Goal: Contribute content: Contribute content

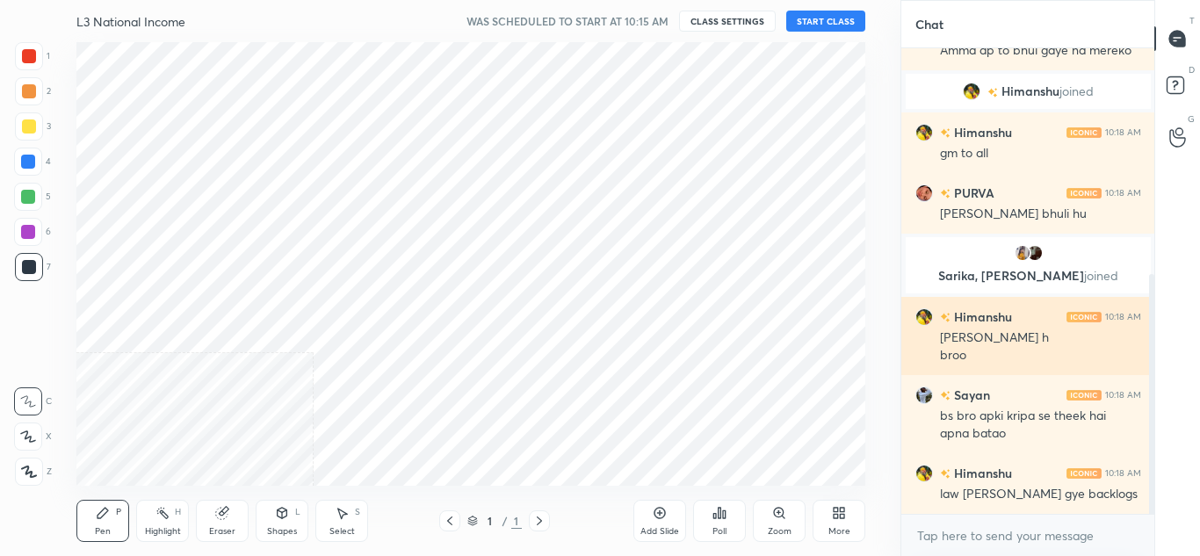
scroll to position [481, 0]
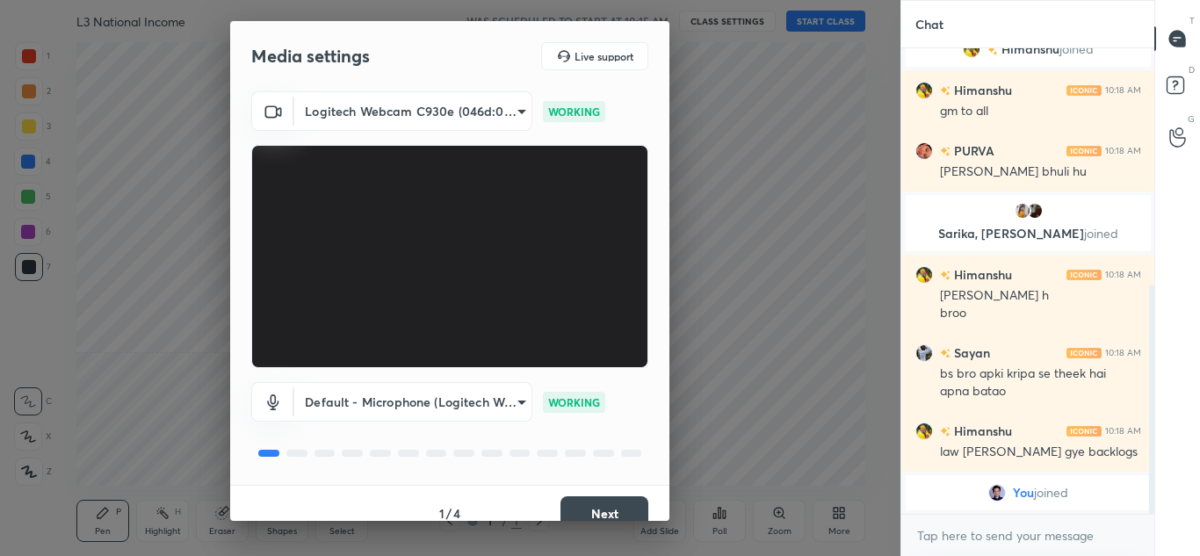
click at [612, 510] on button "Next" at bounding box center [605, 513] width 88 height 35
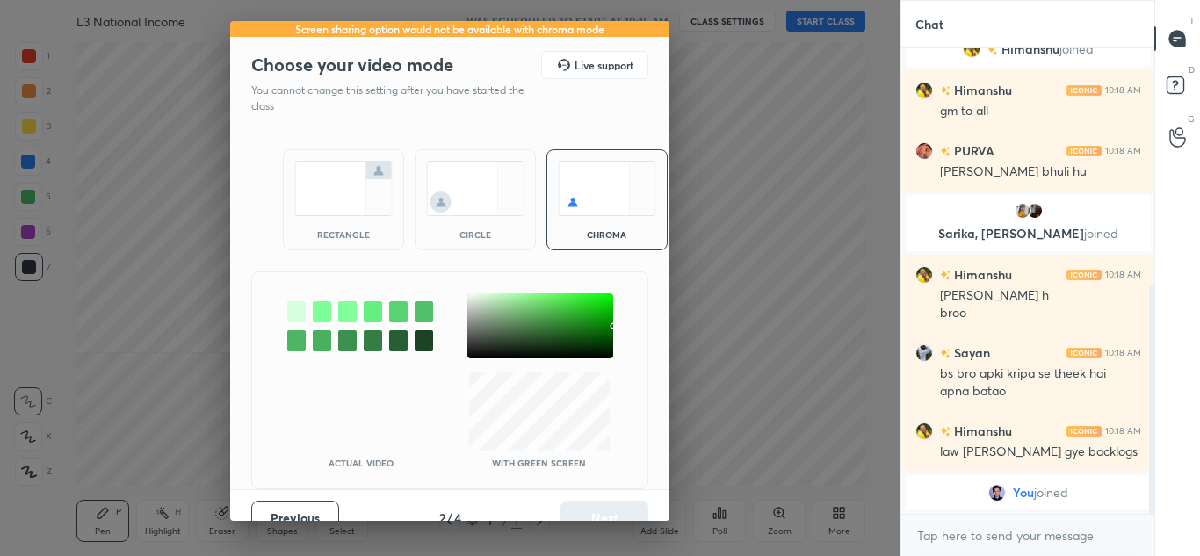
click at [337, 191] on img at bounding box center [343, 188] width 98 height 55
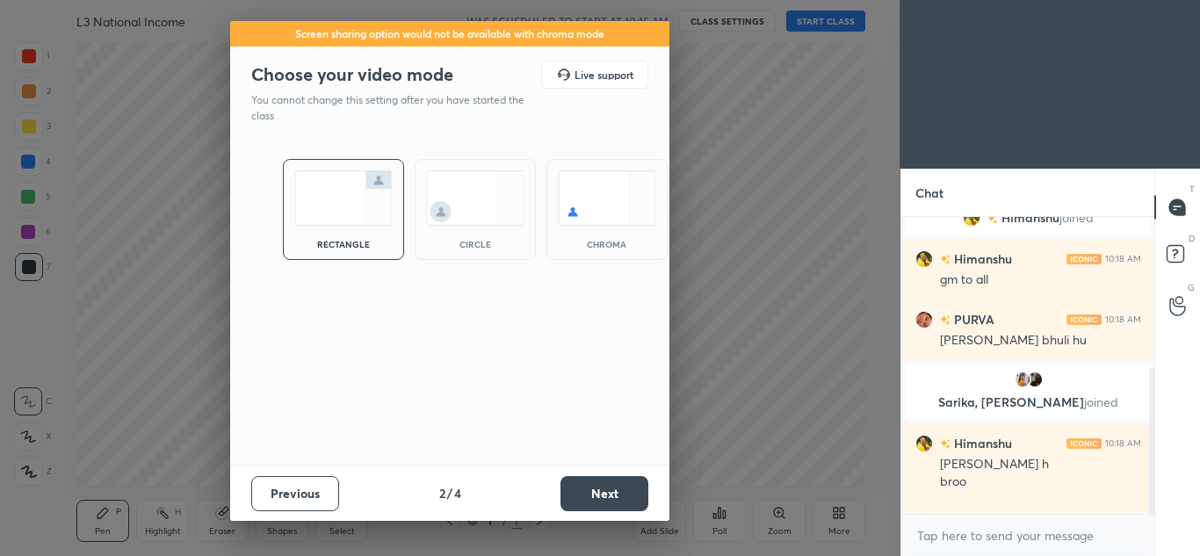
scroll to position [334, 248]
click at [602, 482] on button "Next" at bounding box center [605, 493] width 88 height 35
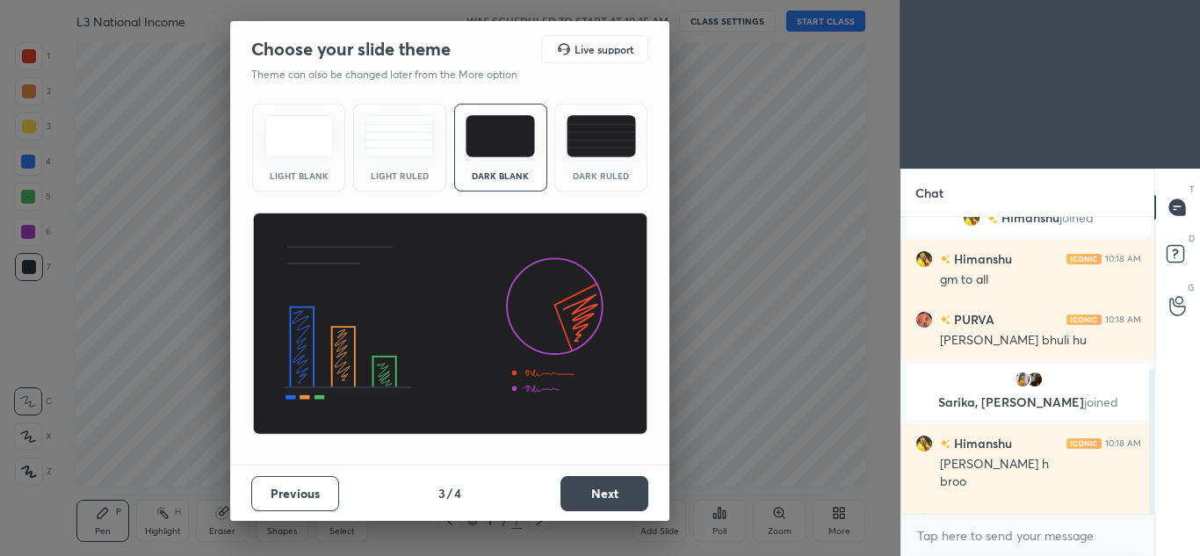
click at [605, 491] on button "Next" at bounding box center [605, 493] width 88 height 35
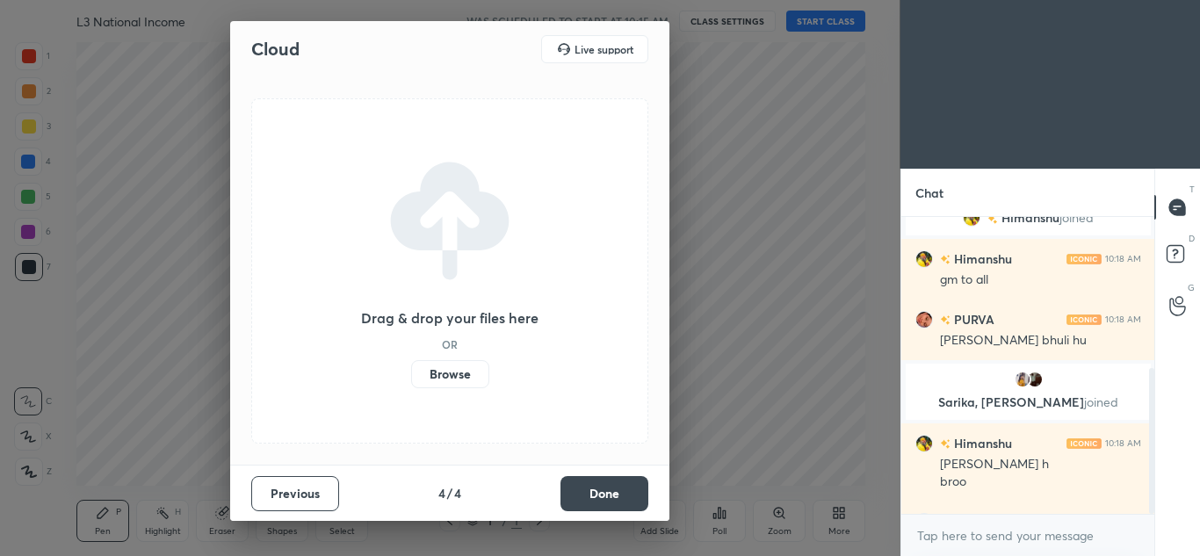
click at [610, 492] on button "Done" at bounding box center [605, 493] width 88 height 35
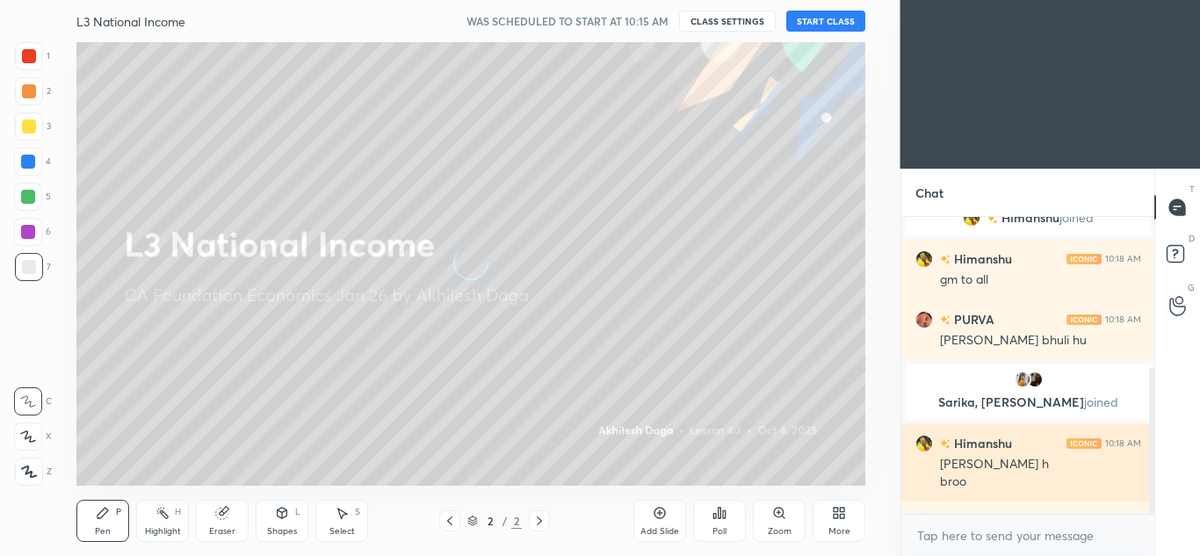
scroll to position [593, 0]
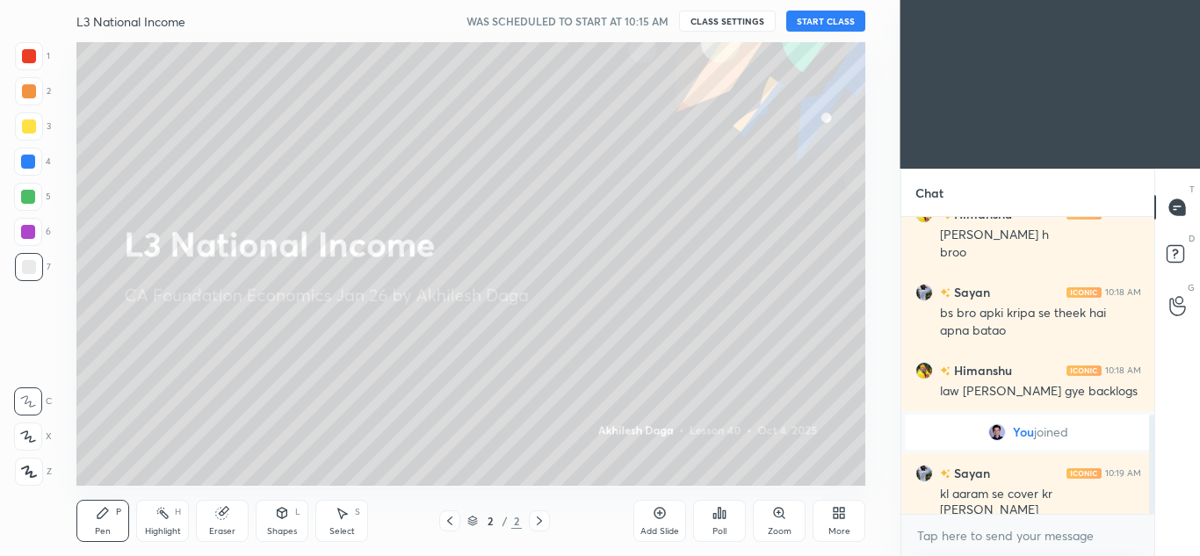
click at [816, 24] on button "START CLASS" at bounding box center [825, 21] width 79 height 21
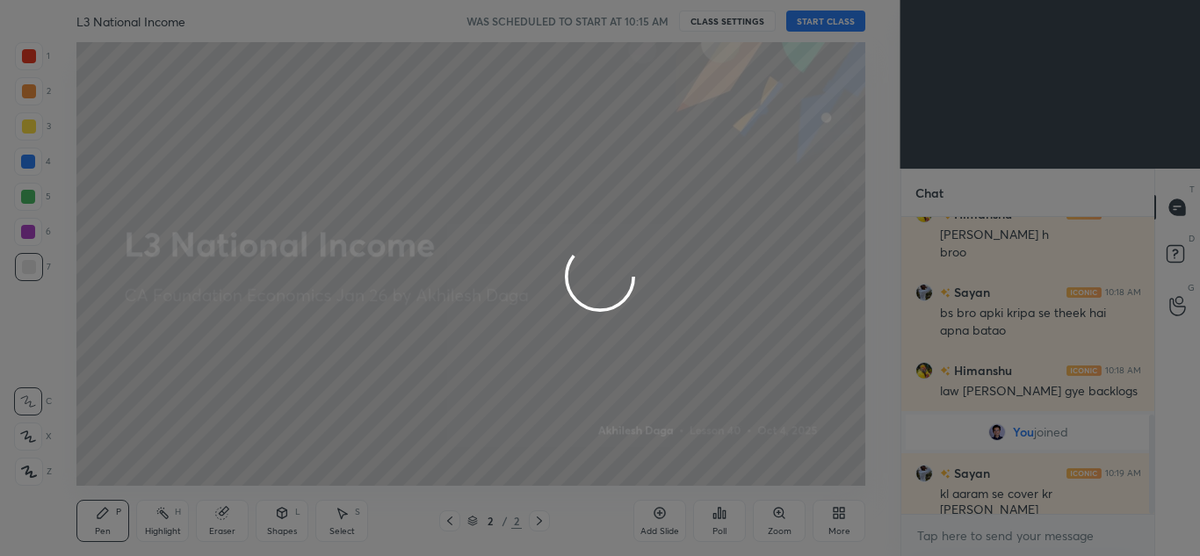
type textarea "x"
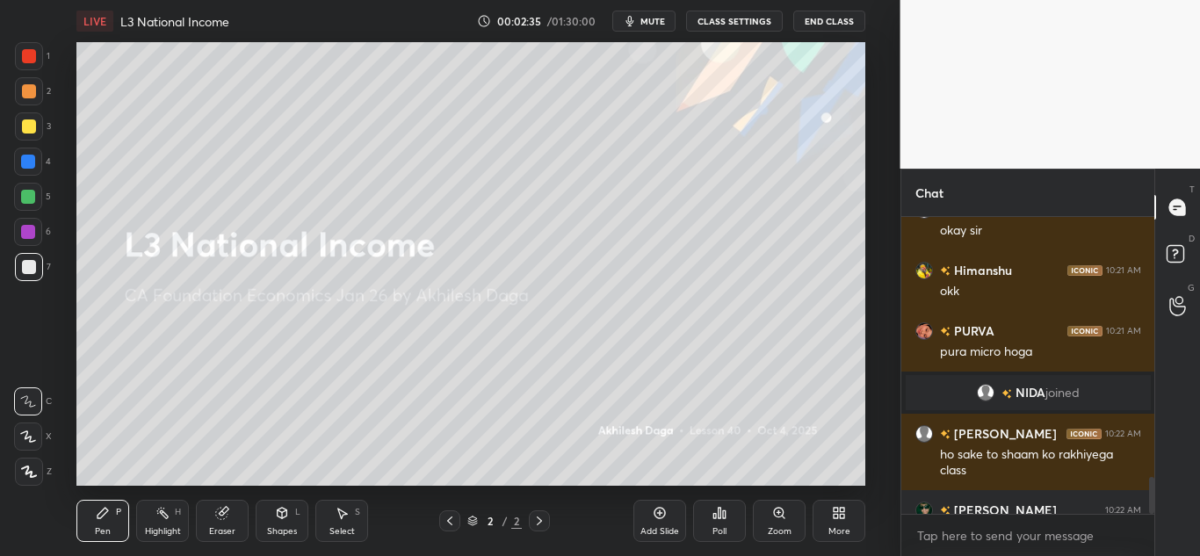
scroll to position [2106, 0]
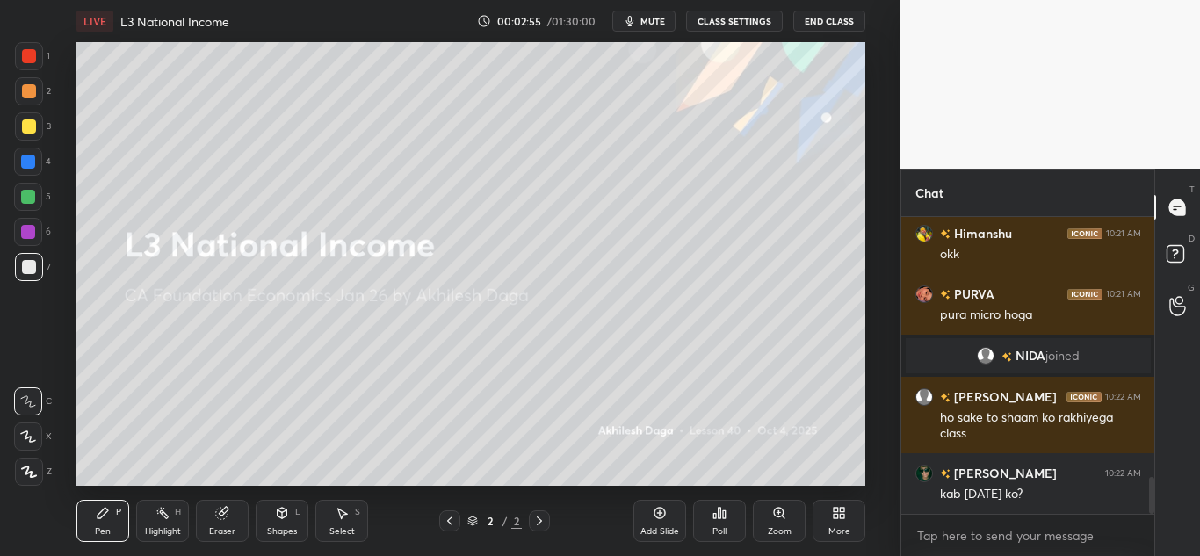
click at [651, 516] on div "Add Slide" at bounding box center [660, 521] width 53 height 42
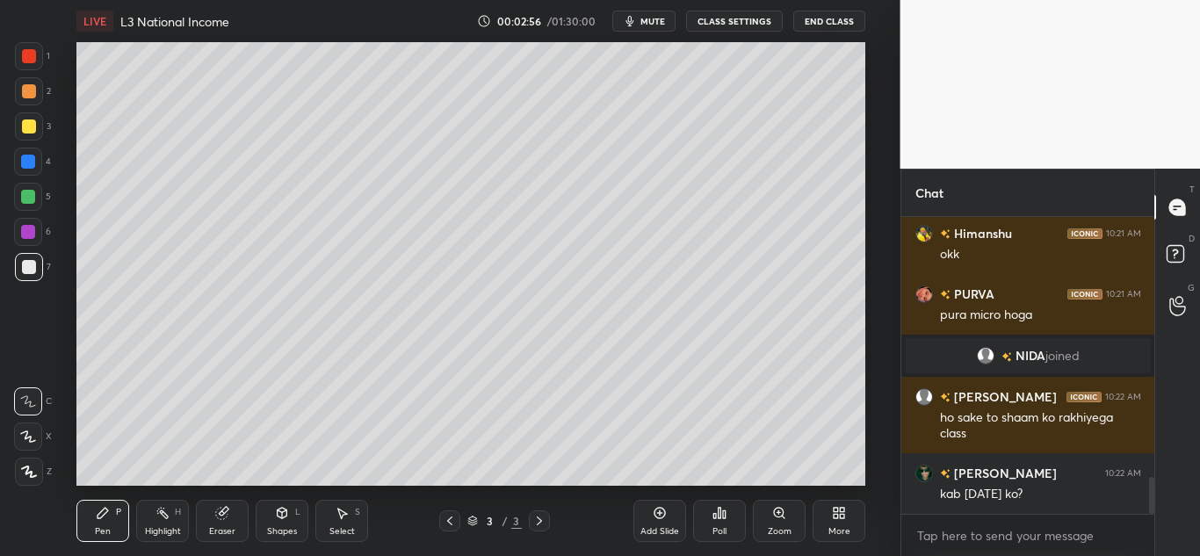
click at [36, 471] on div at bounding box center [29, 472] width 28 height 28
click at [30, 432] on icon at bounding box center [28, 437] width 16 height 12
click at [31, 398] on div at bounding box center [28, 402] width 28 height 28
drag, startPoint x: 31, startPoint y: 439, endPoint x: 29, endPoint y: 460, distance: 20.3
click at [31, 440] on icon at bounding box center [28, 436] width 14 height 11
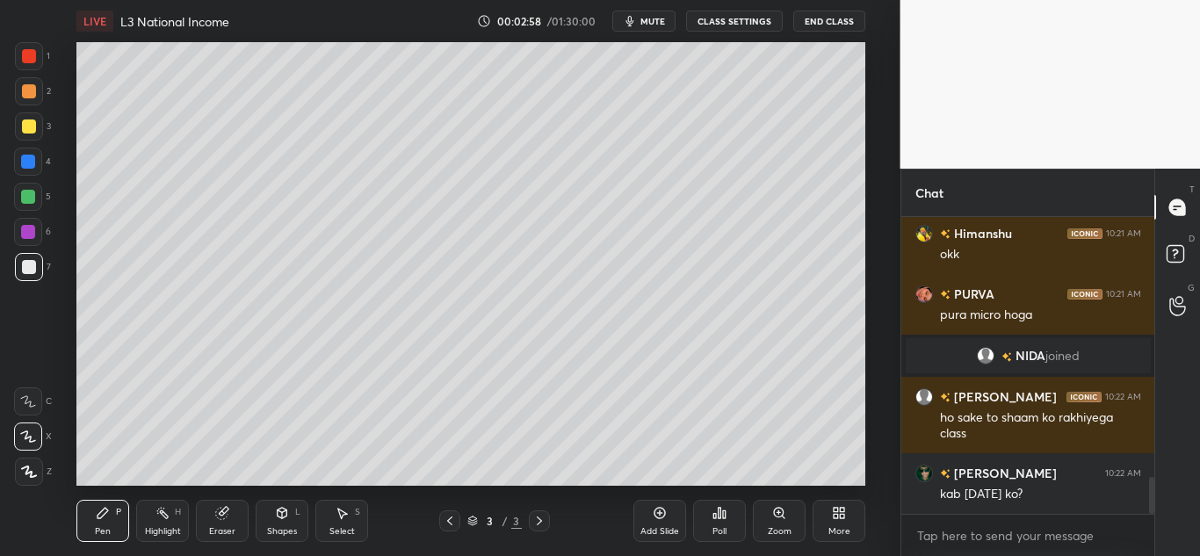
click at [28, 470] on icon at bounding box center [29, 472] width 14 height 11
click at [22, 134] on div at bounding box center [29, 126] width 28 height 28
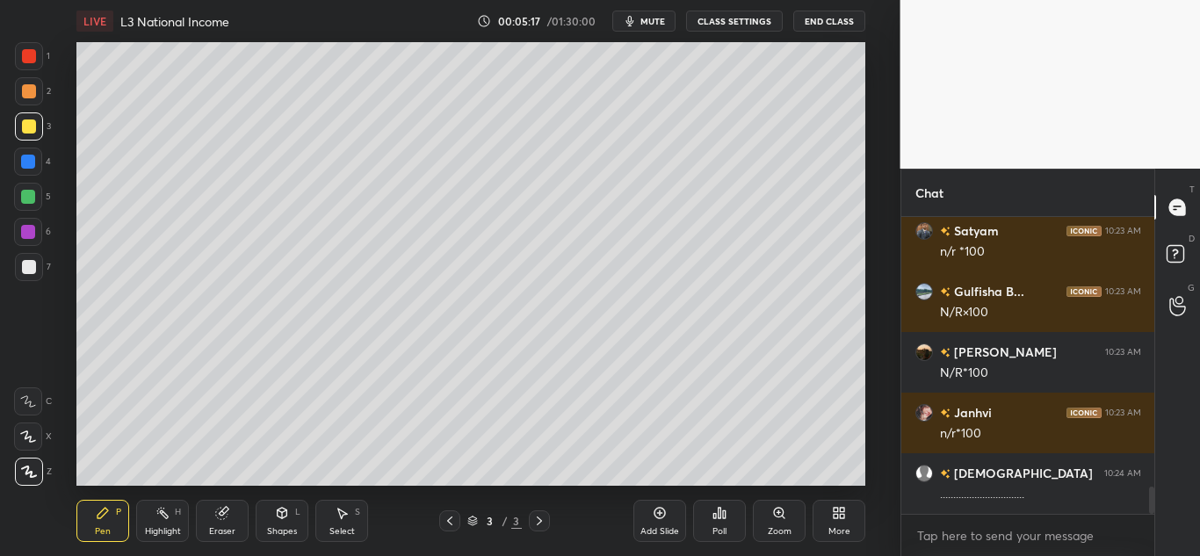
scroll to position [2924, 0]
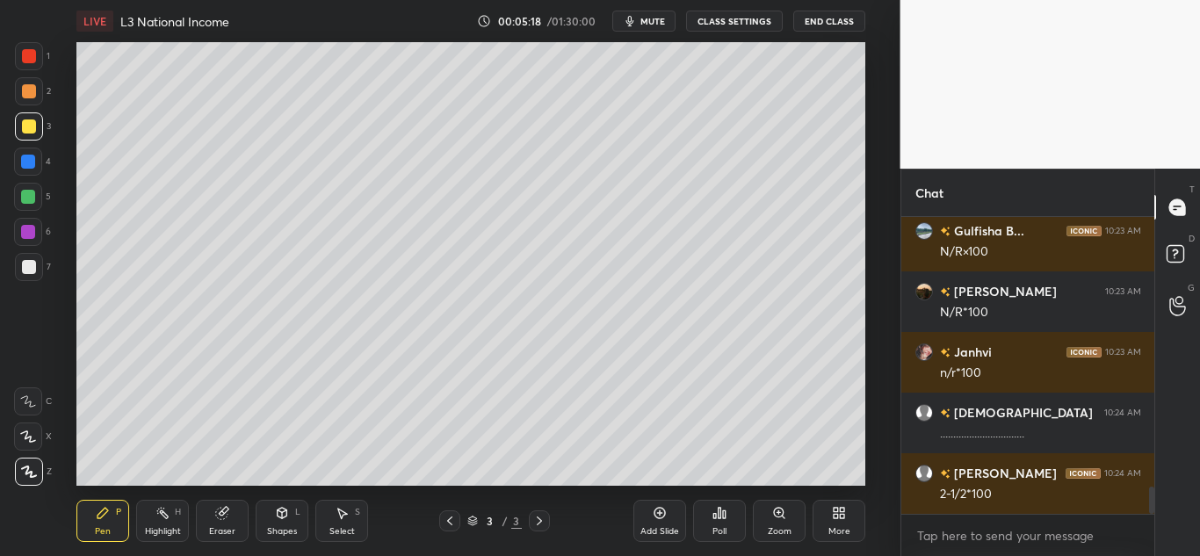
click at [274, 517] on div "Shapes L" at bounding box center [282, 521] width 53 height 42
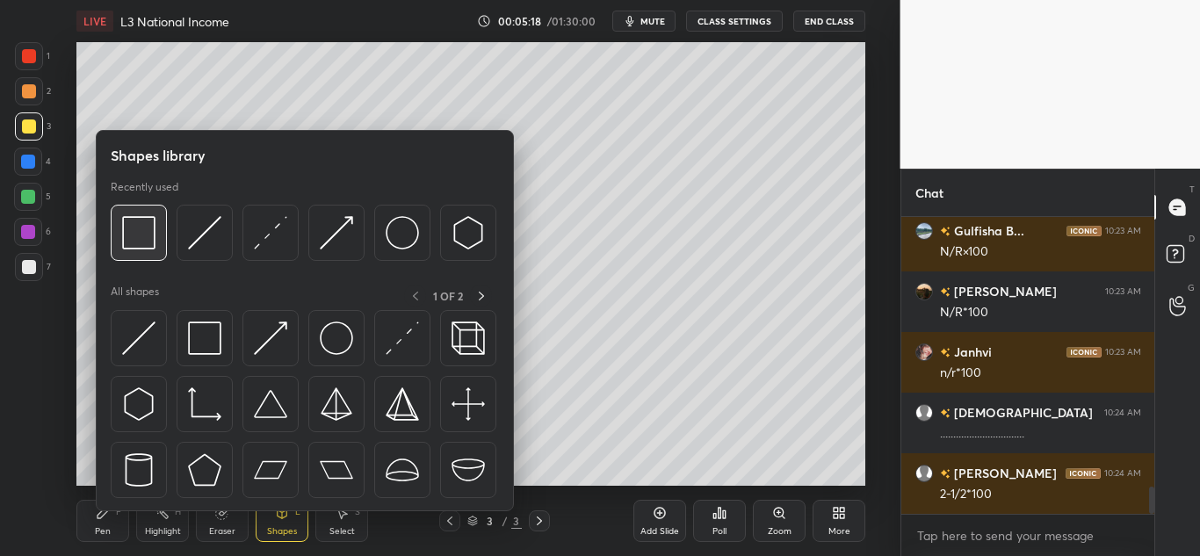
click at [147, 241] on img at bounding box center [138, 232] width 33 height 33
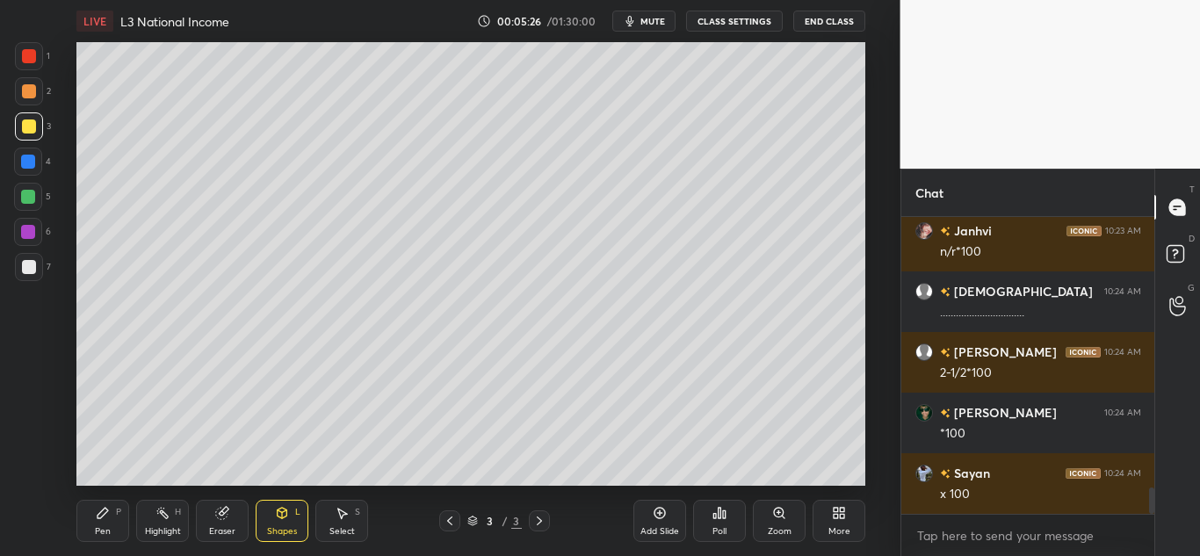
scroll to position [3105, 0]
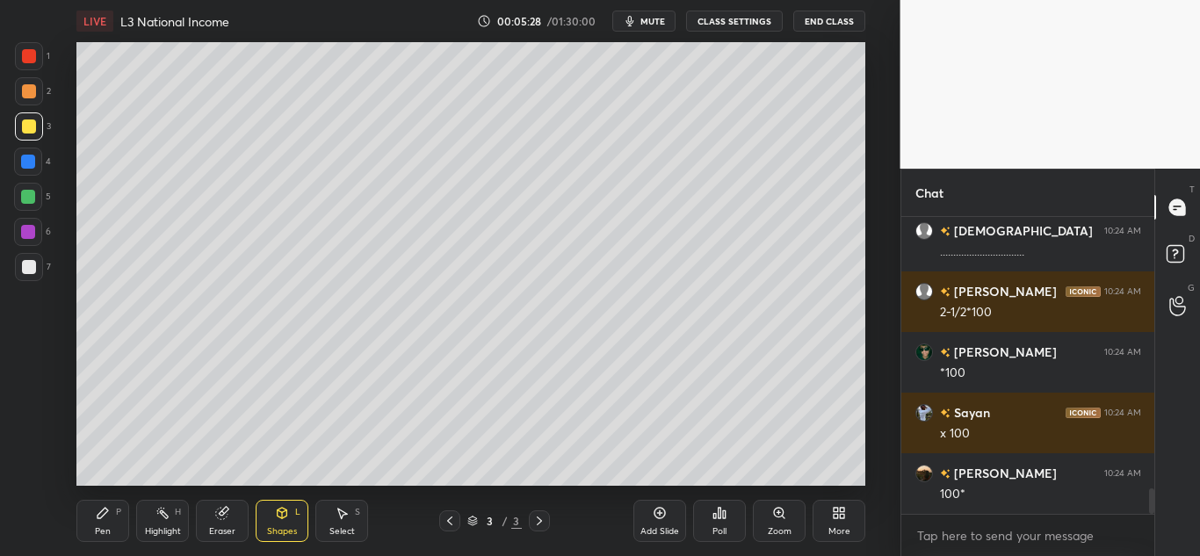
click at [98, 519] on div "Pen P" at bounding box center [102, 521] width 53 height 42
click at [280, 518] on icon at bounding box center [282, 513] width 14 height 14
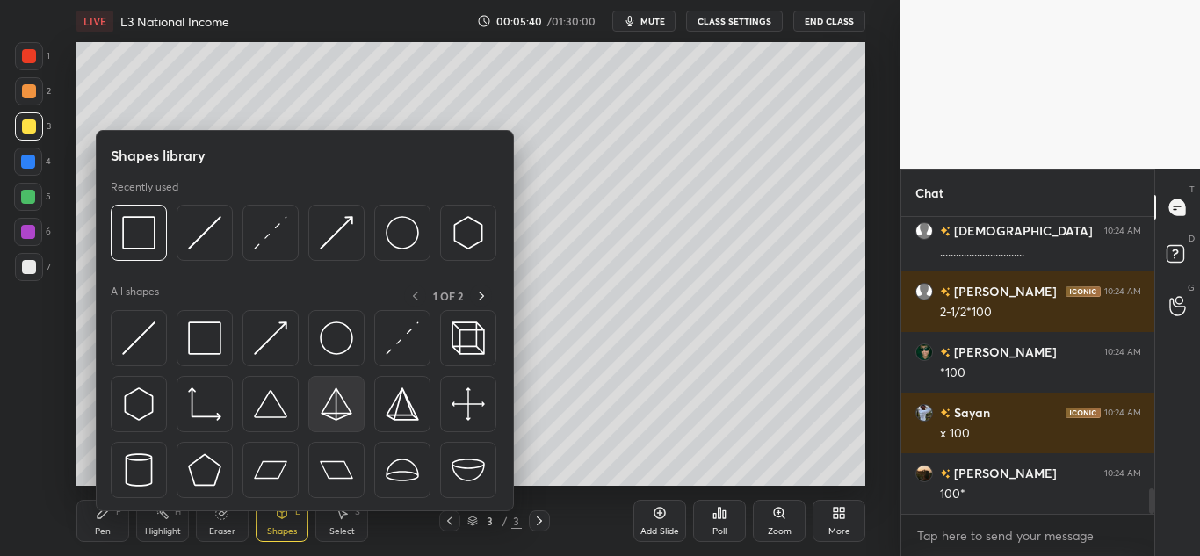
scroll to position [3166, 0]
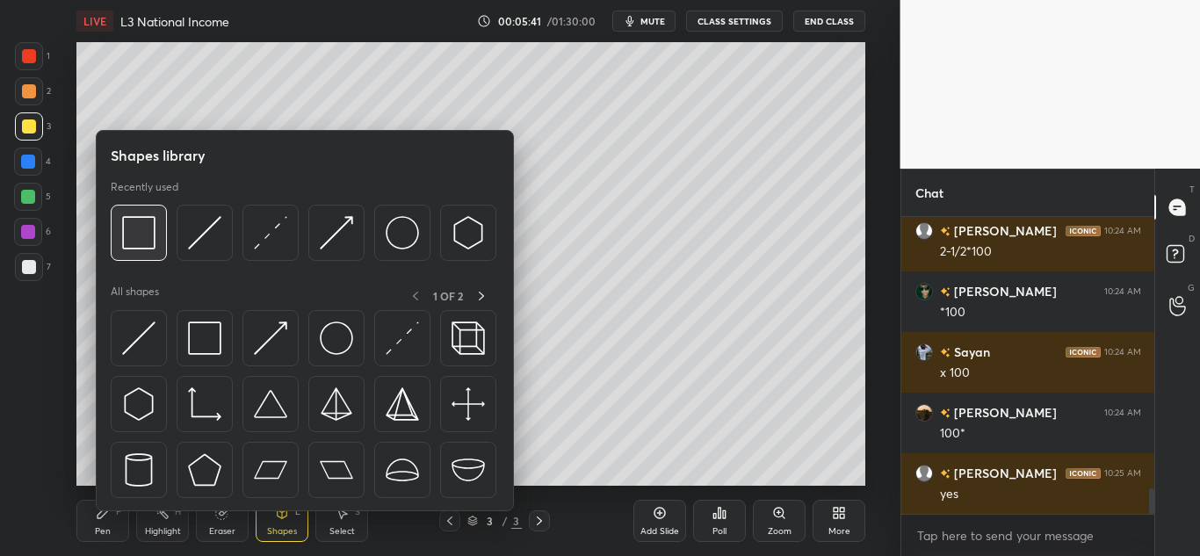
click at [141, 237] on img at bounding box center [138, 232] width 33 height 33
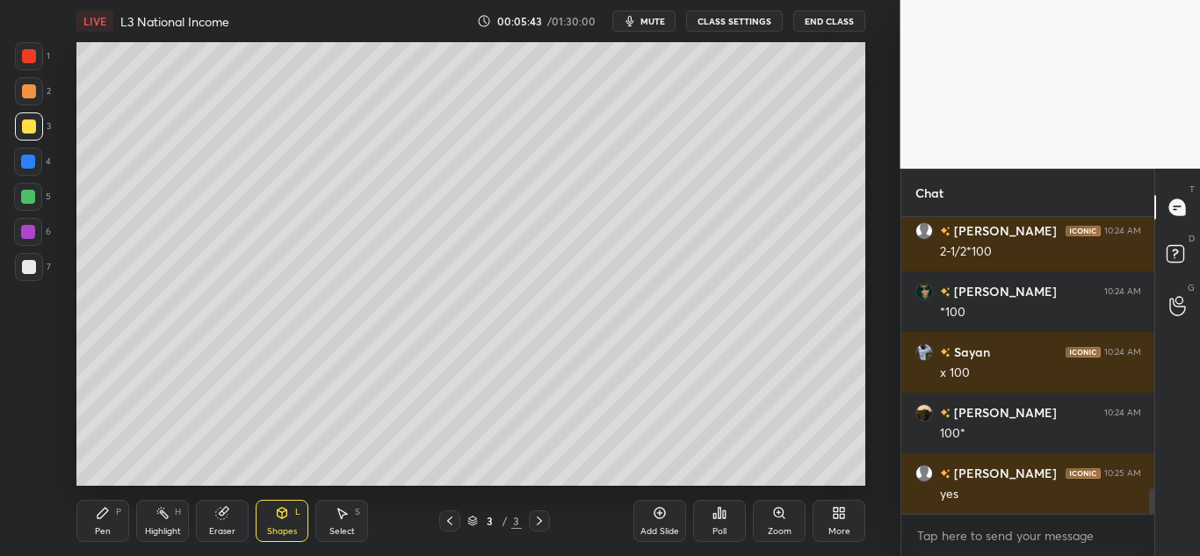
scroll to position [3227, 0]
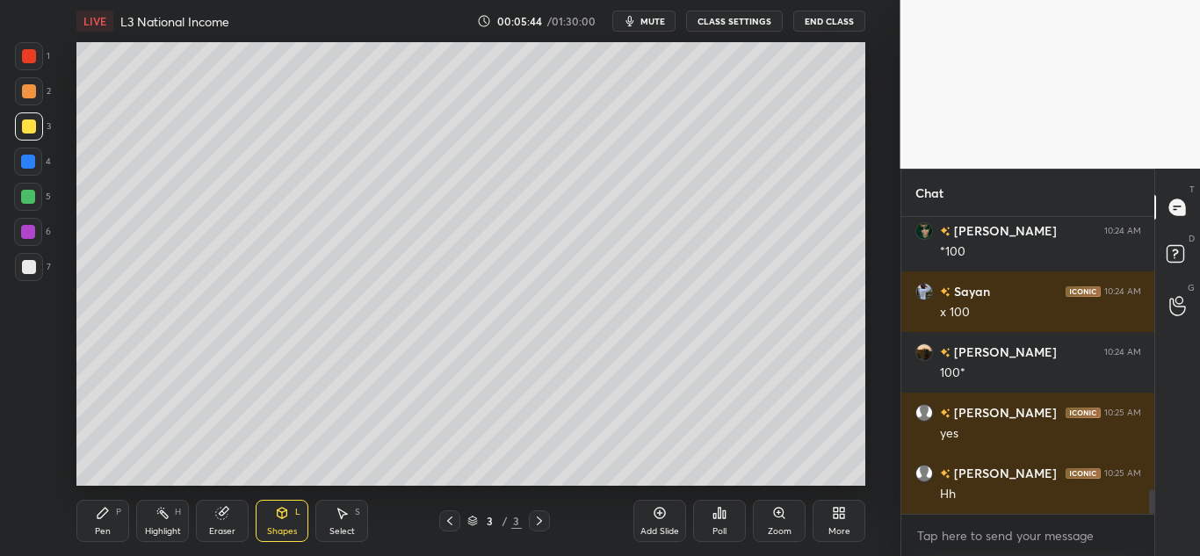
click at [649, 510] on div "Add Slide" at bounding box center [660, 521] width 53 height 42
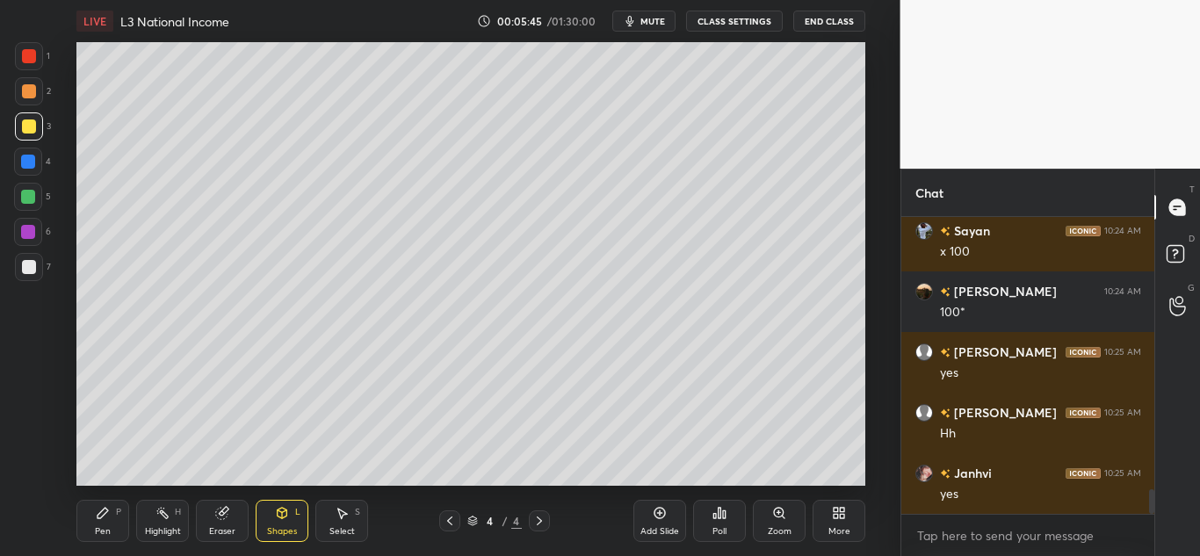
click at [93, 516] on div "Pen P" at bounding box center [102, 521] width 53 height 42
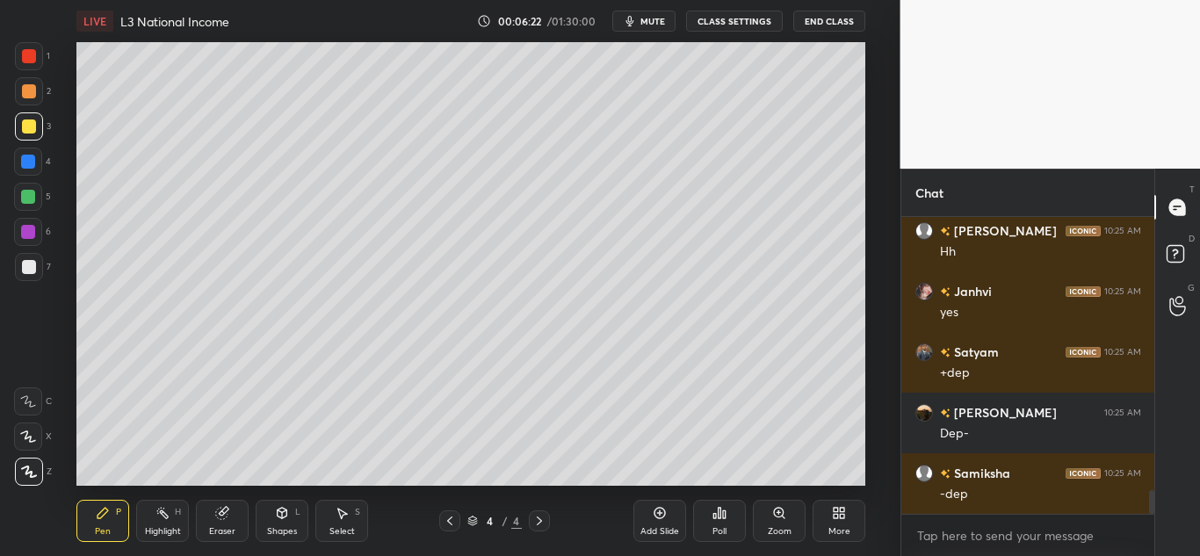
scroll to position [3530, 0]
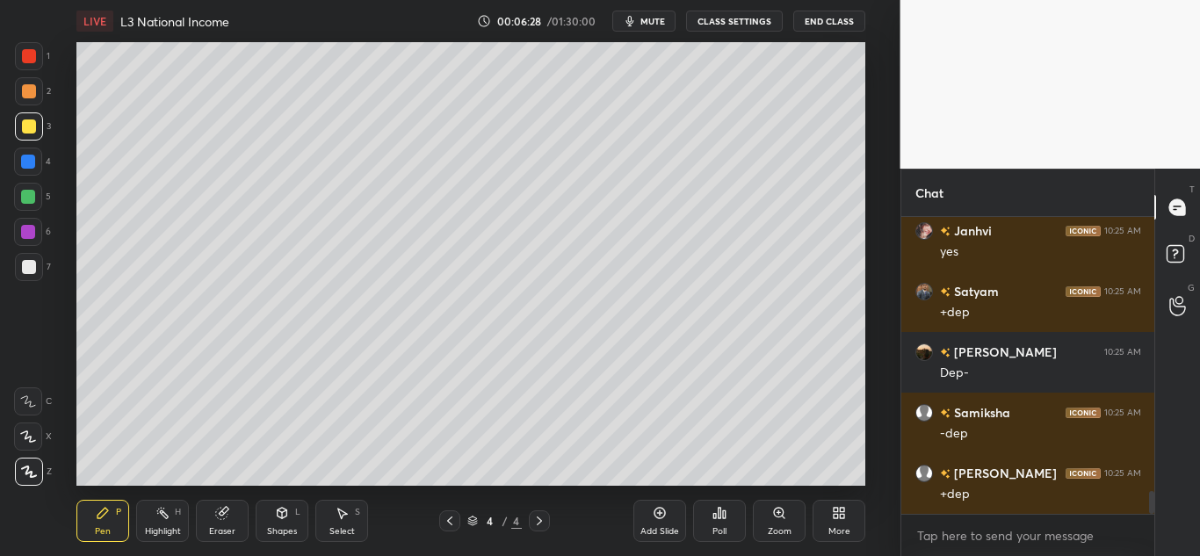
click at [653, 518] on icon at bounding box center [660, 513] width 14 height 14
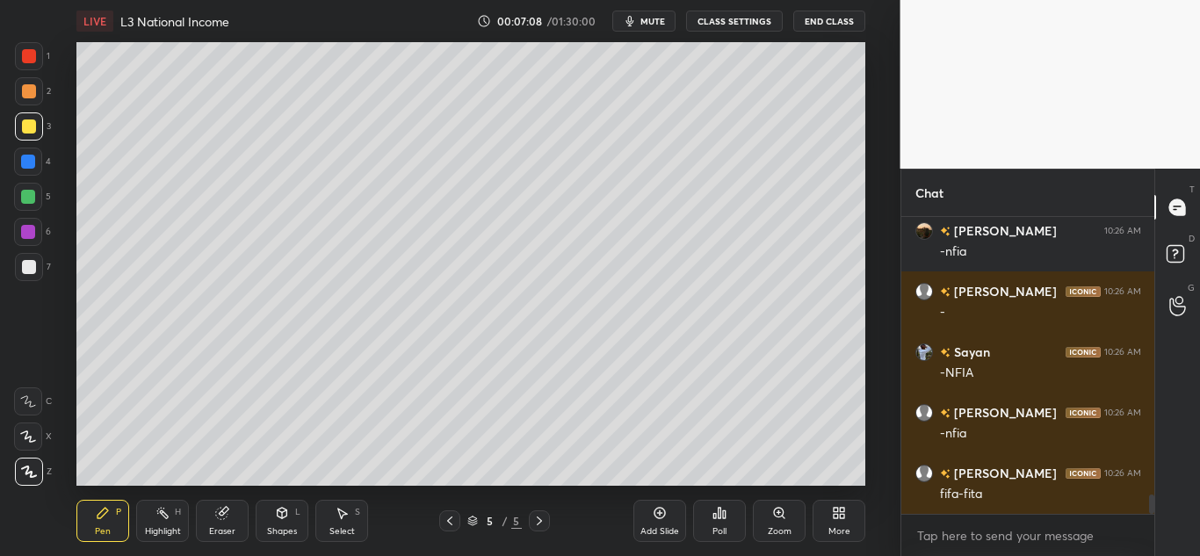
scroll to position [4318, 0]
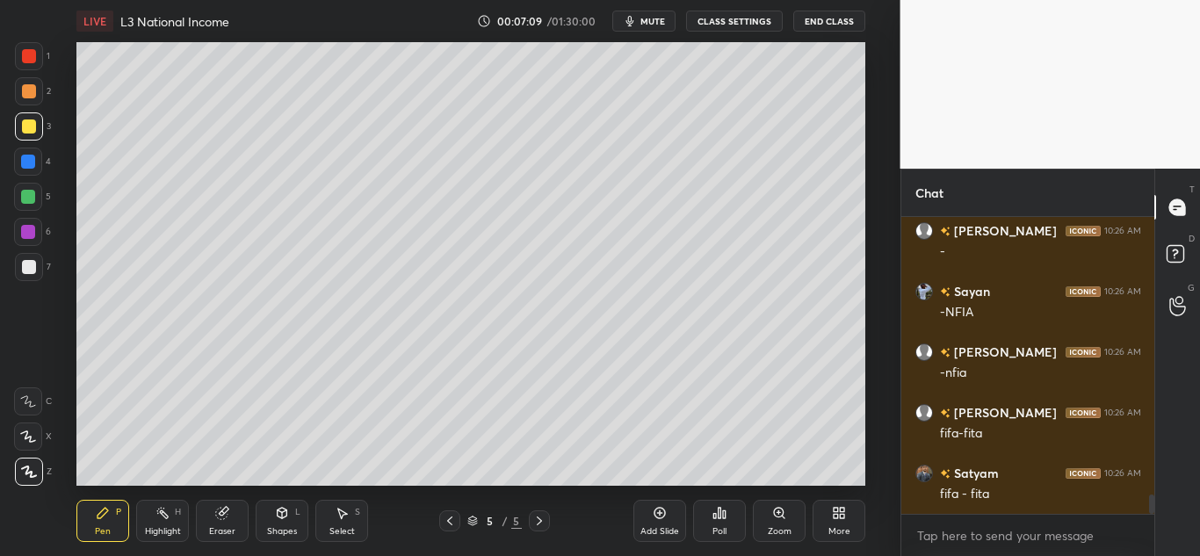
click at [273, 527] on div "Shapes" at bounding box center [282, 531] width 30 height 9
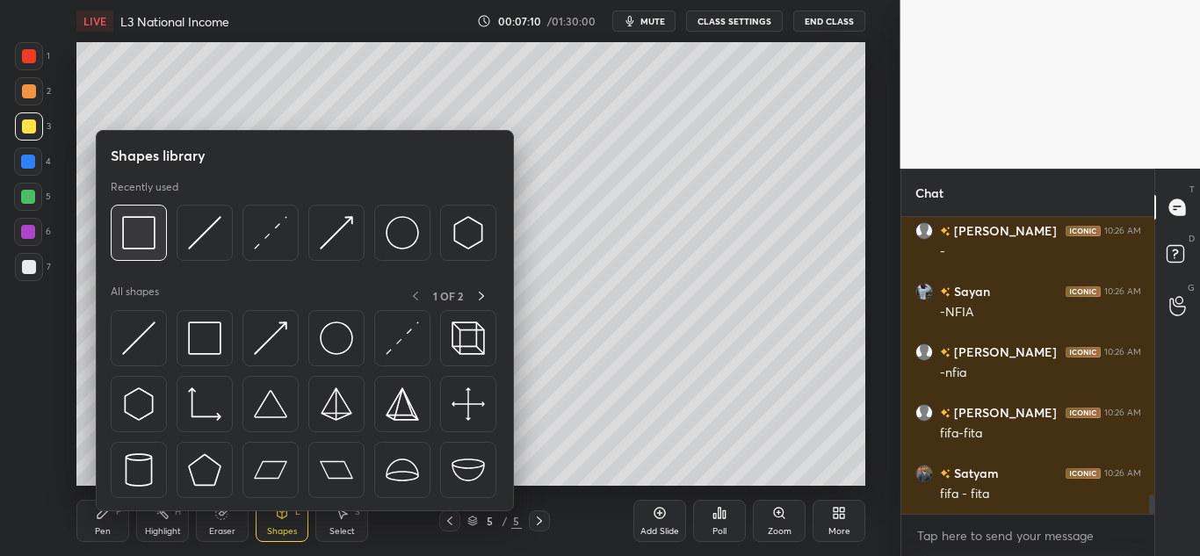
click at [122, 233] on div at bounding box center [139, 233] width 56 height 56
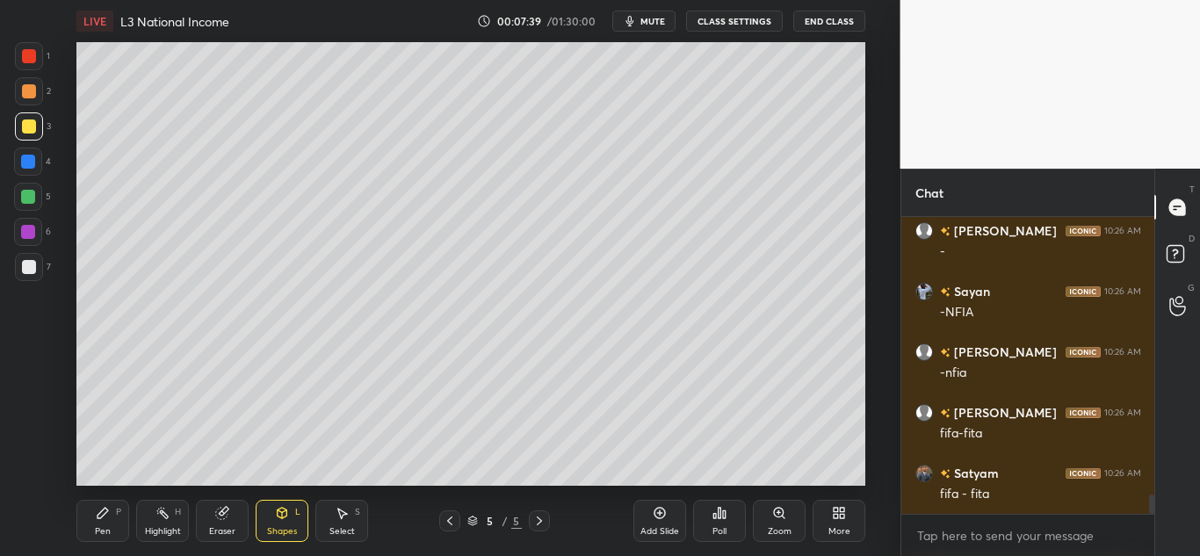
click at [105, 515] on icon at bounding box center [103, 513] width 14 height 14
click at [99, 521] on div "Pen P" at bounding box center [102, 521] width 53 height 42
drag, startPoint x: 668, startPoint y: 521, endPoint x: 700, endPoint y: 513, distance: 33.5
click at [669, 521] on div "Add Slide" at bounding box center [660, 521] width 53 height 42
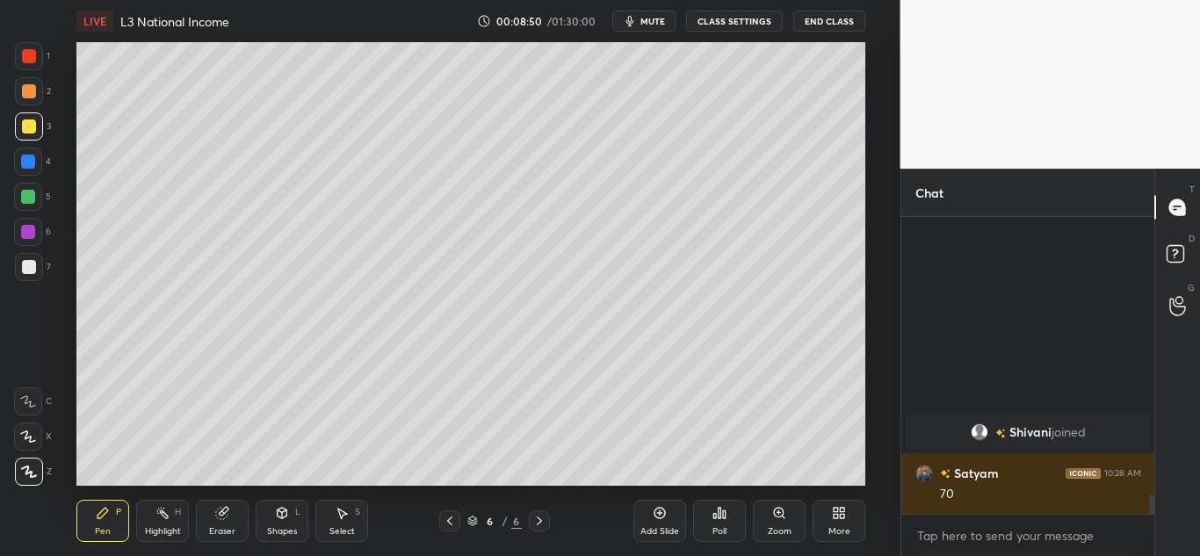
scroll to position [3895, 0]
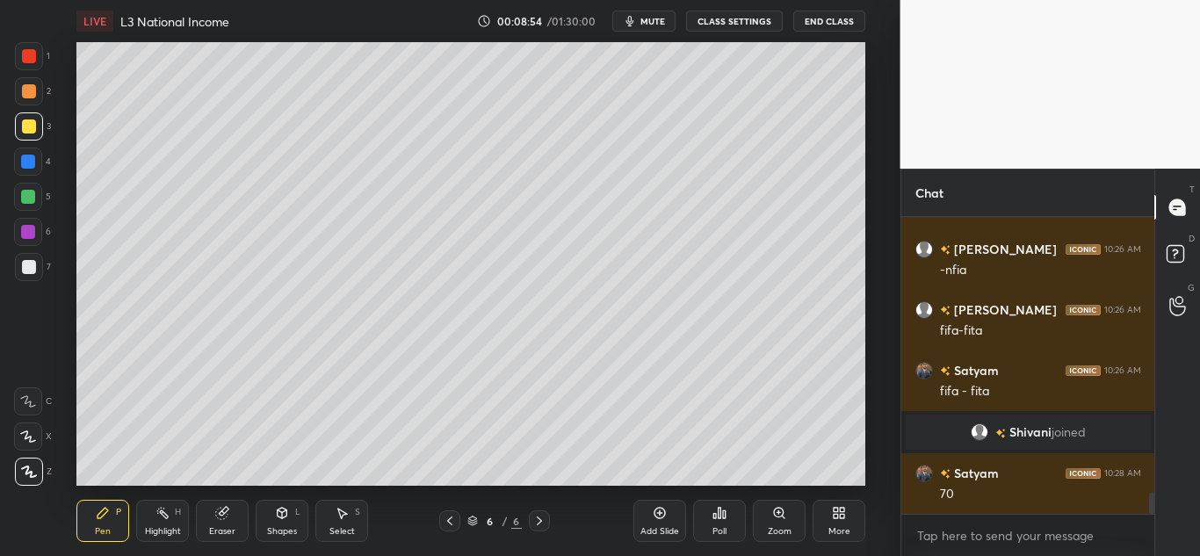
click at [278, 531] on div "Shapes" at bounding box center [282, 531] width 30 height 9
click at [220, 528] on div "Eraser" at bounding box center [222, 531] width 26 height 9
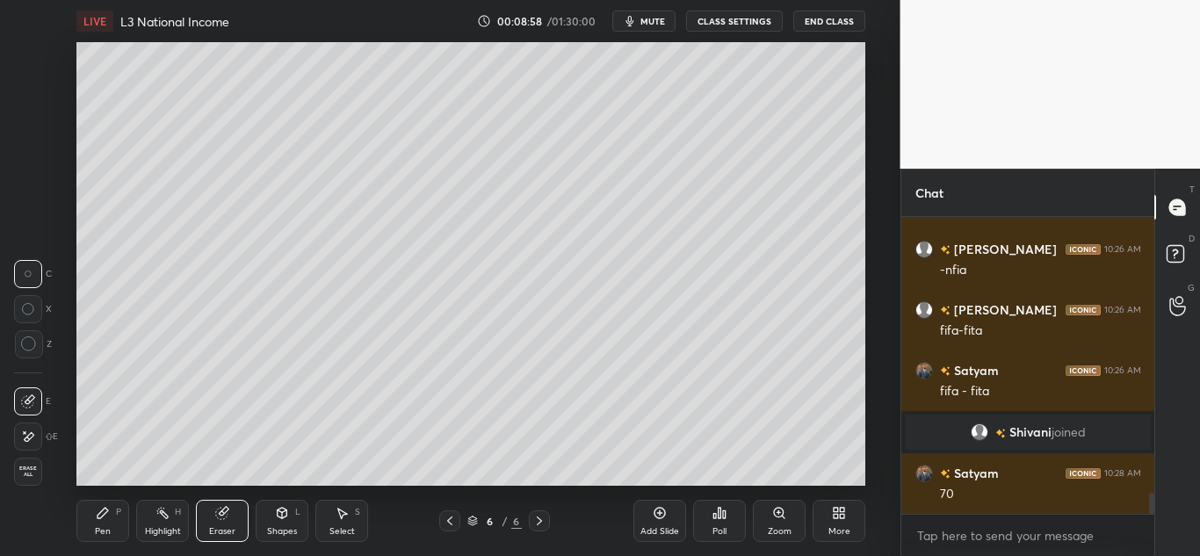
click at [112, 523] on div "Pen P" at bounding box center [102, 521] width 53 height 42
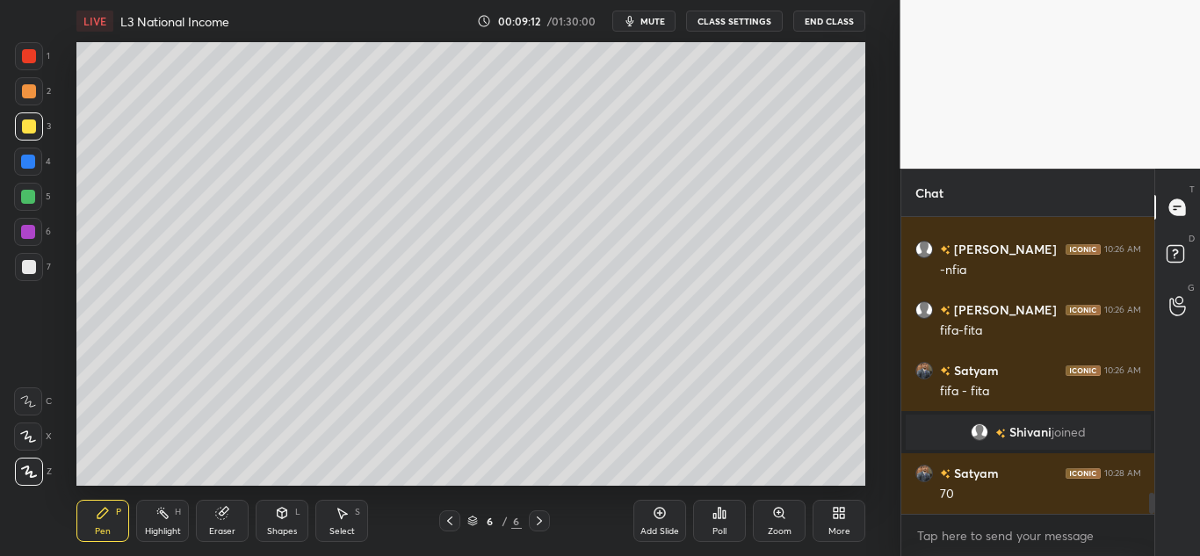
click at [299, 516] on div "L" at bounding box center [297, 512] width 5 height 9
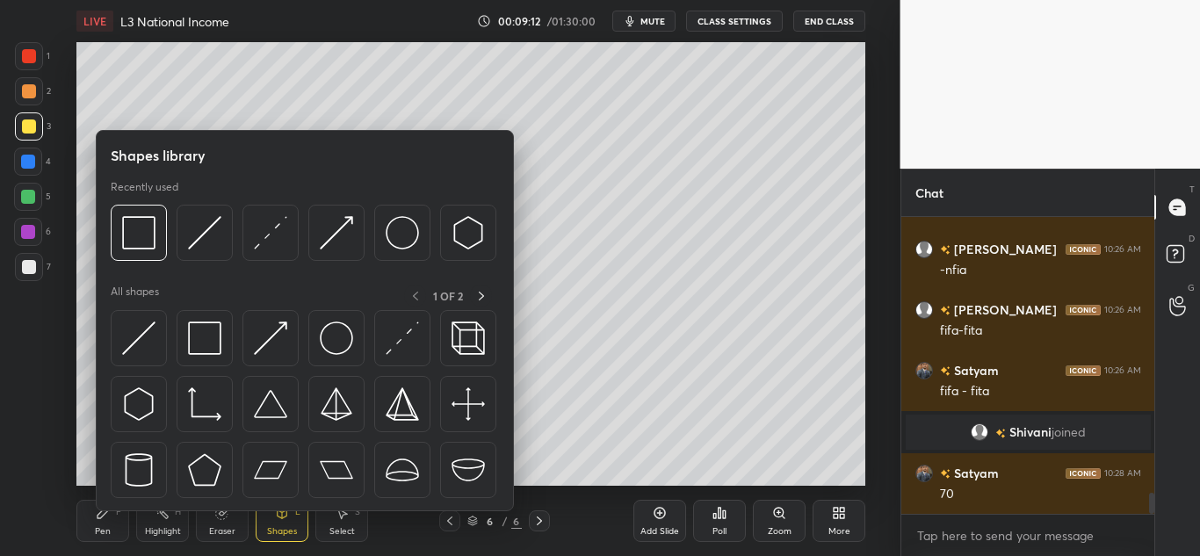
click at [14, 42] on div "1 2 3 4 5 6 7 C X Z C X Z E E Erase all H H LIVE L3 National Income 00:09:12 / …" at bounding box center [443, 278] width 887 height 556
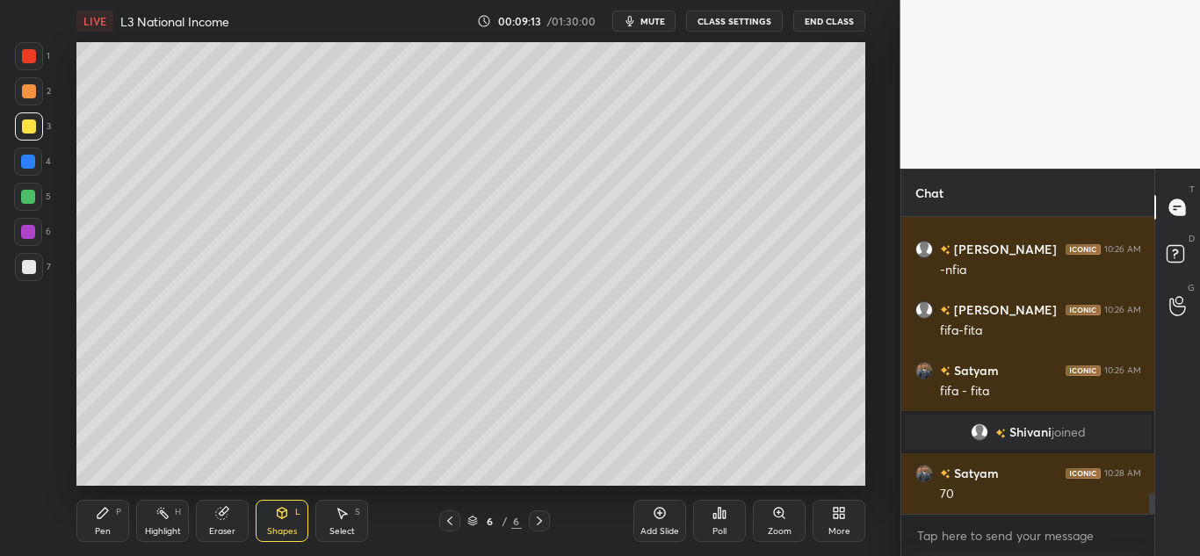
click at [25, 53] on div at bounding box center [29, 56] width 14 height 14
click at [106, 523] on div "Pen P" at bounding box center [102, 521] width 53 height 42
click at [27, 128] on div at bounding box center [29, 127] width 14 height 14
click at [32, 273] on div at bounding box center [29, 267] width 14 height 14
click at [678, 513] on div "Add Slide" at bounding box center [660, 521] width 53 height 42
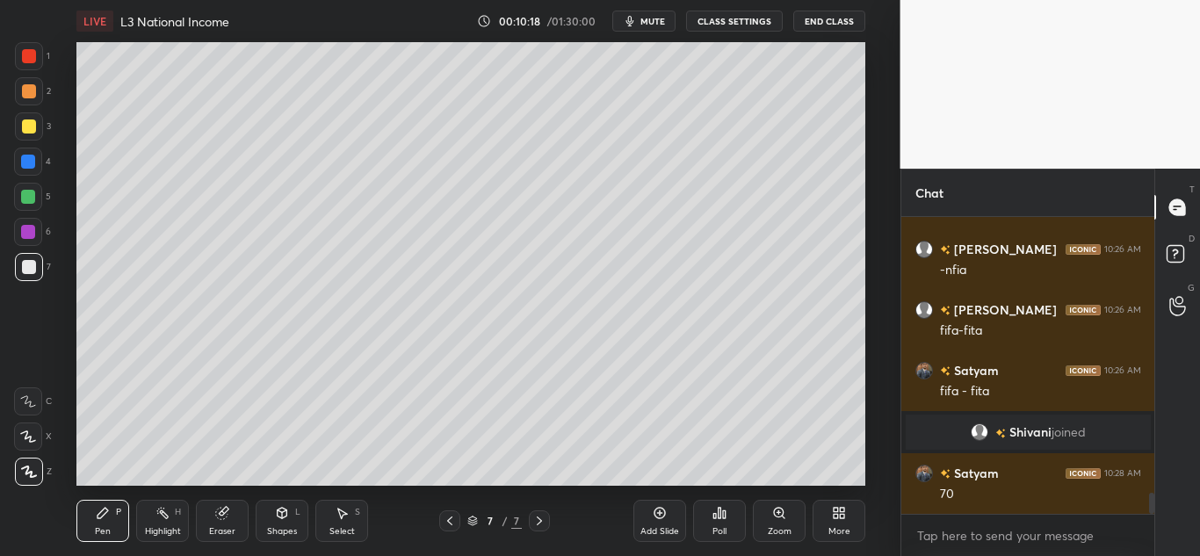
click at [660, 522] on div "Add Slide" at bounding box center [660, 521] width 53 height 42
click at [444, 519] on icon at bounding box center [450, 521] width 14 height 14
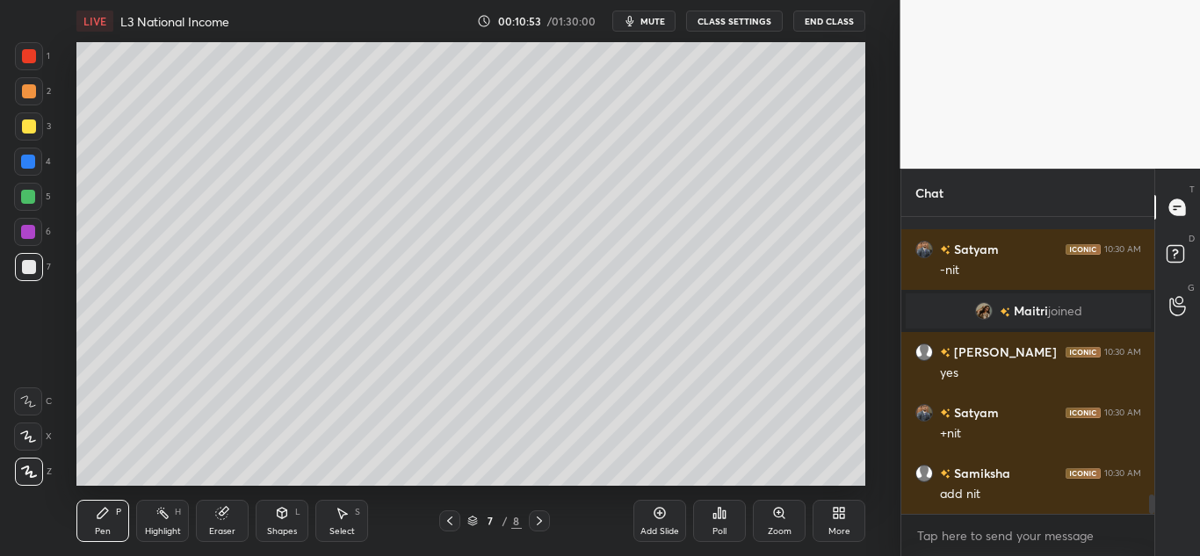
scroll to position [4235, 0]
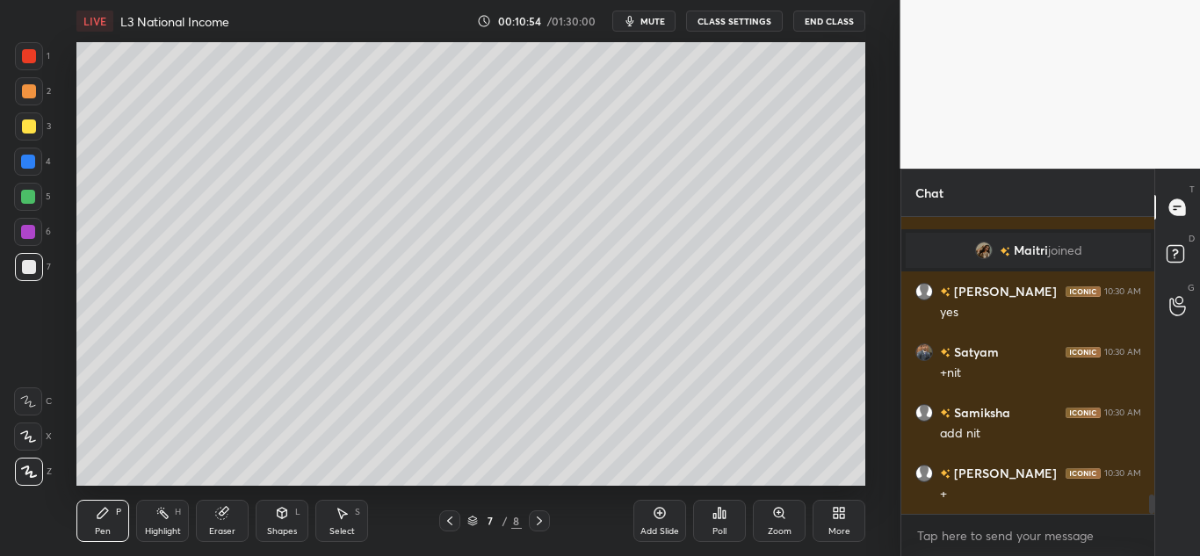
click at [648, 514] on div "Add Slide" at bounding box center [660, 521] width 53 height 42
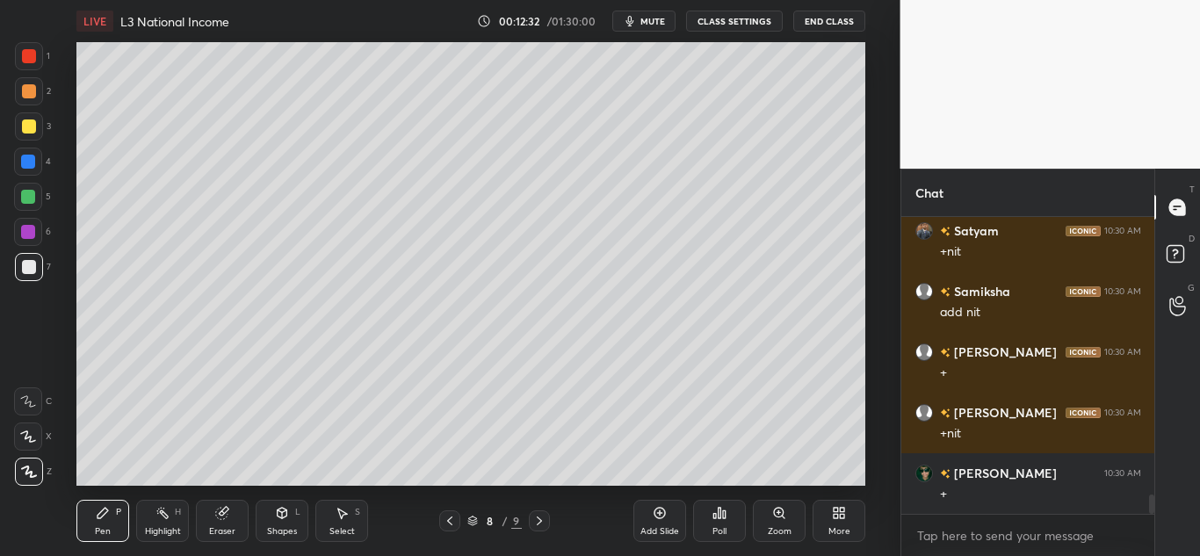
scroll to position [4432, 0]
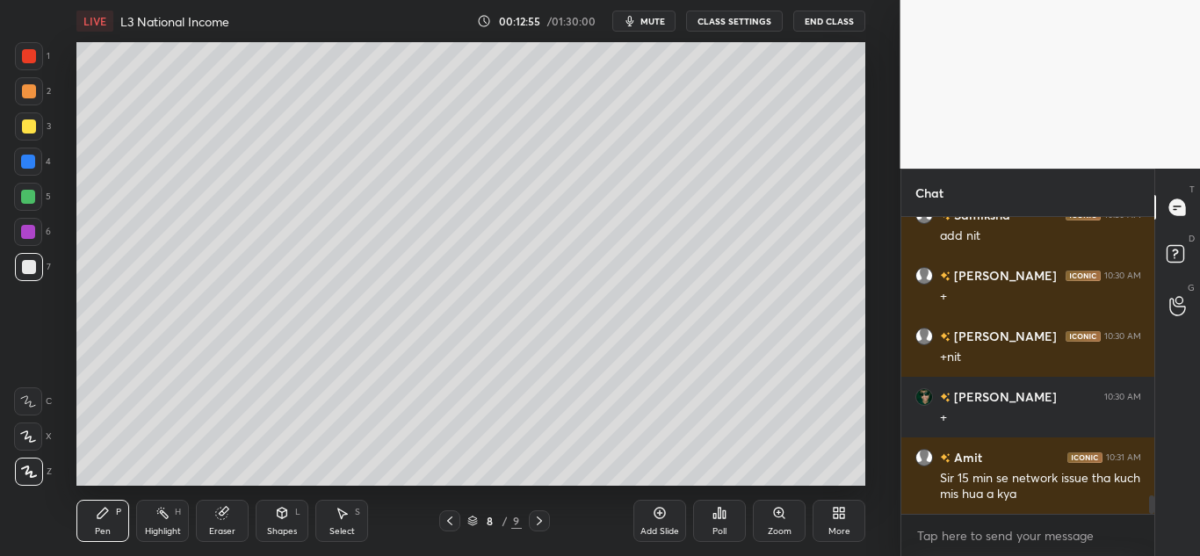
click at [453, 518] on icon at bounding box center [450, 521] width 14 height 14
click at [456, 533] on div "Pen P Highlight H Eraser Shapes L Select S 7 / 9 Add Slide Poll Zoom More" at bounding box center [470, 521] width 789 height 70
click at [451, 523] on icon at bounding box center [450, 521] width 14 height 14
click at [534, 518] on icon at bounding box center [540, 521] width 14 height 14
click at [538, 519] on icon at bounding box center [540, 521] width 14 height 14
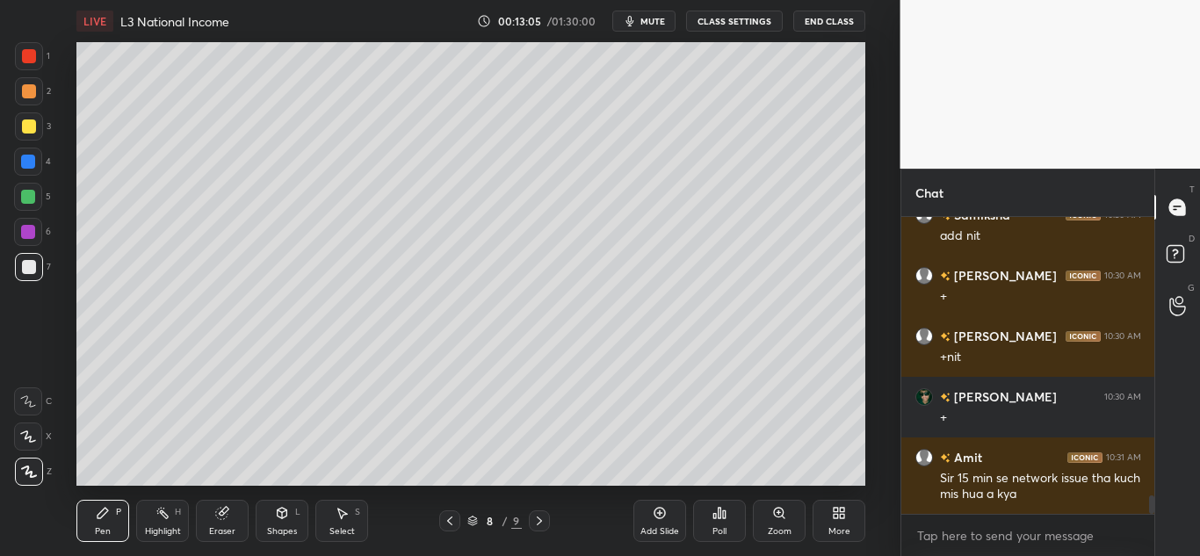
click at [442, 520] on div at bounding box center [449, 521] width 21 height 21
click at [536, 521] on icon at bounding box center [540, 521] width 14 height 14
click at [216, 527] on div "Eraser" at bounding box center [222, 531] width 26 height 9
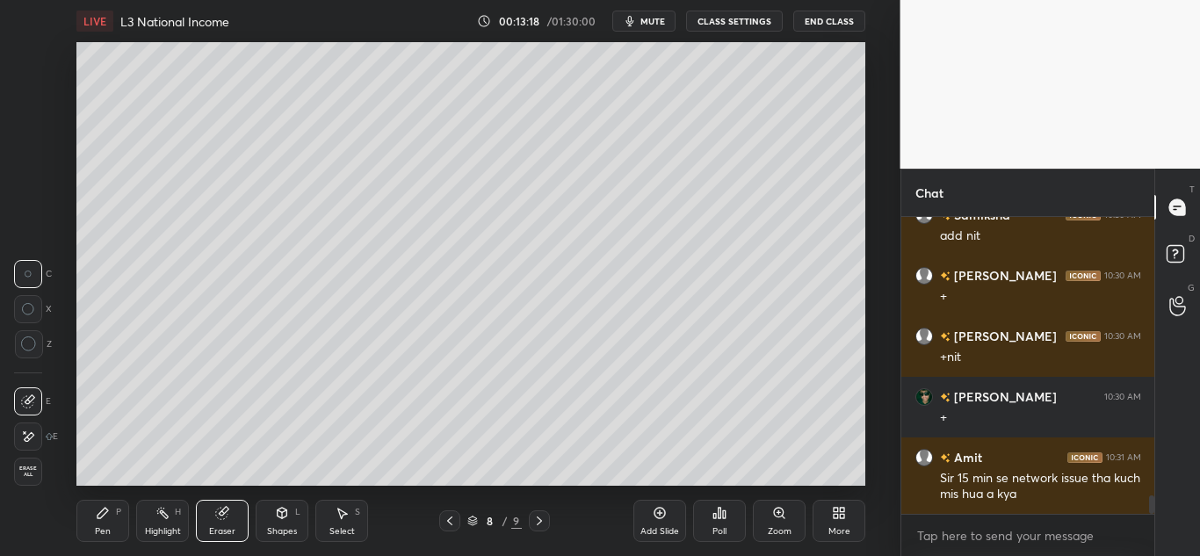
drag, startPoint x: 75, startPoint y: 519, endPoint x: 105, endPoint y: 521, distance: 30.8
click at [76, 519] on div "LIVE L3 National Income 00:13:18 / 01:30:00 mute CLASS SETTINGS End Class Setti…" at bounding box center [471, 278] width 830 height 556
click at [111, 515] on div "Pen P" at bounding box center [102, 521] width 53 height 42
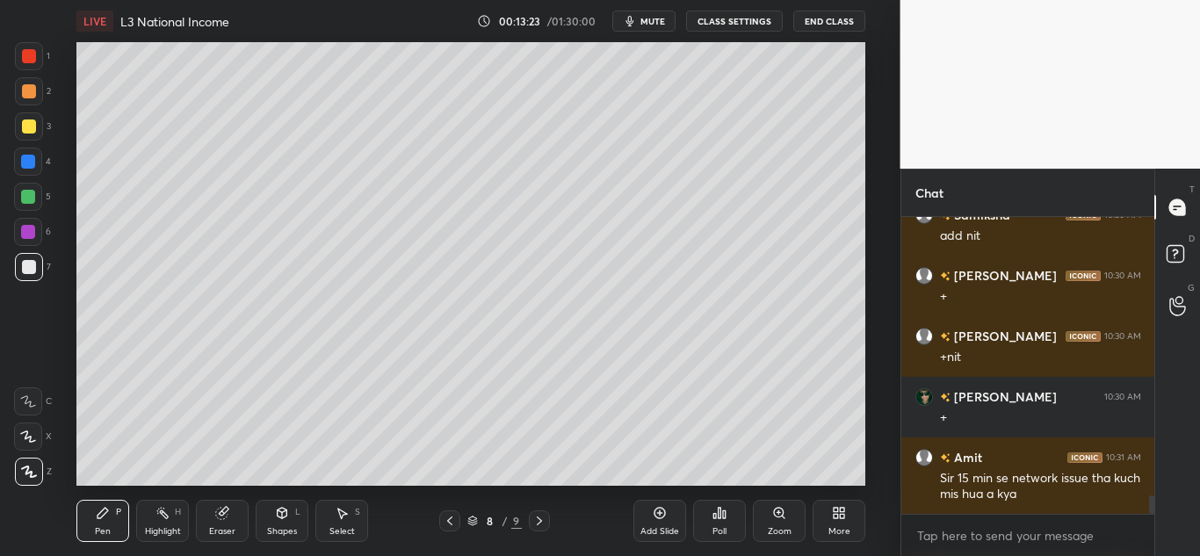
click at [446, 522] on icon at bounding box center [450, 521] width 14 height 14
click at [451, 523] on icon at bounding box center [450, 521] width 14 height 14
click at [459, 526] on div at bounding box center [449, 521] width 21 height 21
click at [446, 520] on icon at bounding box center [450, 521] width 14 height 14
click at [533, 521] on icon at bounding box center [540, 521] width 14 height 14
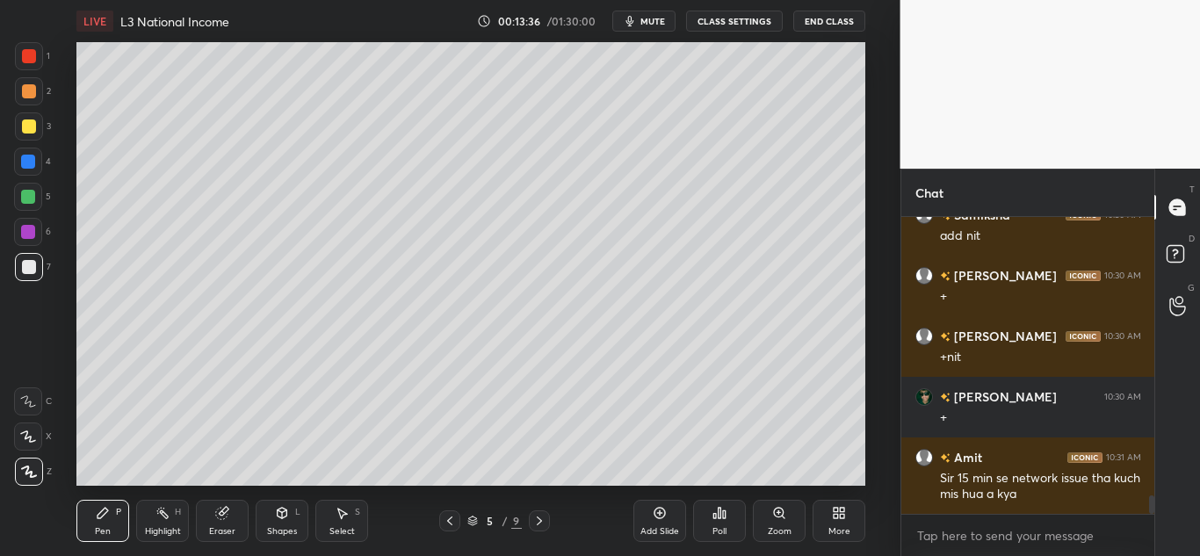
click at [534, 520] on icon at bounding box center [540, 521] width 14 height 14
click at [444, 522] on icon at bounding box center [450, 521] width 14 height 14
click at [453, 518] on icon at bounding box center [450, 521] width 14 height 14
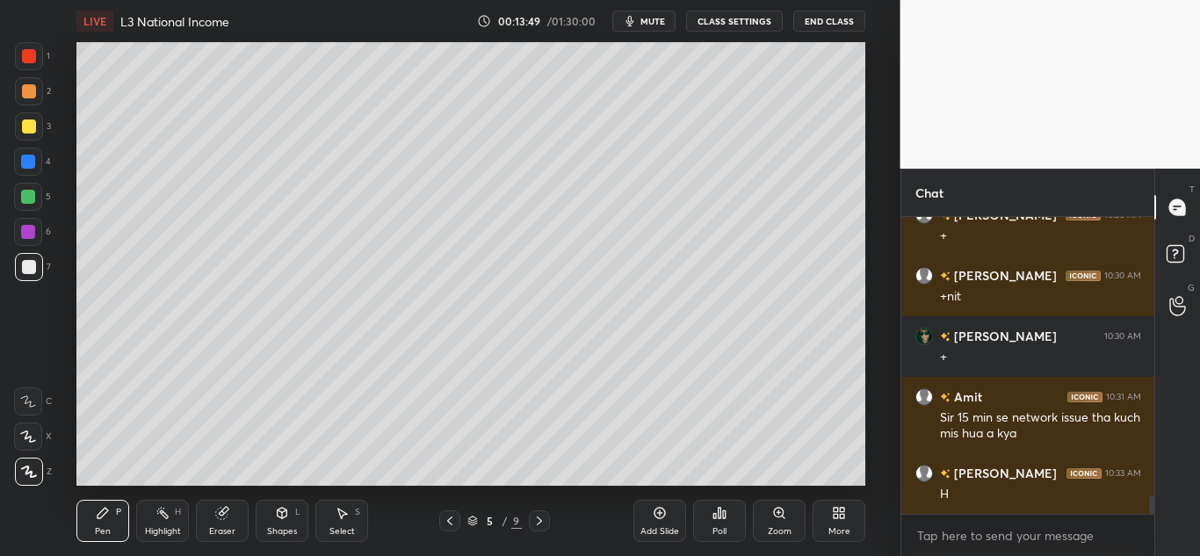
scroll to position [4554, 0]
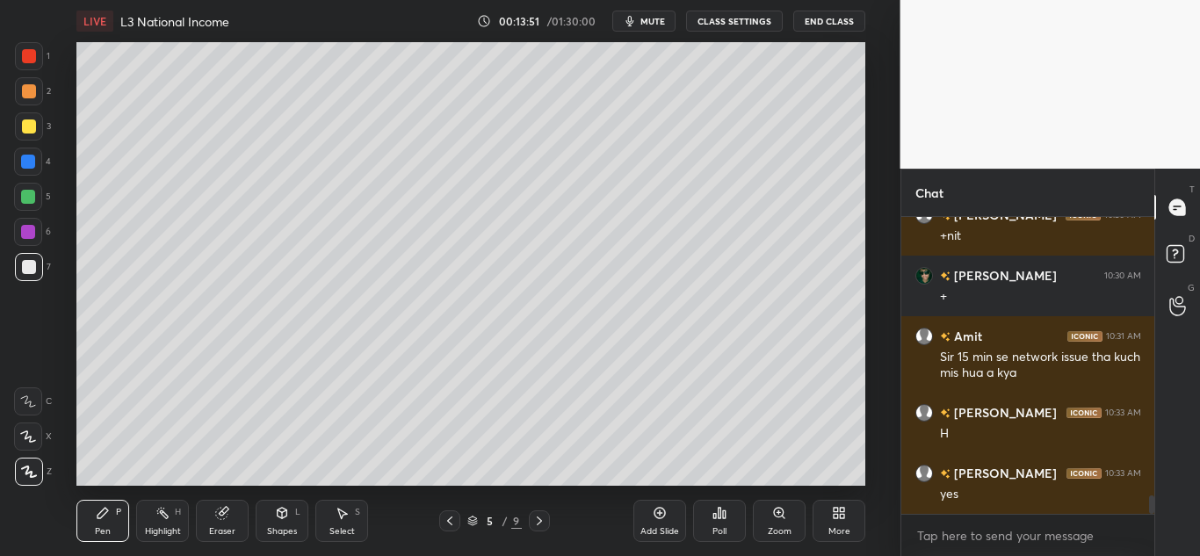
click at [541, 519] on icon at bounding box center [540, 521] width 14 height 14
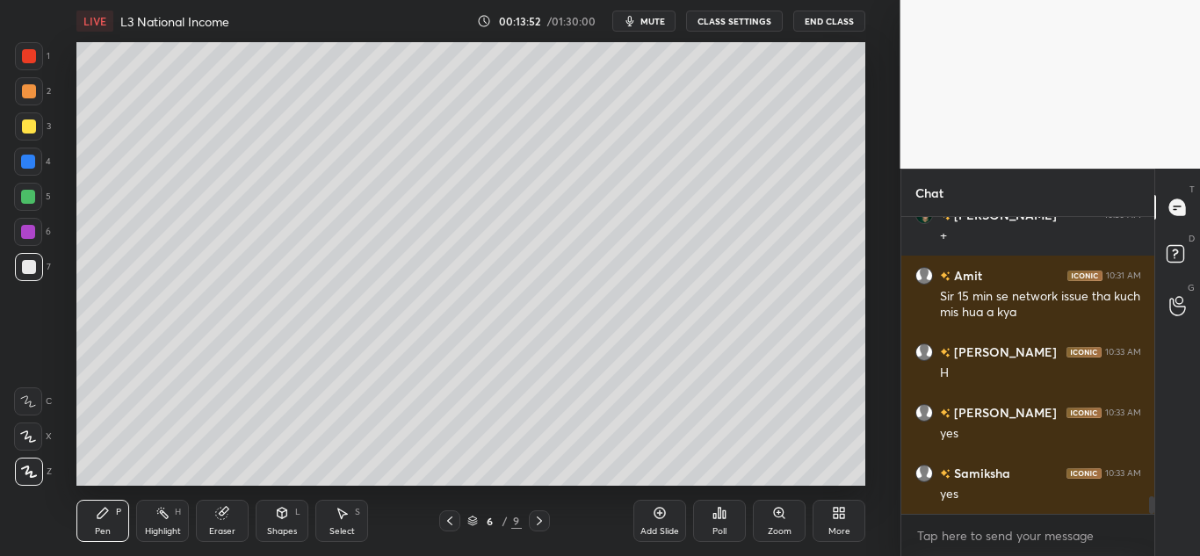
click at [542, 519] on icon at bounding box center [540, 521] width 14 height 14
click at [636, 25] on icon "button" at bounding box center [630, 21] width 14 height 14
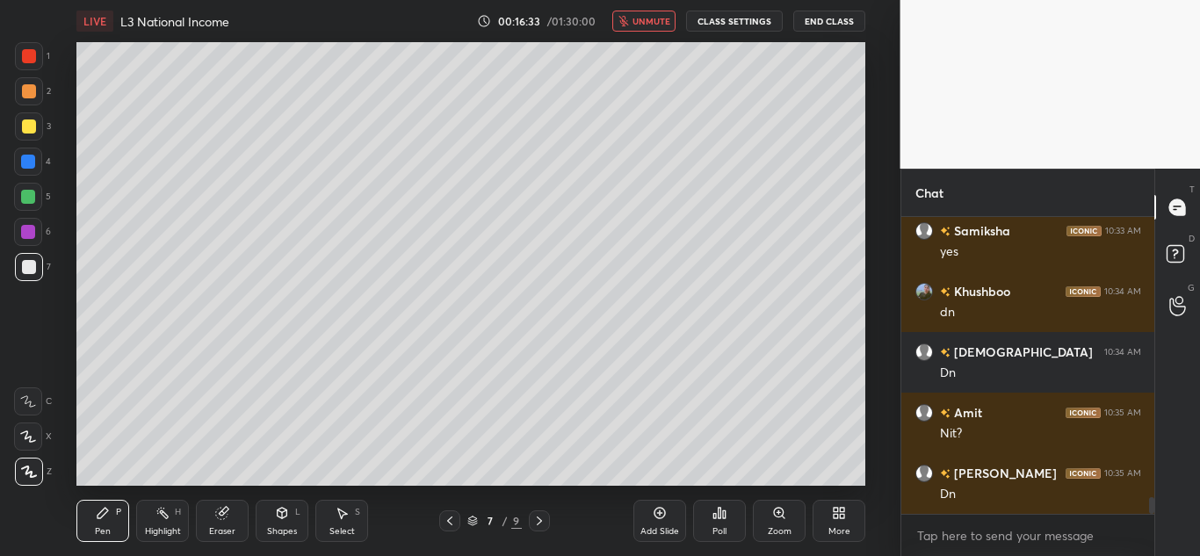
scroll to position [4917, 0]
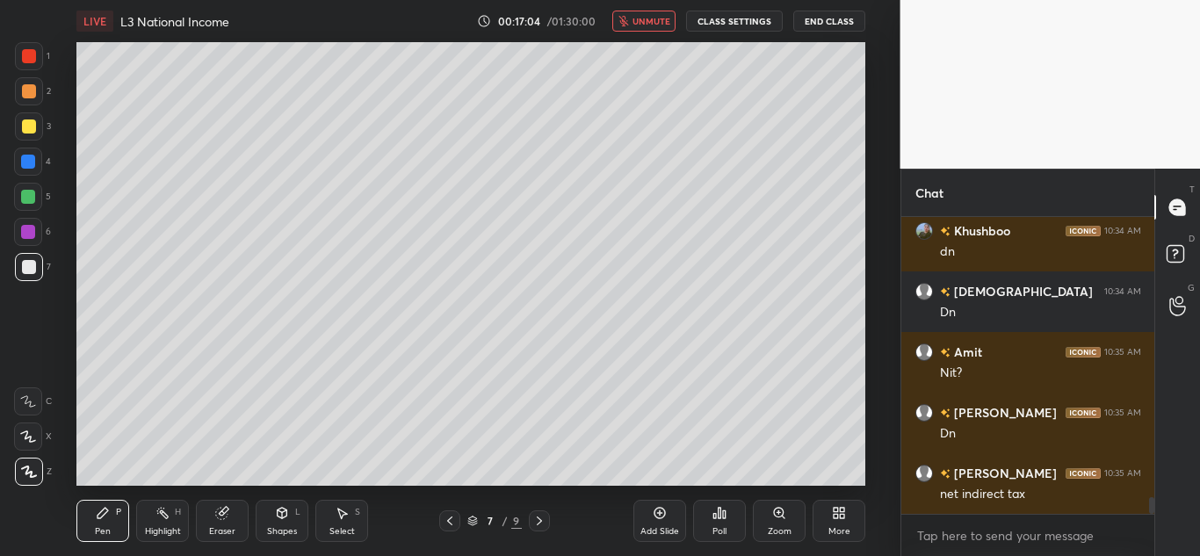
click at [644, 28] on button "unmute" at bounding box center [643, 21] width 63 height 21
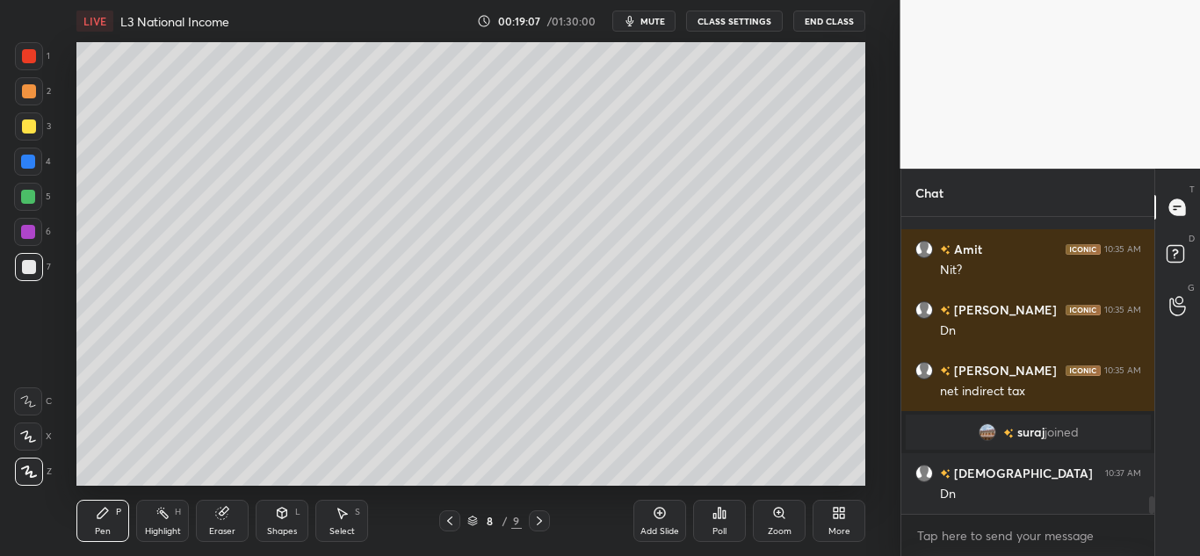
scroll to position [4832, 0]
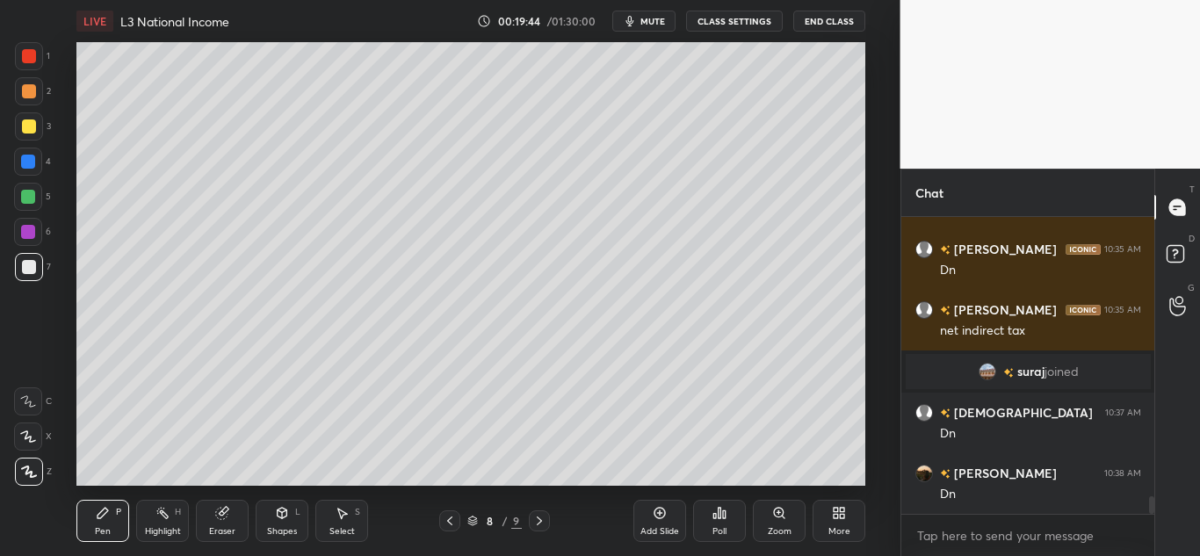
click at [451, 527] on div at bounding box center [449, 521] width 21 height 21
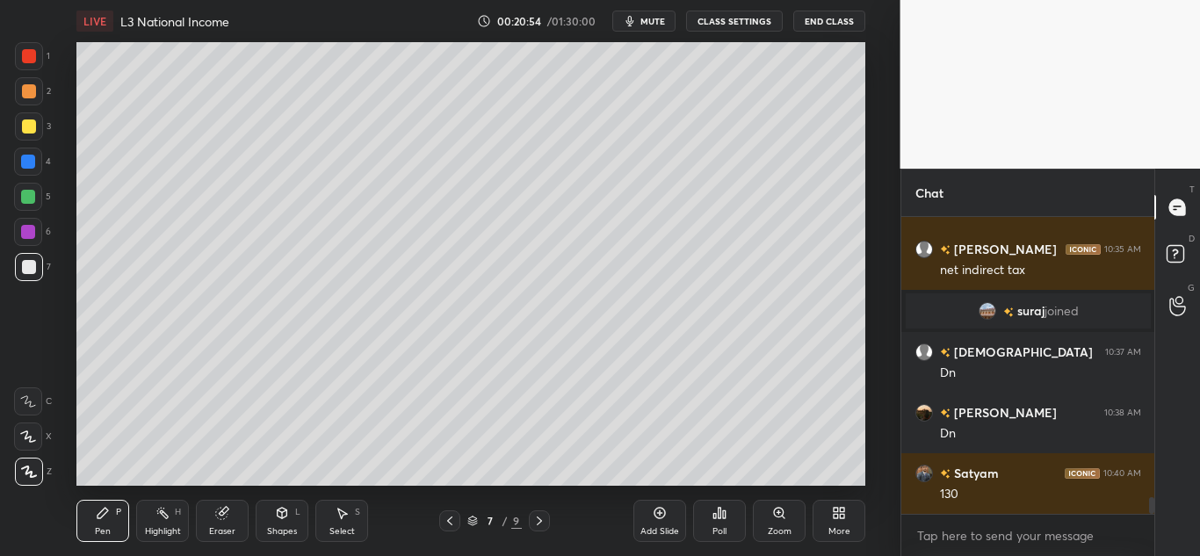
drag, startPoint x: 31, startPoint y: 135, endPoint x: 44, endPoint y: 149, distance: 18.6
click at [30, 135] on div at bounding box center [29, 126] width 28 height 28
click at [226, 527] on div "Eraser" at bounding box center [222, 531] width 26 height 9
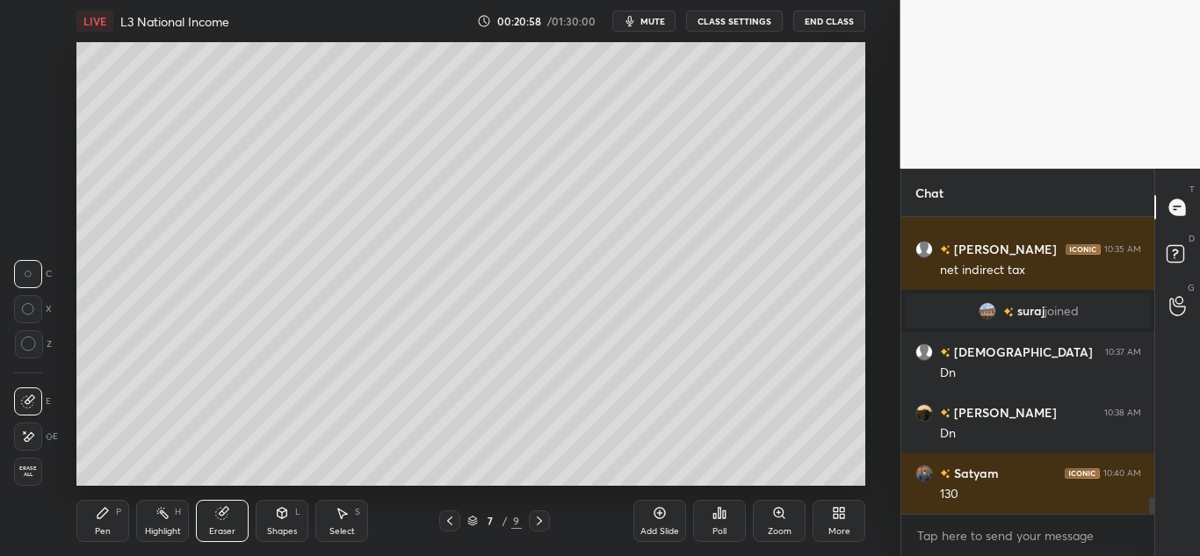
drag, startPoint x: 32, startPoint y: 437, endPoint x: 57, endPoint y: 433, distance: 25.7
click at [33, 437] on icon at bounding box center [30, 436] width 10 height 9
click at [91, 518] on div "Pen P" at bounding box center [102, 521] width 53 height 42
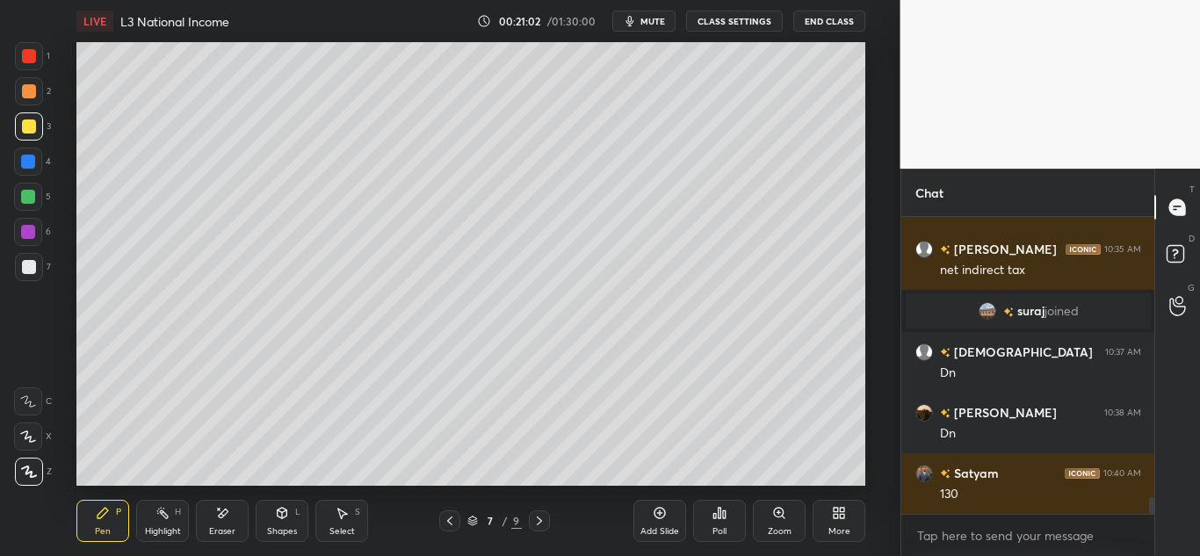
click at [34, 57] on div at bounding box center [29, 56] width 14 height 14
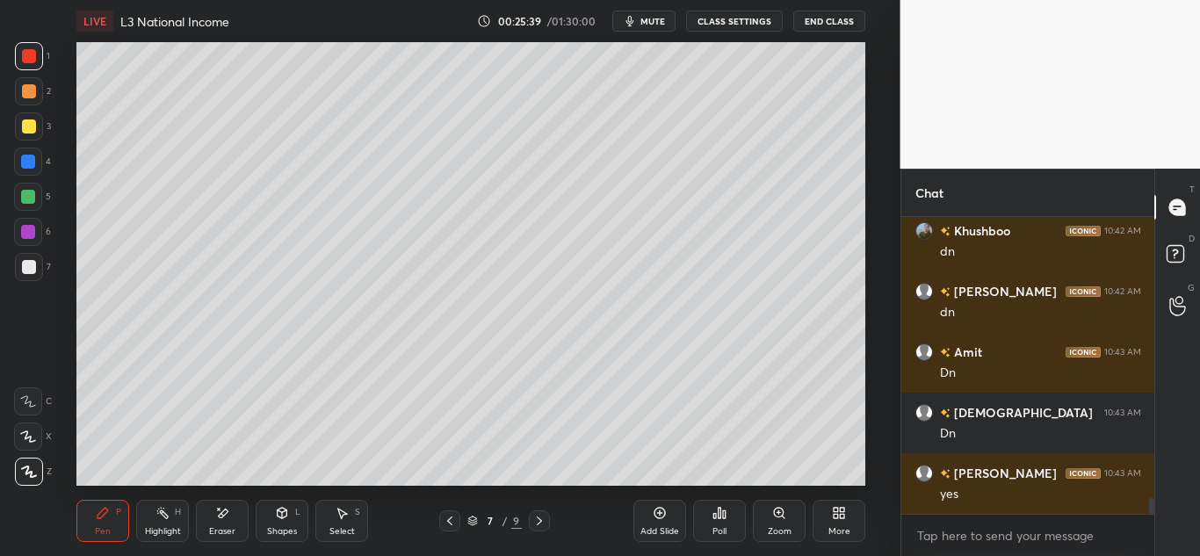
scroll to position [5389, 0]
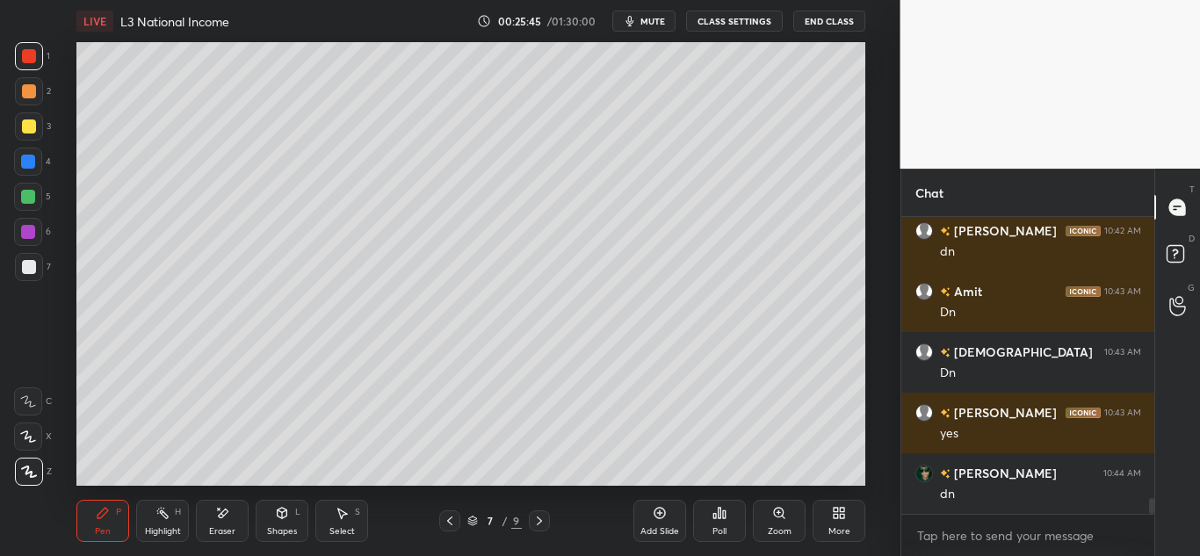
click at [660, 518] on icon at bounding box center [660, 513] width 14 height 14
click at [540, 524] on icon at bounding box center [540, 521] width 14 height 14
click at [541, 516] on icon at bounding box center [540, 521] width 14 height 14
click at [25, 127] on div at bounding box center [29, 127] width 14 height 14
click at [222, 535] on div "Eraser" at bounding box center [222, 531] width 26 height 9
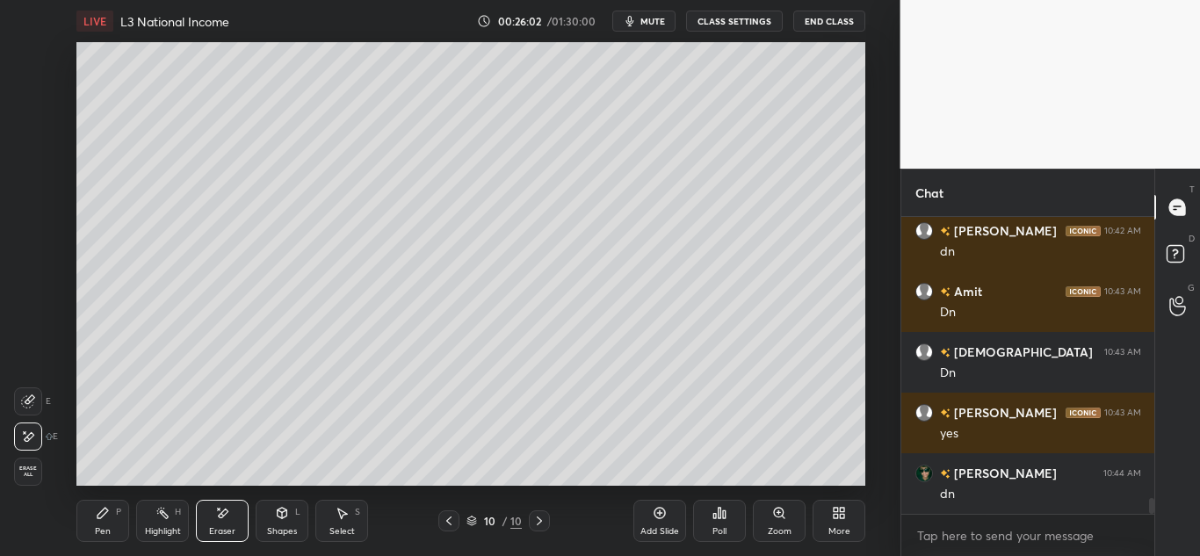
drag, startPoint x: 94, startPoint y: 547, endPoint x: 104, endPoint y: 537, distance: 13.7
click at [101, 544] on div "Pen P Highlight H Eraser Shapes L Select S 10 / 10 Add Slide Poll Zoom More" at bounding box center [470, 521] width 789 height 70
drag, startPoint x: 108, startPoint y: 524, endPoint x: 136, endPoint y: 493, distance: 41.7
click at [109, 524] on div "Pen P" at bounding box center [102, 521] width 53 height 42
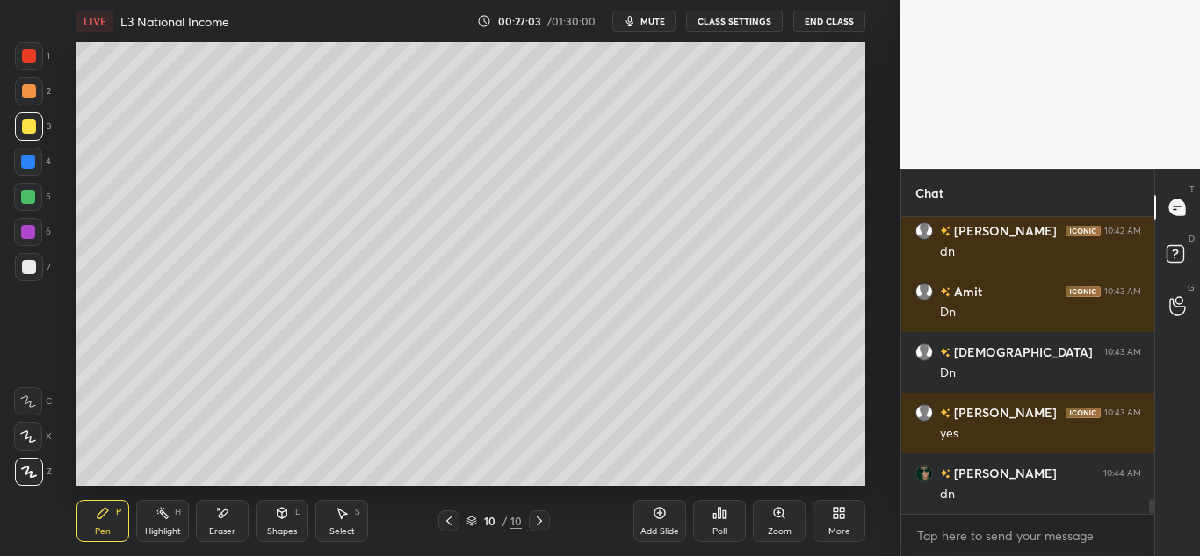
scroll to position [5450, 0]
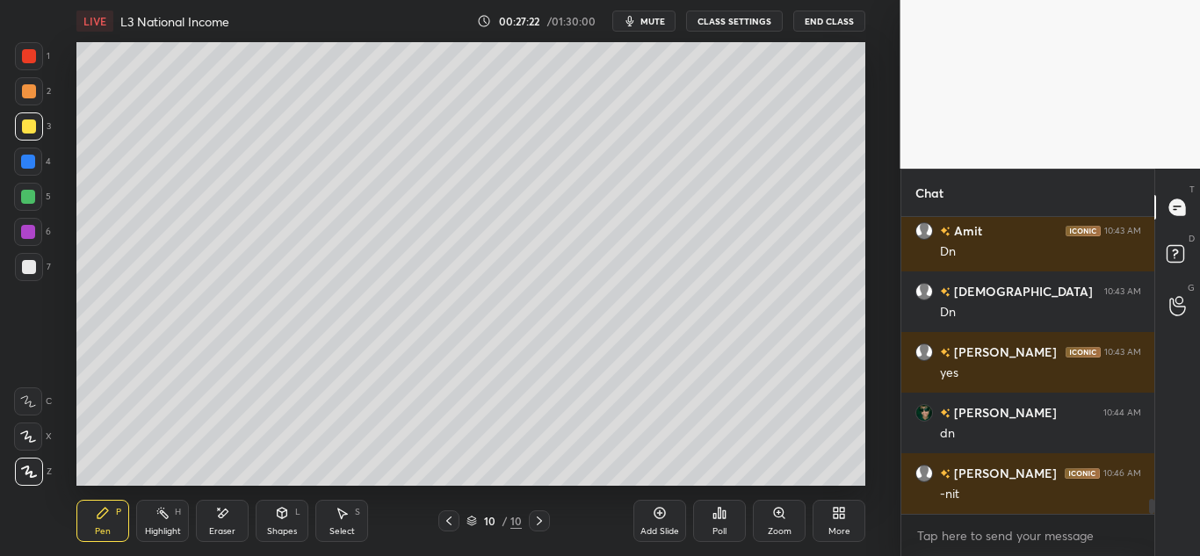
click at [652, 522] on div "Add Slide" at bounding box center [660, 521] width 53 height 42
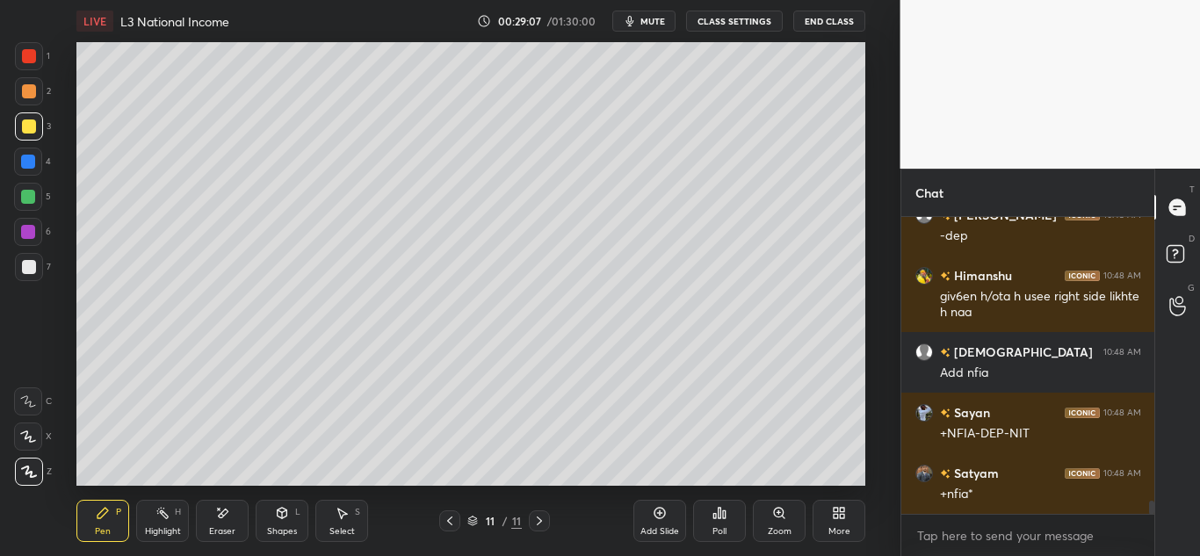
scroll to position [6618, 0]
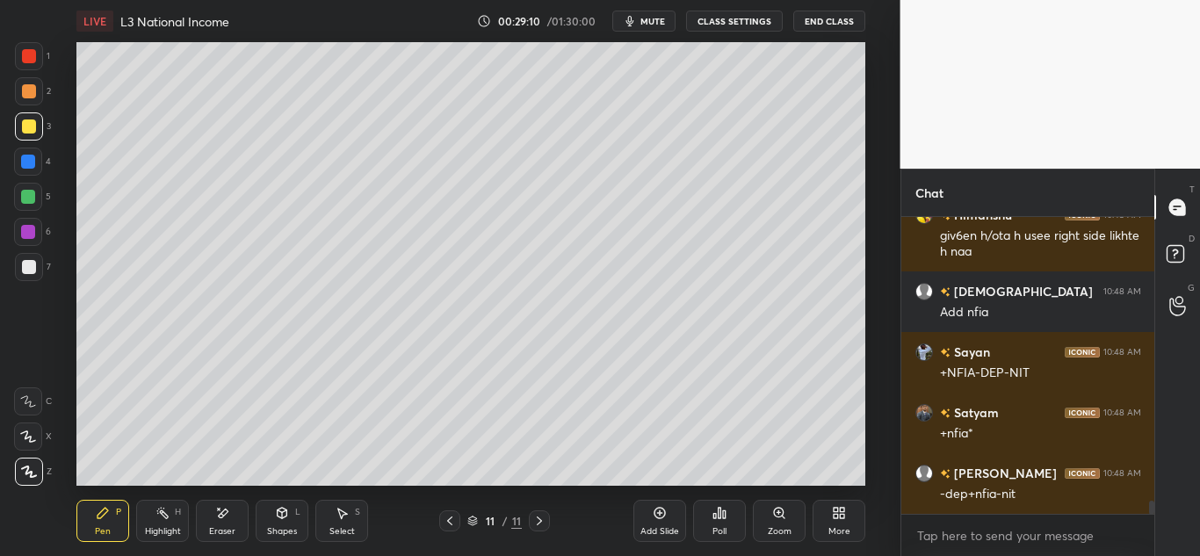
click at [290, 527] on div "Shapes" at bounding box center [282, 531] width 30 height 9
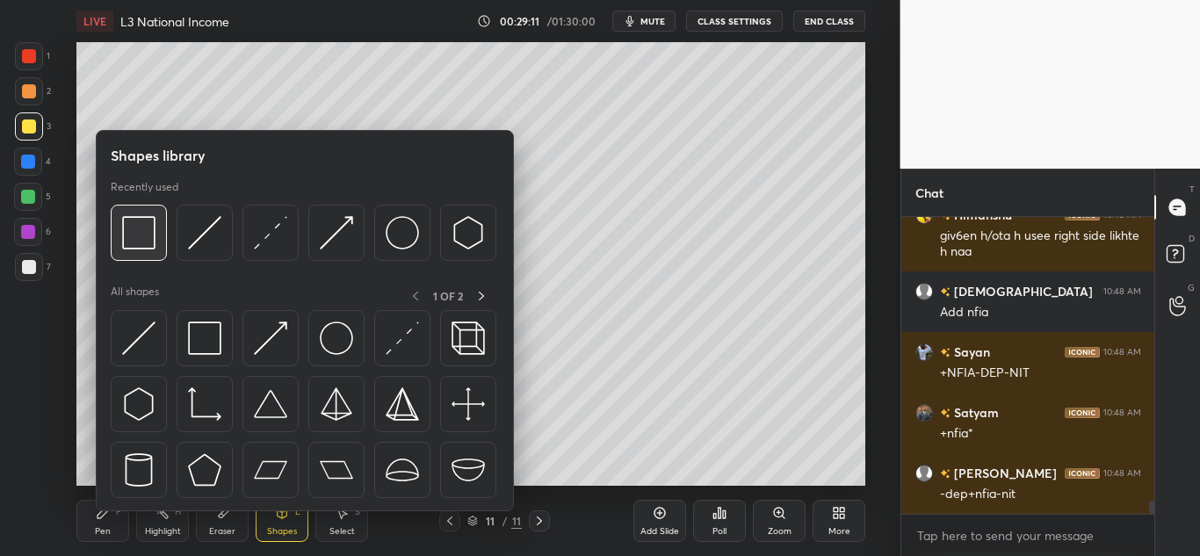
click at [146, 232] on img at bounding box center [138, 232] width 33 height 33
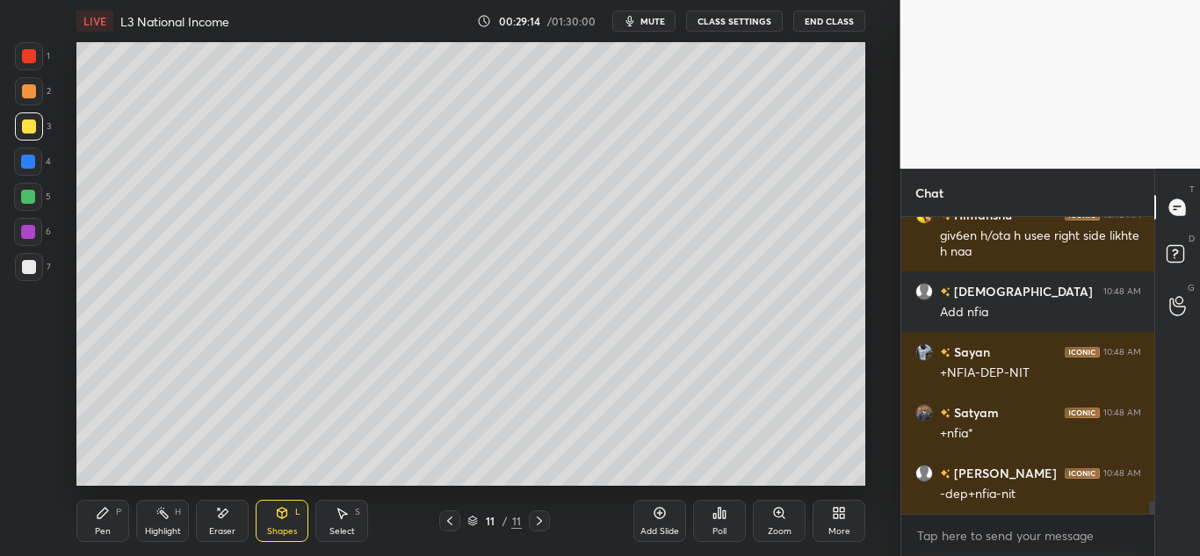
click at [89, 522] on div "Pen P" at bounding box center [102, 521] width 53 height 42
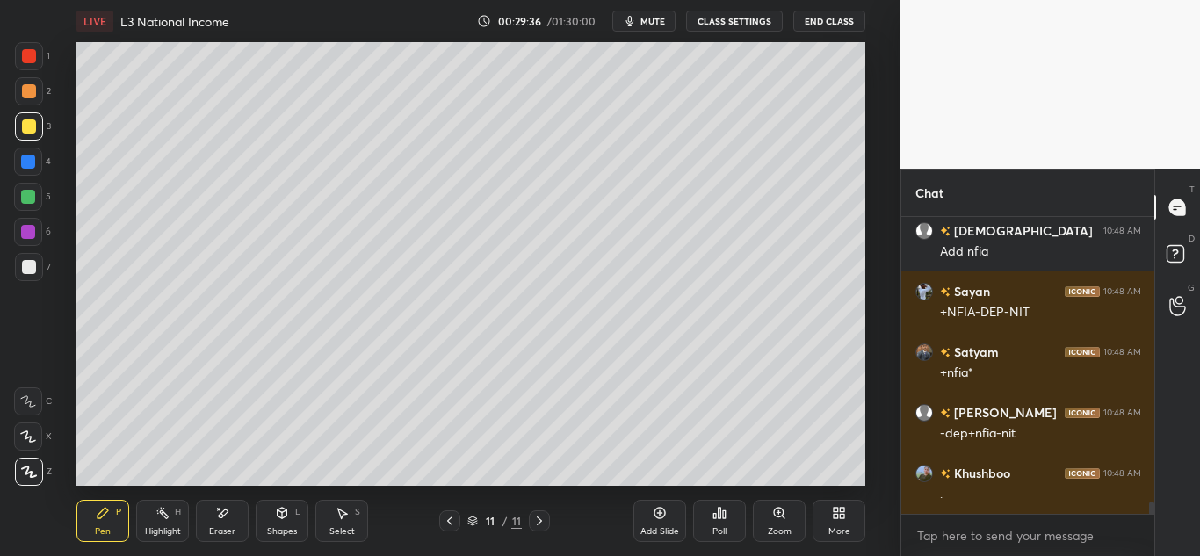
scroll to position [6739, 0]
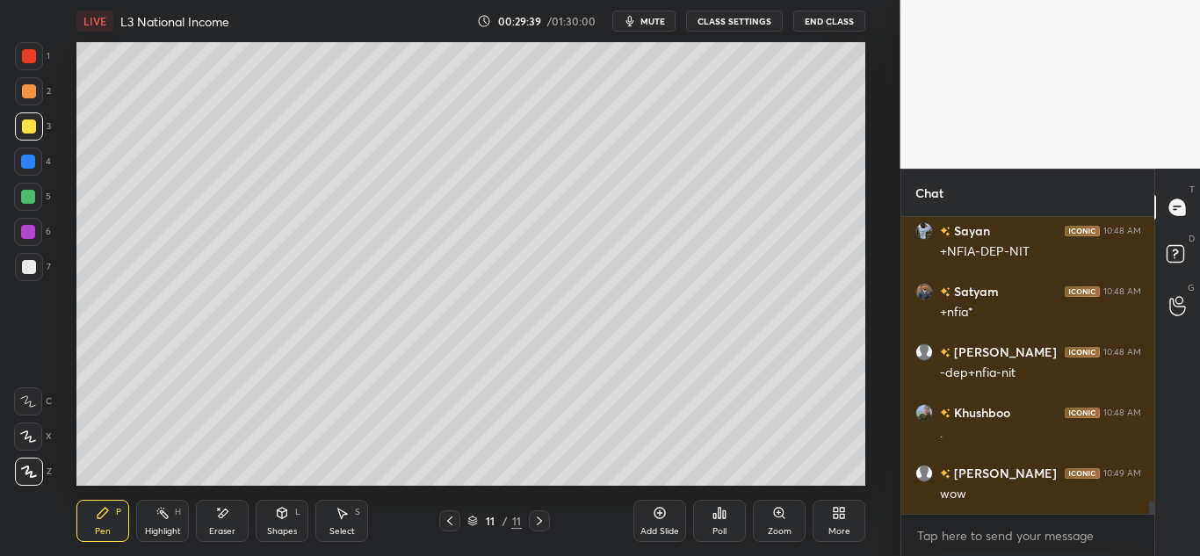
click at [661, 514] on icon at bounding box center [660, 513] width 14 height 14
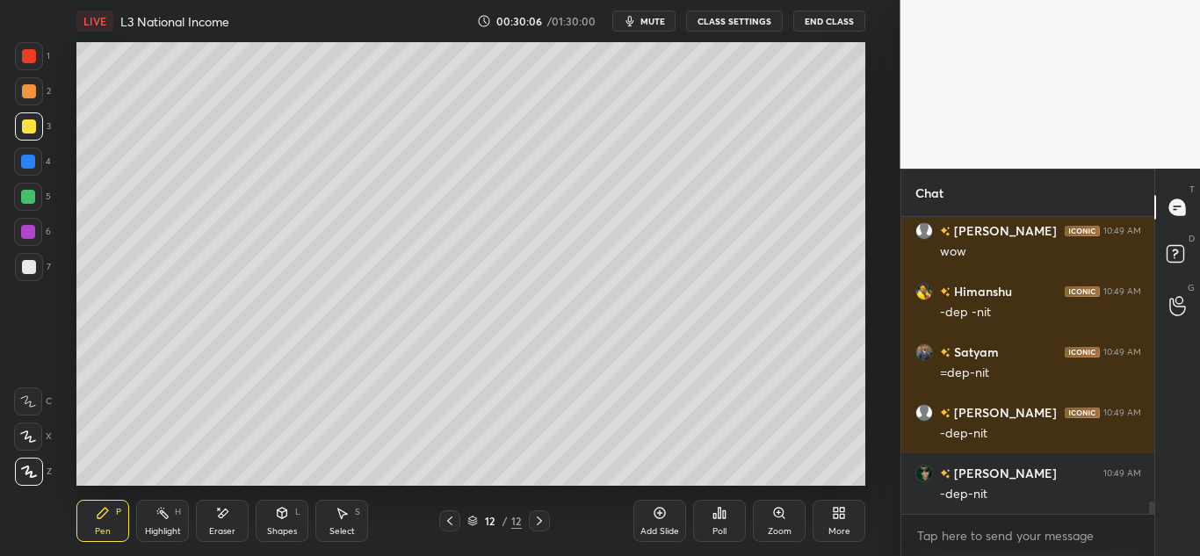
scroll to position [7042, 0]
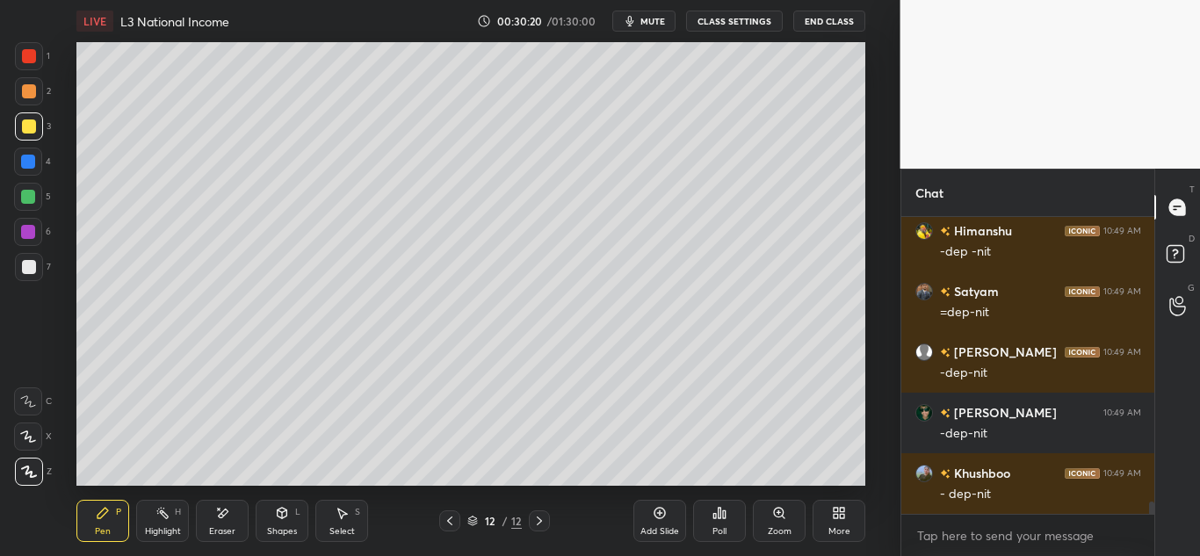
click at [228, 522] on div "Eraser" at bounding box center [222, 521] width 53 height 42
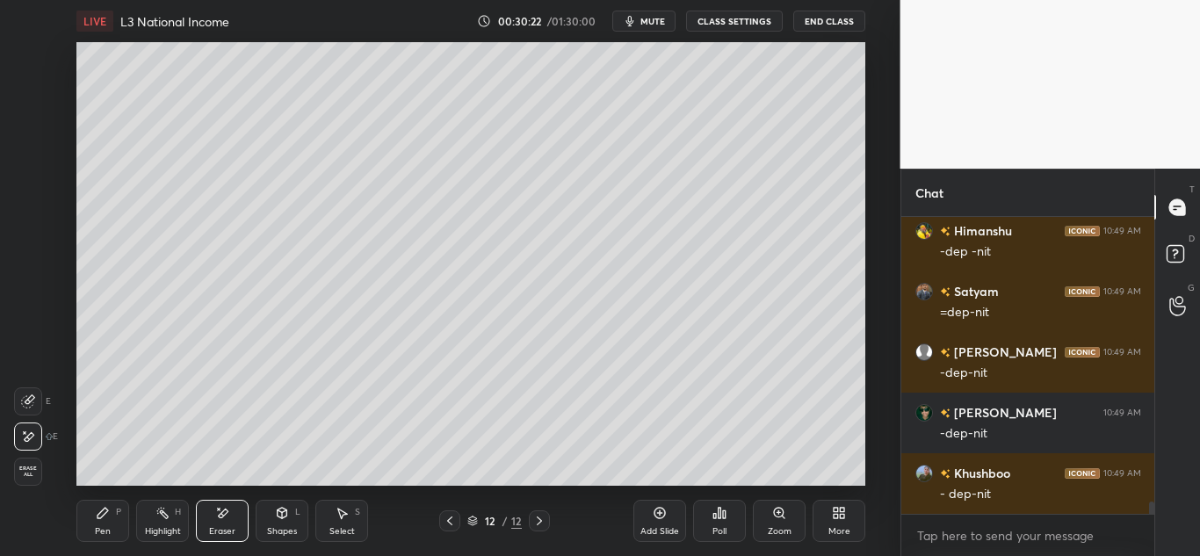
click at [113, 522] on div "Pen P" at bounding box center [102, 521] width 53 height 42
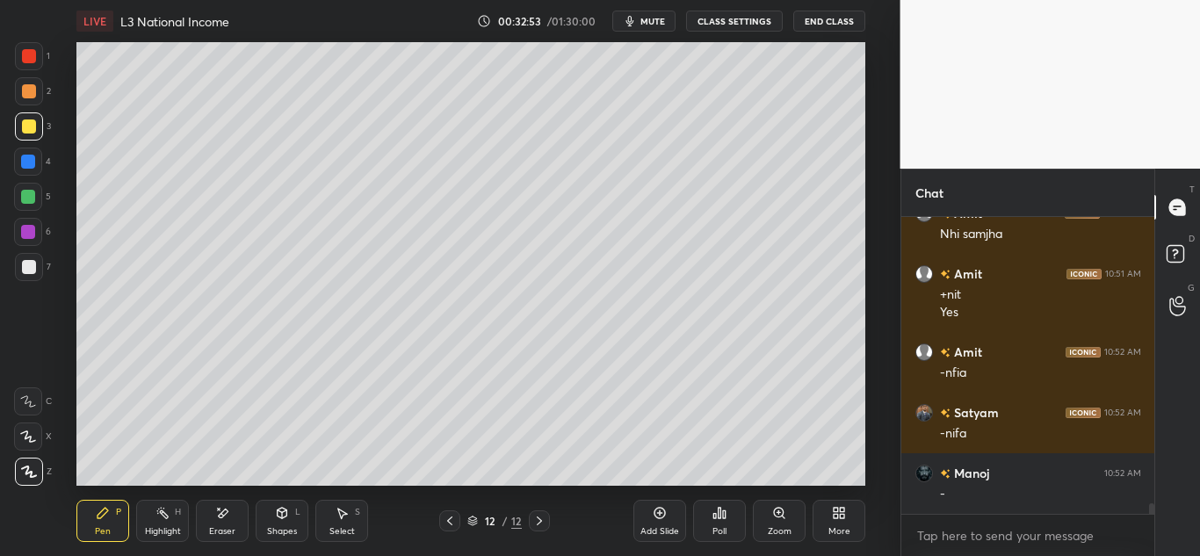
scroll to position [8169, 0]
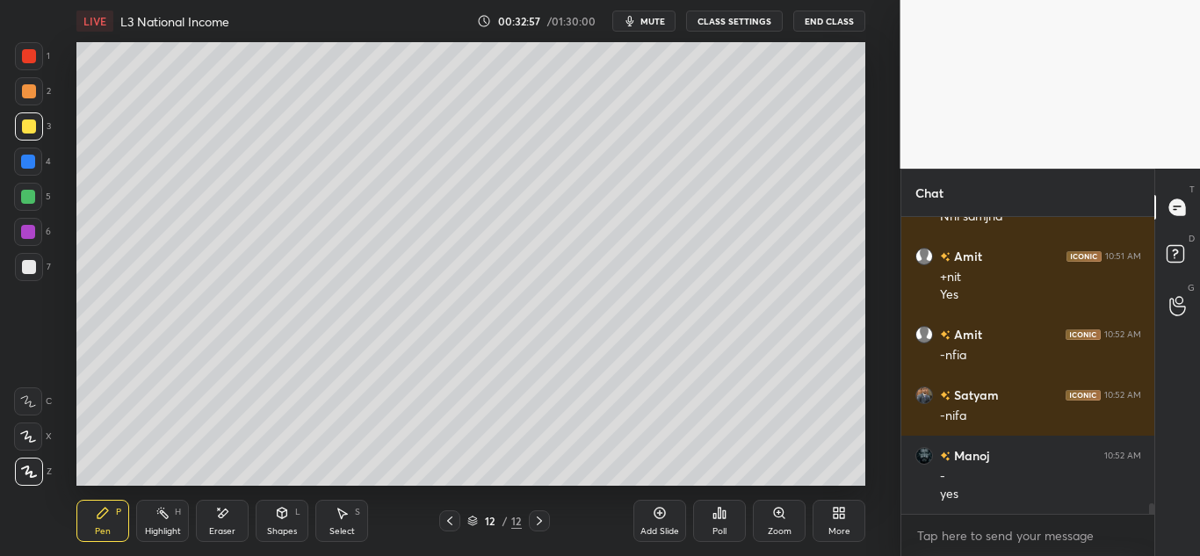
click at [632, 522] on div "Pen P Highlight H Eraser Shapes L Select S 12 / 12 Add Slide Poll Zoom More" at bounding box center [470, 521] width 789 height 70
click at [658, 510] on icon at bounding box center [660, 513] width 14 height 14
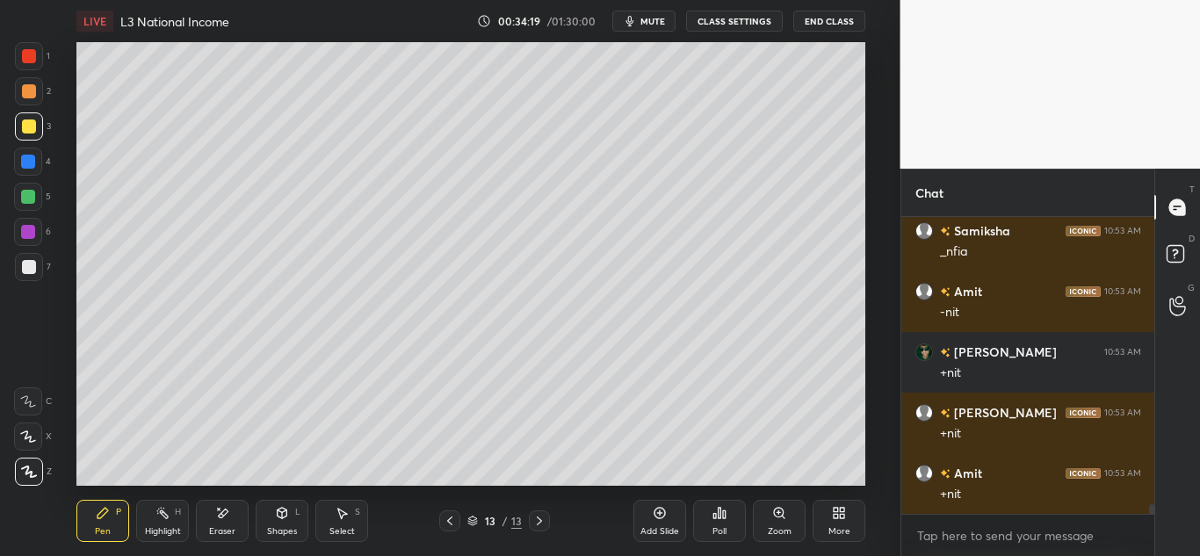
scroll to position [9199, 0]
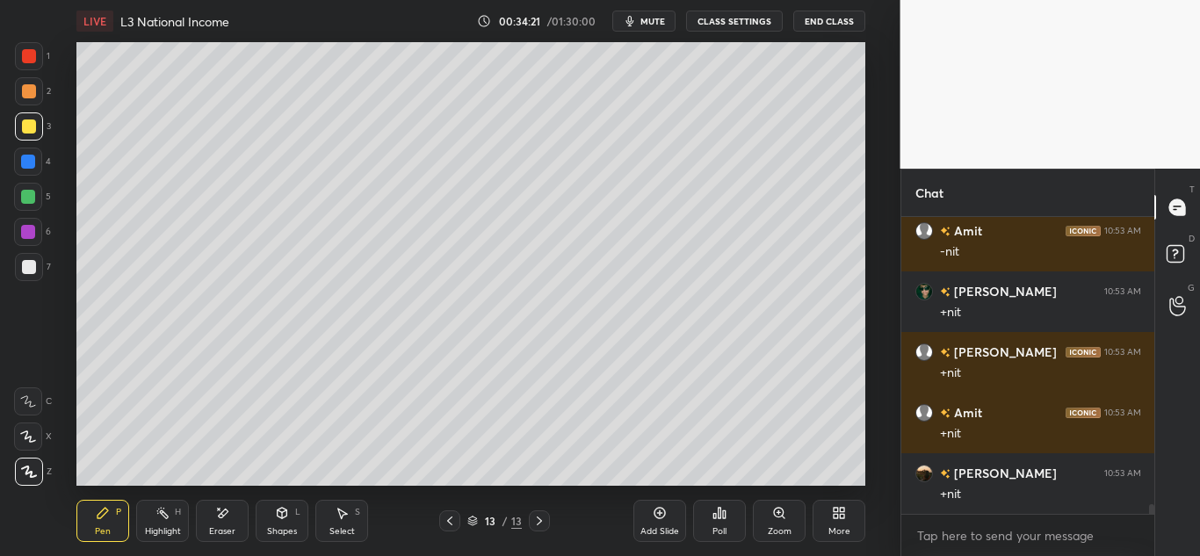
click at [301, 510] on div "Shapes L" at bounding box center [282, 521] width 53 height 42
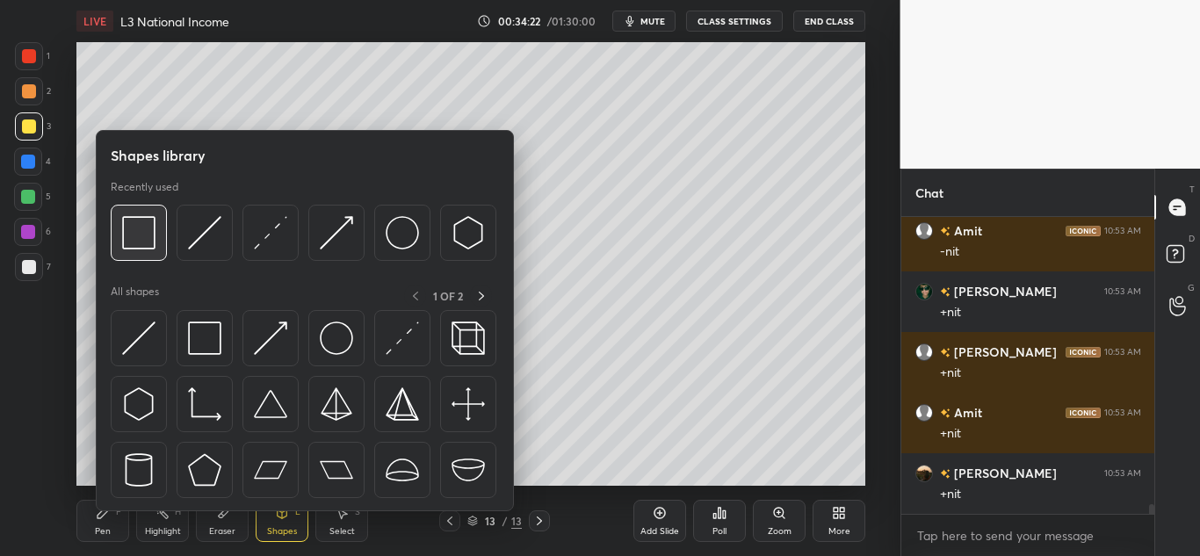
click at [154, 233] on img at bounding box center [138, 232] width 33 height 33
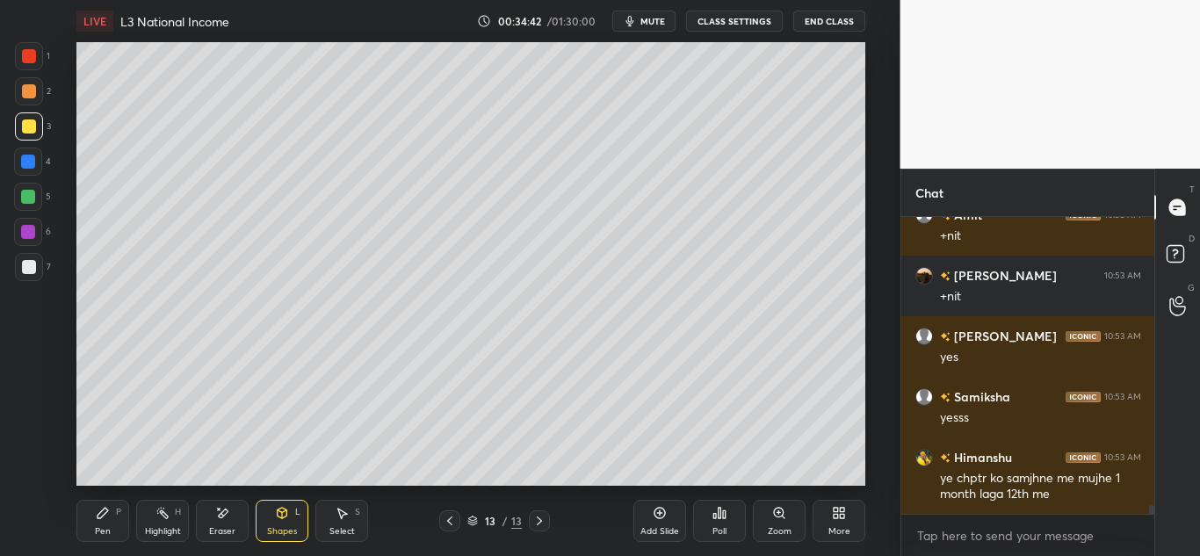
scroll to position [9458, 0]
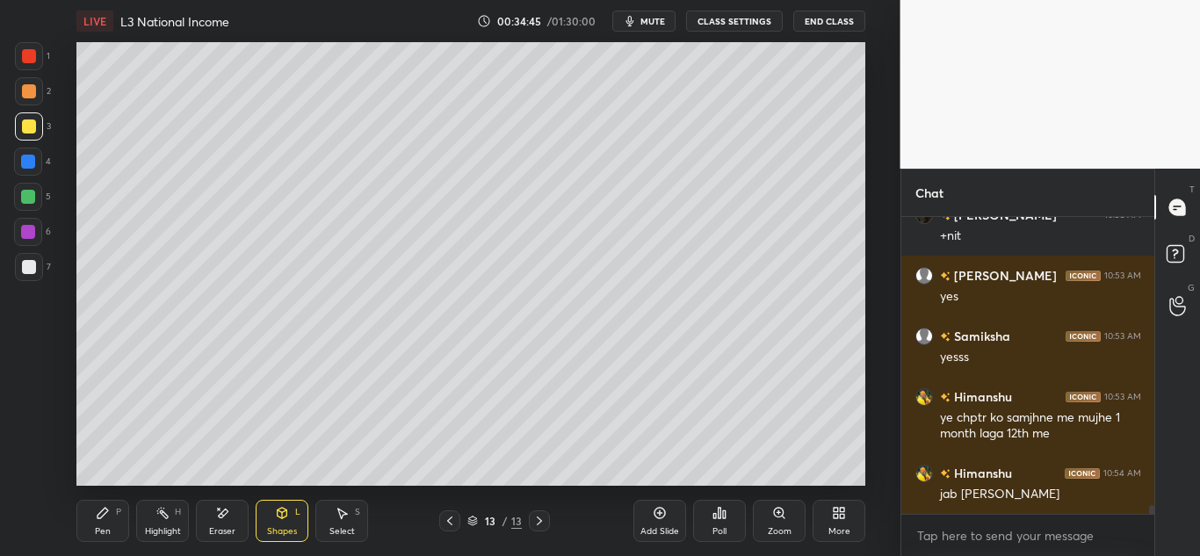
click at [648, 18] on span "mute" at bounding box center [653, 21] width 25 height 12
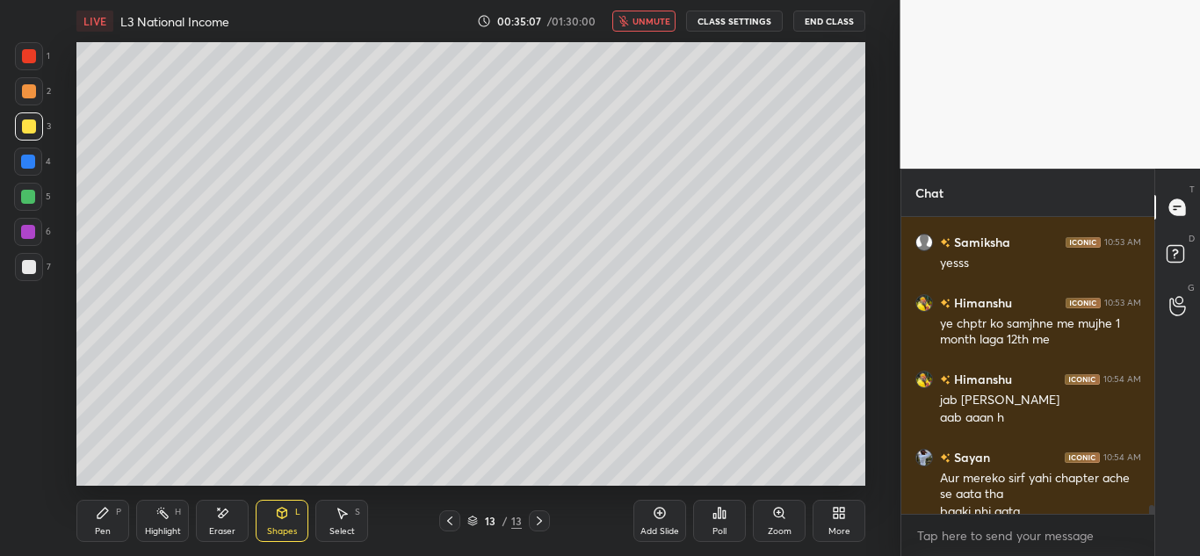
scroll to position [9569, 0]
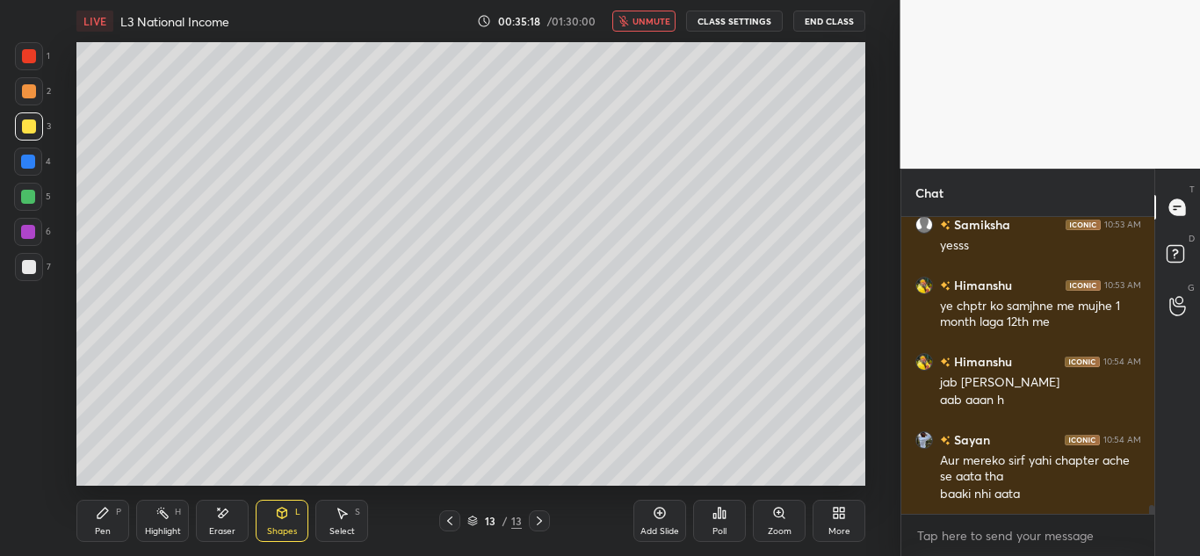
click at [654, 18] on span "unmute" at bounding box center [652, 21] width 38 height 12
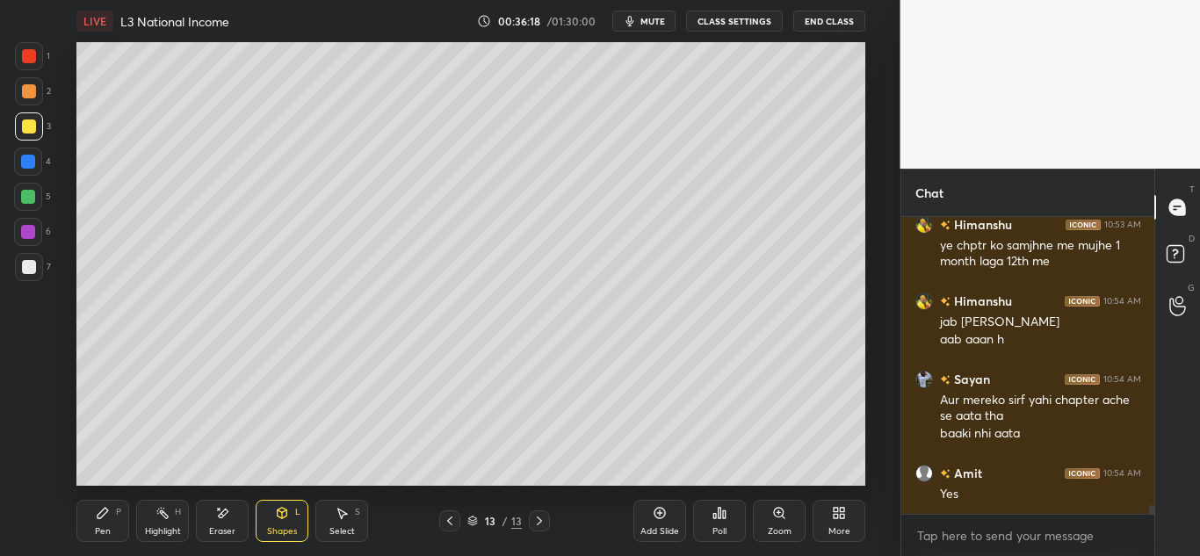
click at [650, 22] on span "mute" at bounding box center [653, 21] width 25 height 12
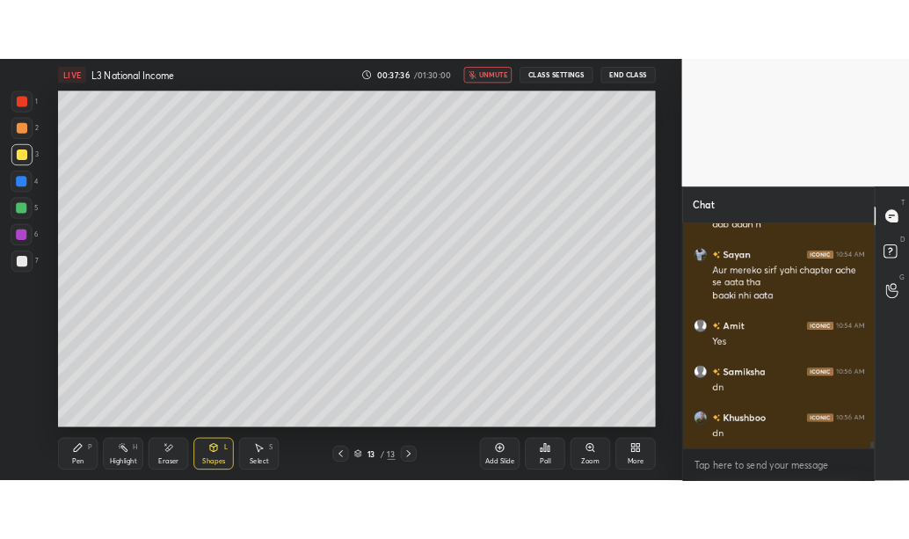
scroll to position [9812, 0]
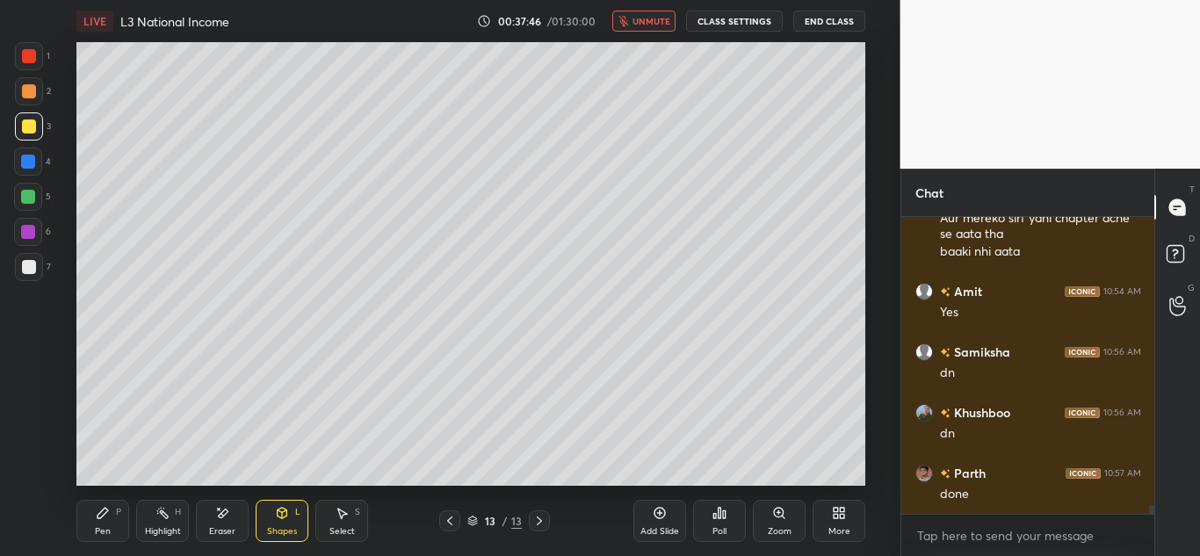
click at [657, 28] on button "unmute" at bounding box center [643, 21] width 63 height 21
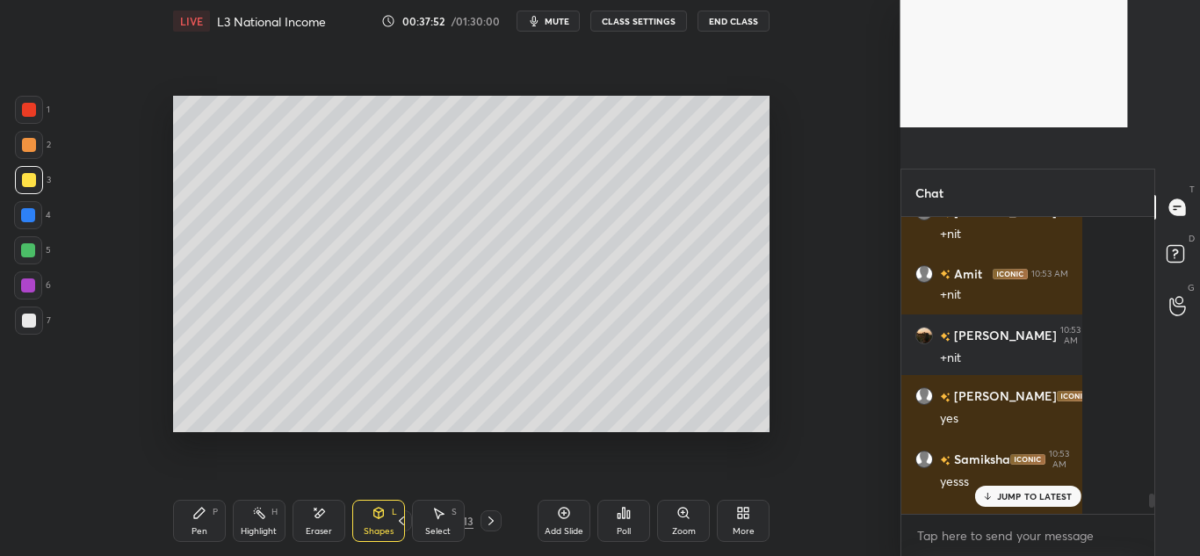
scroll to position [6, 6]
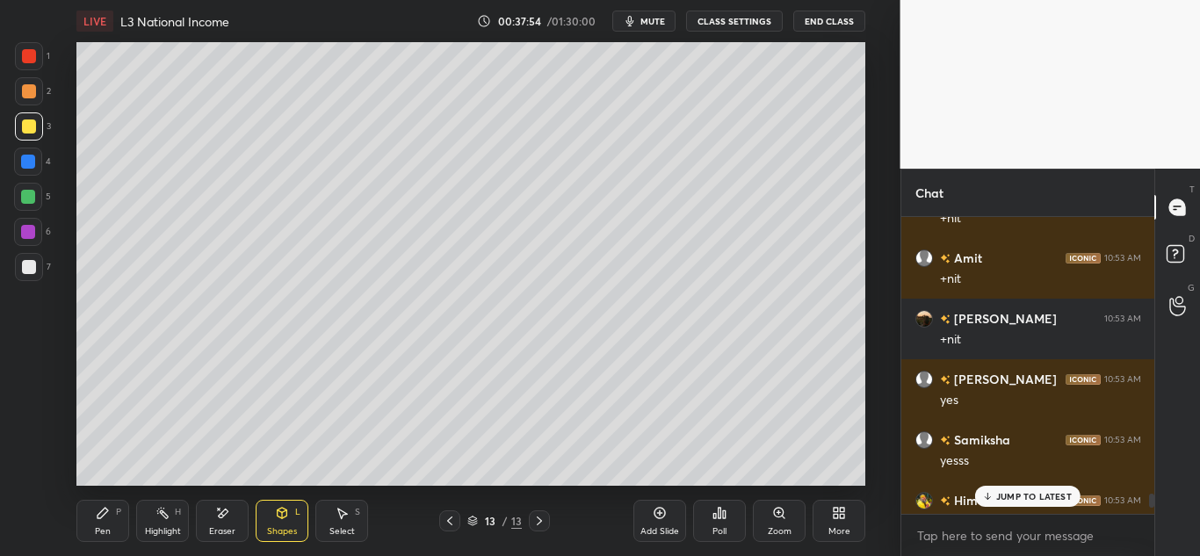
click at [1023, 500] on p "JUMP TO LATEST" at bounding box center [1034, 496] width 76 height 11
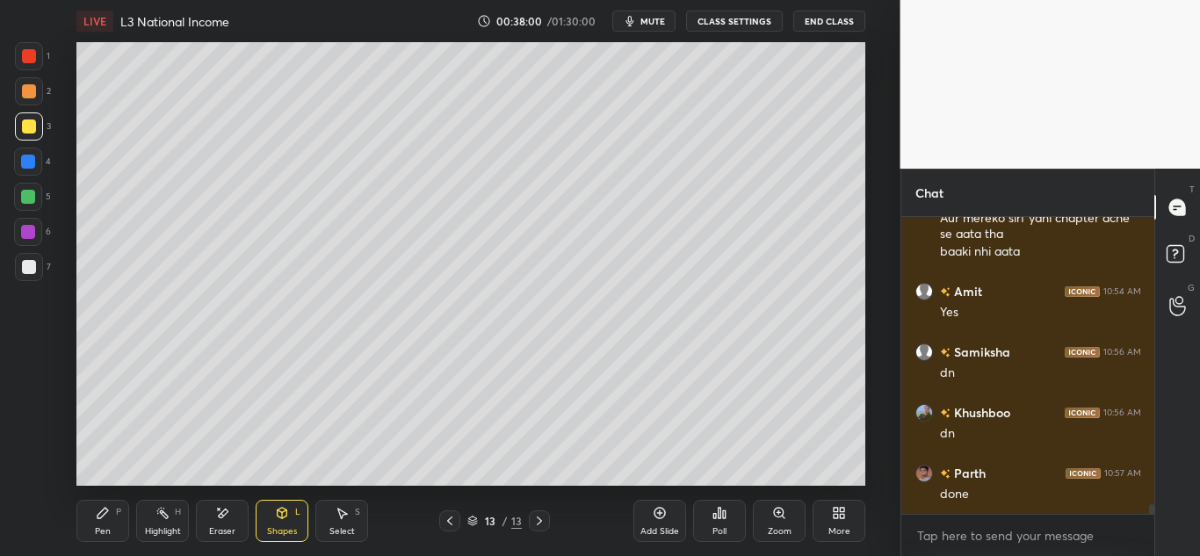
click at [841, 516] on icon at bounding box center [842, 516] width 4 height 4
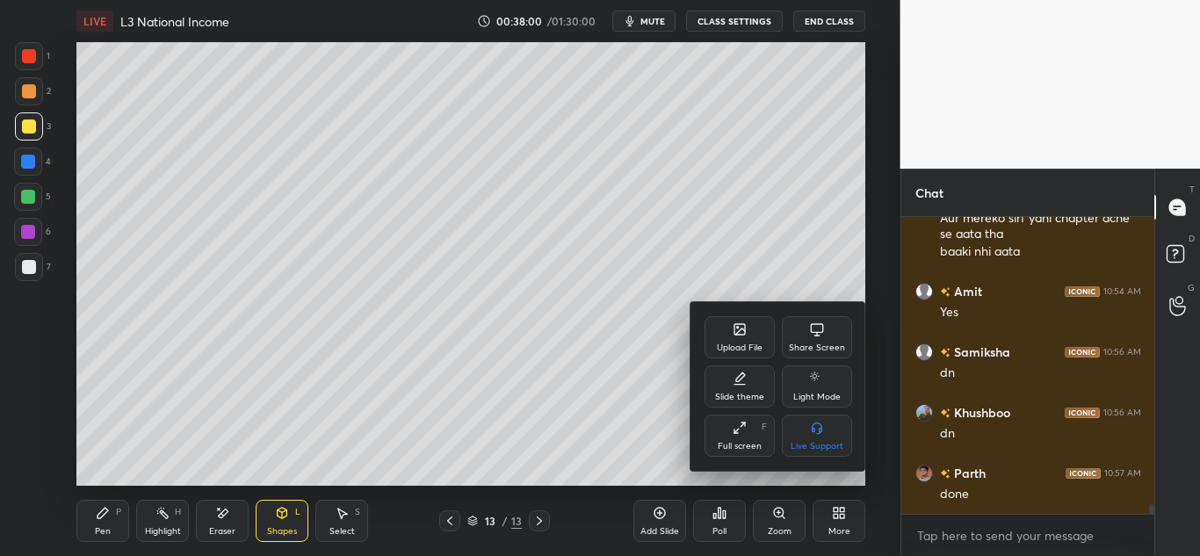
click at [738, 338] on div "Upload File" at bounding box center [740, 337] width 70 height 42
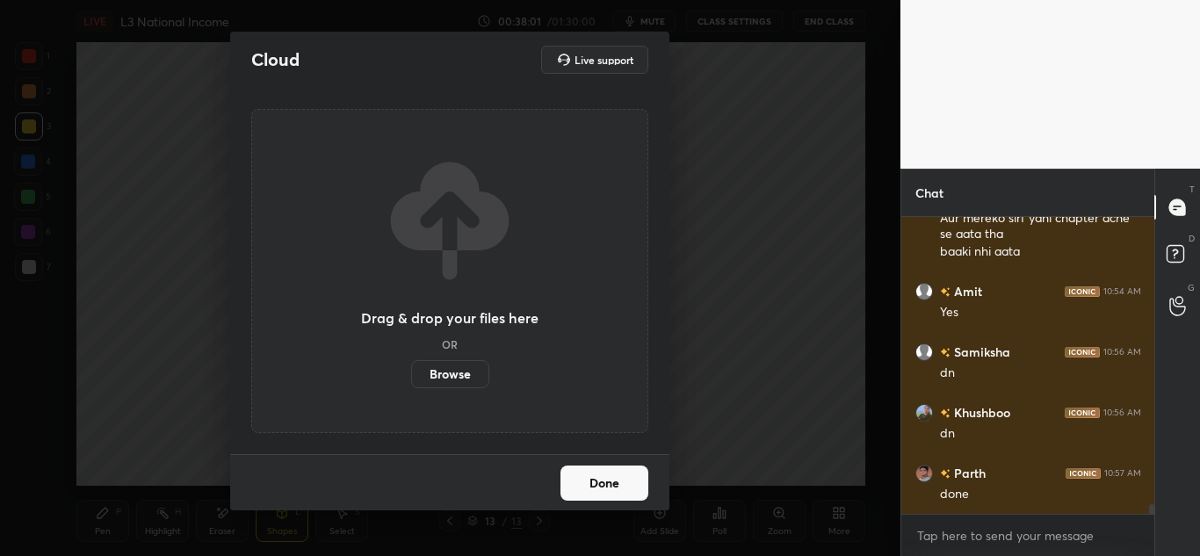
click at [455, 379] on label "Browse" at bounding box center [450, 374] width 78 height 28
click at [411, 379] on input "Browse" at bounding box center [411, 374] width 0 height 28
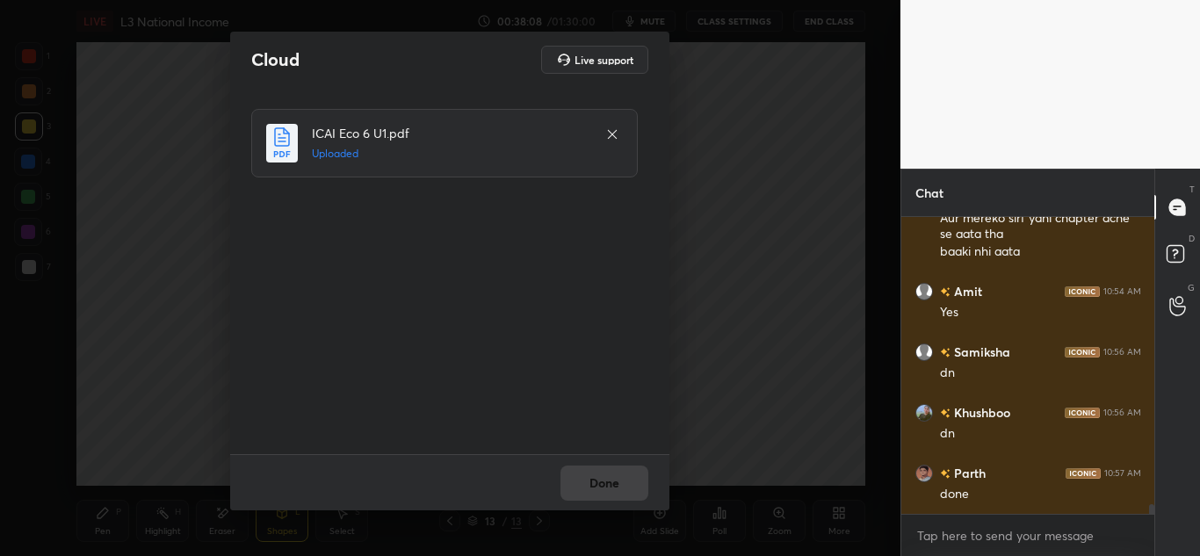
click at [608, 485] on div "Done" at bounding box center [449, 482] width 439 height 56
click at [604, 474] on button "Done" at bounding box center [605, 483] width 88 height 35
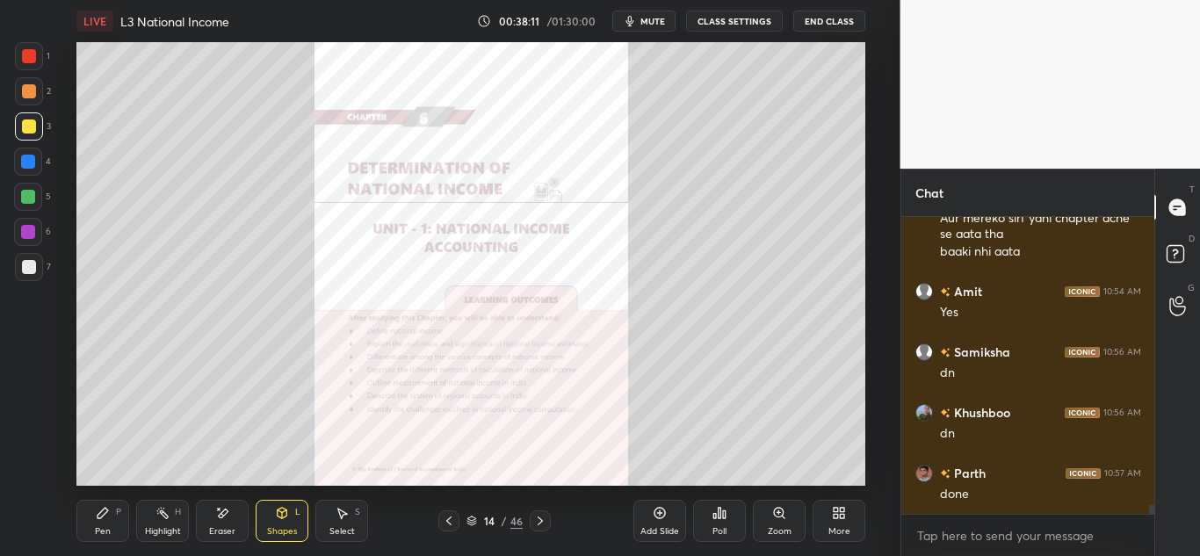
click at [537, 514] on icon at bounding box center [540, 521] width 14 height 14
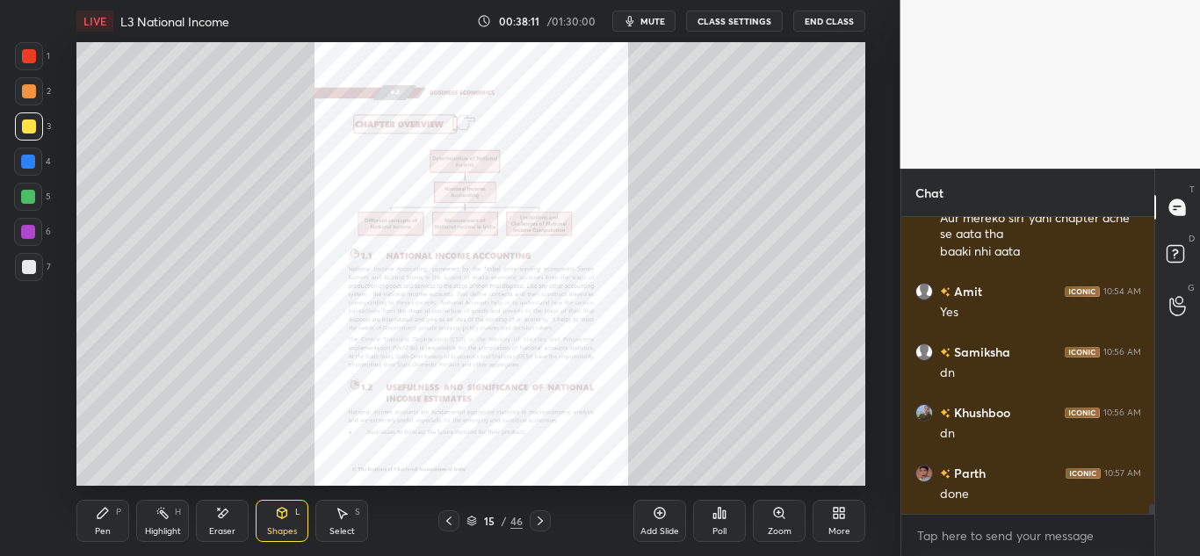
click at [540, 516] on icon at bounding box center [540, 521] width 14 height 14
click at [539, 518] on icon at bounding box center [540, 521] width 14 height 14
click at [538, 519] on icon at bounding box center [540, 521] width 14 height 14
click at [538, 522] on icon at bounding box center [540, 521] width 14 height 14
click at [537, 522] on icon at bounding box center [540, 521] width 14 height 14
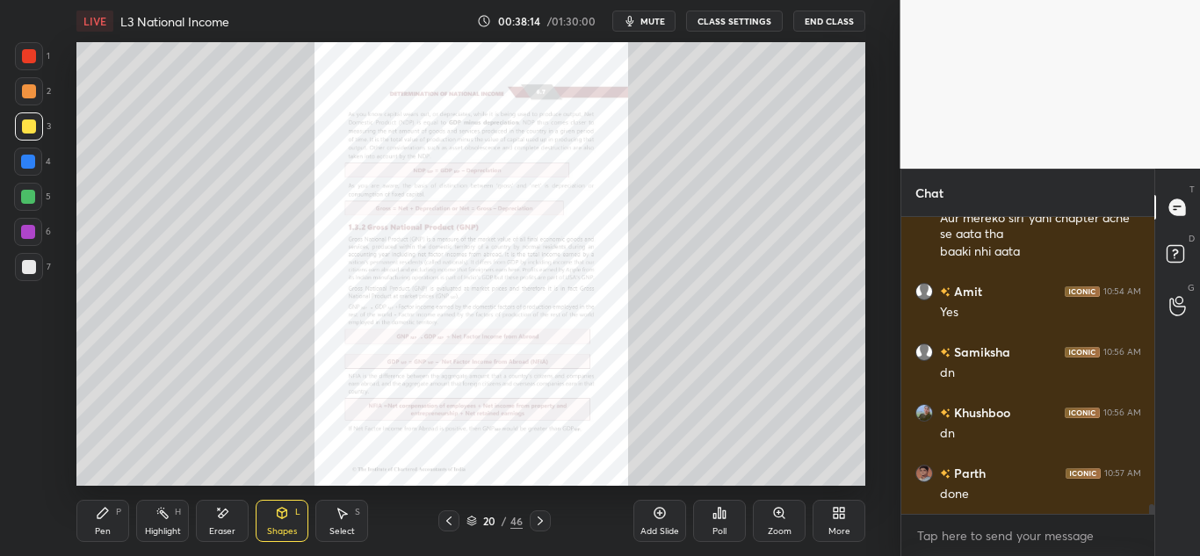
click at [536, 524] on icon at bounding box center [540, 521] width 14 height 14
click at [537, 524] on icon at bounding box center [540, 521] width 14 height 14
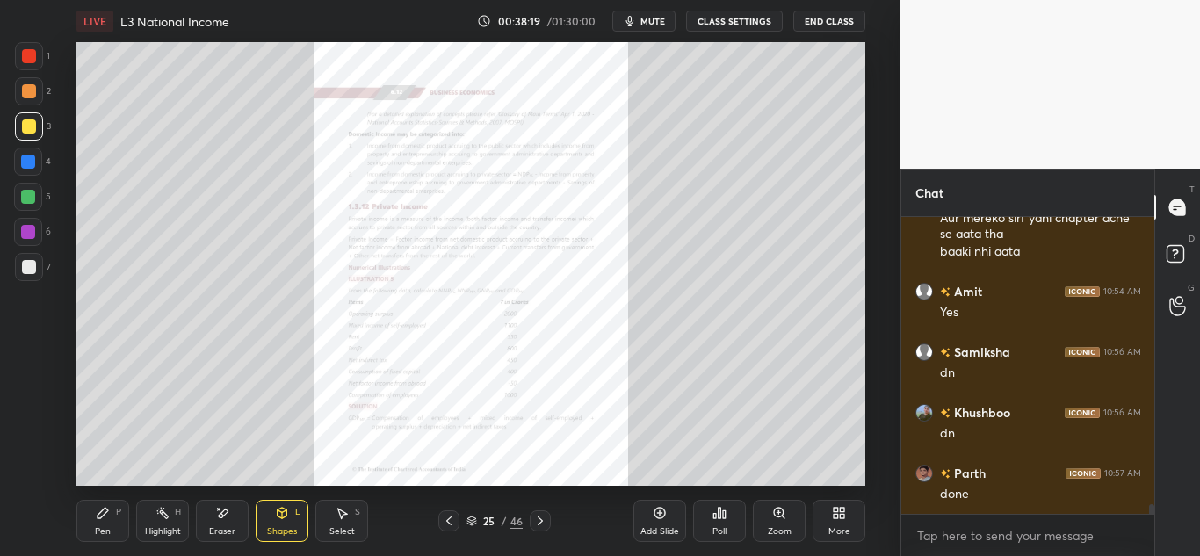
click at [537, 524] on icon at bounding box center [540, 521] width 14 height 14
click at [460, 522] on div "26 / 46" at bounding box center [494, 521] width 112 height 21
click at [452, 519] on icon at bounding box center [449, 521] width 14 height 14
click at [779, 527] on div "Zoom" at bounding box center [780, 531] width 24 height 9
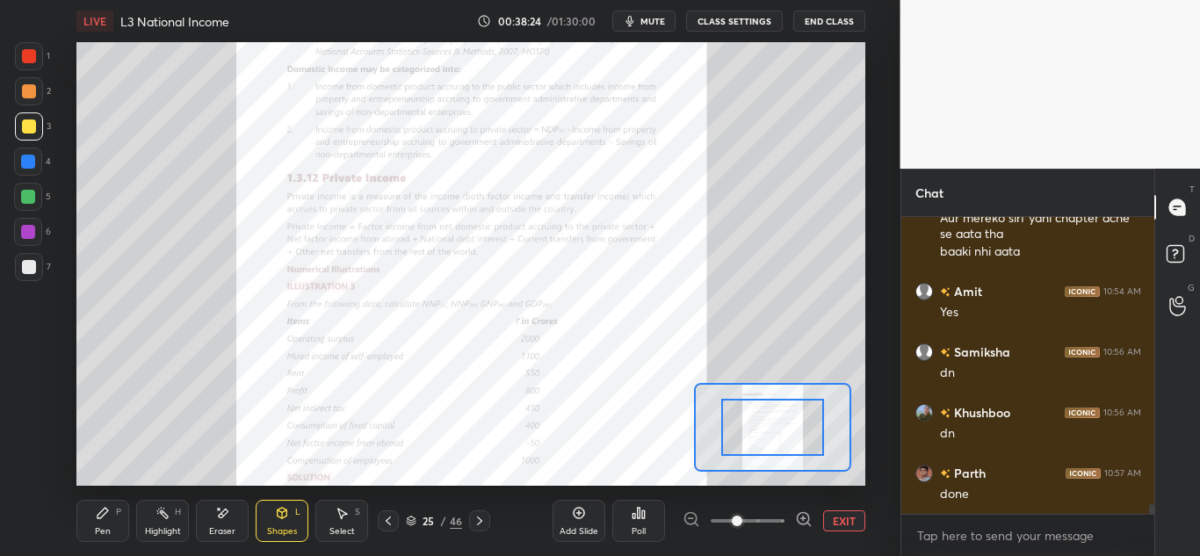
click at [779, 525] on span at bounding box center [748, 521] width 74 height 26
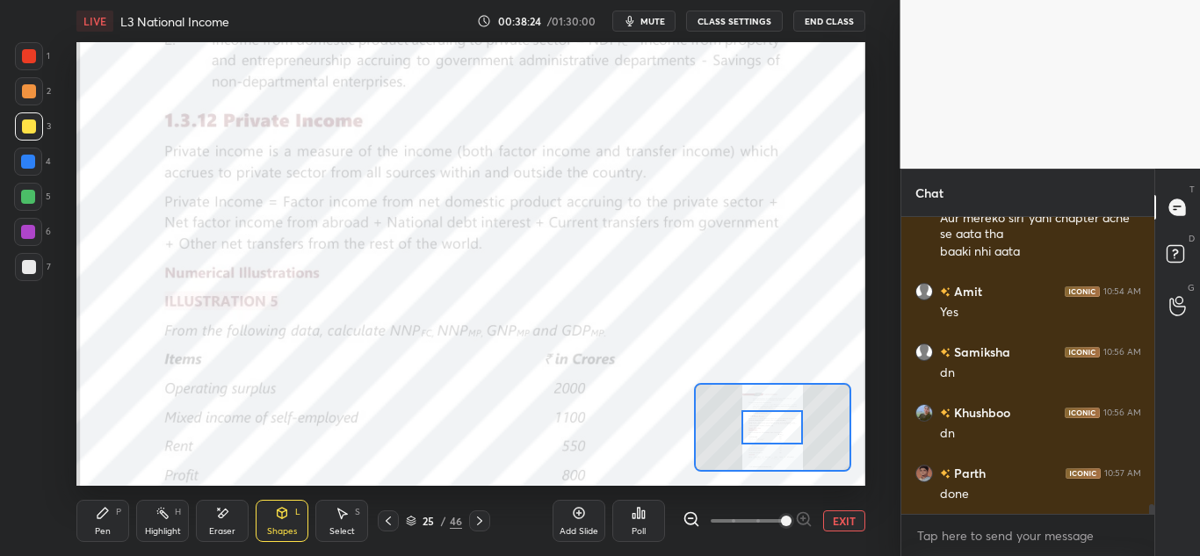
click at [781, 525] on span at bounding box center [786, 521] width 11 height 11
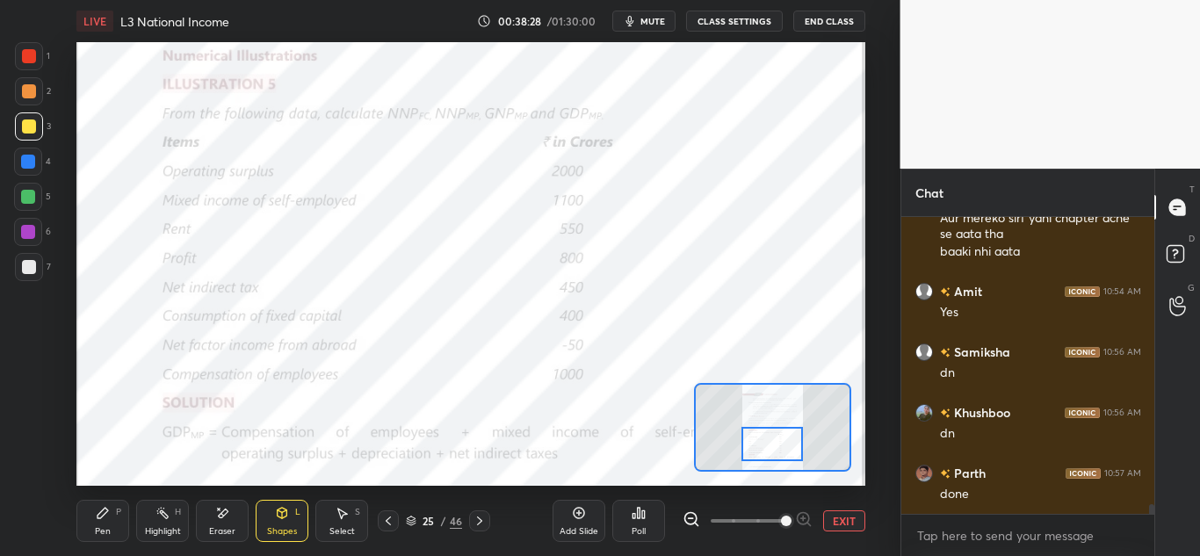
drag, startPoint x: 774, startPoint y: 427, endPoint x: 774, endPoint y: 441, distance: 14.1
click at [774, 441] on div at bounding box center [773, 444] width 62 height 34
click at [20, 50] on div at bounding box center [29, 56] width 28 height 28
click at [103, 523] on div "Pen P" at bounding box center [102, 521] width 53 height 42
click at [475, 515] on icon at bounding box center [480, 521] width 14 height 14
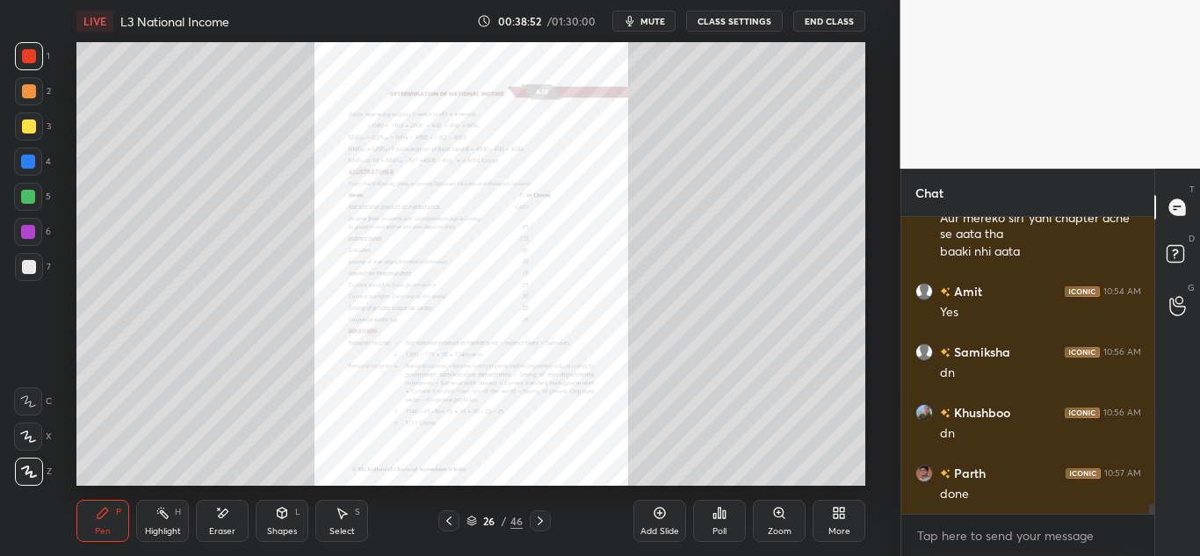
click at [769, 529] on div "Zoom" at bounding box center [780, 531] width 24 height 9
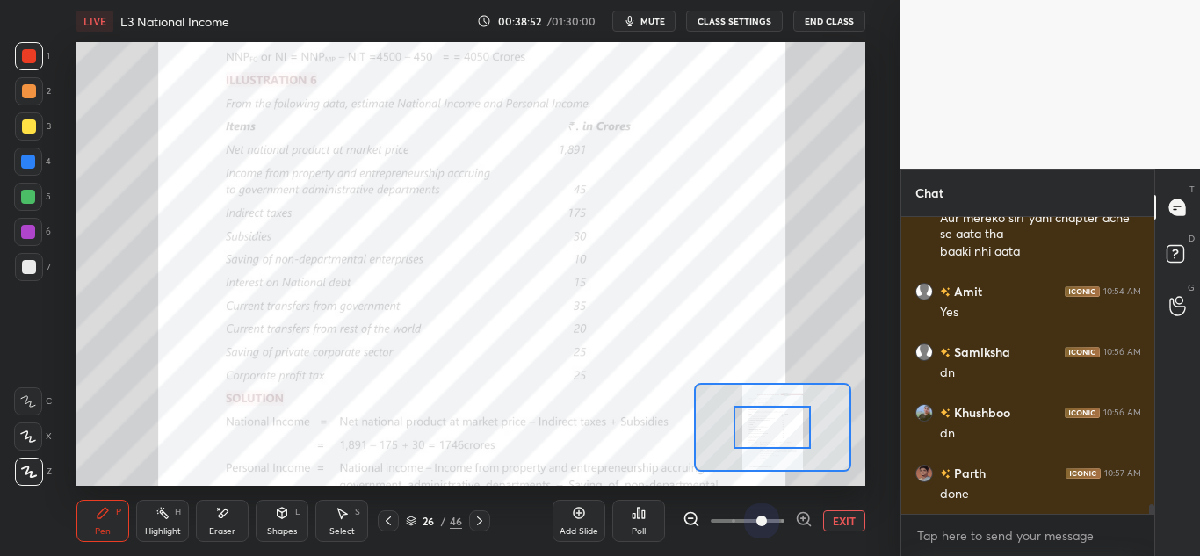
click at [771, 529] on span at bounding box center [748, 521] width 74 height 26
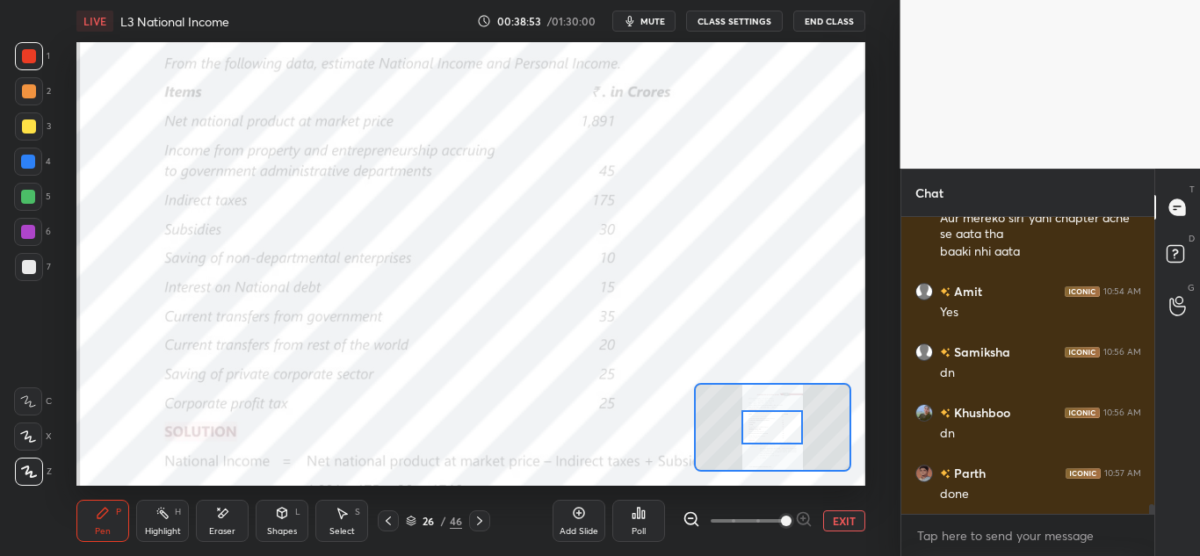
drag, startPoint x: 773, startPoint y: 520, endPoint x: 786, endPoint y: 494, distance: 29.5
click at [781, 518] on span at bounding box center [786, 521] width 11 height 11
click at [485, 524] on icon at bounding box center [480, 521] width 14 height 14
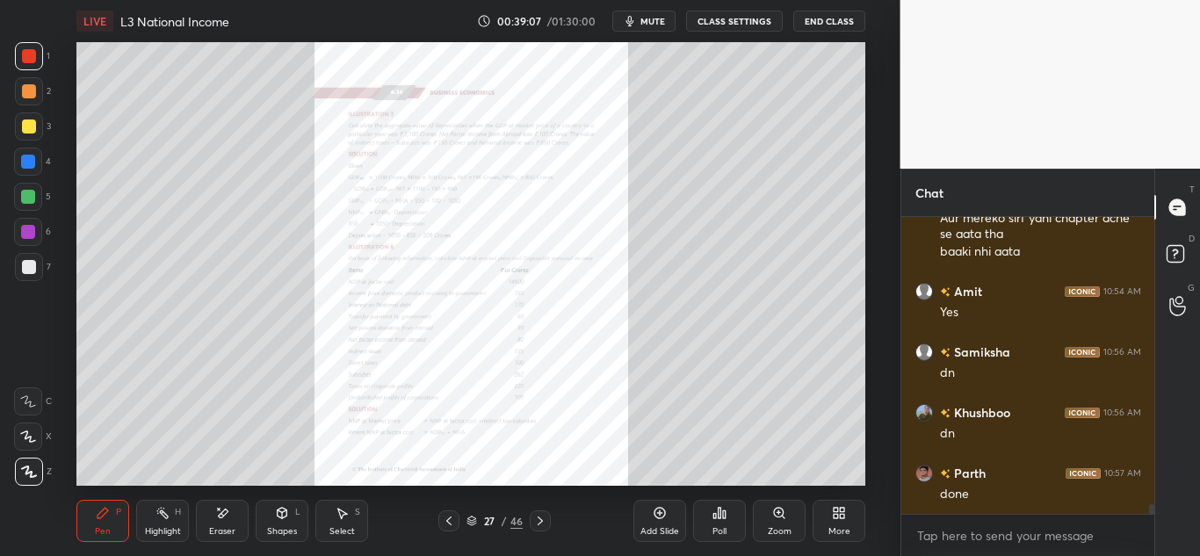
click at [767, 525] on div "Zoom" at bounding box center [779, 521] width 53 height 42
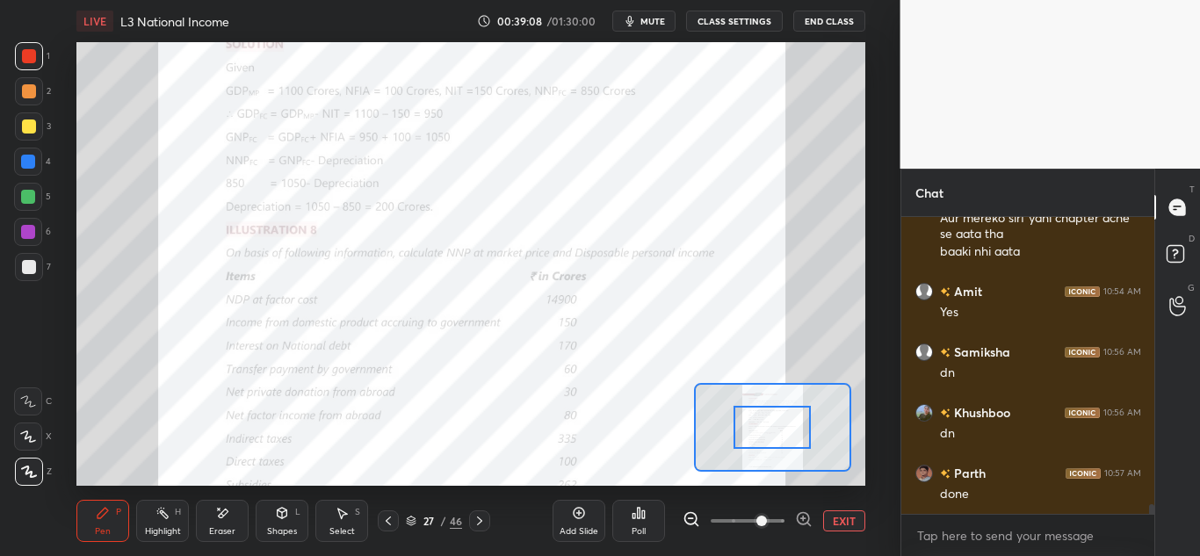
click at [767, 525] on span at bounding box center [762, 521] width 11 height 11
drag, startPoint x: 752, startPoint y: 527, endPoint x: 772, endPoint y: 527, distance: 19.3
click at [767, 526] on span at bounding box center [762, 521] width 11 height 11
drag, startPoint x: 761, startPoint y: 529, endPoint x: 775, endPoint y: 527, distance: 14.2
click at [767, 526] on span at bounding box center [762, 521] width 11 height 11
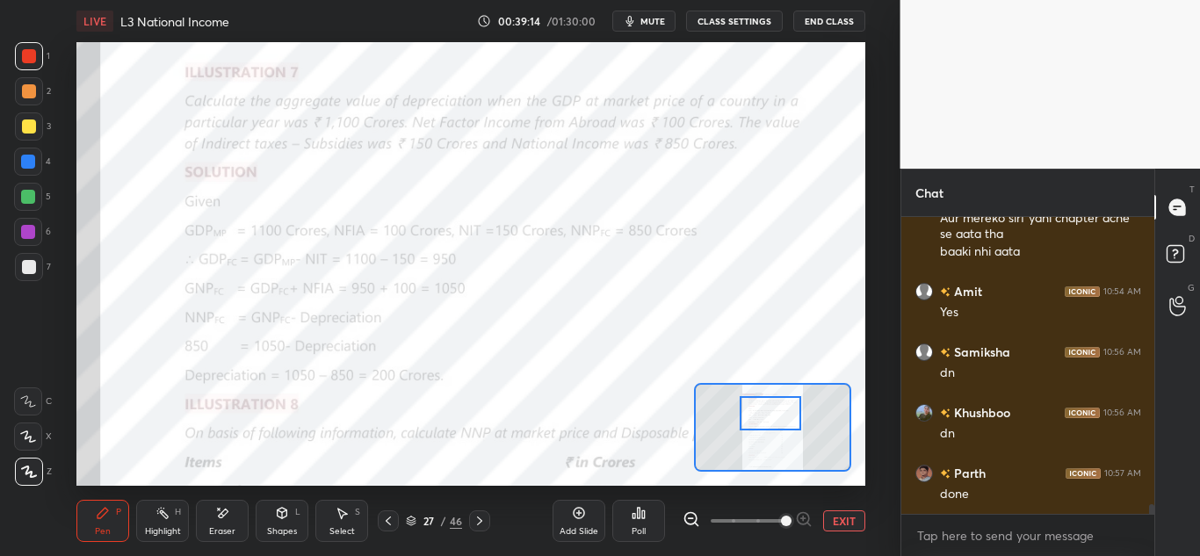
drag, startPoint x: 777, startPoint y: 429, endPoint x: 775, endPoint y: 415, distance: 14.2
click at [775, 415] on div at bounding box center [771, 413] width 62 height 34
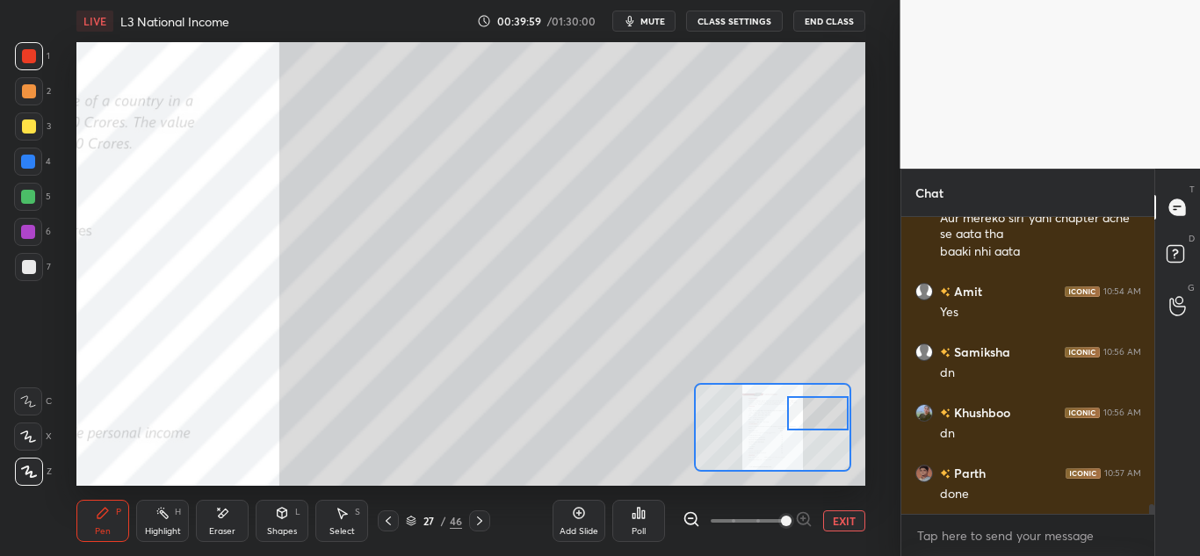
drag, startPoint x: 779, startPoint y: 419, endPoint x: 828, endPoint y: 418, distance: 48.3
click at [828, 419] on div at bounding box center [818, 413] width 62 height 34
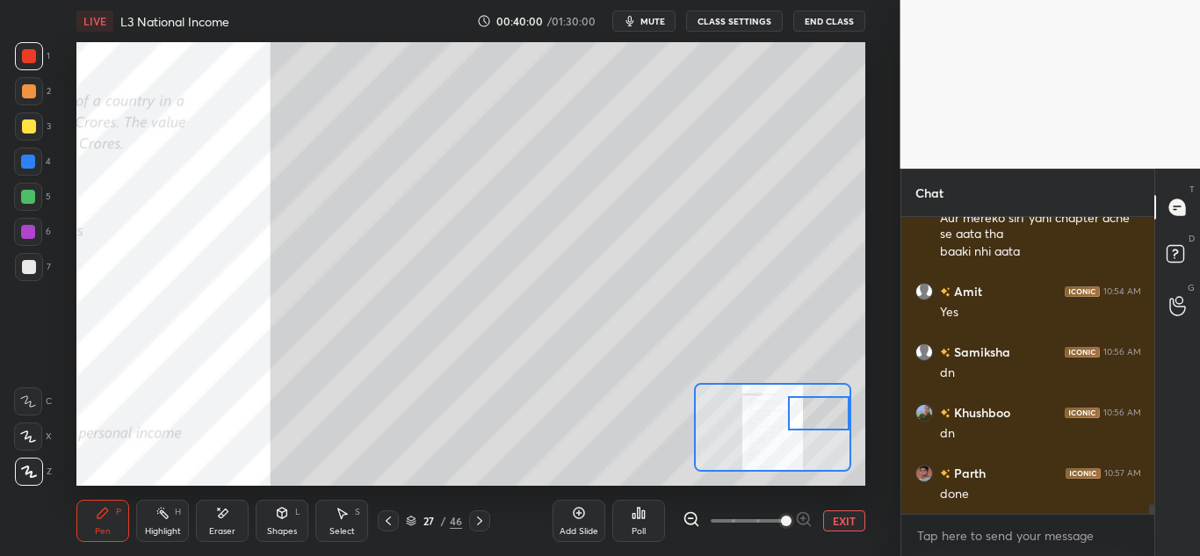
drag, startPoint x: 831, startPoint y: 415, endPoint x: 845, endPoint y: 412, distance: 14.3
click at [845, 412] on div at bounding box center [819, 413] width 62 height 34
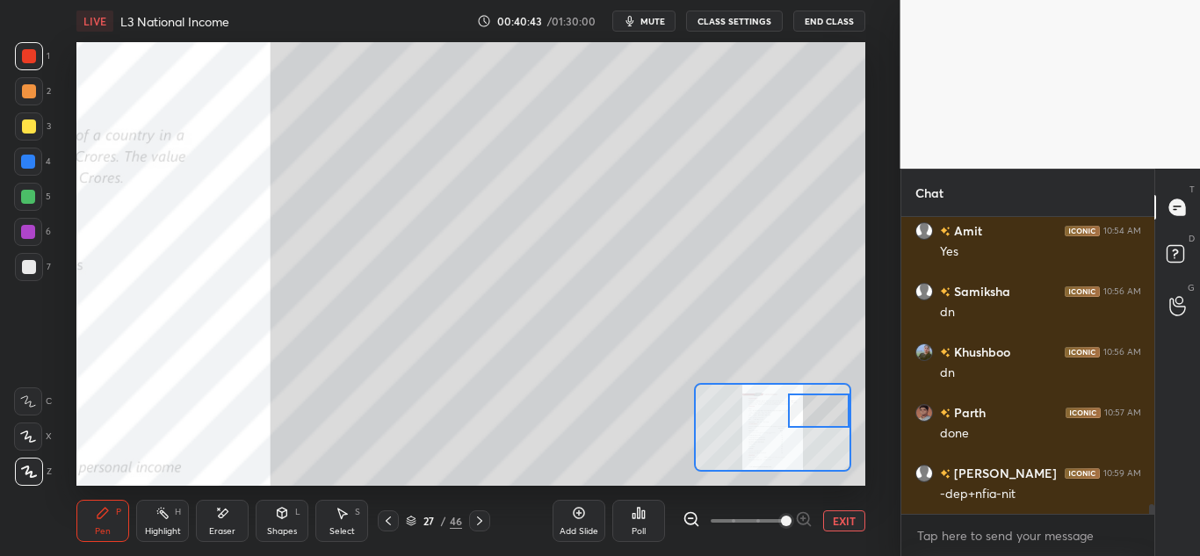
scroll to position [8650, 0]
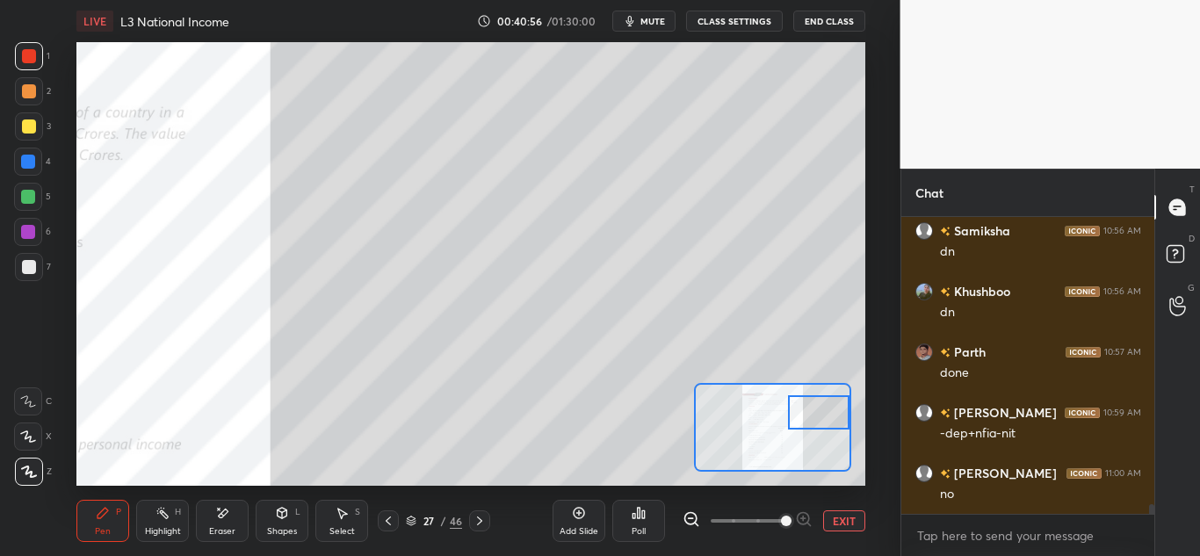
drag, startPoint x: 822, startPoint y: 417, endPoint x: 832, endPoint y: 419, distance: 9.8
click at [832, 419] on div at bounding box center [819, 412] width 62 height 34
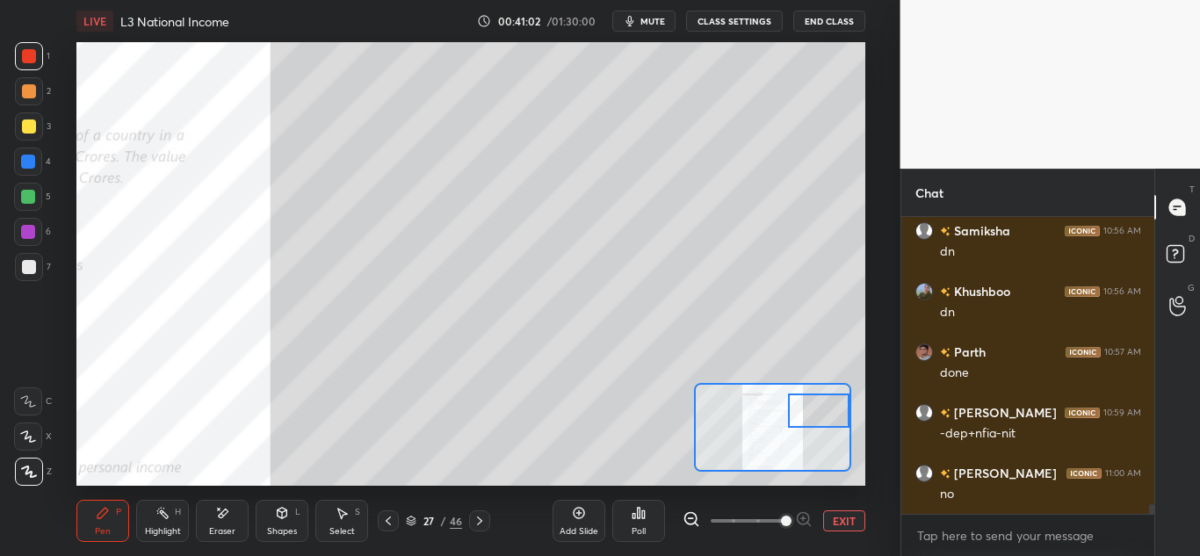
drag, startPoint x: 817, startPoint y: 414, endPoint x: 867, endPoint y: 412, distance: 50.1
click at [867, 412] on div "Setting up your live class Poll for secs No correct answer Start poll" at bounding box center [471, 264] width 830 height 444
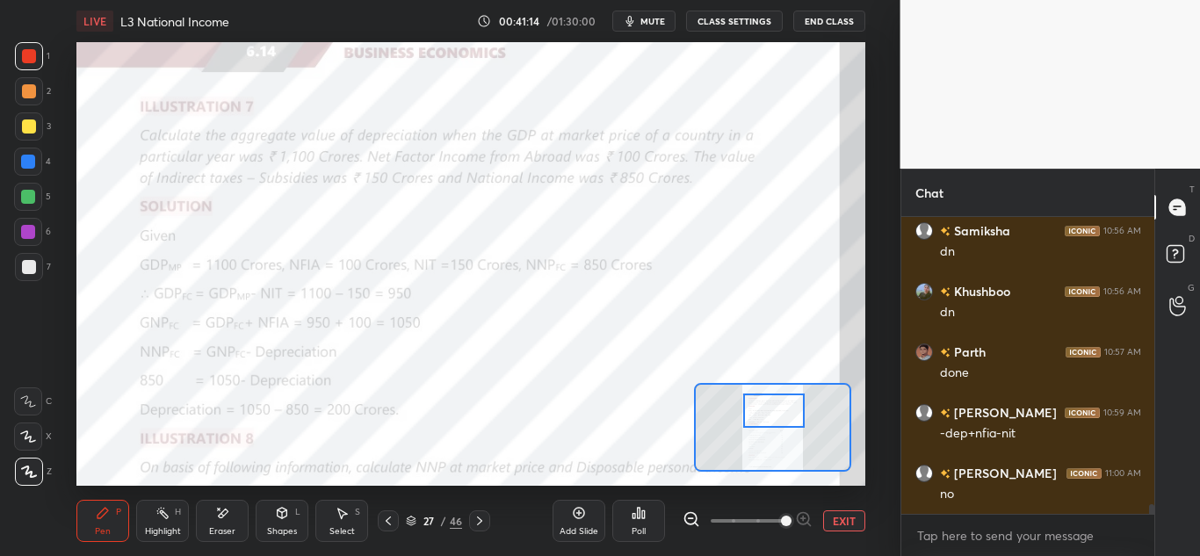
scroll to position [8711, 0]
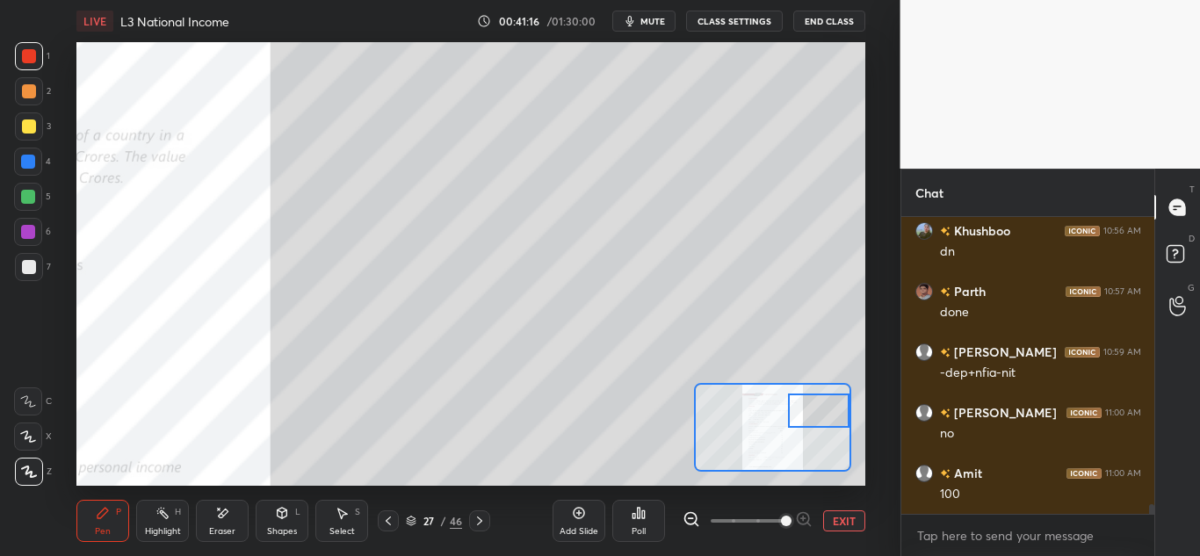
drag, startPoint x: 798, startPoint y: 416, endPoint x: 830, endPoint y: 417, distance: 32.5
click at [830, 417] on div at bounding box center [819, 411] width 62 height 34
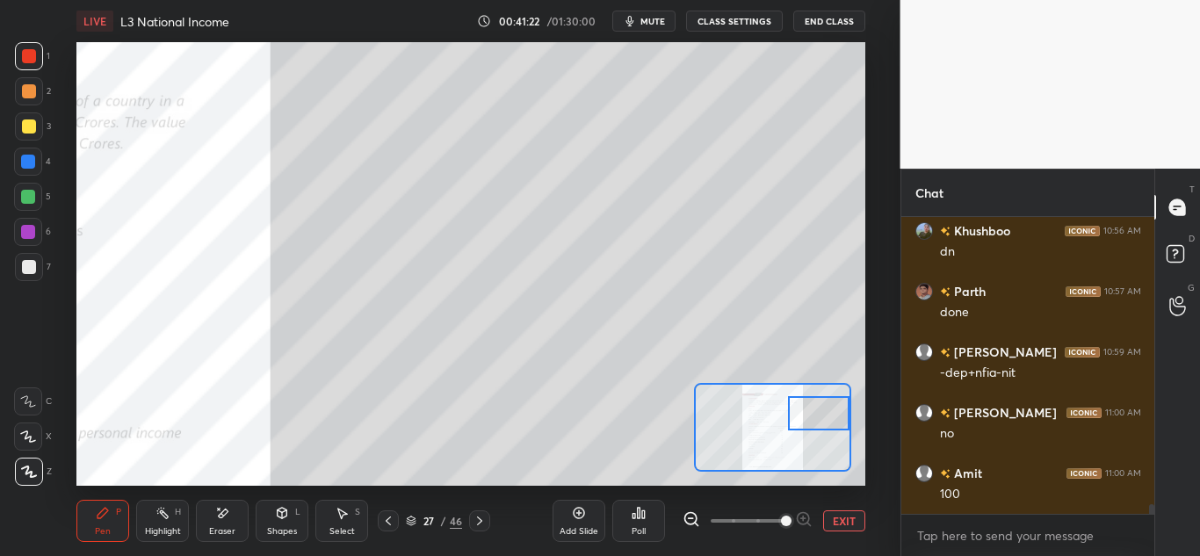
drag, startPoint x: 801, startPoint y: 419, endPoint x: 825, endPoint y: 419, distance: 24.6
click at [824, 418] on div at bounding box center [819, 413] width 62 height 34
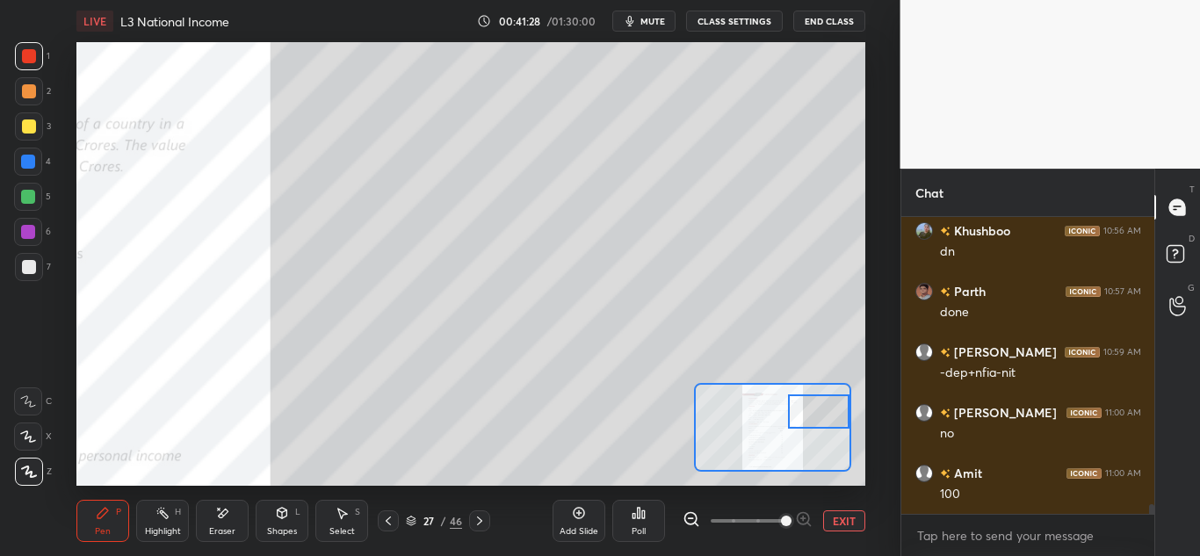
click at [651, 17] on span "mute" at bounding box center [653, 21] width 25 height 12
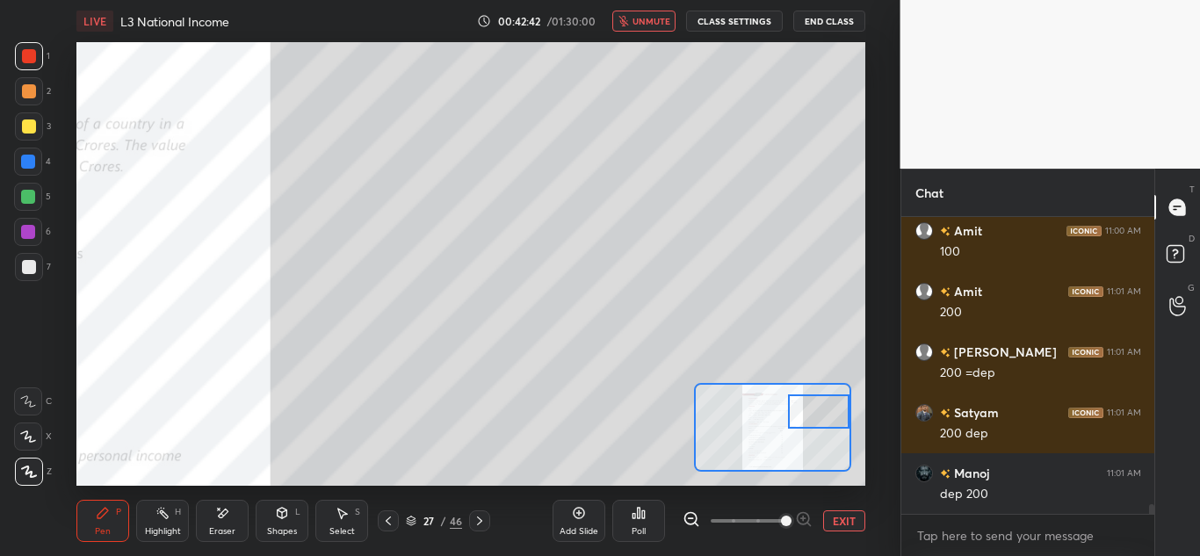
scroll to position [9014, 0]
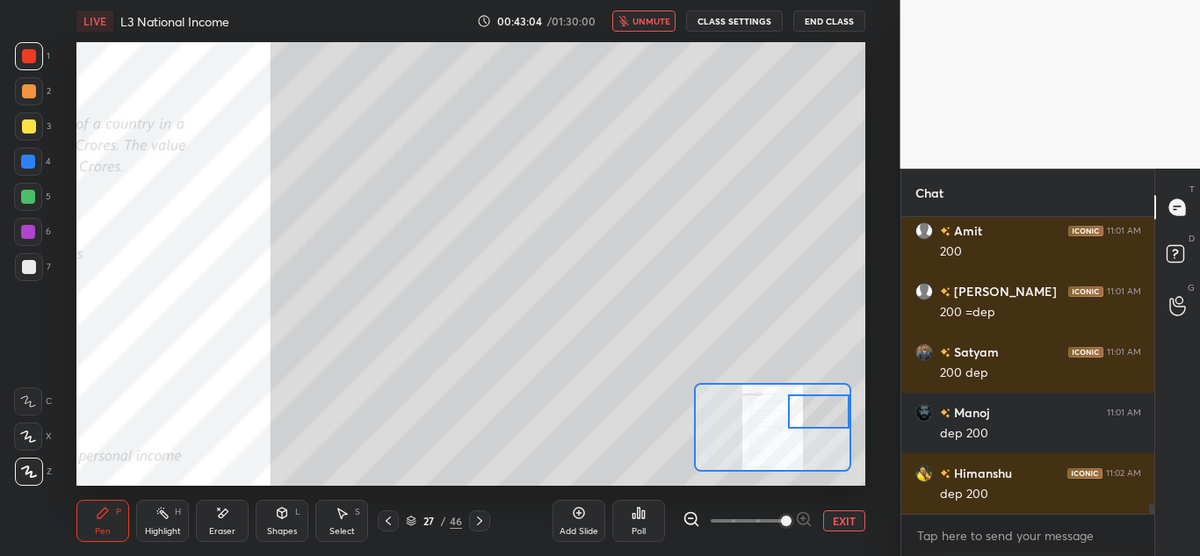
click at [640, 29] on button "unmute" at bounding box center [643, 21] width 63 height 21
click at [640, 29] on button "mute" at bounding box center [643, 21] width 63 height 21
click at [656, 13] on button "unmute" at bounding box center [643, 21] width 63 height 21
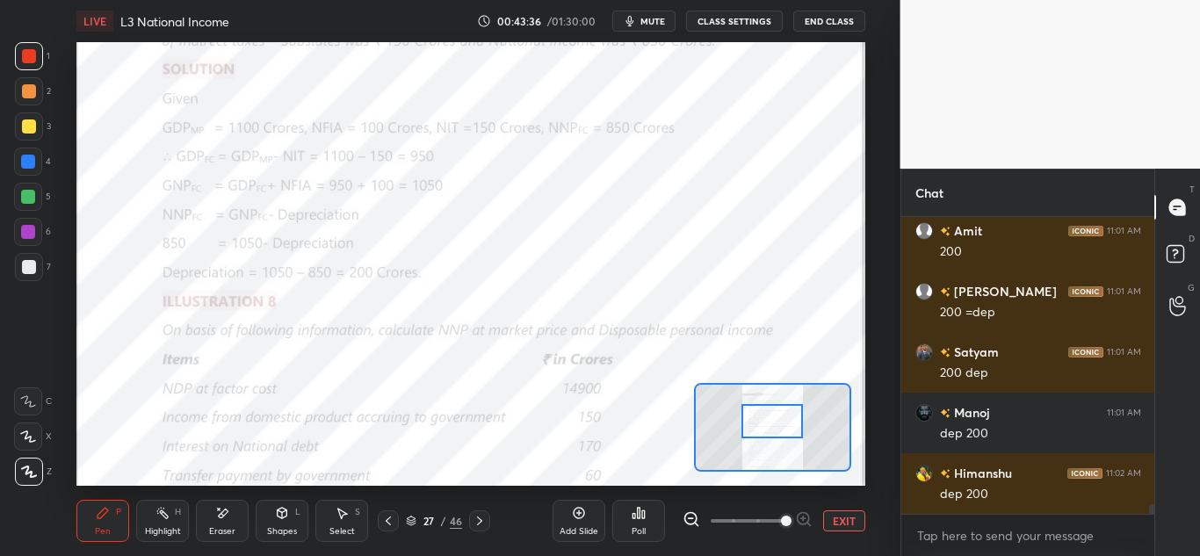
drag, startPoint x: 800, startPoint y: 422, endPoint x: 772, endPoint y: 434, distance: 30.7
click at [769, 428] on div at bounding box center [773, 421] width 62 height 34
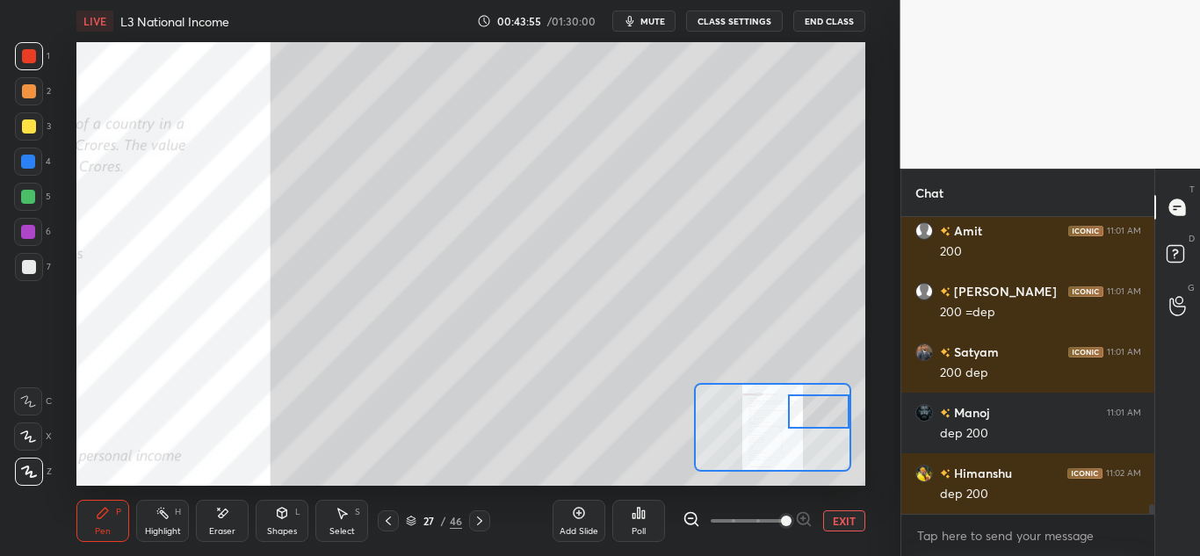
drag, startPoint x: 778, startPoint y: 422, endPoint x: 831, endPoint y: 409, distance: 55.2
click at [830, 409] on div at bounding box center [819, 412] width 62 height 34
drag, startPoint x: 798, startPoint y: 406, endPoint x: 819, endPoint y: 405, distance: 21.1
click at [819, 405] on div at bounding box center [819, 411] width 62 height 34
drag, startPoint x: 788, startPoint y: 414, endPoint x: 839, endPoint y: 415, distance: 51.0
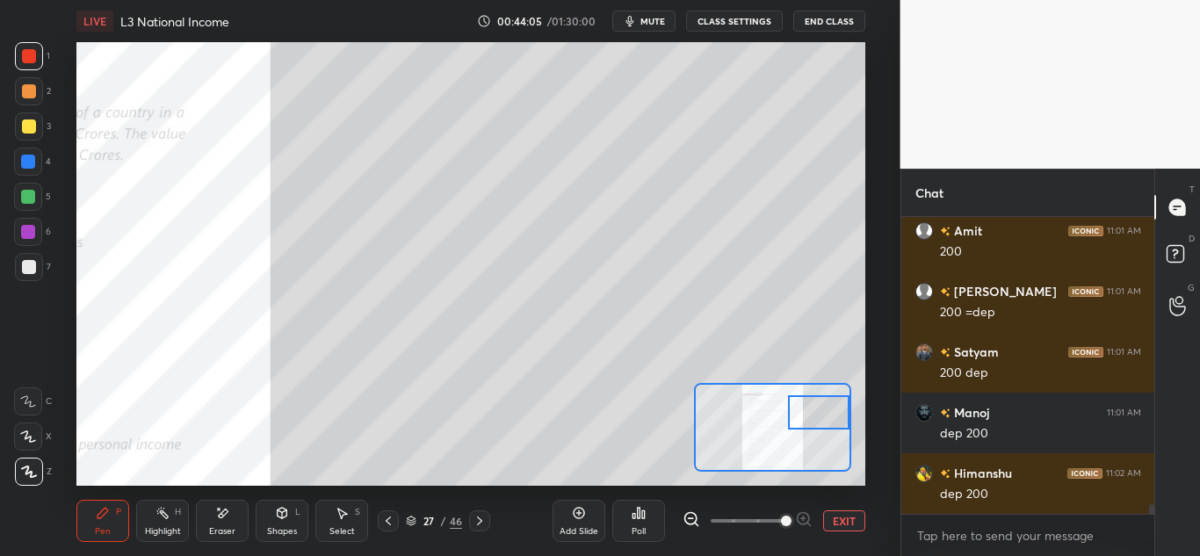
click at [844, 417] on div at bounding box center [819, 412] width 62 height 34
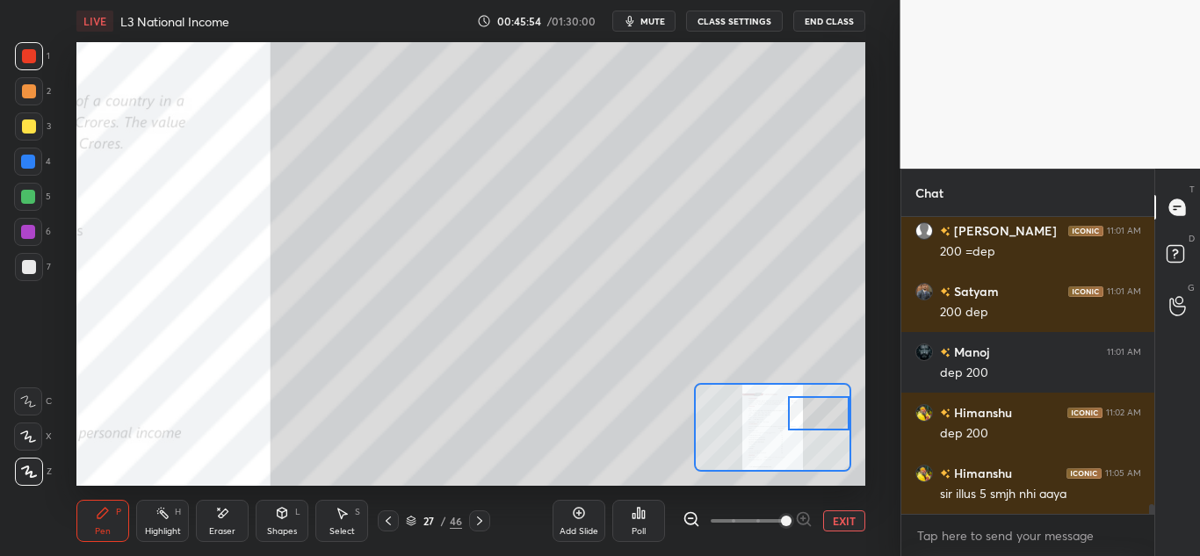
scroll to position [9135, 0]
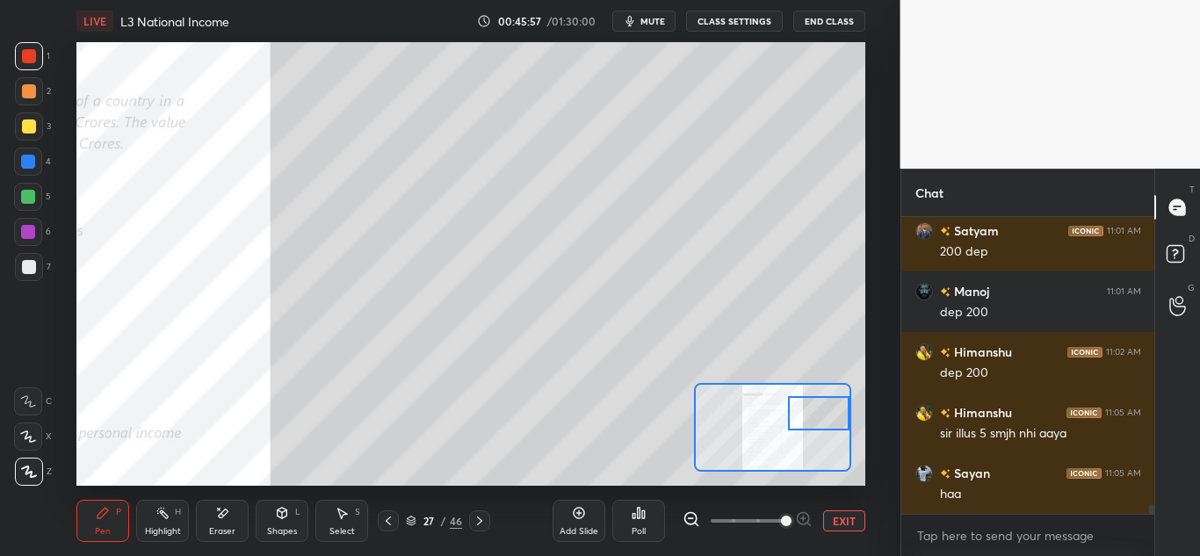
click at [385, 521] on icon at bounding box center [388, 521] width 14 height 14
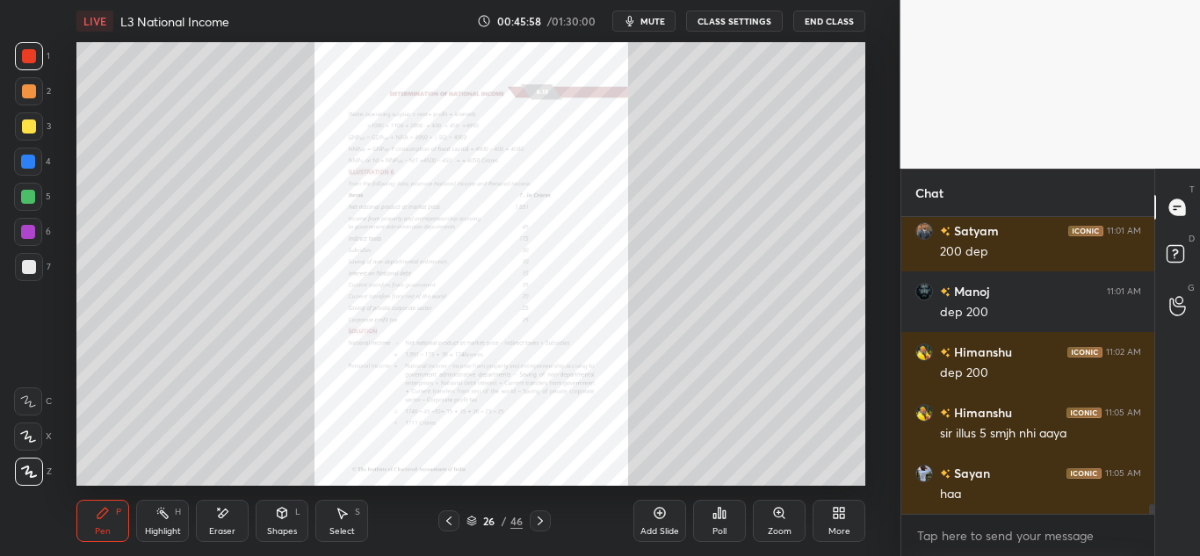
click at [450, 518] on icon at bounding box center [448, 521] width 5 height 9
click at [777, 522] on div "Zoom" at bounding box center [779, 521] width 53 height 42
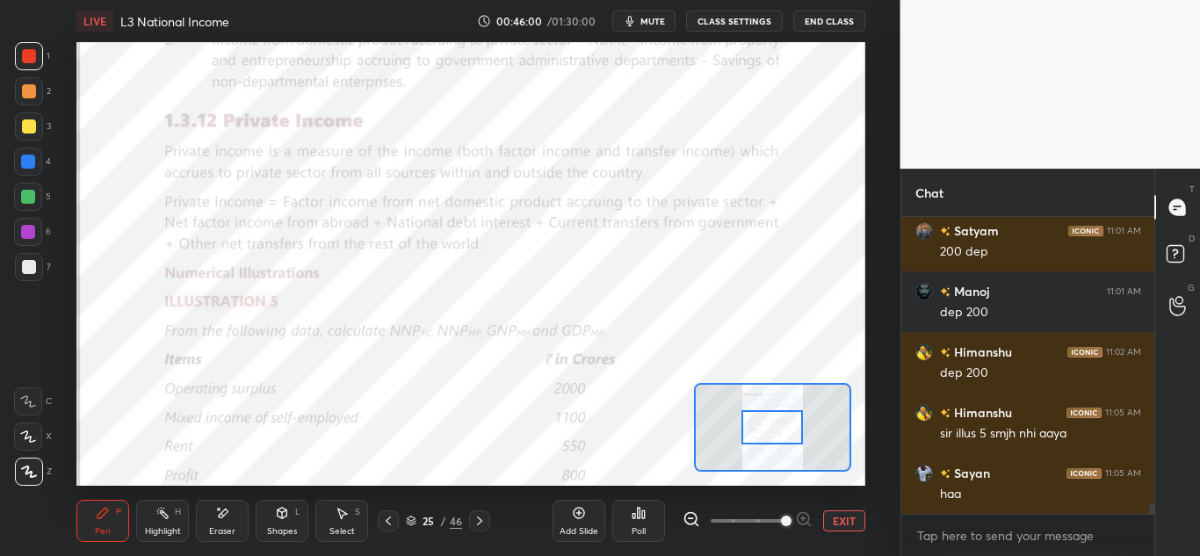
click at [781, 525] on span at bounding box center [786, 521] width 11 height 11
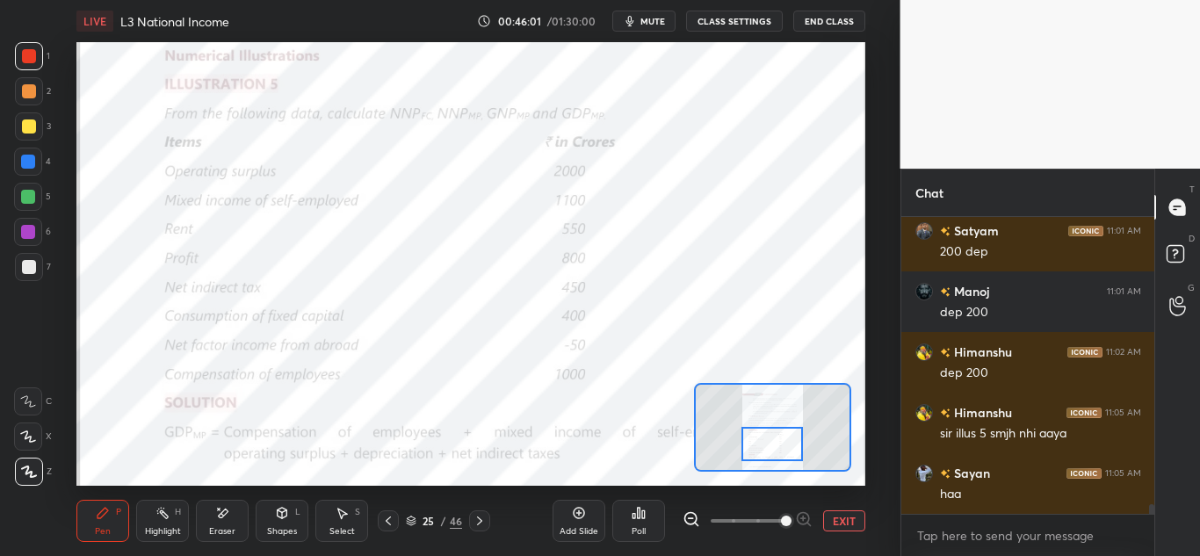
drag, startPoint x: 789, startPoint y: 429, endPoint x: 789, endPoint y: 438, distance: 9.7
click at [789, 438] on div at bounding box center [773, 444] width 62 height 34
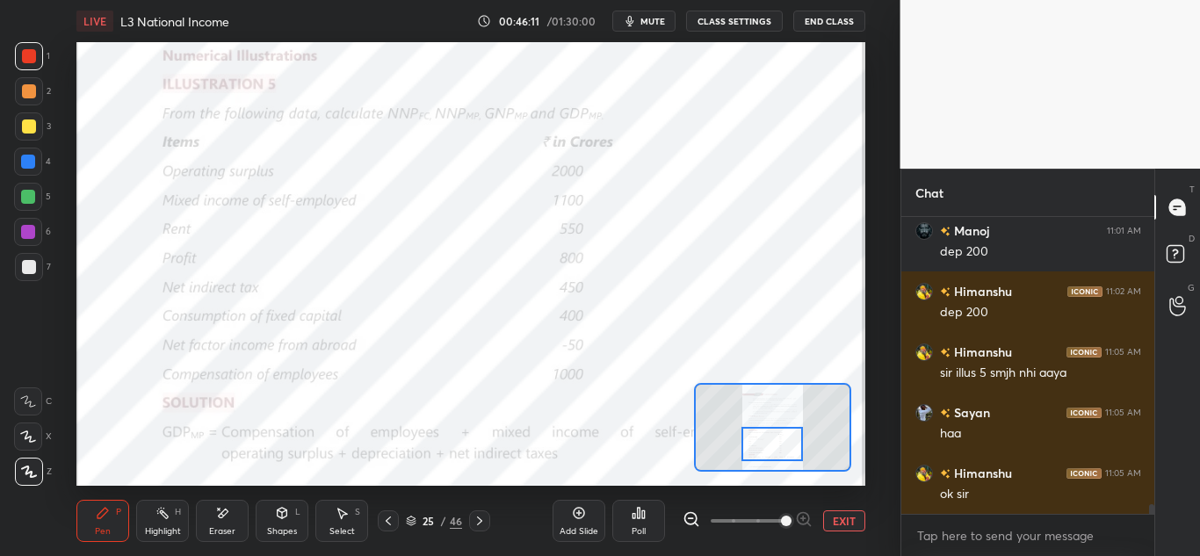
scroll to position [9213, 0]
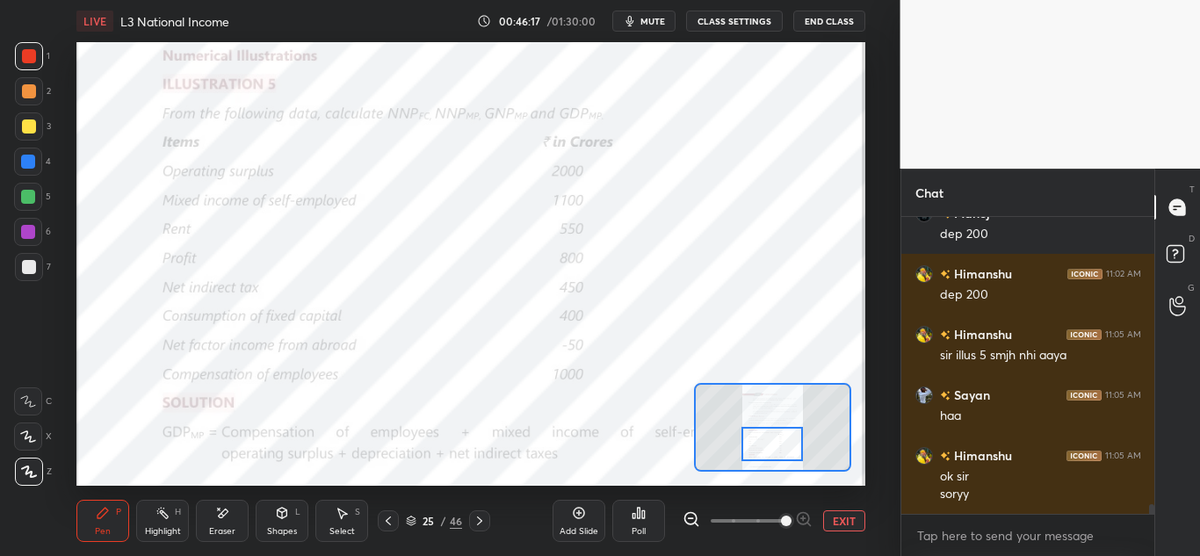
click at [481, 523] on icon at bounding box center [480, 521] width 14 height 14
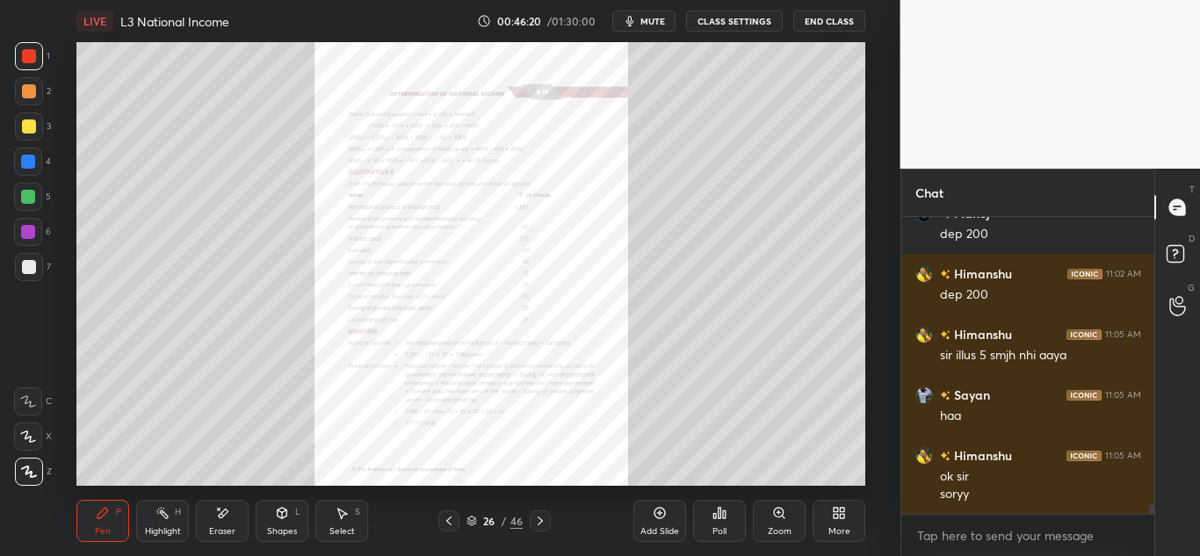
click at [540, 518] on icon at bounding box center [540, 521] width 14 height 14
click at [784, 511] on icon at bounding box center [779, 513] width 10 height 10
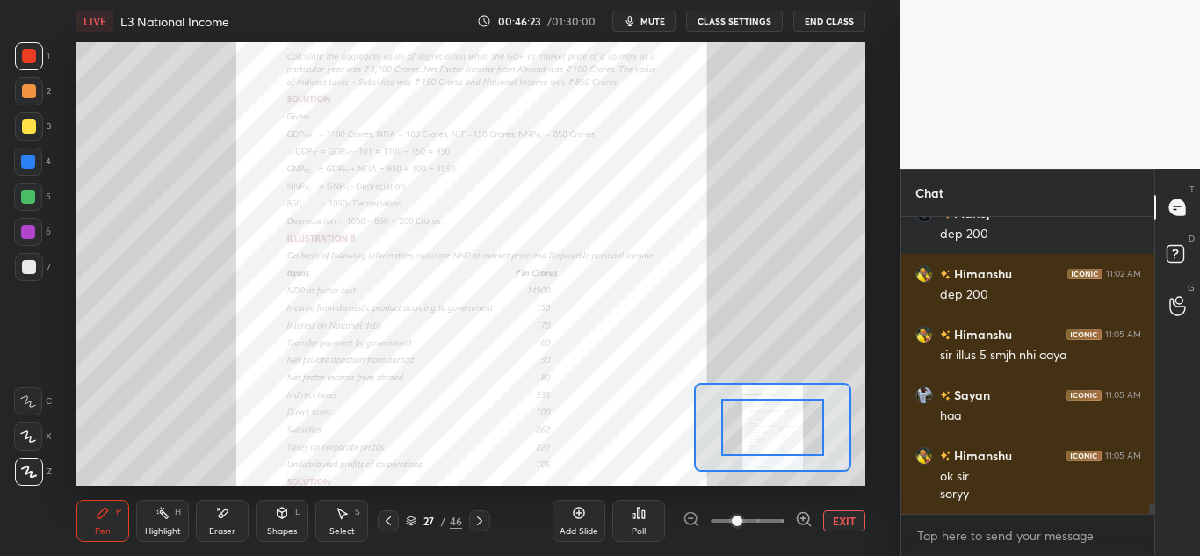
click at [785, 511] on span at bounding box center [748, 521] width 74 height 26
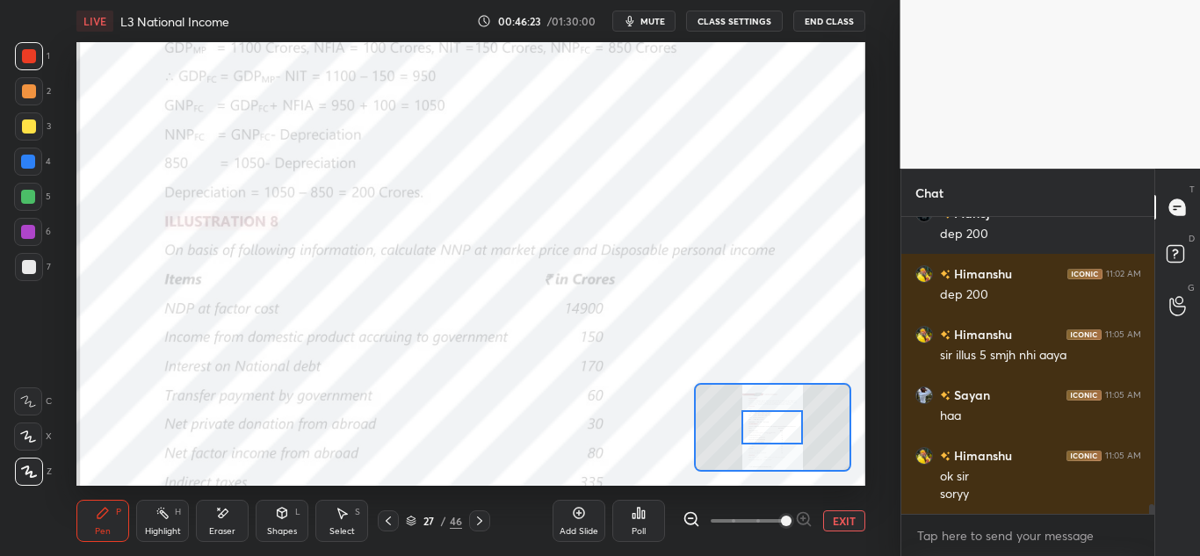
click at [786, 516] on span at bounding box center [786, 521] width 11 height 11
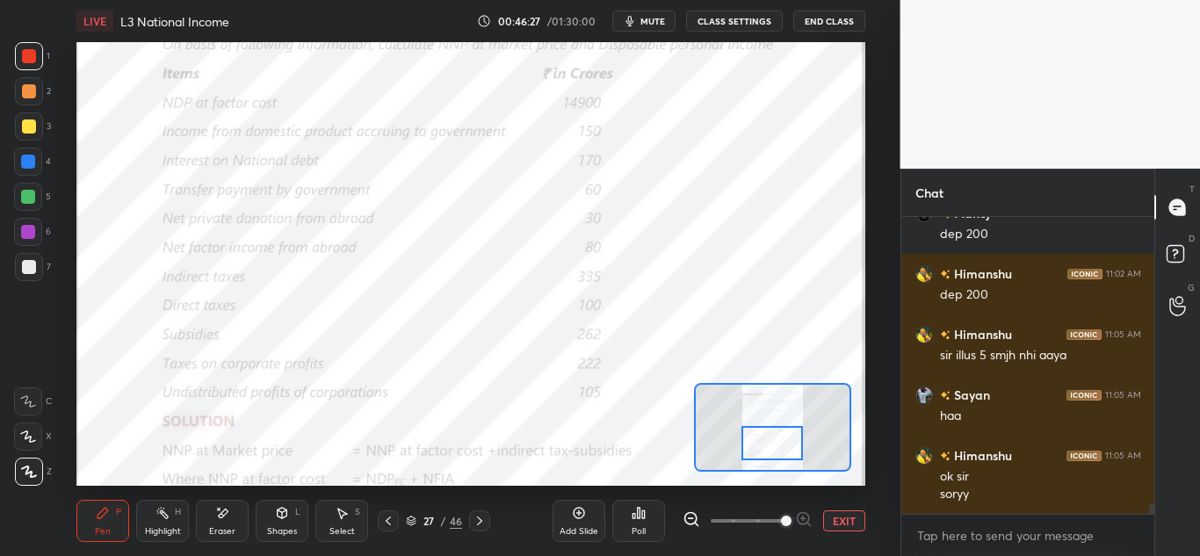
drag, startPoint x: 793, startPoint y: 425, endPoint x: 793, endPoint y: 440, distance: 14.9
click at [793, 440] on div at bounding box center [773, 443] width 62 height 34
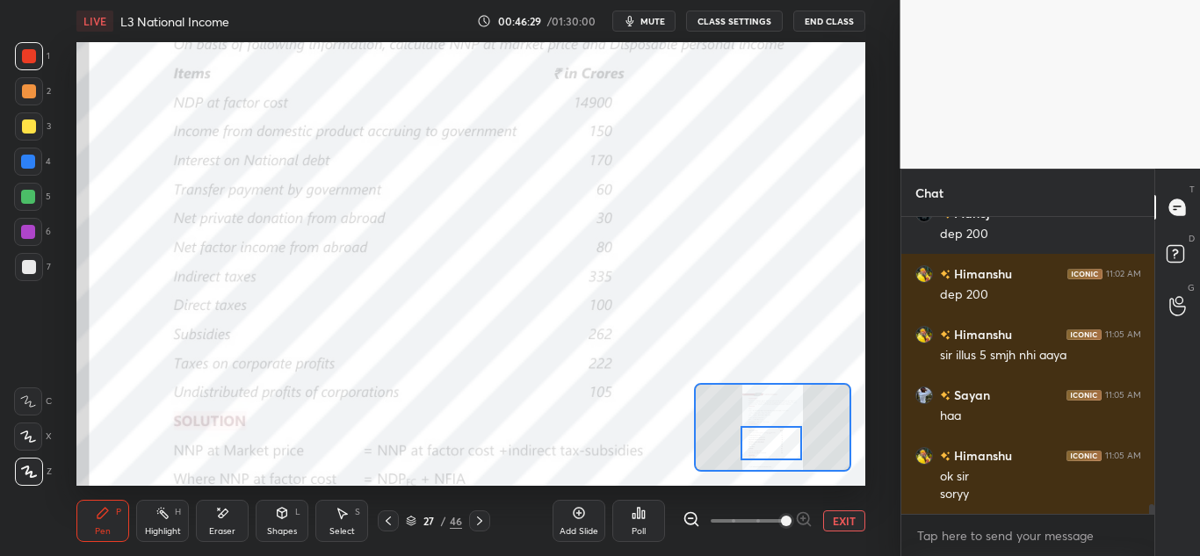
click at [789, 431] on div at bounding box center [772, 443] width 62 height 34
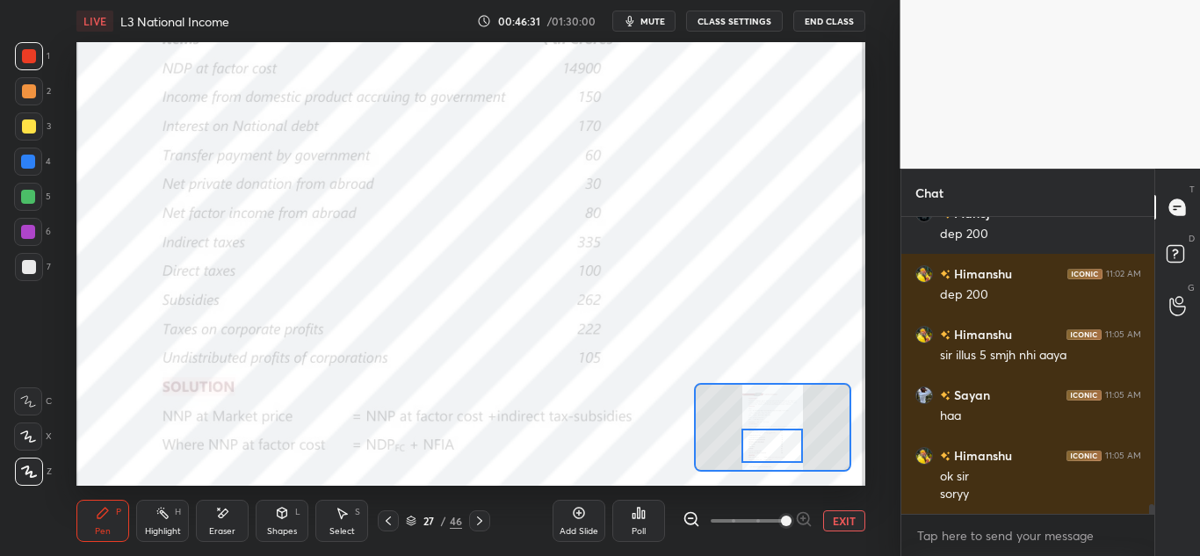
drag, startPoint x: 786, startPoint y: 441, endPoint x: 788, endPoint y: 452, distance: 10.7
click at [788, 449] on div at bounding box center [773, 446] width 62 height 34
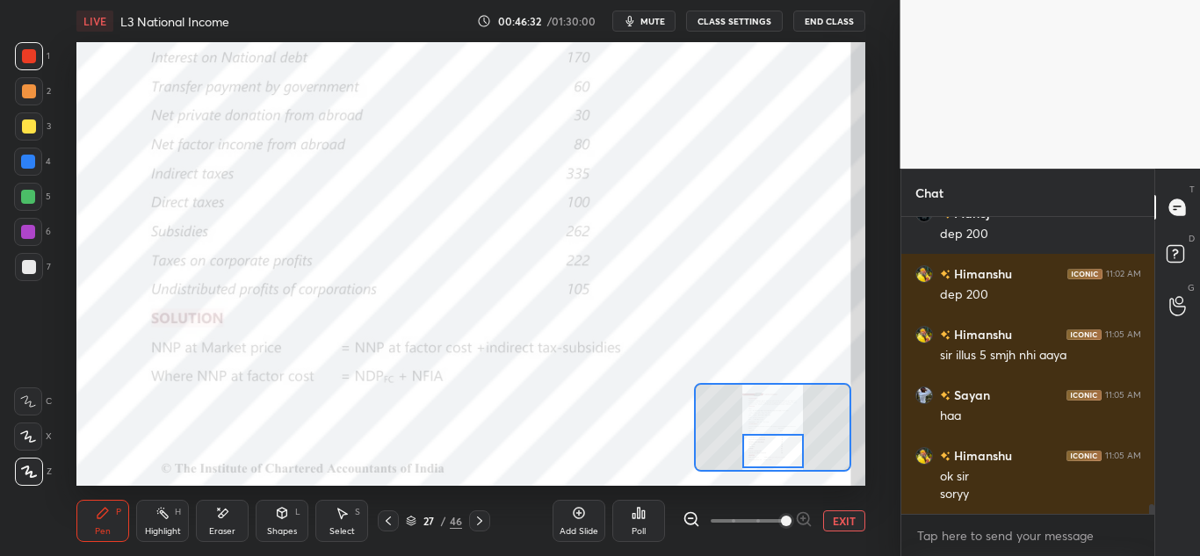
drag, startPoint x: 472, startPoint y: 525, endPoint x: 483, endPoint y: 526, distance: 11.6
click at [473, 526] on icon at bounding box center [480, 521] width 14 height 14
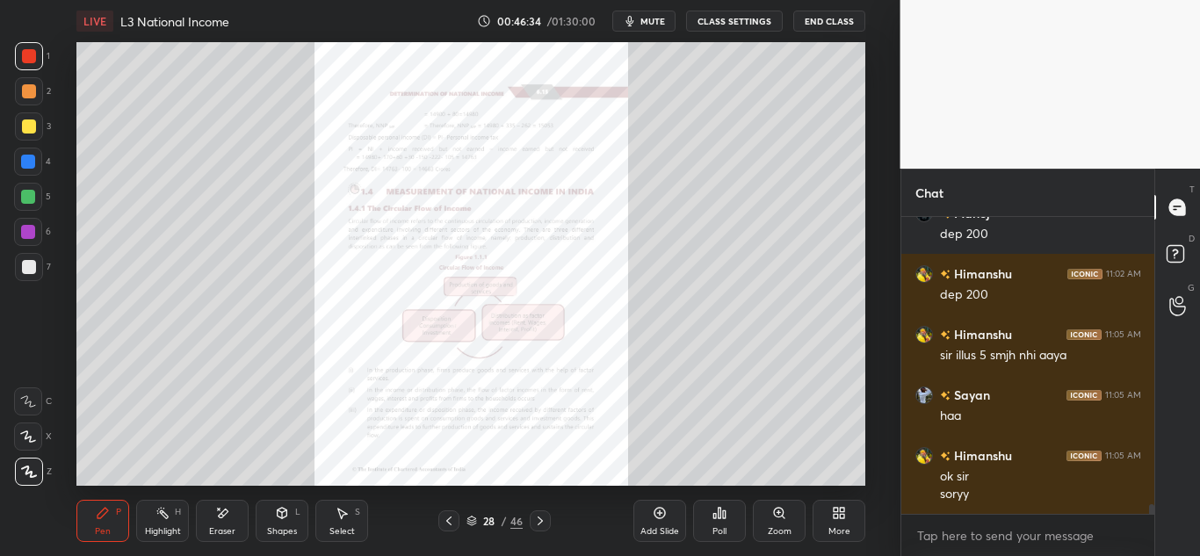
click at [537, 521] on icon at bounding box center [540, 521] width 14 height 14
click at [538, 521] on icon at bounding box center [540, 521] width 14 height 14
click at [450, 523] on icon at bounding box center [449, 521] width 14 height 14
click at [450, 522] on icon at bounding box center [449, 521] width 14 height 14
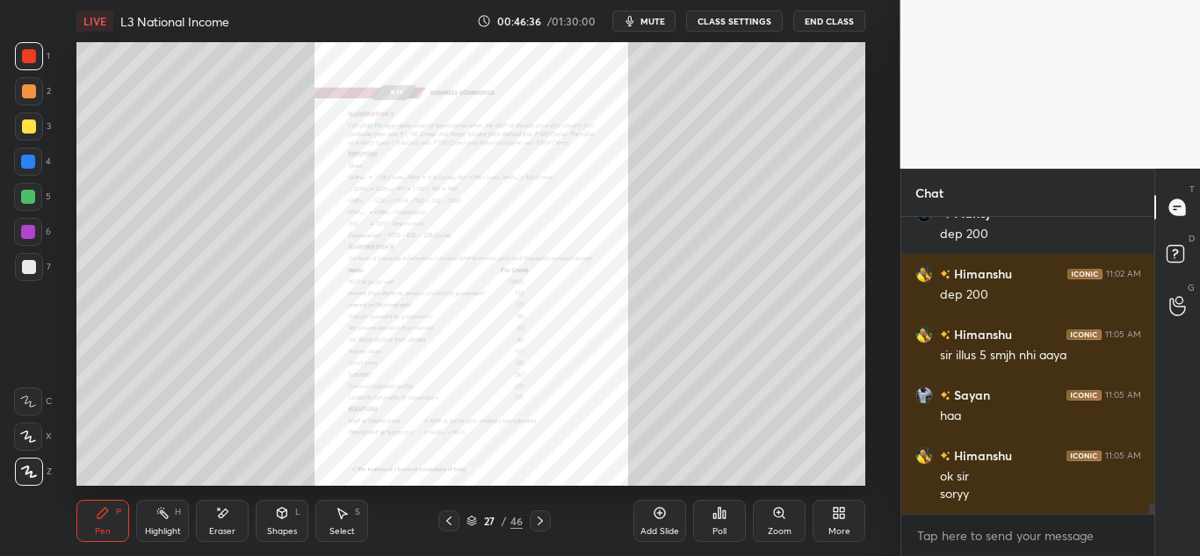
click at [450, 523] on icon at bounding box center [449, 521] width 14 height 14
click at [452, 523] on icon at bounding box center [449, 521] width 14 height 14
click at [452, 524] on icon at bounding box center [449, 521] width 14 height 14
click at [448, 522] on icon at bounding box center [448, 521] width 5 height 9
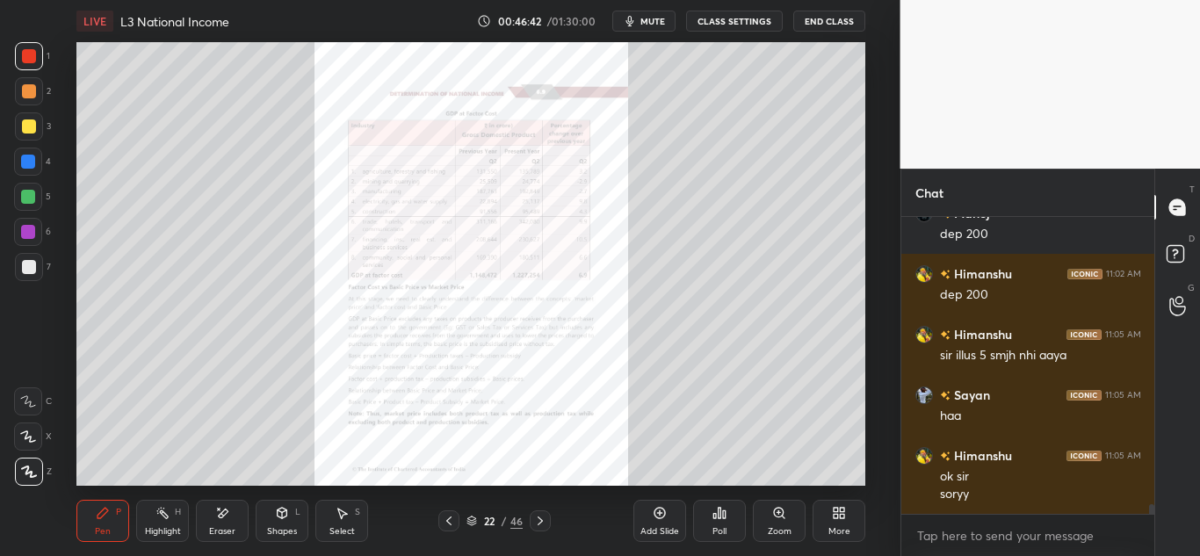
click at [448, 523] on icon at bounding box center [448, 521] width 5 height 9
click at [777, 524] on div "Zoom" at bounding box center [779, 521] width 53 height 42
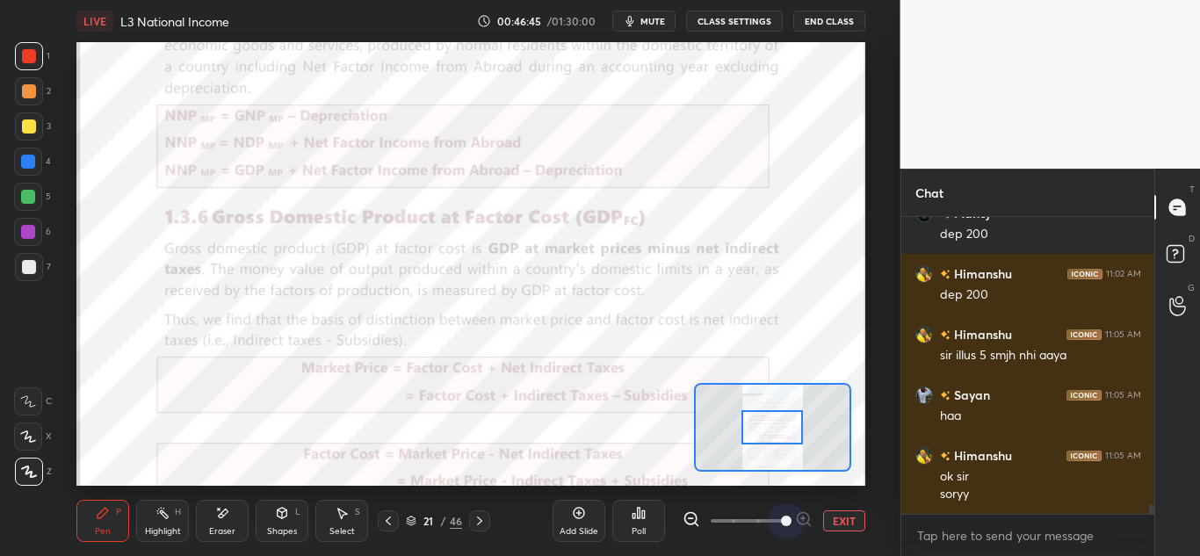
click at [776, 524] on span at bounding box center [748, 521] width 74 height 26
click at [781, 522] on span at bounding box center [786, 521] width 11 height 11
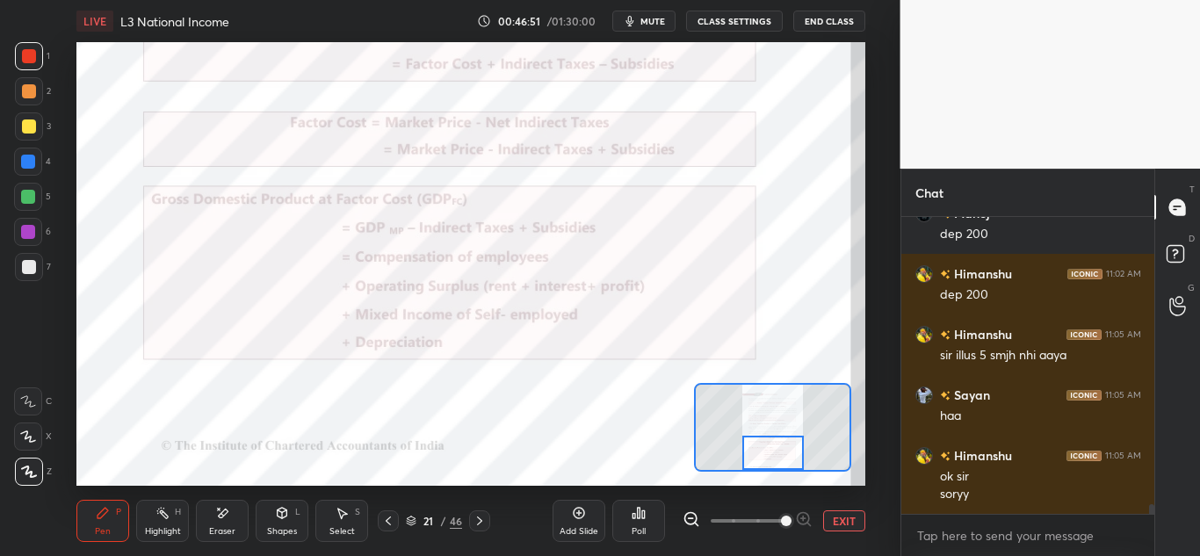
drag, startPoint x: 777, startPoint y: 437, endPoint x: 779, endPoint y: 466, distance: 29.1
click at [779, 466] on div at bounding box center [774, 453] width 62 height 34
click at [278, 528] on div "Shapes" at bounding box center [282, 531] width 30 height 9
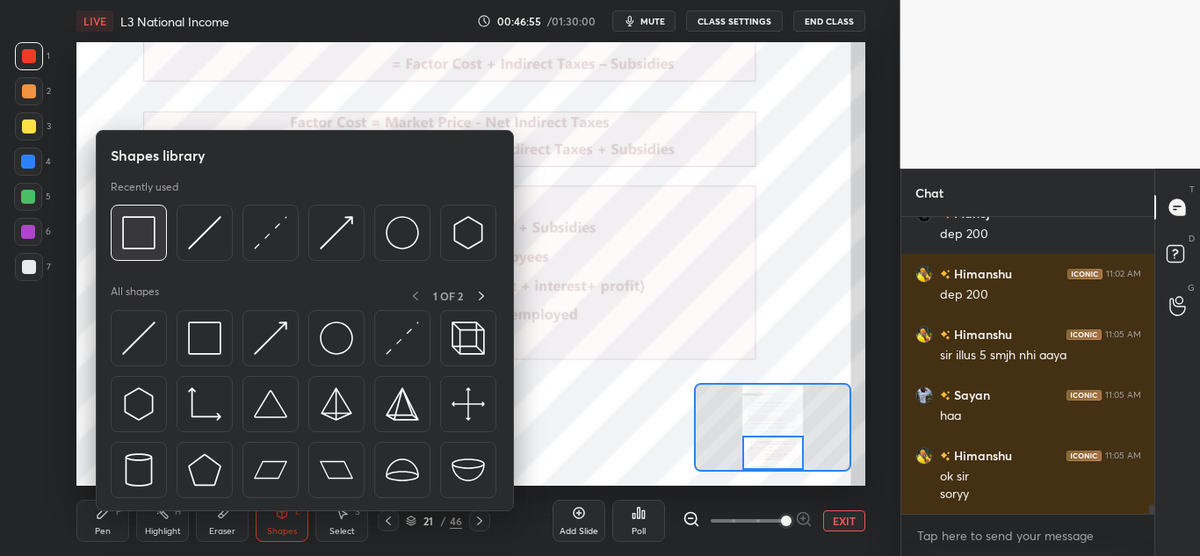
click at [127, 257] on div at bounding box center [139, 233] width 56 height 56
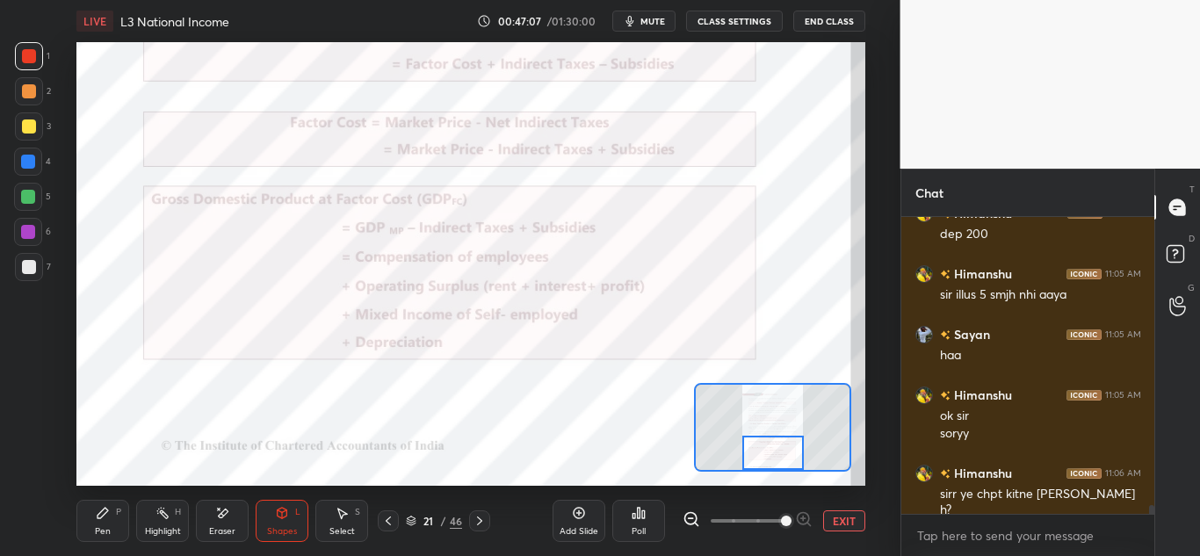
scroll to position [9335, 0]
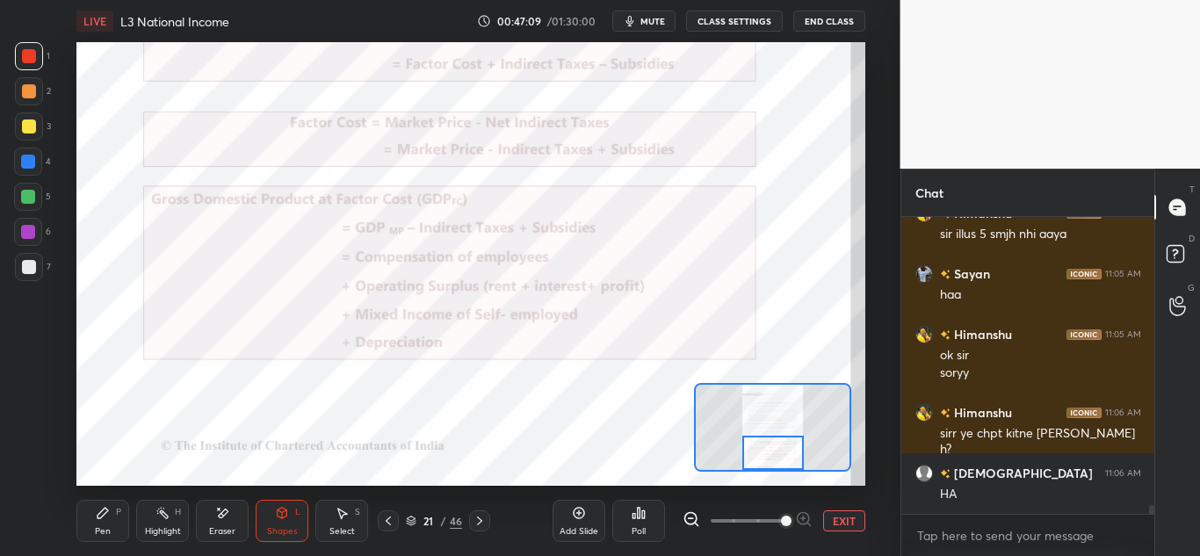
click at [112, 525] on div "Pen P" at bounding box center [102, 521] width 53 height 42
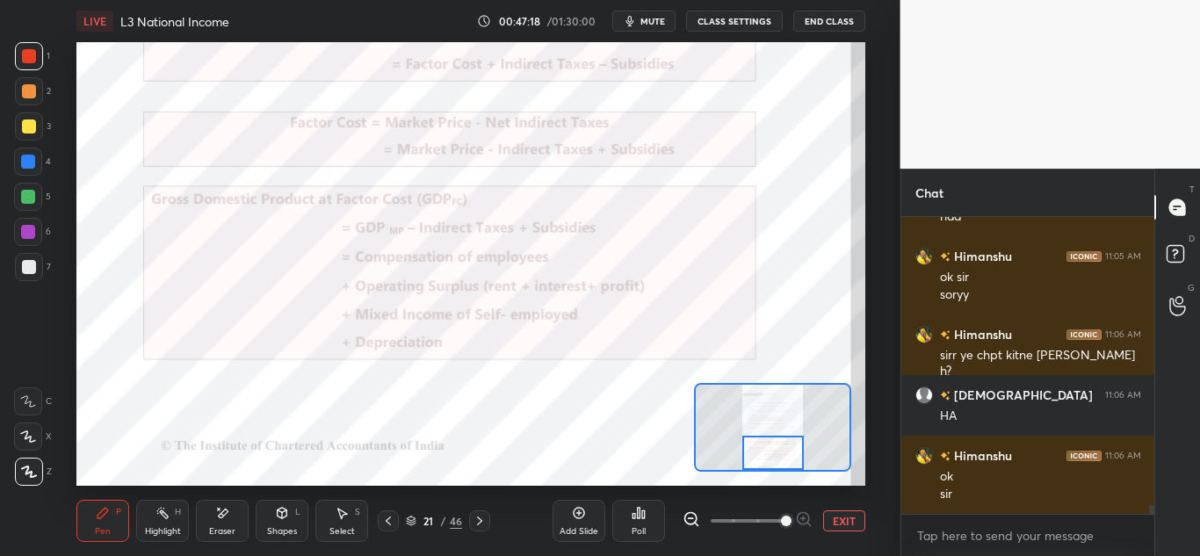
scroll to position [9473, 0]
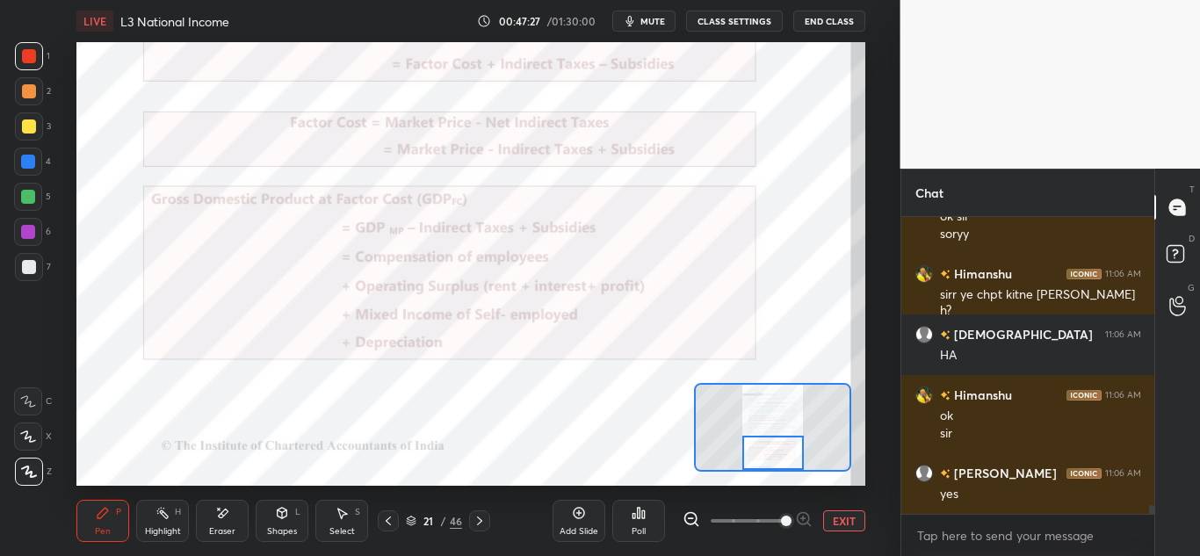
click at [590, 518] on div "Add Slide" at bounding box center [579, 521] width 53 height 42
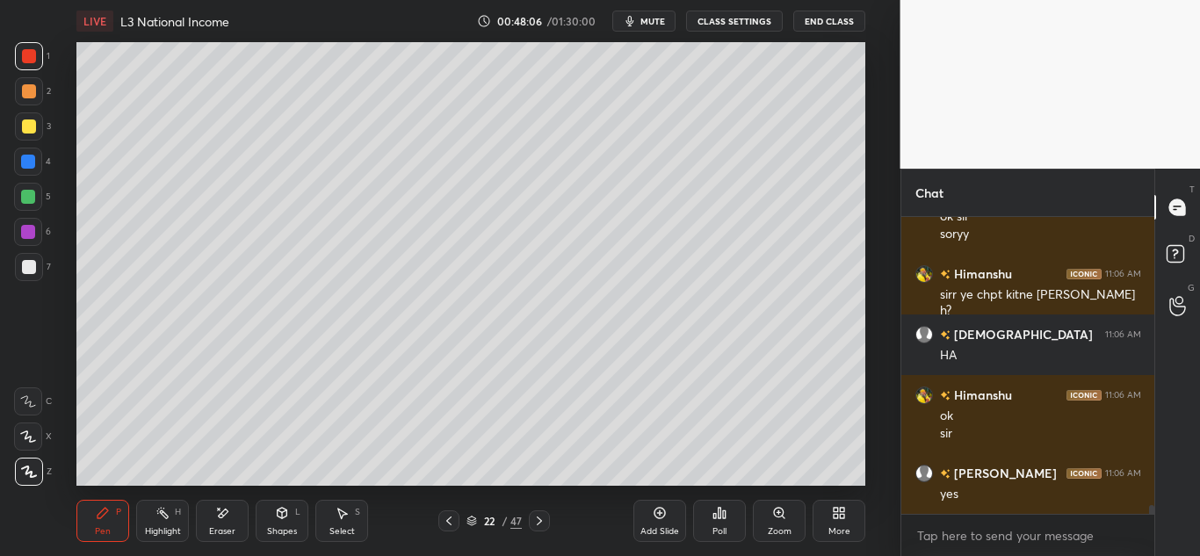
click at [257, 534] on div "Shapes L" at bounding box center [282, 521] width 53 height 42
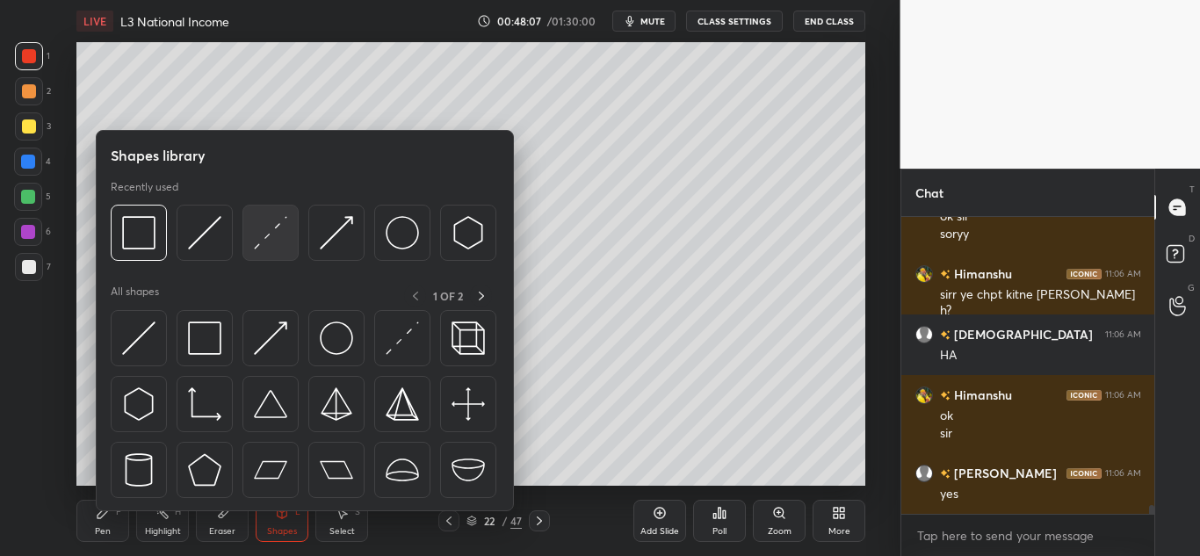
click at [278, 247] on img at bounding box center [270, 232] width 33 height 33
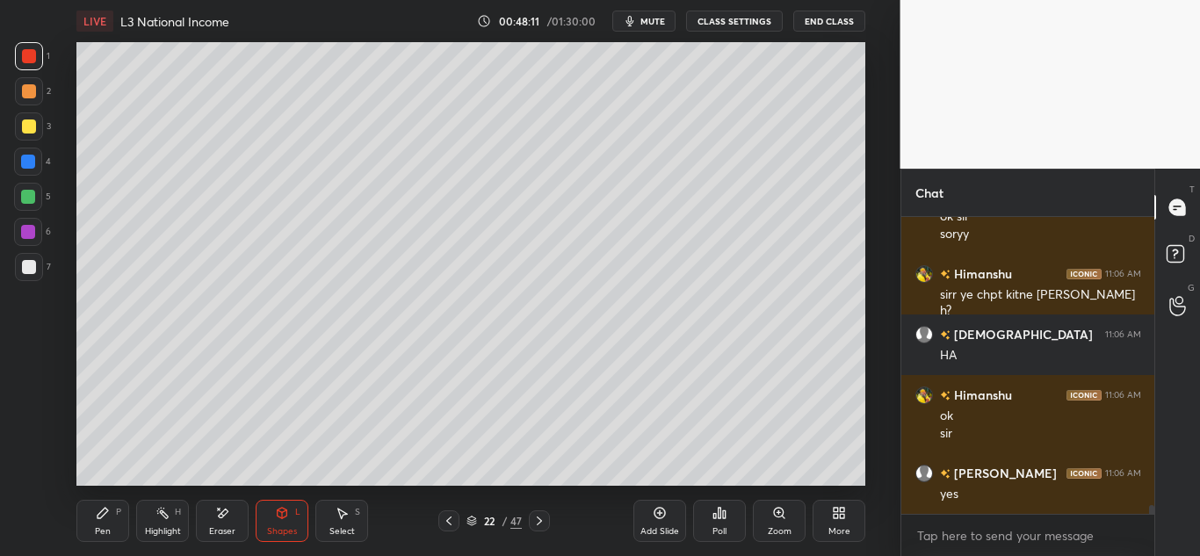
click at [112, 516] on div "Pen P" at bounding box center [102, 521] width 53 height 42
click at [35, 151] on div at bounding box center [28, 162] width 28 height 28
click at [33, 133] on div at bounding box center [29, 127] width 14 height 14
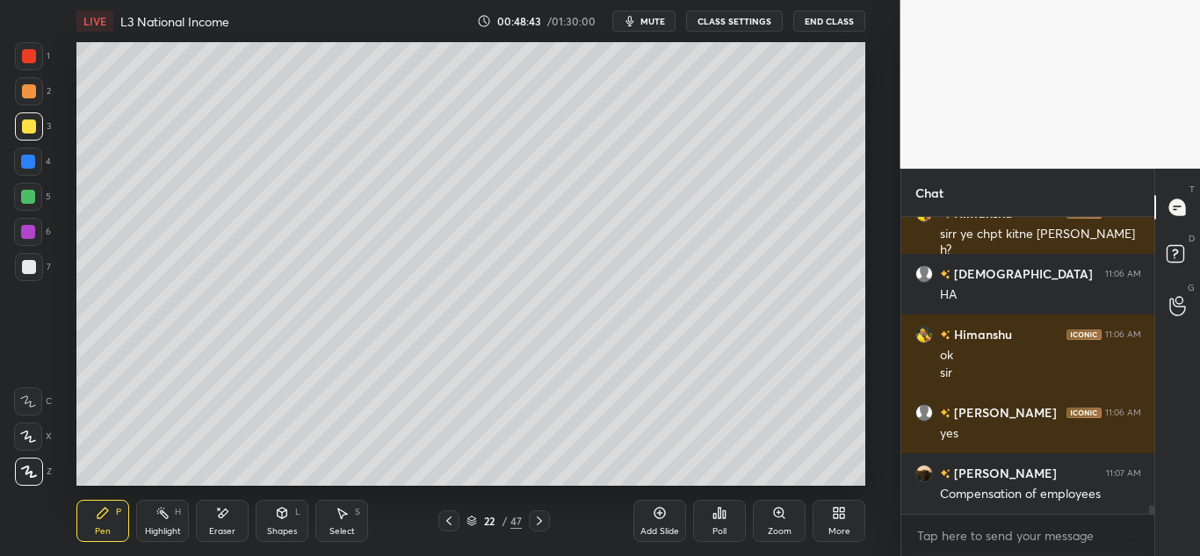
scroll to position [9611, 0]
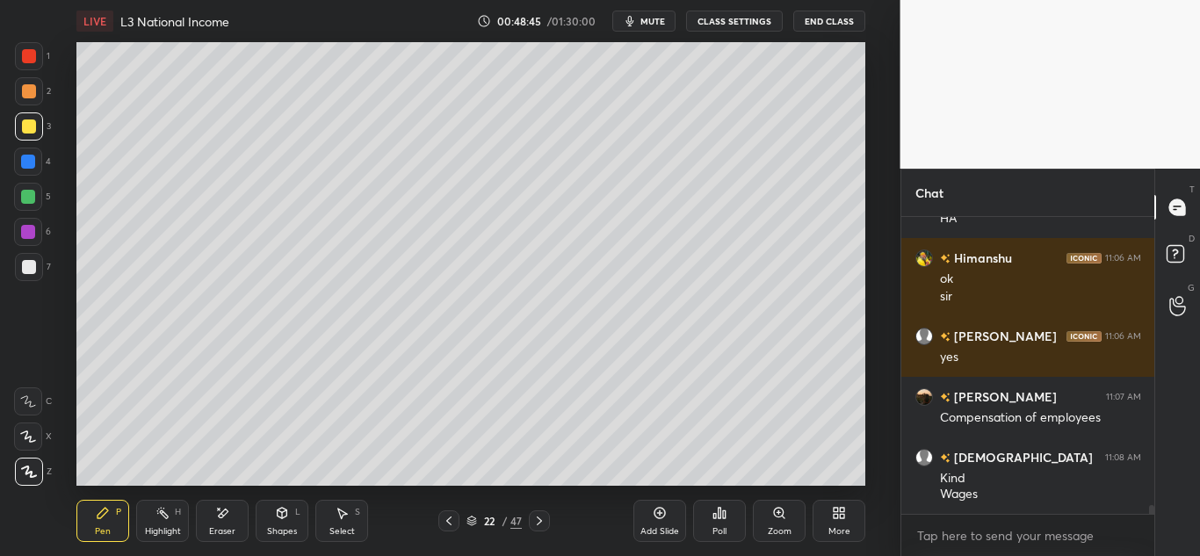
drag, startPoint x: 228, startPoint y: 525, endPoint x: 311, endPoint y: 496, distance: 88.7
click at [232, 525] on div "Eraser" at bounding box center [222, 521] width 53 height 42
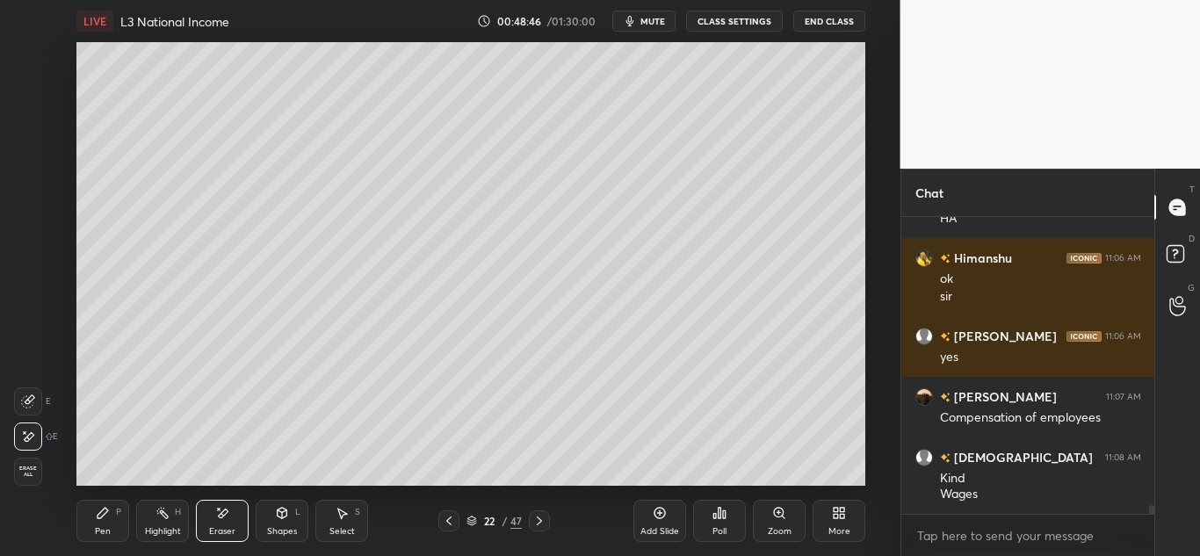
click at [118, 513] on div "Pen P" at bounding box center [102, 521] width 53 height 42
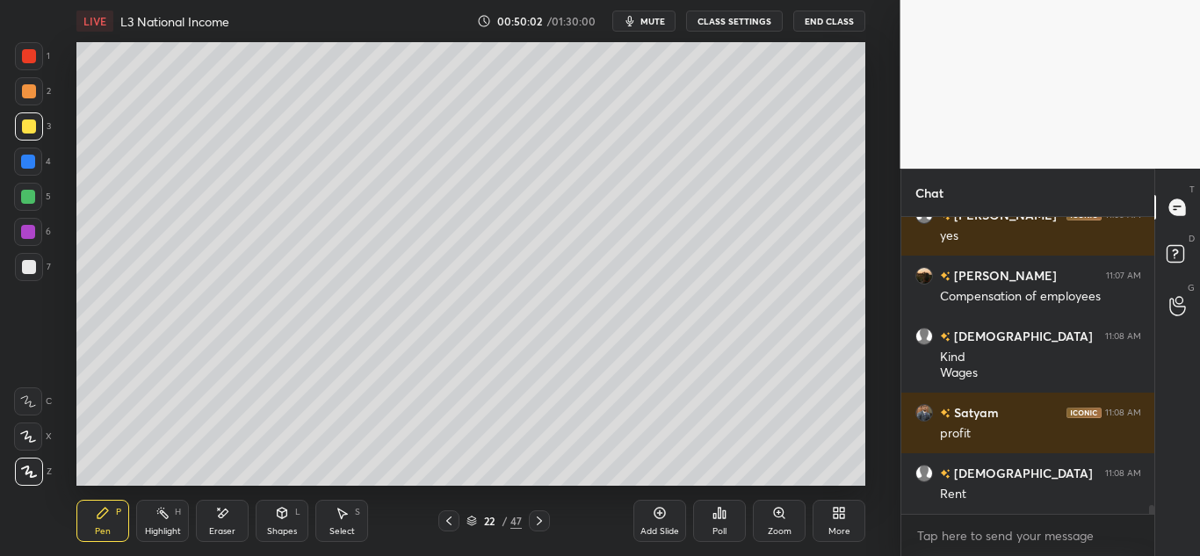
scroll to position [9792, 0]
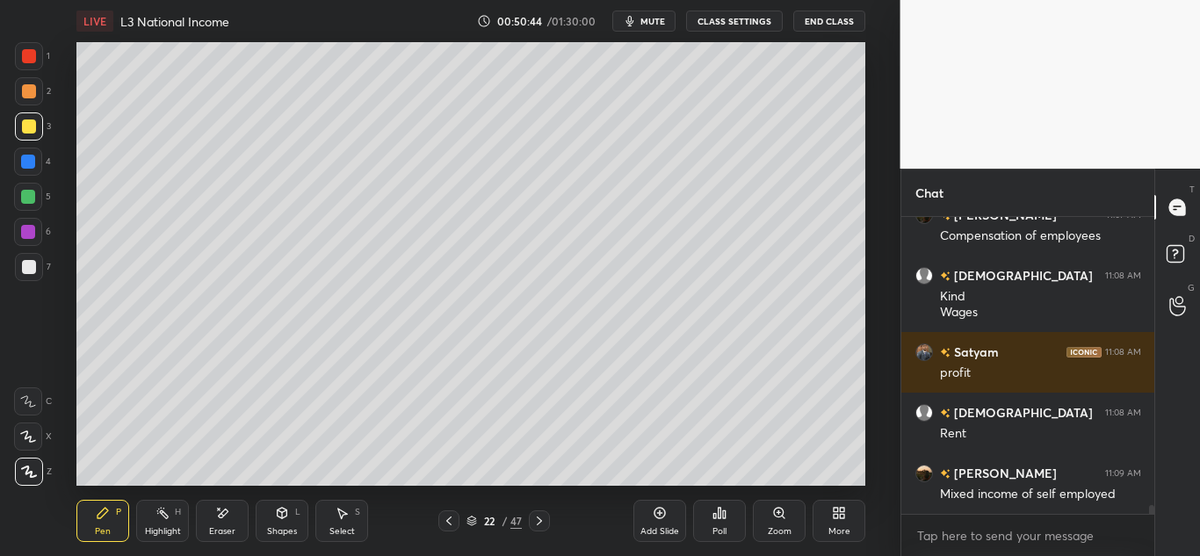
click at [660, 523] on div "Add Slide" at bounding box center [660, 521] width 53 height 42
click at [453, 533] on div "Pen P Highlight H Eraser Shapes L Select S 23 / 48 Add Slide Poll Zoom More" at bounding box center [470, 521] width 789 height 70
click at [448, 526] on icon at bounding box center [449, 521] width 14 height 14
click at [657, 25] on span "mute" at bounding box center [653, 21] width 25 height 12
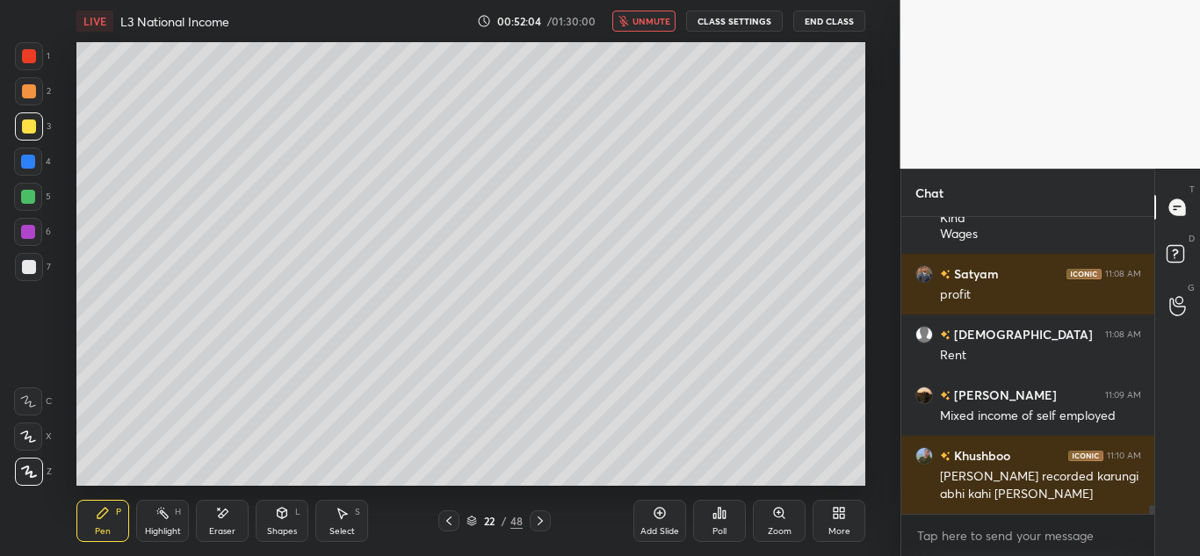
scroll to position [9963, 0]
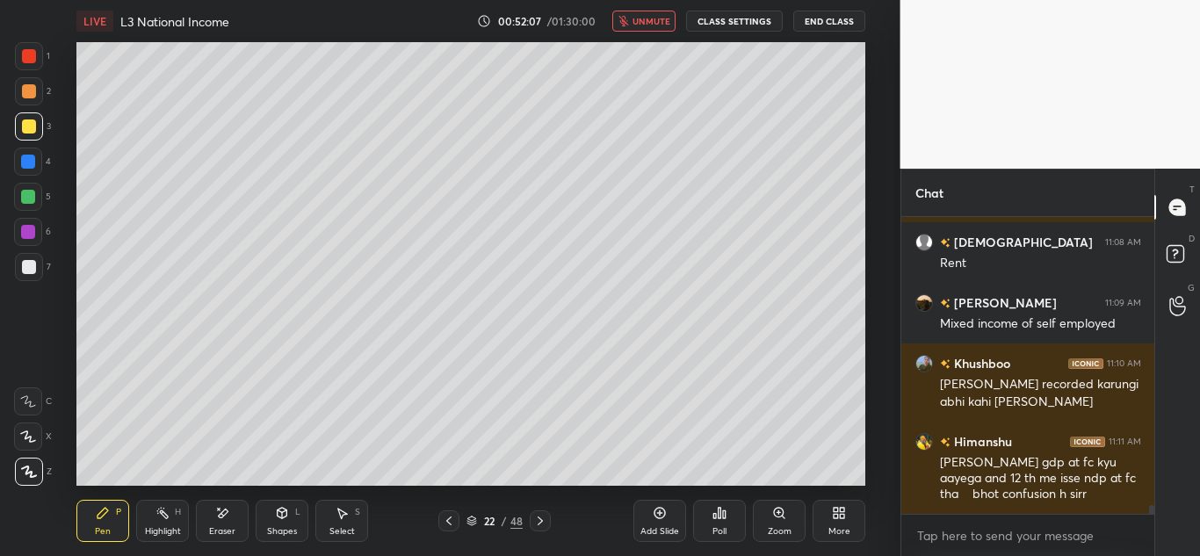
click at [650, 25] on span "unmute" at bounding box center [652, 21] width 38 height 12
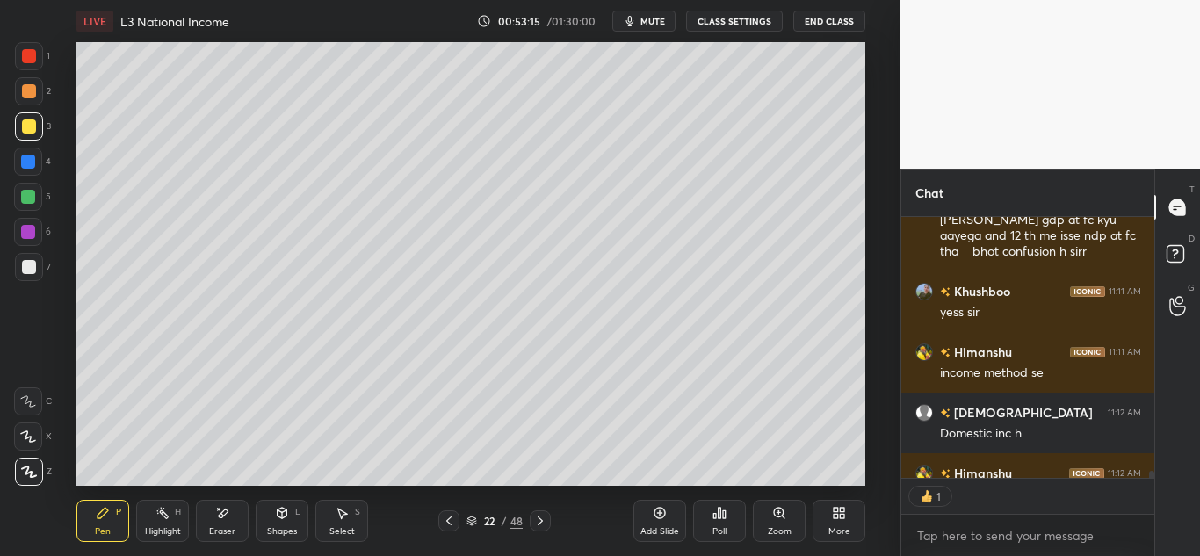
scroll to position [256, 248]
click at [660, 527] on div "Add Slide" at bounding box center [660, 531] width 39 height 9
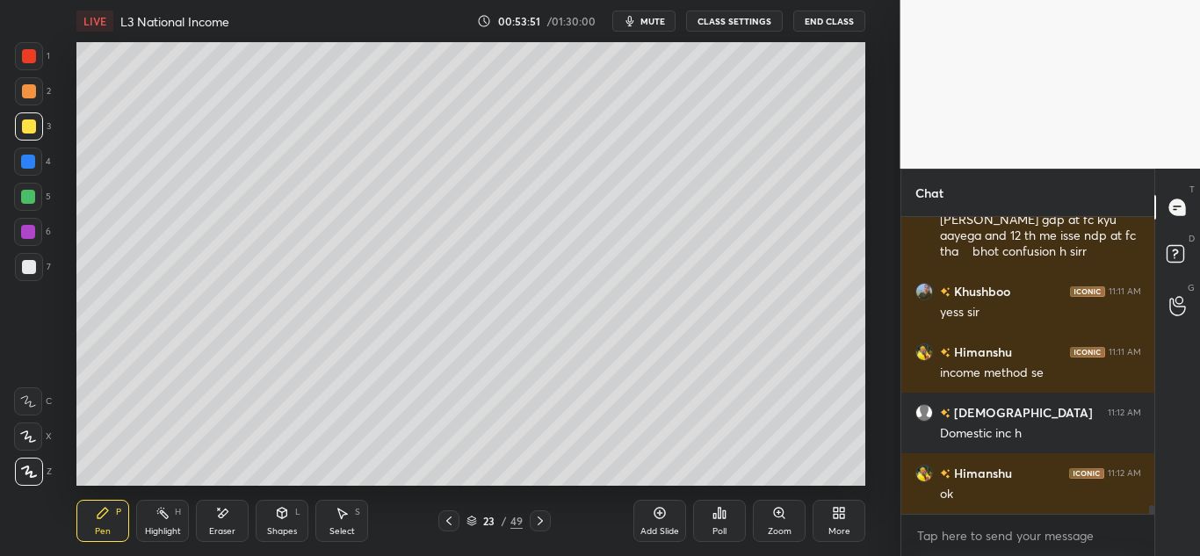
click at [280, 518] on icon at bounding box center [282, 513] width 14 height 14
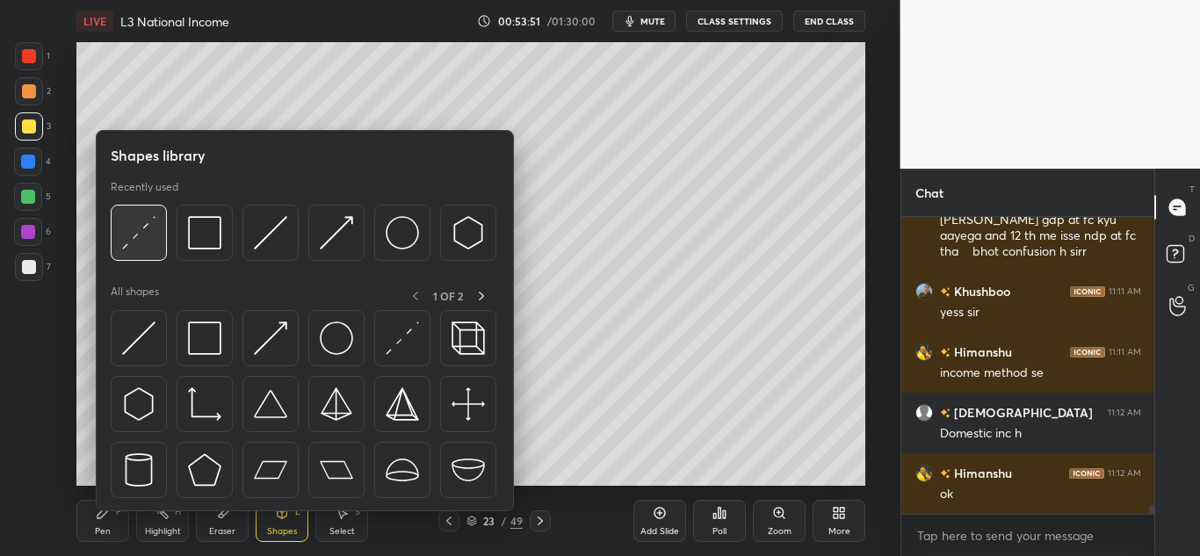
click at [144, 250] on img at bounding box center [138, 232] width 33 height 33
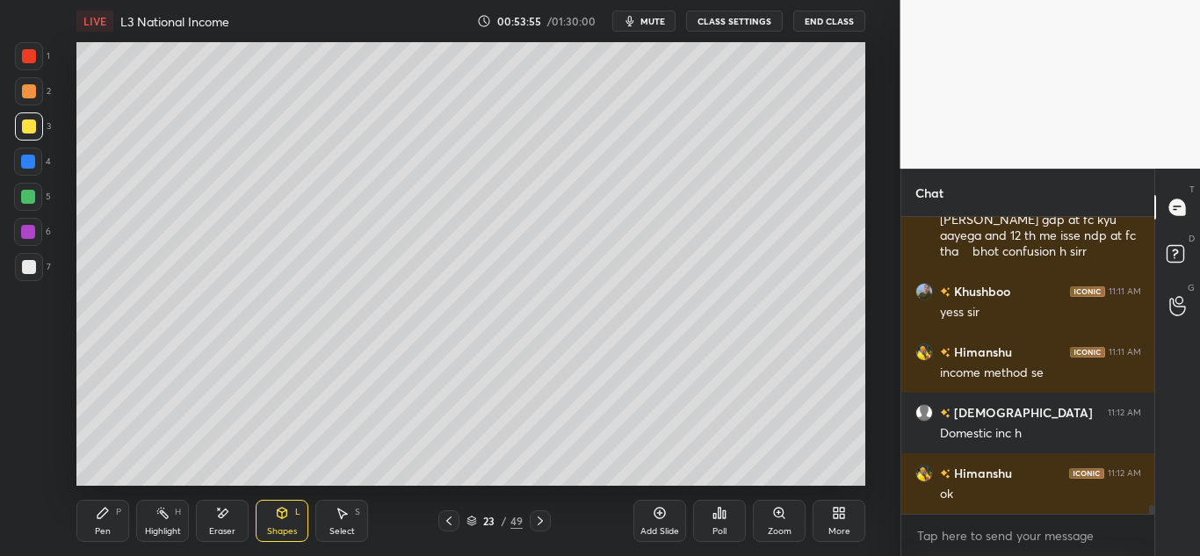
click at [94, 513] on div "Pen P" at bounding box center [102, 521] width 53 height 42
drag, startPoint x: 226, startPoint y: 522, endPoint x: 223, endPoint y: 501, distance: 21.3
click at [226, 521] on div "Eraser" at bounding box center [222, 521] width 53 height 42
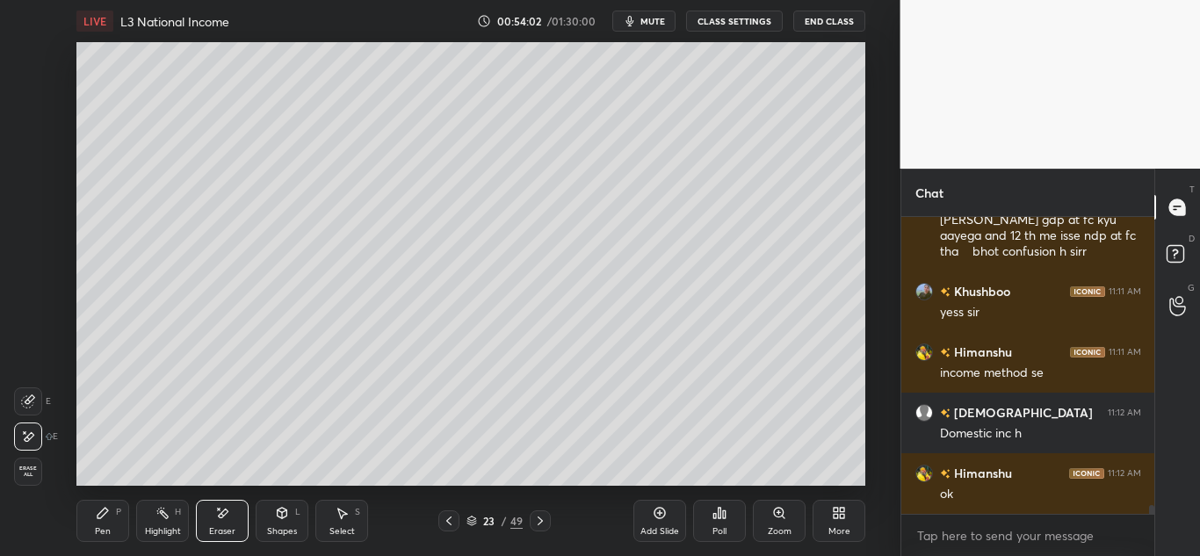
click at [112, 514] on div "Pen P" at bounding box center [102, 521] width 53 height 42
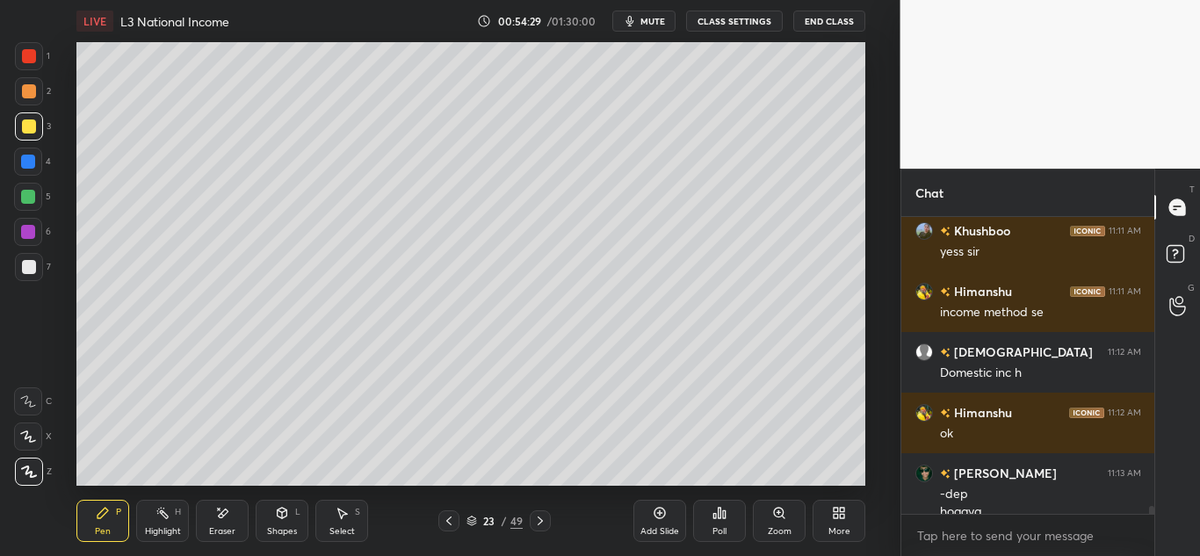
scroll to position [10284, 0]
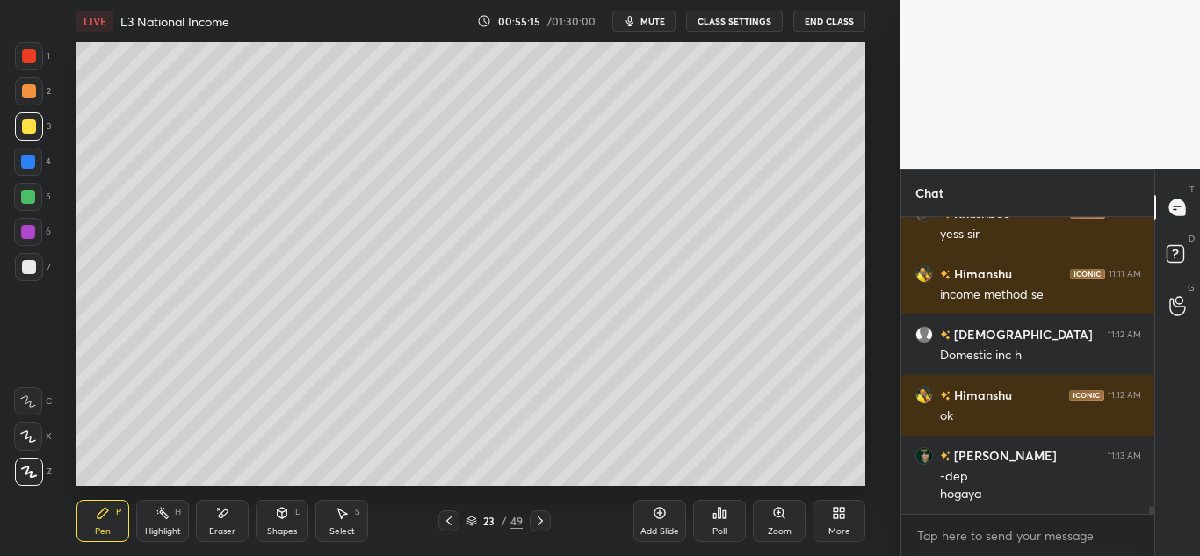
drag, startPoint x: 447, startPoint y: 517, endPoint x: 461, endPoint y: 509, distance: 16.1
click at [448, 517] on icon at bounding box center [449, 521] width 14 height 14
click at [545, 518] on icon at bounding box center [540, 521] width 14 height 14
click at [290, 531] on div "Shapes" at bounding box center [282, 531] width 30 height 9
drag, startPoint x: 19, startPoint y: 56, endPoint x: 40, endPoint y: 80, distance: 31.2
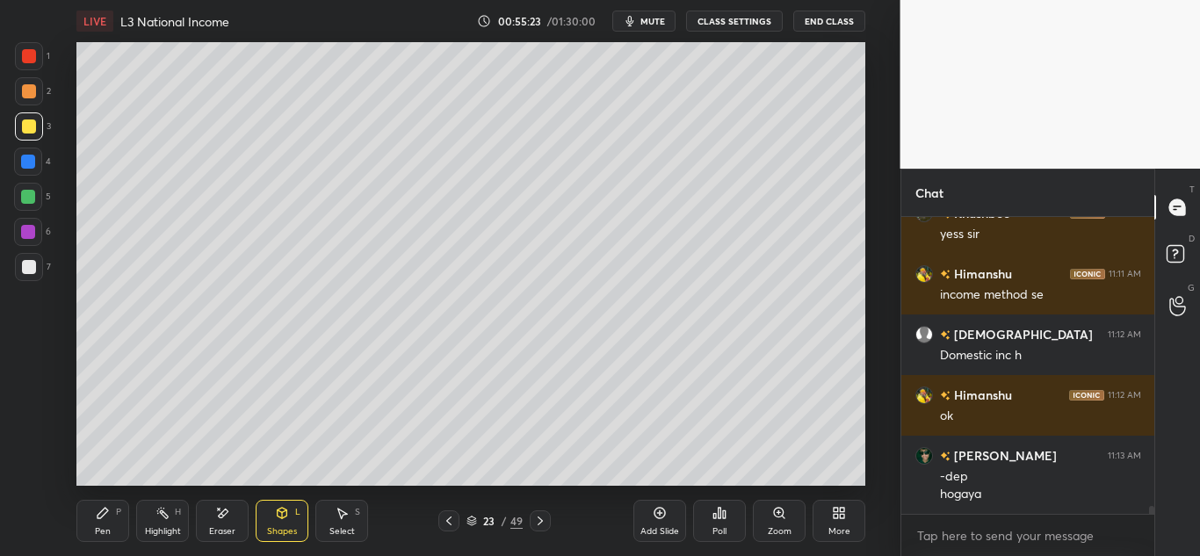
click at [19, 58] on div at bounding box center [29, 56] width 28 height 28
click at [287, 525] on div "Shapes L" at bounding box center [282, 521] width 53 height 42
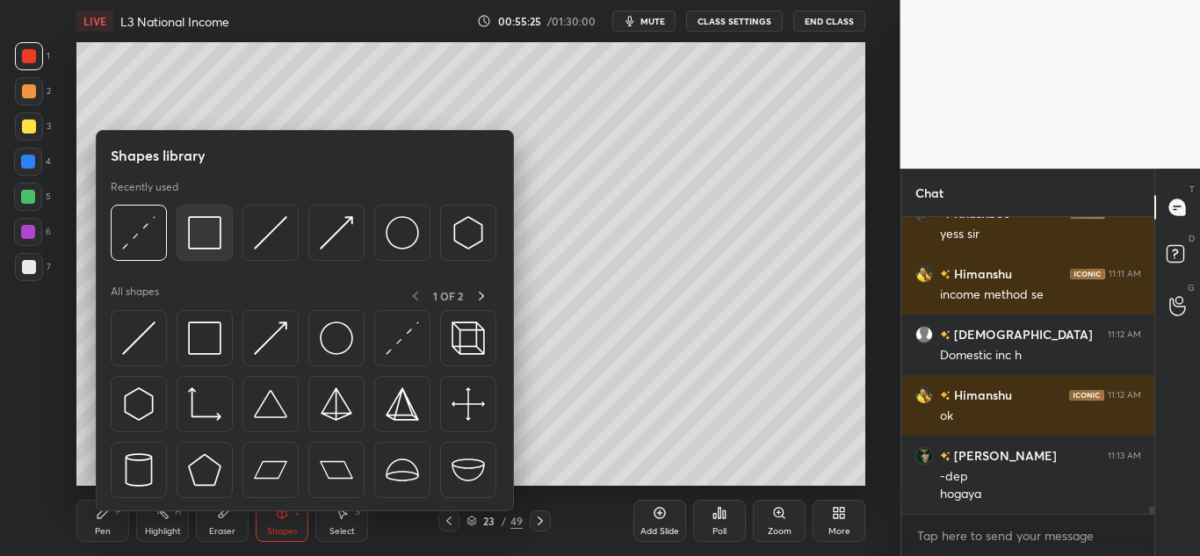
click at [203, 236] on img at bounding box center [204, 232] width 33 height 33
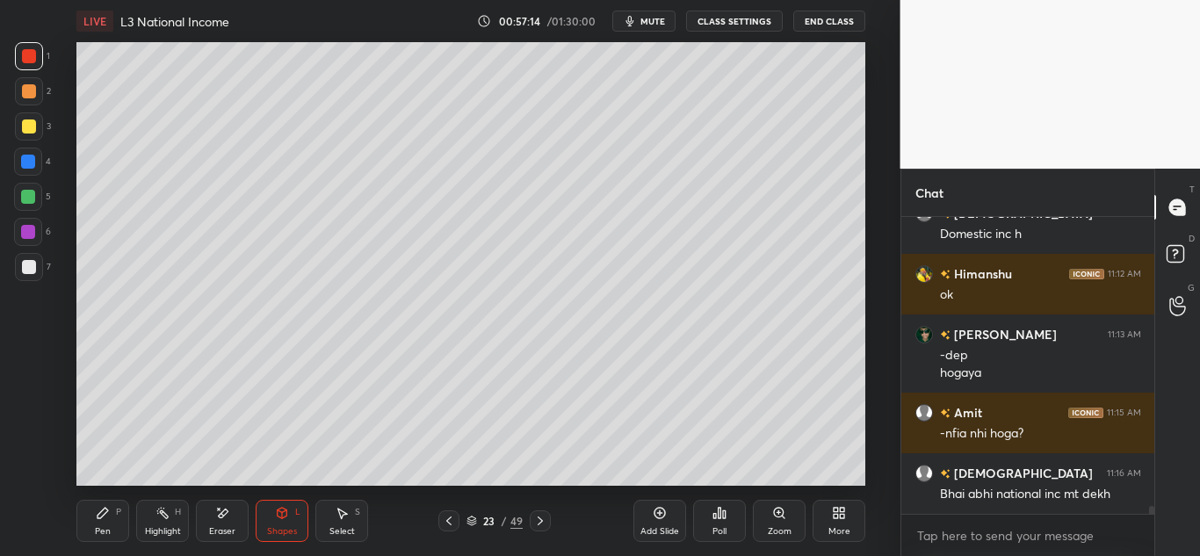
scroll to position [10466, 0]
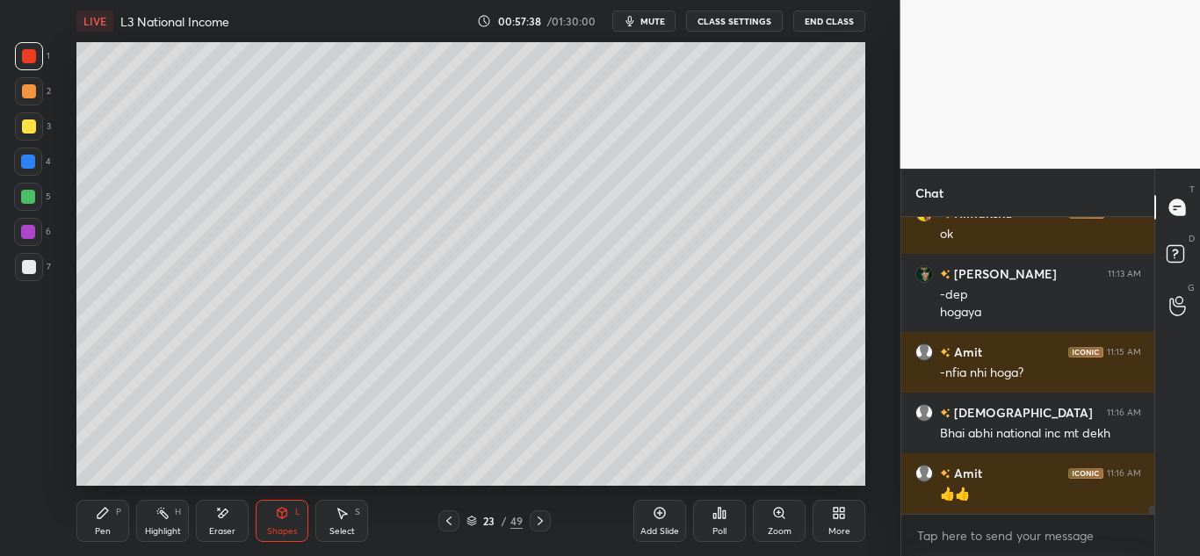
click at [645, 20] on span "mute" at bounding box center [653, 21] width 25 height 12
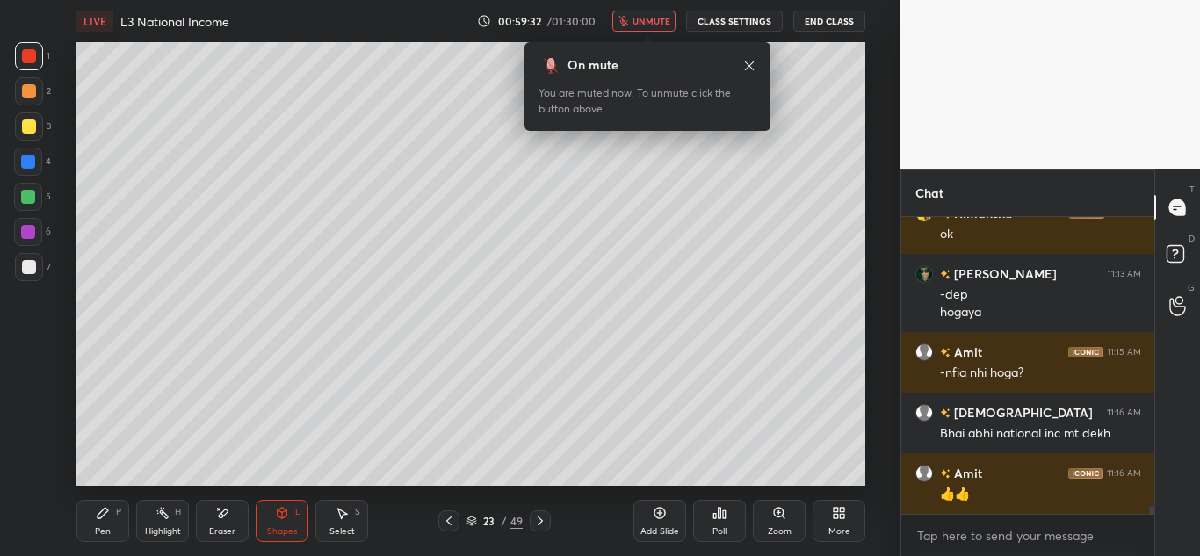
drag, startPoint x: 640, startPoint y: 20, endPoint x: 646, endPoint y: 38, distance: 18.6
click at [640, 21] on span "unmute" at bounding box center [652, 21] width 38 height 12
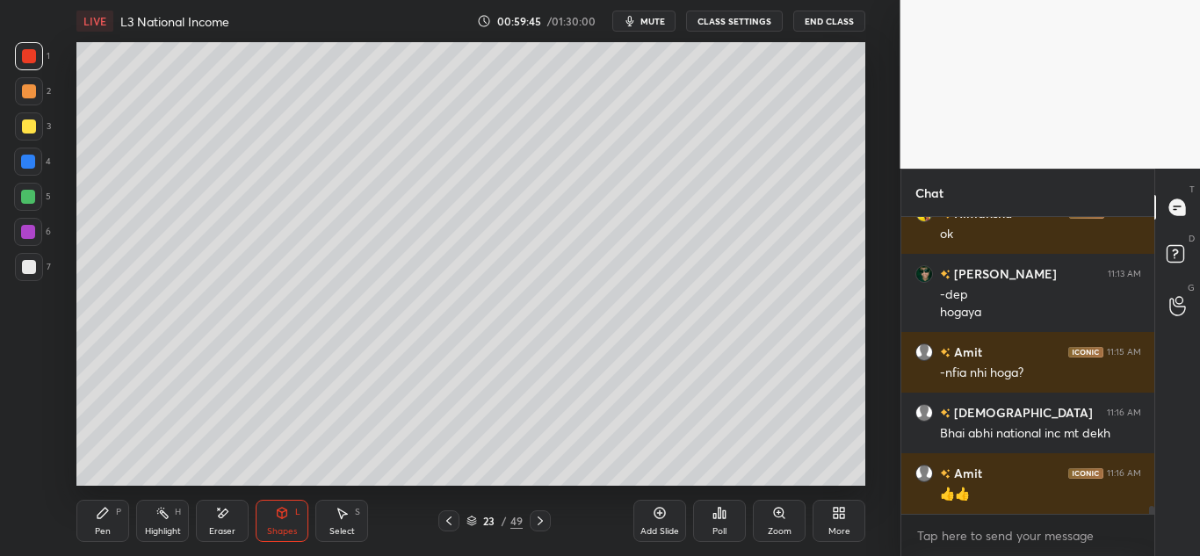
click at [657, 509] on icon at bounding box center [660, 513] width 11 height 11
click at [22, 130] on div at bounding box center [29, 127] width 14 height 14
click at [100, 529] on div "Pen" at bounding box center [103, 531] width 16 height 9
drag, startPoint x: 221, startPoint y: 520, endPoint x: 228, endPoint y: 508, distance: 14.2
click at [221, 520] on icon at bounding box center [222, 513] width 14 height 15
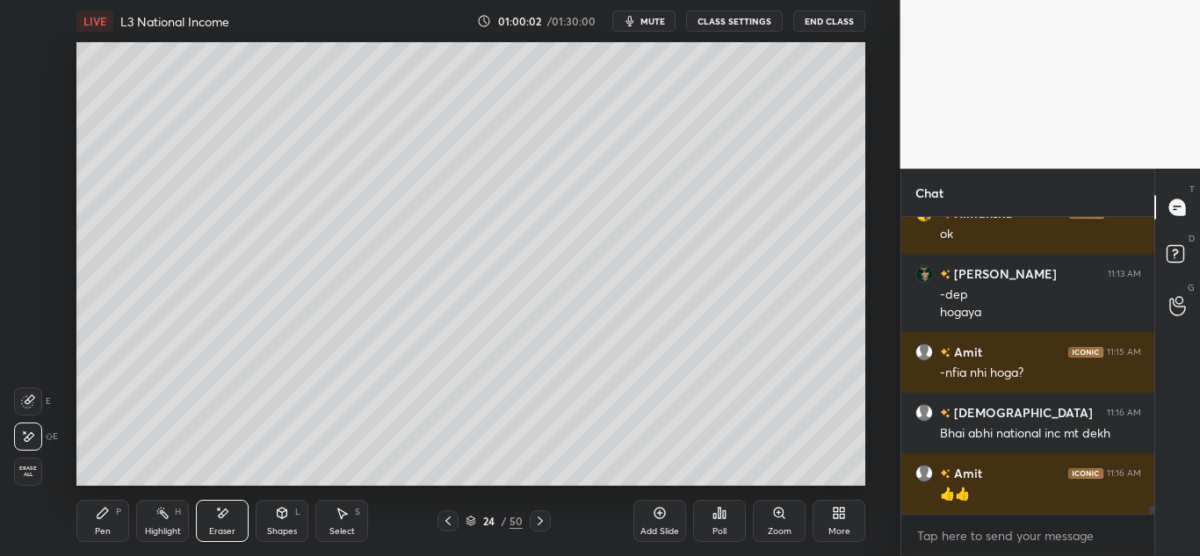
click at [113, 519] on div "Pen P" at bounding box center [102, 521] width 53 height 42
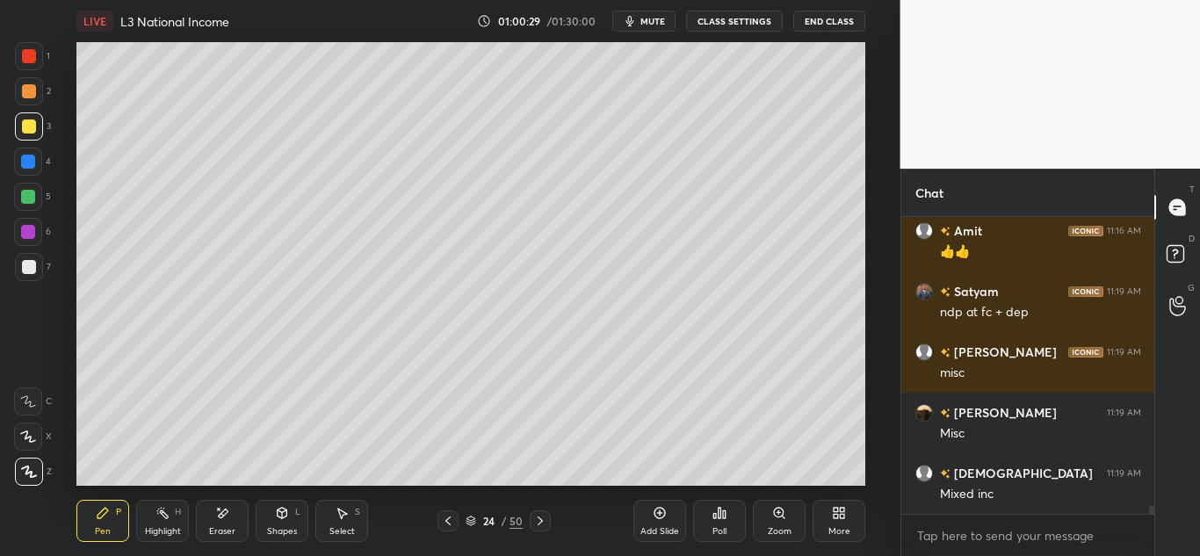
scroll to position [10769, 0]
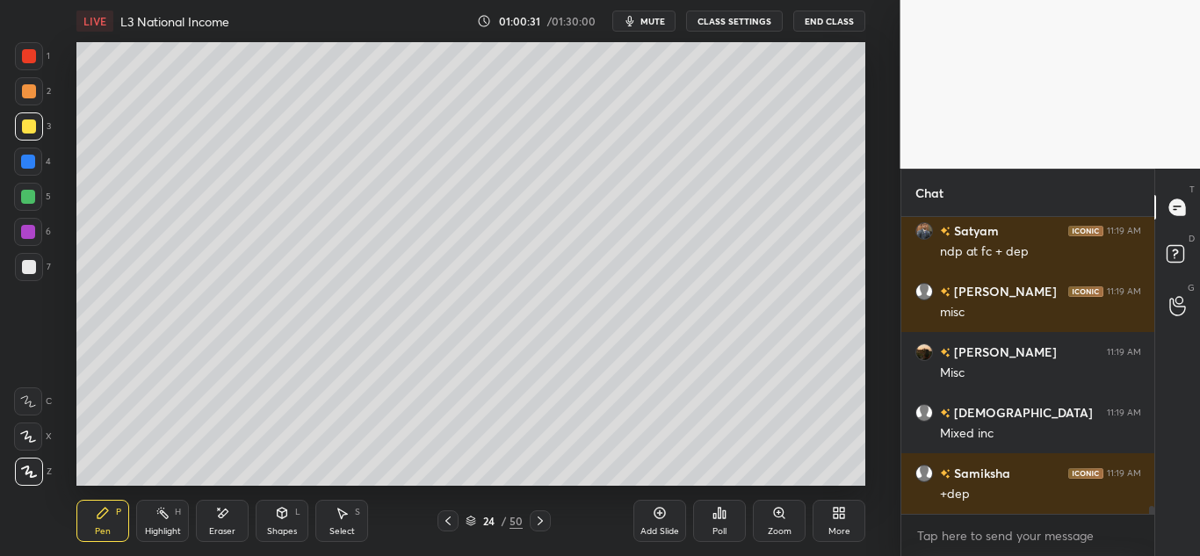
click at [282, 527] on div "Shapes" at bounding box center [282, 531] width 30 height 9
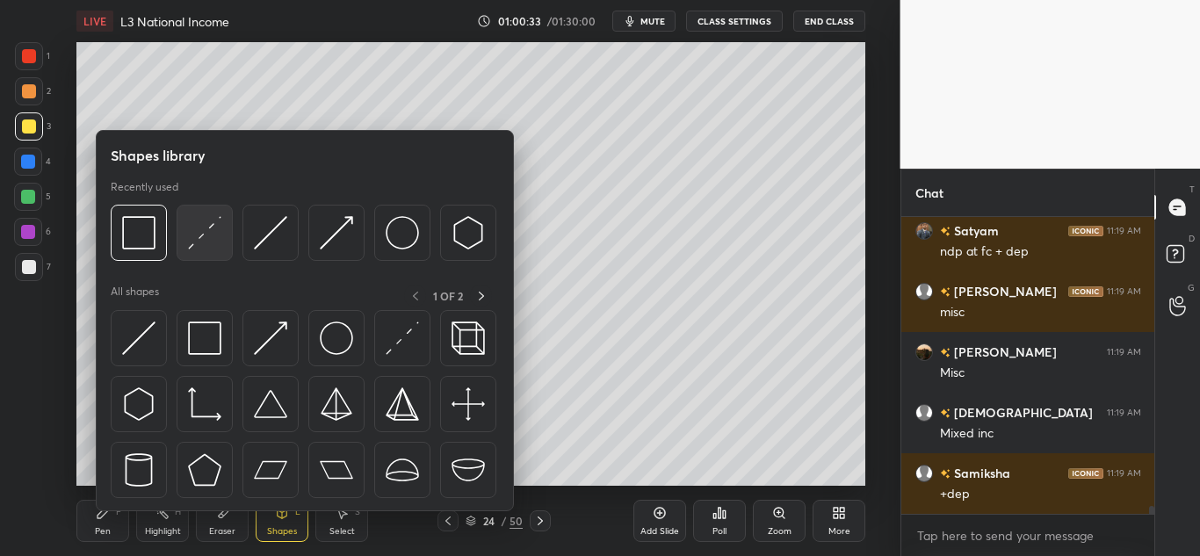
click at [195, 228] on img at bounding box center [204, 232] width 33 height 33
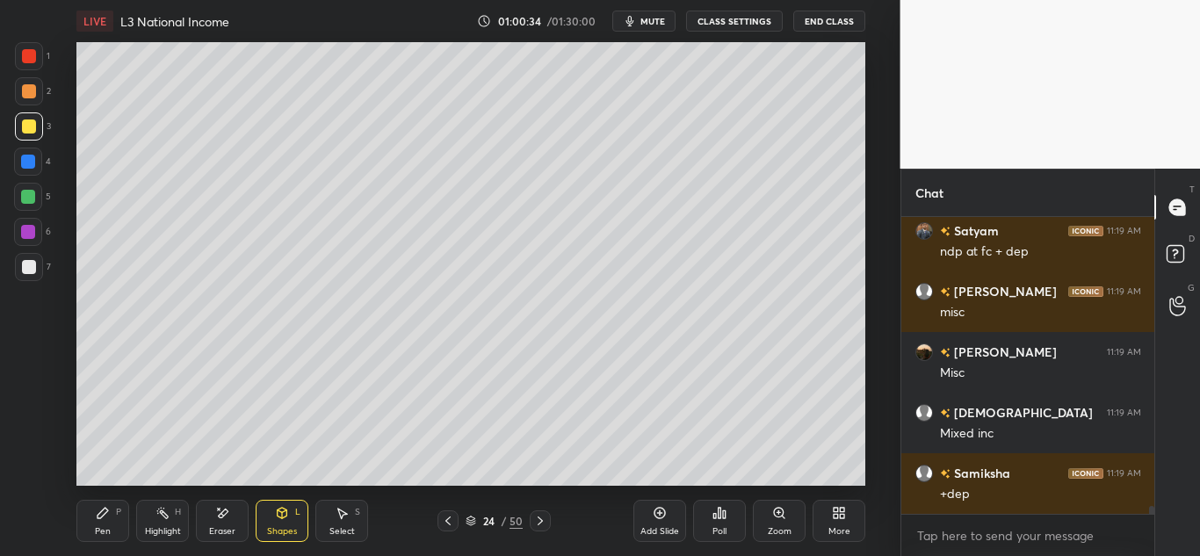
drag, startPoint x: 33, startPoint y: 51, endPoint x: 64, endPoint y: 84, distance: 46.0
click at [33, 54] on div at bounding box center [29, 56] width 14 height 14
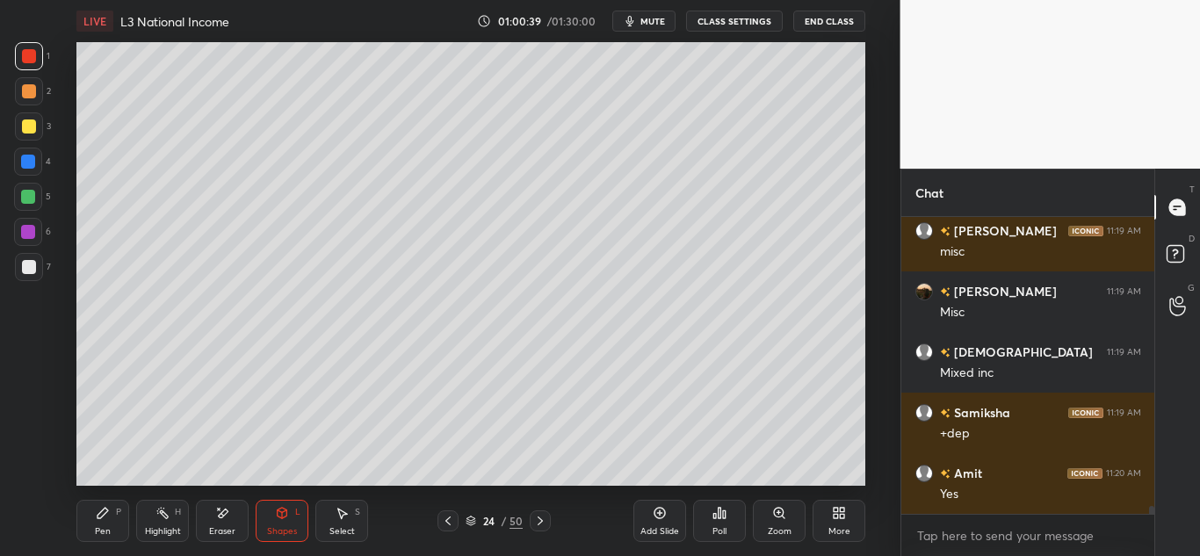
click at [118, 511] on div "P" at bounding box center [118, 512] width 5 height 9
drag, startPoint x: 29, startPoint y: 130, endPoint x: 71, endPoint y: 179, distance: 64.8
click at [29, 131] on div at bounding box center [29, 127] width 14 height 14
click at [23, 262] on div at bounding box center [29, 267] width 14 height 14
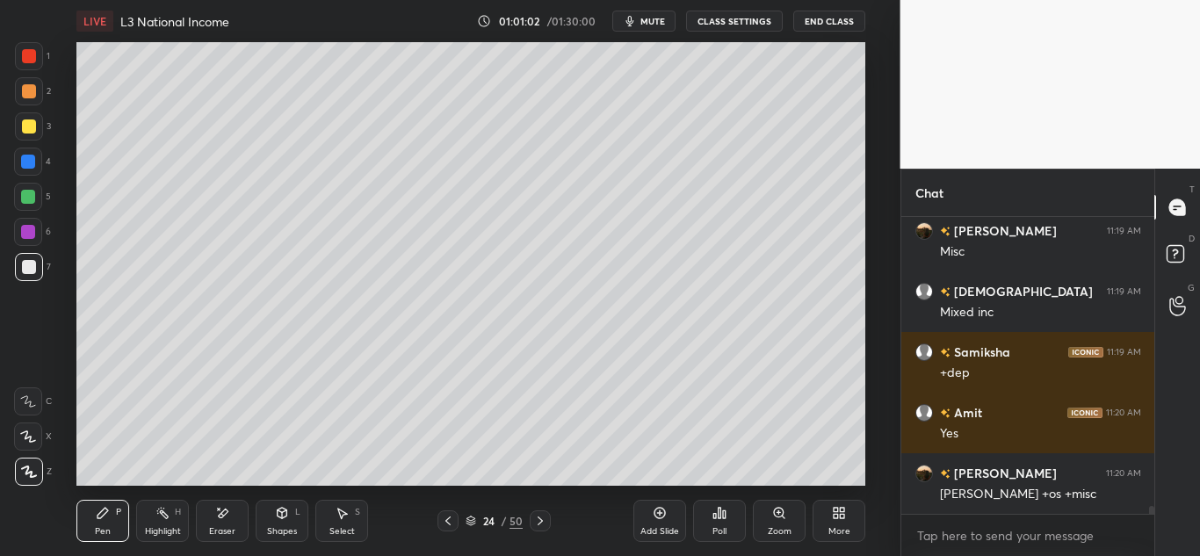
click at [290, 523] on div "Shapes L" at bounding box center [282, 521] width 53 height 42
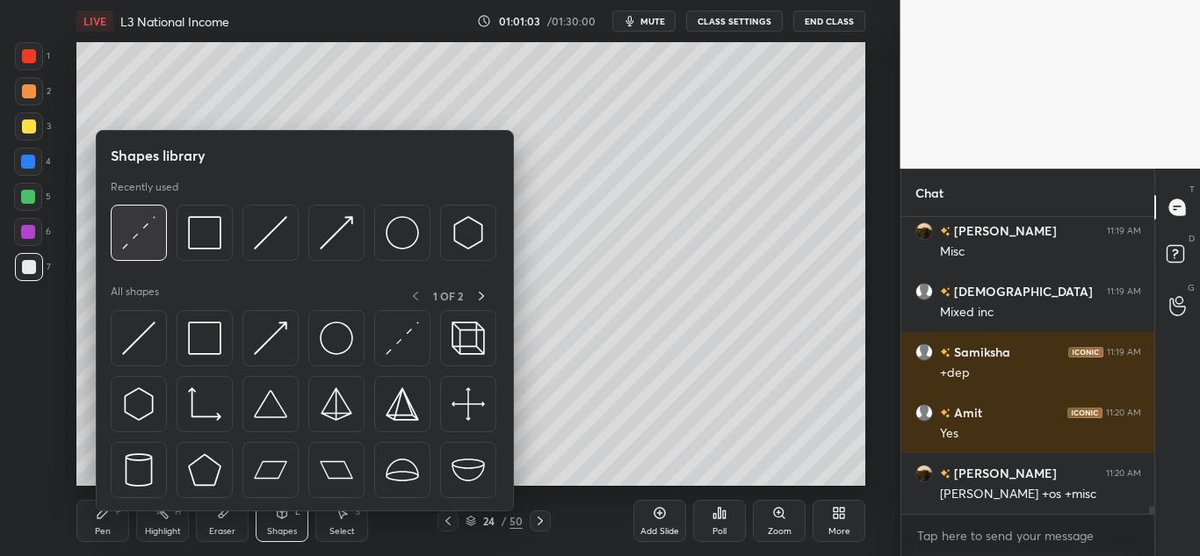
click at [145, 250] on img at bounding box center [138, 232] width 33 height 33
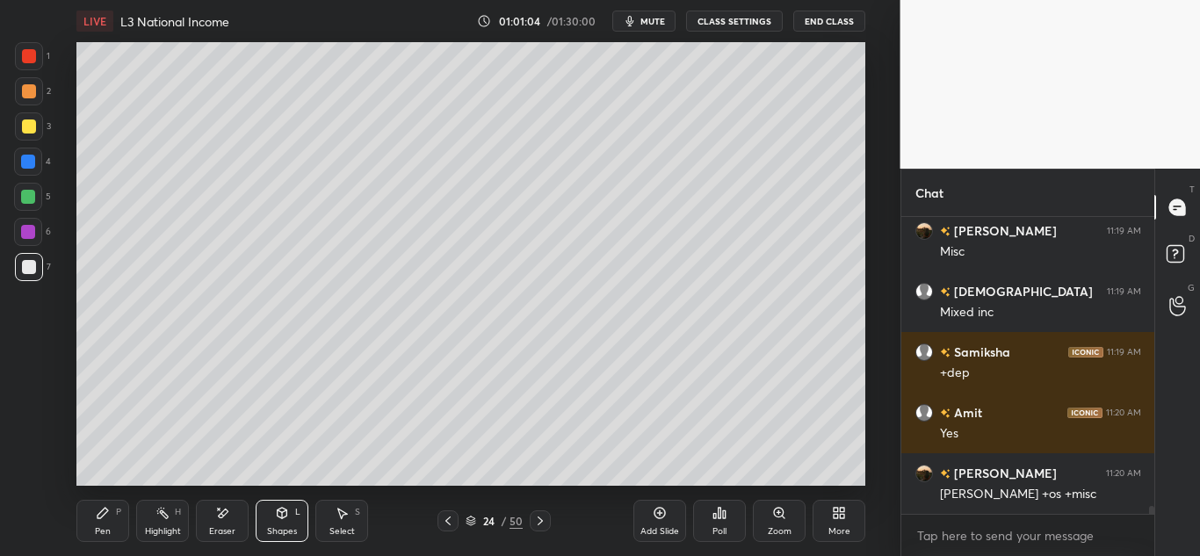
drag, startPoint x: 26, startPoint y: 52, endPoint x: 63, endPoint y: 118, distance: 75.5
click at [26, 54] on div at bounding box center [29, 56] width 14 height 14
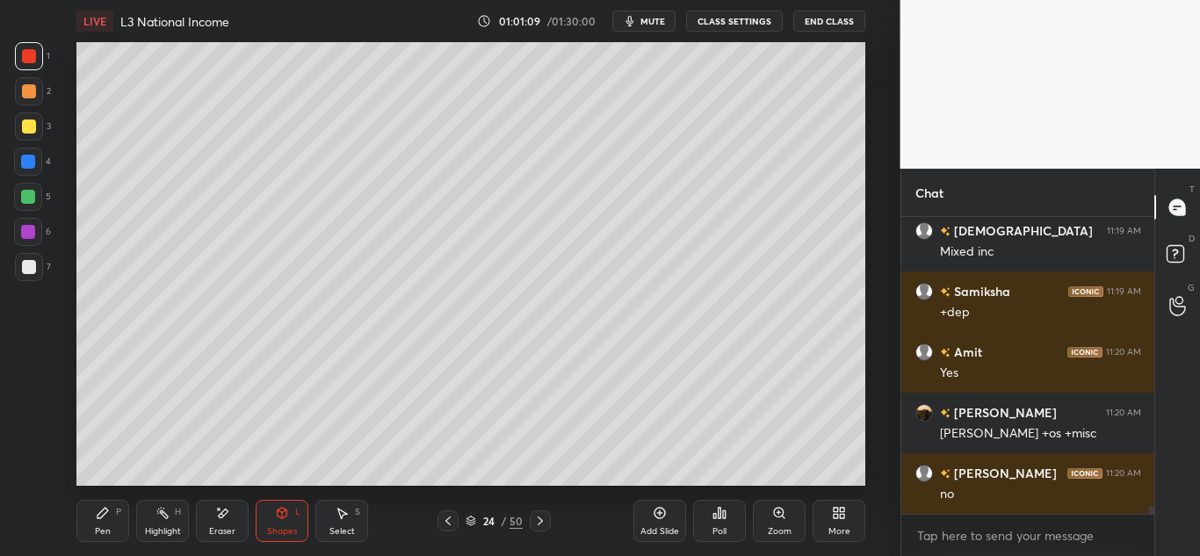
click at [107, 514] on icon at bounding box center [103, 513] width 14 height 14
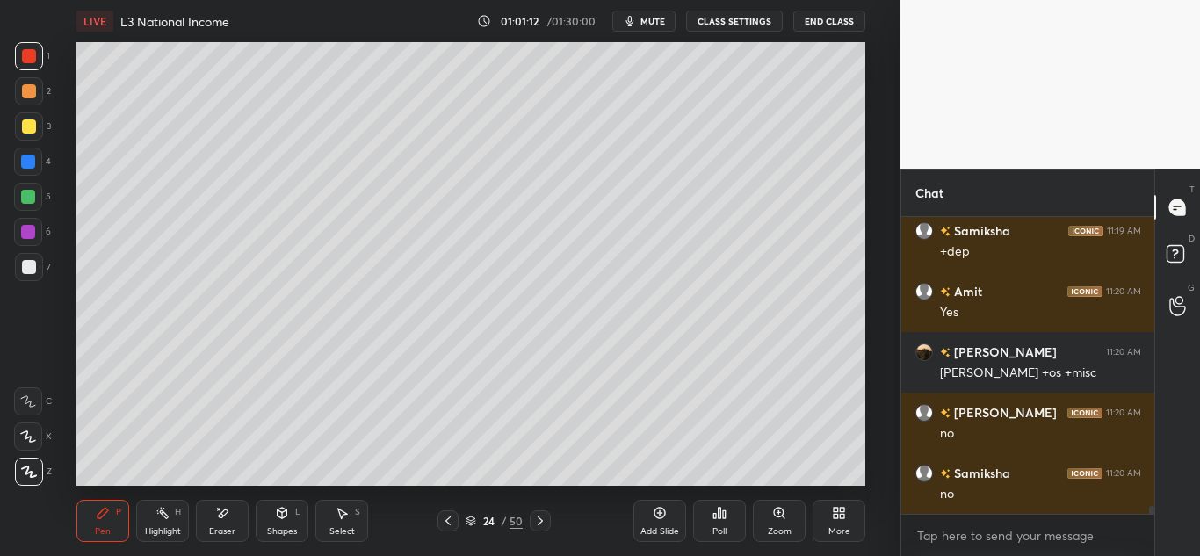
click at [25, 275] on div at bounding box center [29, 267] width 28 height 28
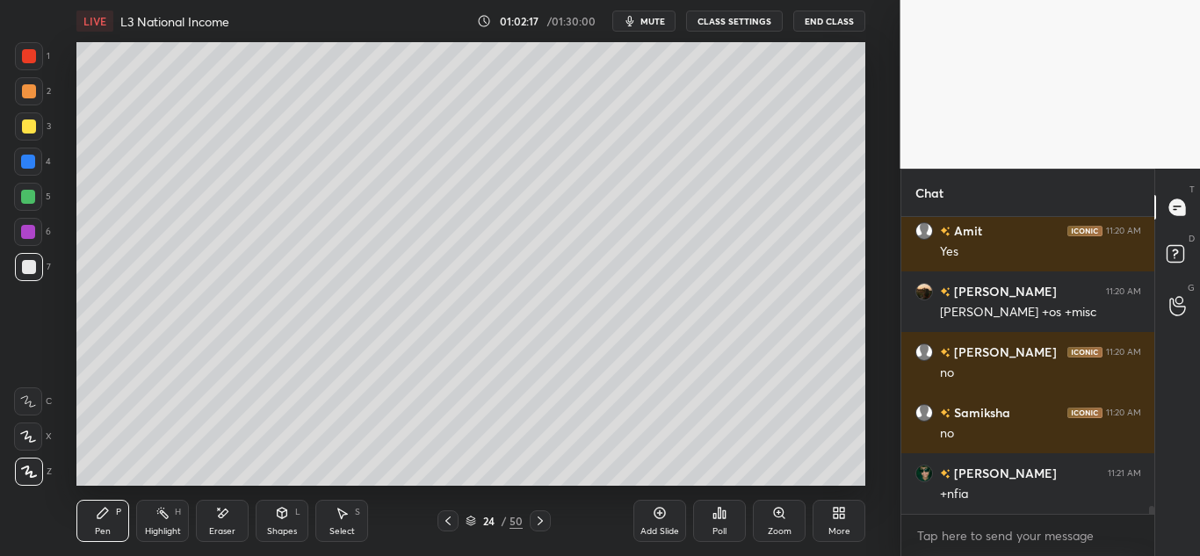
scroll to position [11133, 0]
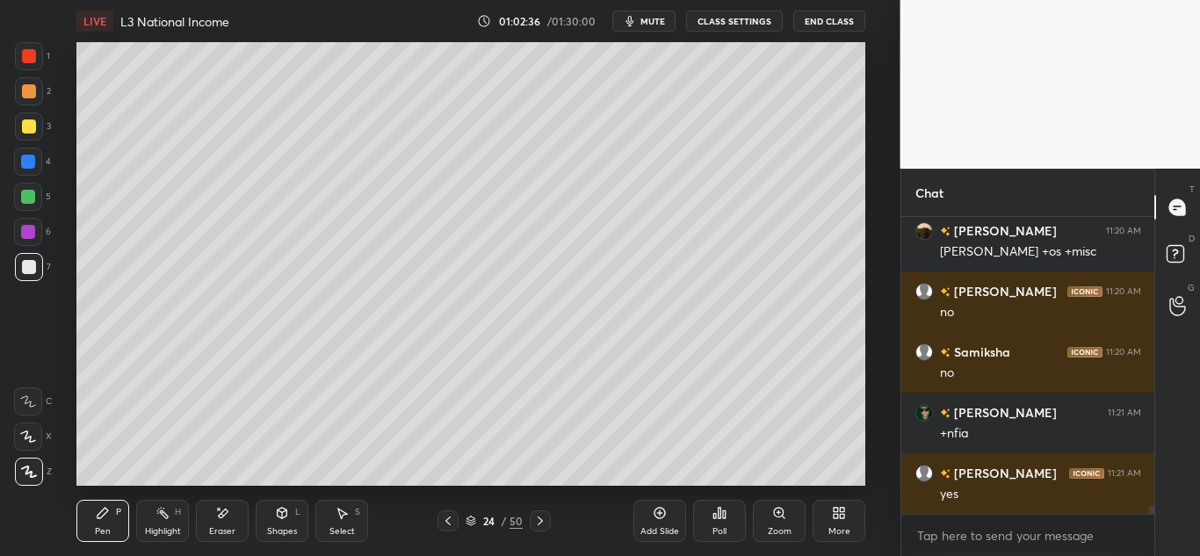
click at [648, 11] on div "LIVE L3 National Income 01:02:36 / 01:30:00 mute CLASS SETTINGS End Class" at bounding box center [470, 21] width 789 height 42
click at [650, 19] on span "mute" at bounding box center [653, 21] width 25 height 12
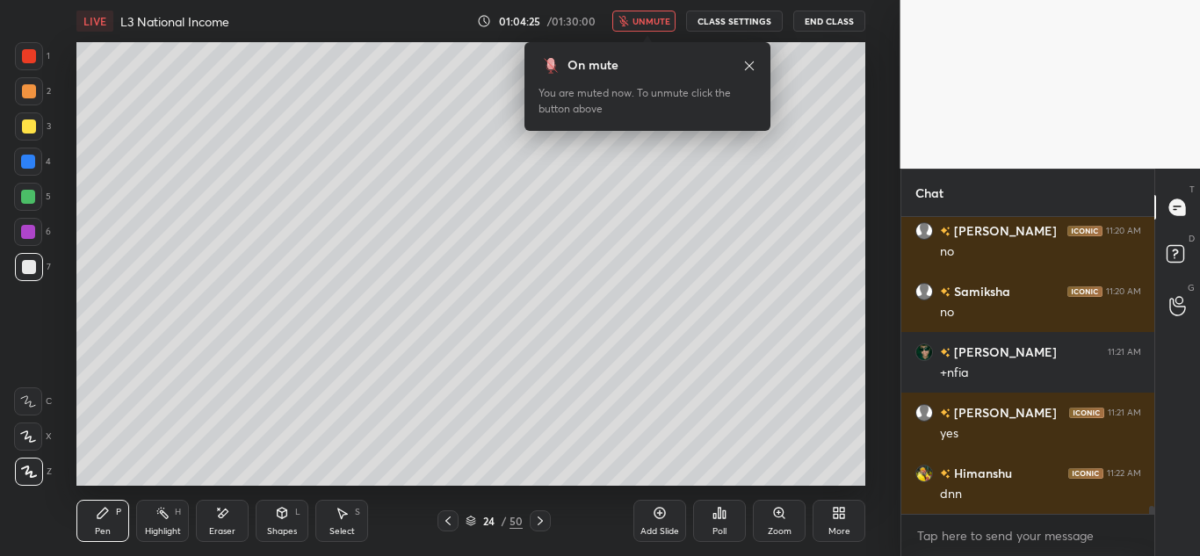
click at [648, 19] on span "unmute" at bounding box center [652, 21] width 38 height 12
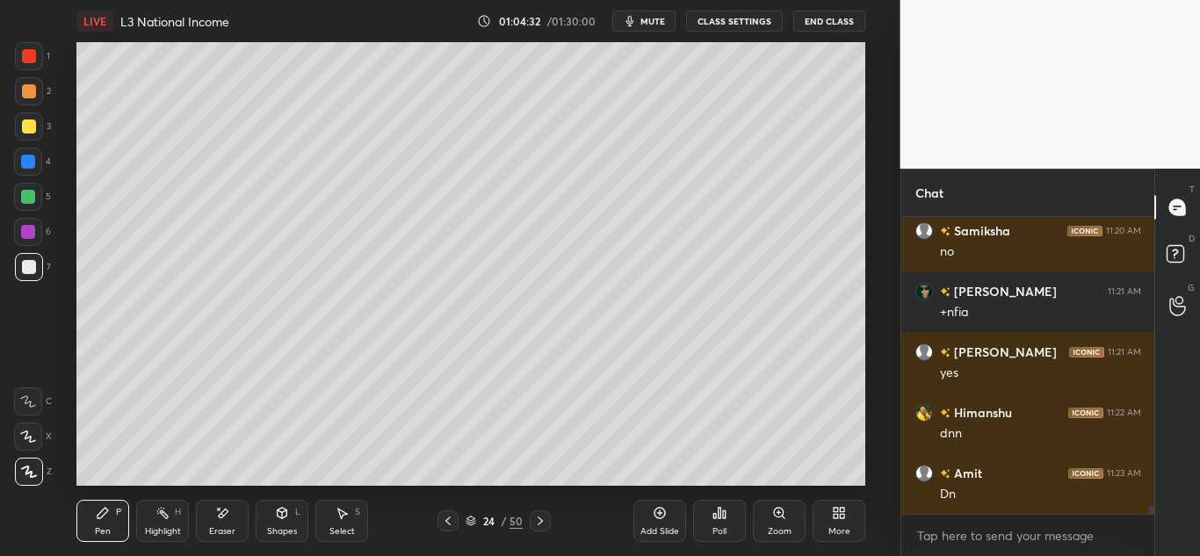
scroll to position [11314, 0]
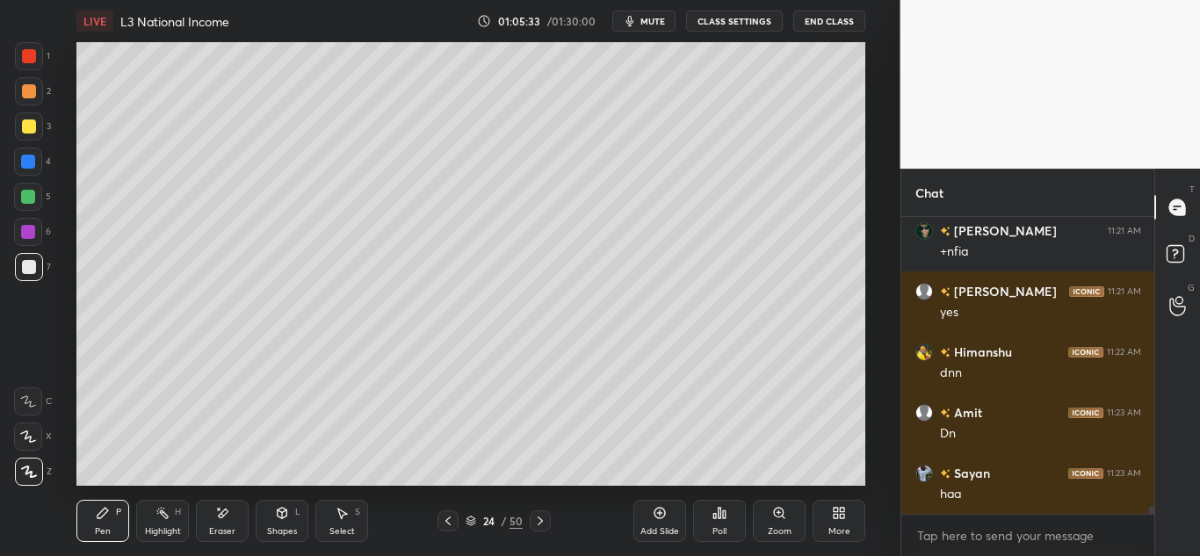
click at [542, 524] on icon at bounding box center [540, 521] width 14 height 14
click at [545, 525] on icon at bounding box center [540, 521] width 14 height 14
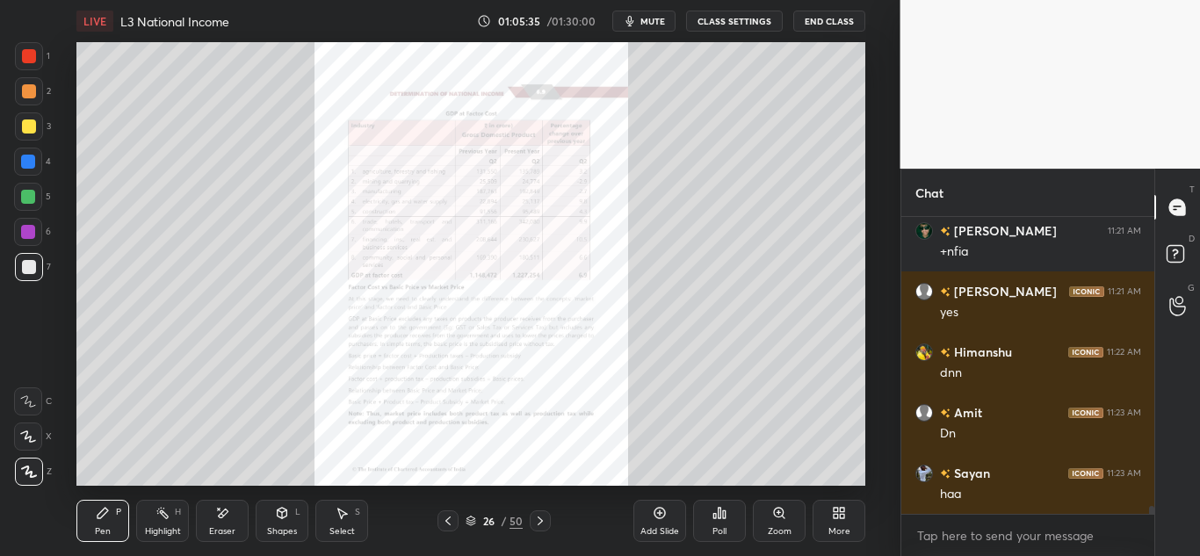
click at [546, 523] on icon at bounding box center [540, 521] width 14 height 14
click at [544, 520] on icon at bounding box center [540, 521] width 14 height 14
click at [446, 520] on icon at bounding box center [448, 521] width 14 height 14
click at [449, 521] on icon at bounding box center [448, 521] width 14 height 14
click at [451, 521] on icon at bounding box center [448, 521] width 14 height 14
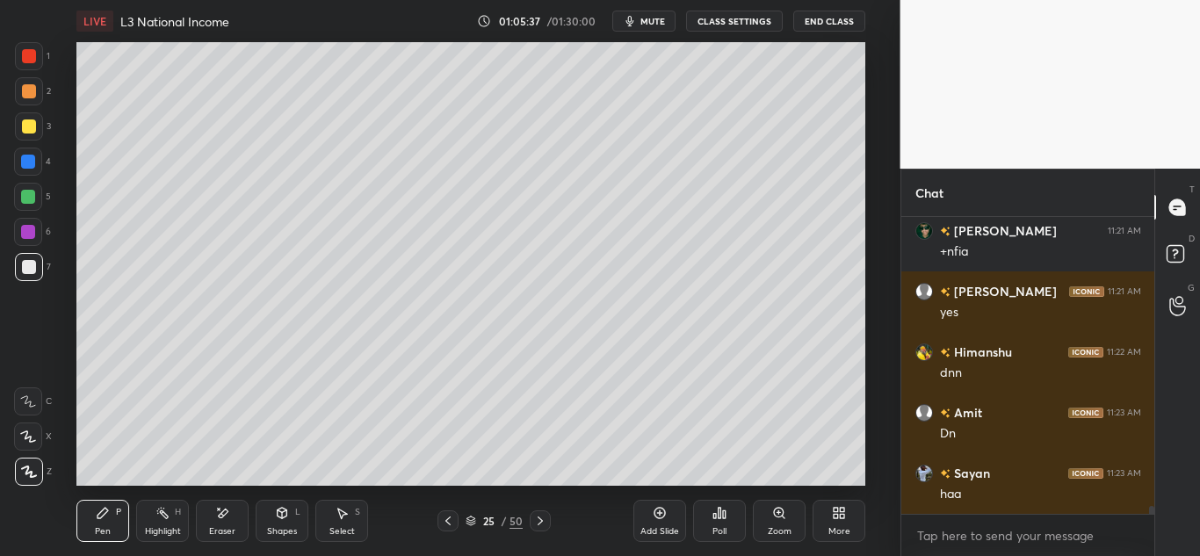
click at [451, 521] on icon at bounding box center [448, 521] width 14 height 14
click at [451, 522] on icon at bounding box center [448, 521] width 14 height 14
click at [452, 522] on icon at bounding box center [448, 521] width 14 height 14
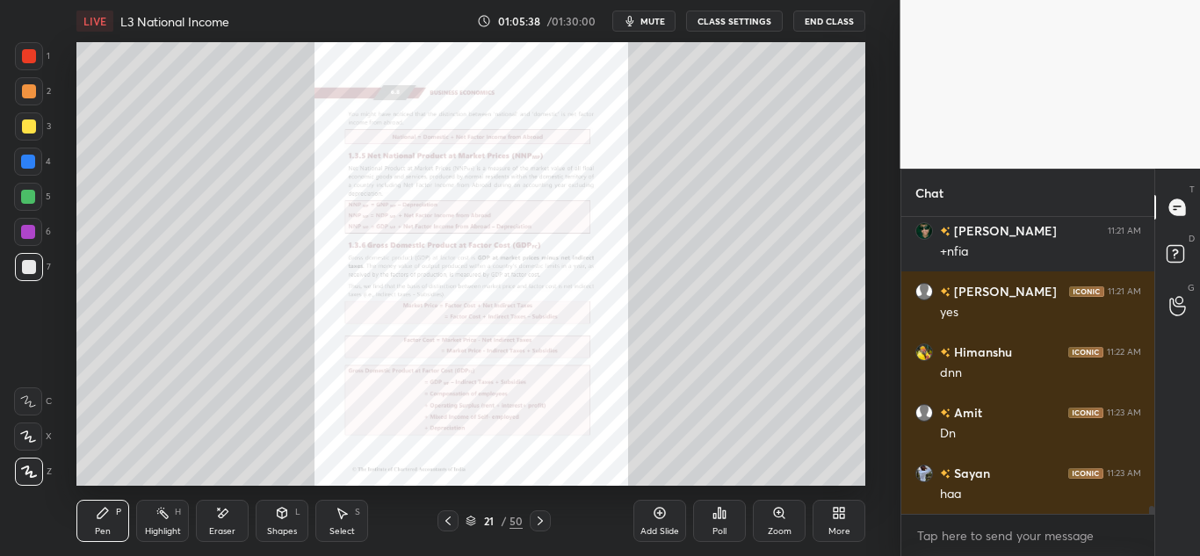
click at [452, 522] on icon at bounding box center [448, 521] width 14 height 14
click at [445, 516] on icon at bounding box center [448, 521] width 14 height 14
click at [542, 518] on icon at bounding box center [540, 521] width 14 height 14
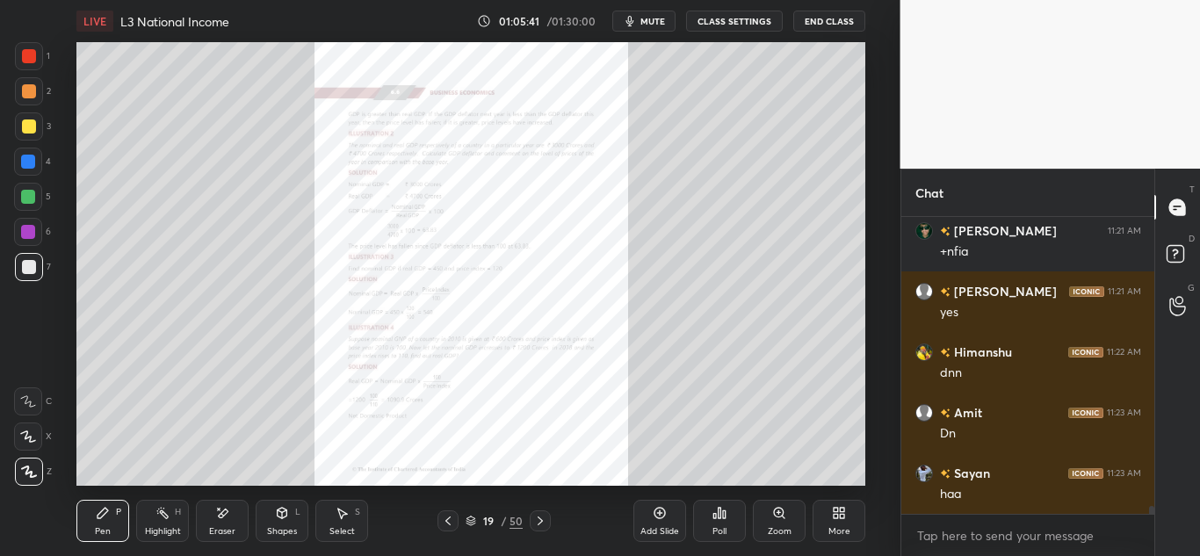
click at [542, 518] on icon at bounding box center [540, 521] width 14 height 14
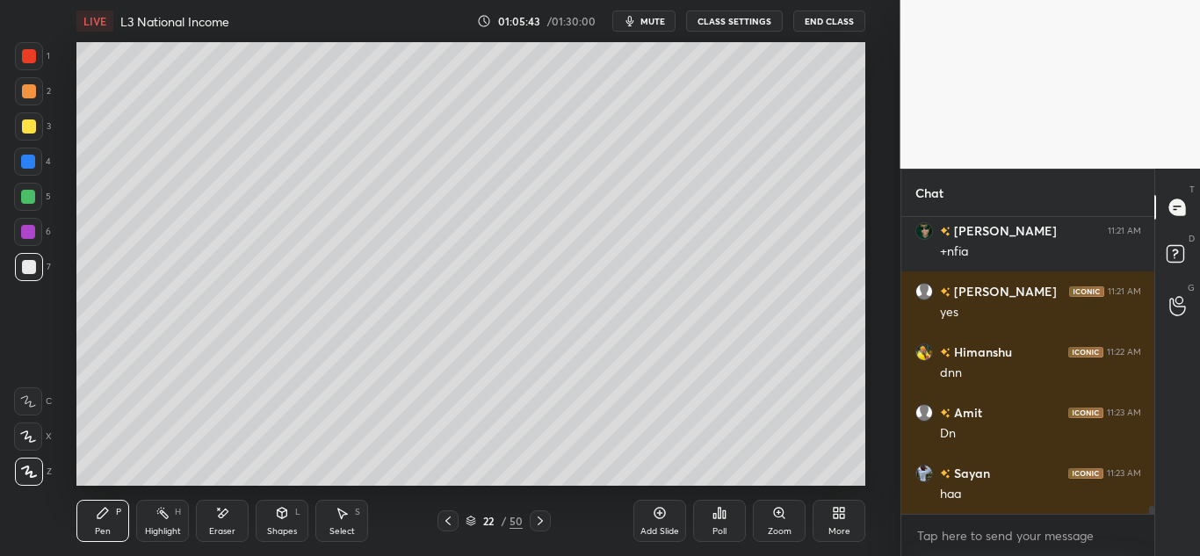
click at [542, 518] on icon at bounding box center [540, 521] width 14 height 14
click at [543, 518] on icon at bounding box center [540, 521] width 14 height 14
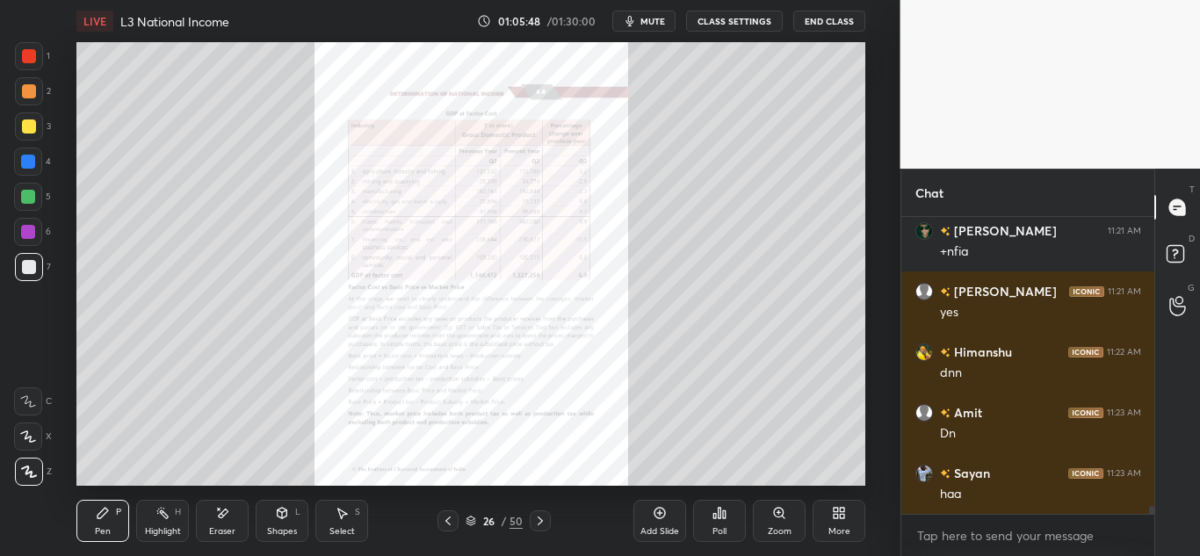
click at [545, 520] on icon at bounding box center [540, 521] width 14 height 14
click at [784, 524] on div "Zoom" at bounding box center [779, 521] width 53 height 42
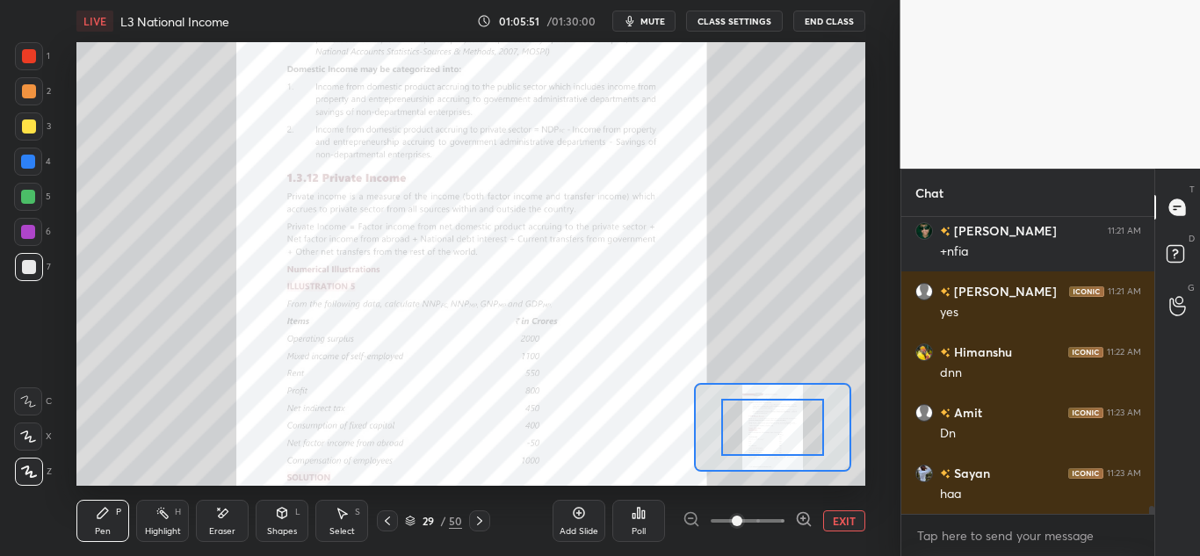
click at [784, 523] on span at bounding box center [748, 521] width 74 height 26
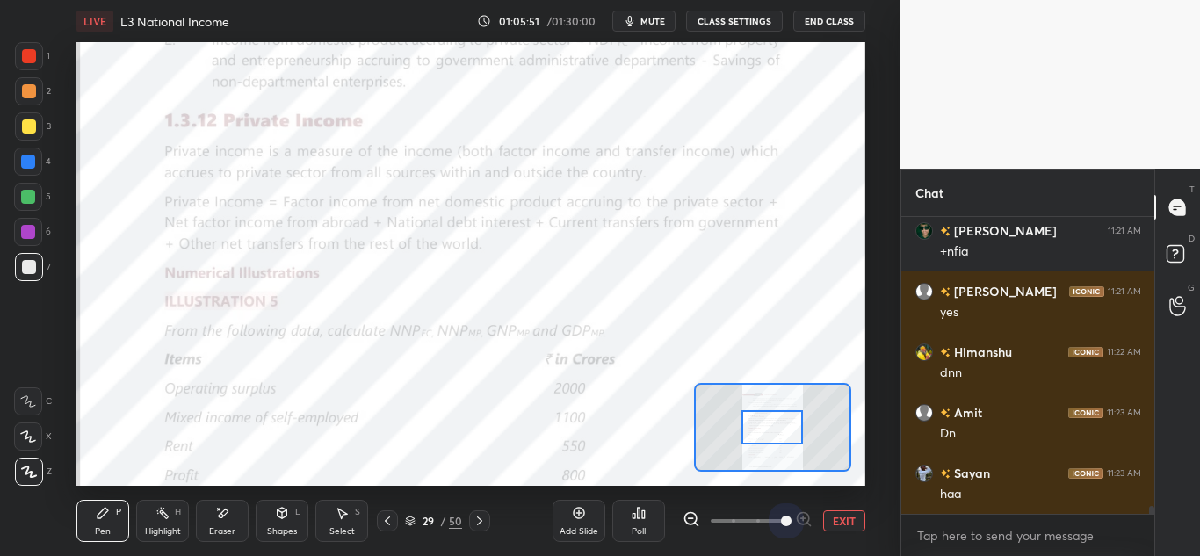
click at [784, 523] on span at bounding box center [786, 521] width 11 height 11
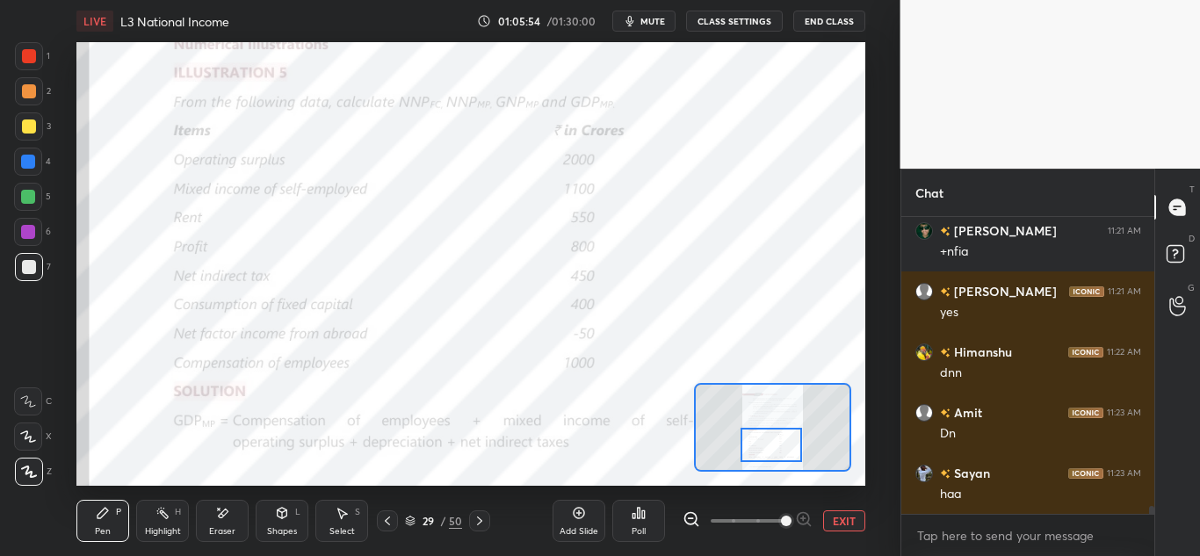
drag, startPoint x: 771, startPoint y: 432, endPoint x: 770, endPoint y: 450, distance: 17.6
click at [770, 450] on div at bounding box center [772, 445] width 62 height 34
click at [286, 515] on icon at bounding box center [283, 513] width 10 height 11
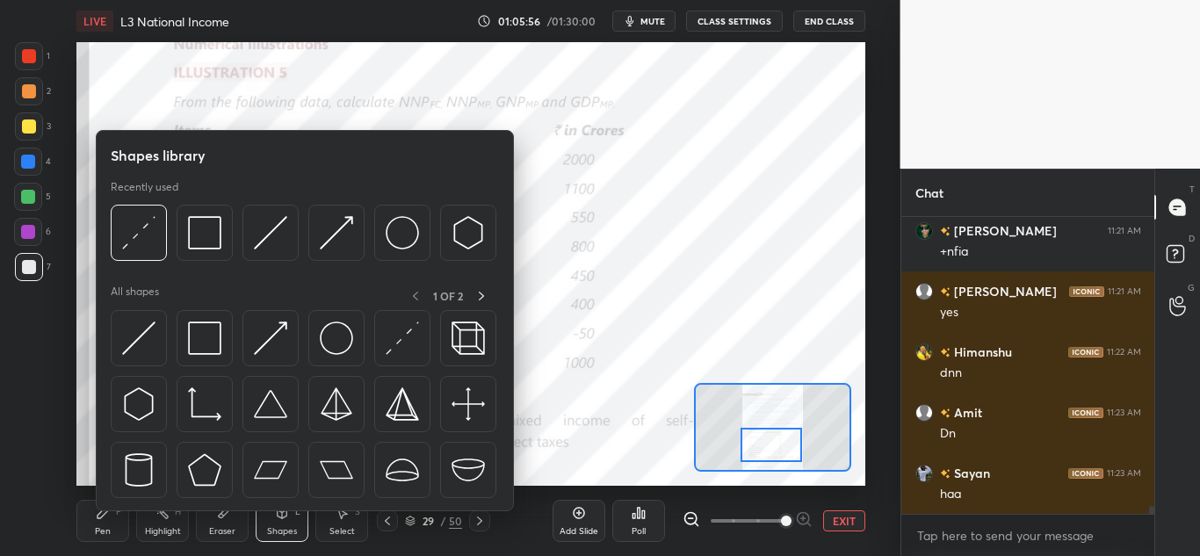
click at [227, 533] on div "Eraser" at bounding box center [222, 531] width 26 height 9
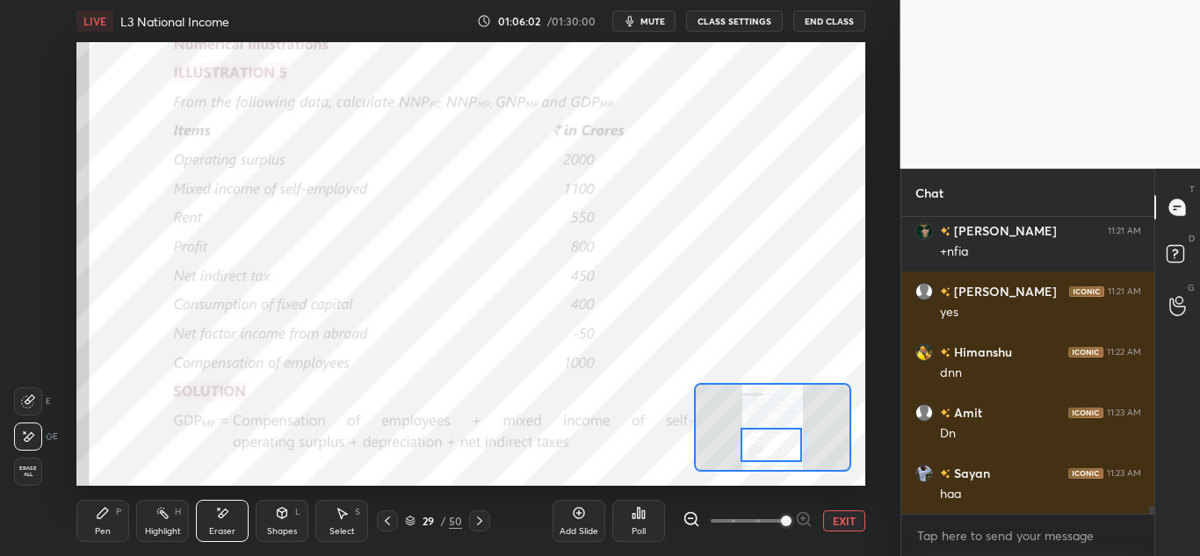
click at [104, 511] on icon at bounding box center [103, 513] width 11 height 11
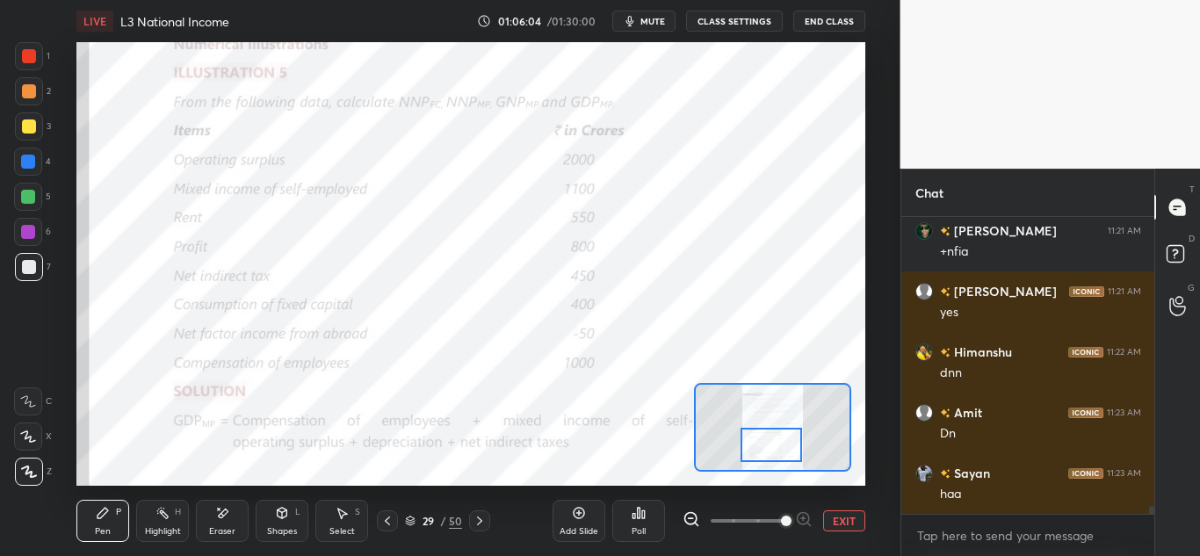
click at [39, 54] on div at bounding box center [29, 56] width 28 height 28
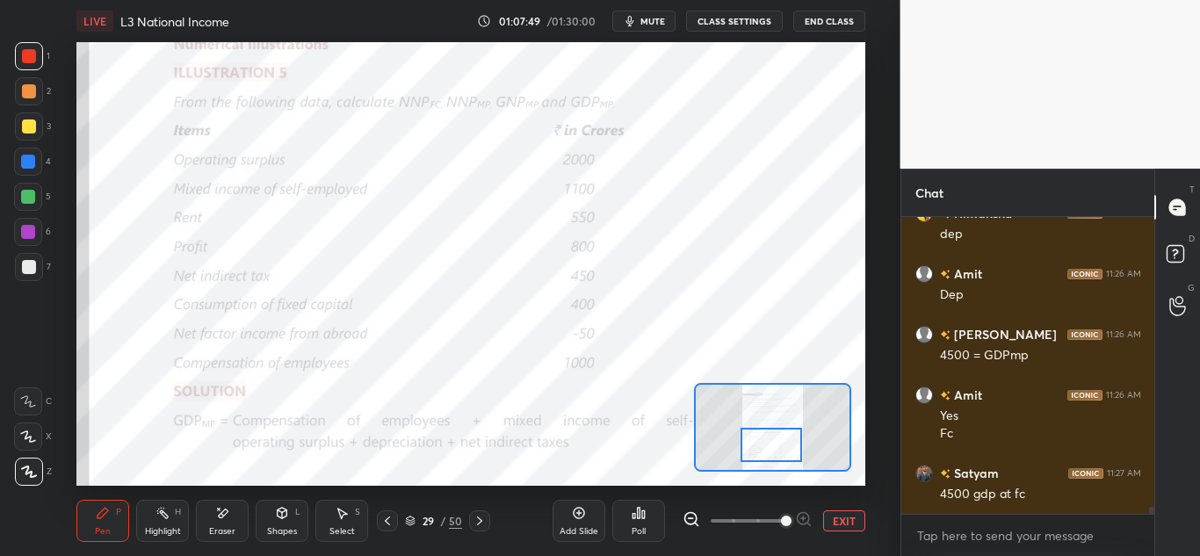
scroll to position [11938, 0]
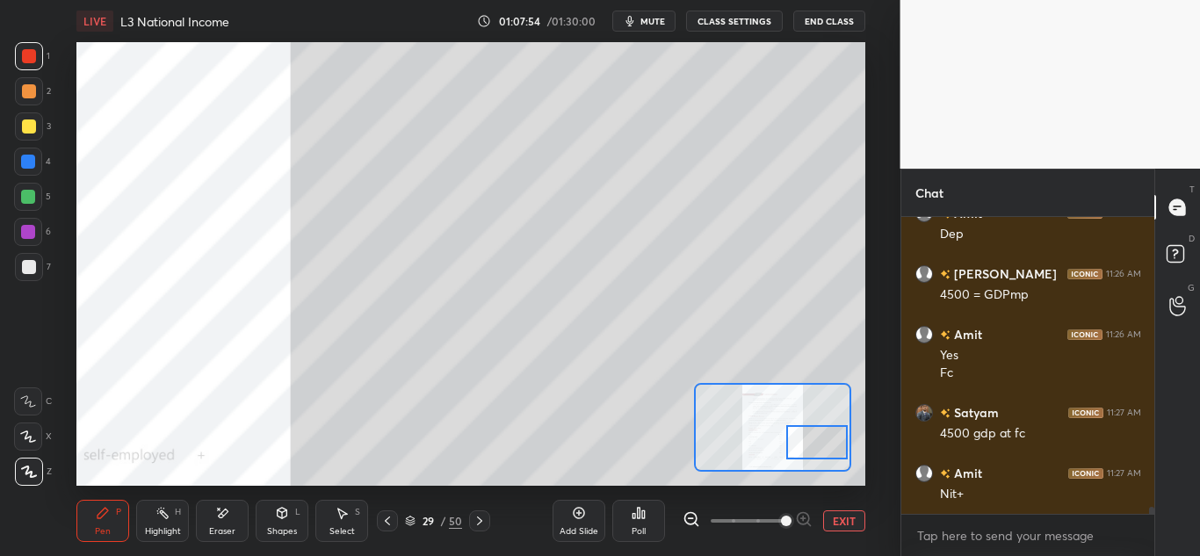
drag, startPoint x: 781, startPoint y: 451, endPoint x: 828, endPoint y: 448, distance: 46.6
click at [828, 448] on div at bounding box center [817, 442] width 62 height 34
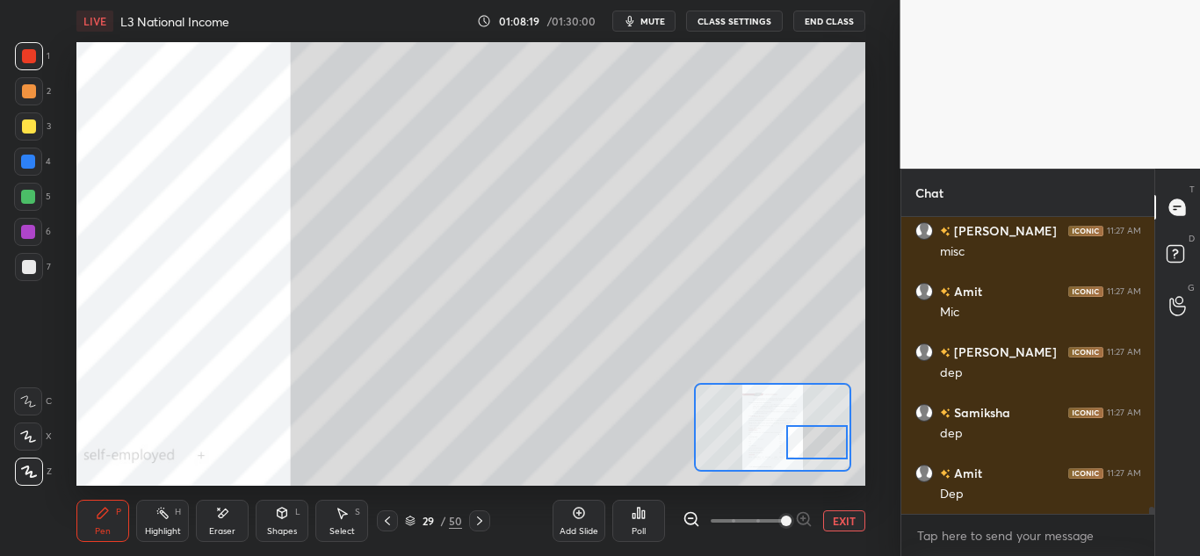
scroll to position [12380, 0]
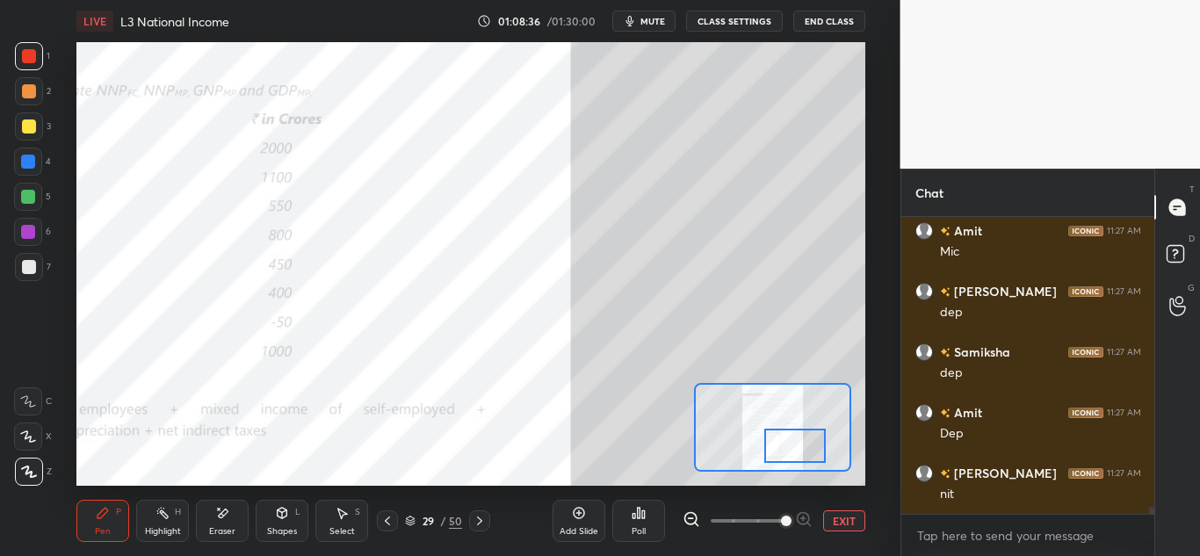
click at [808, 450] on div at bounding box center [795, 446] width 62 height 34
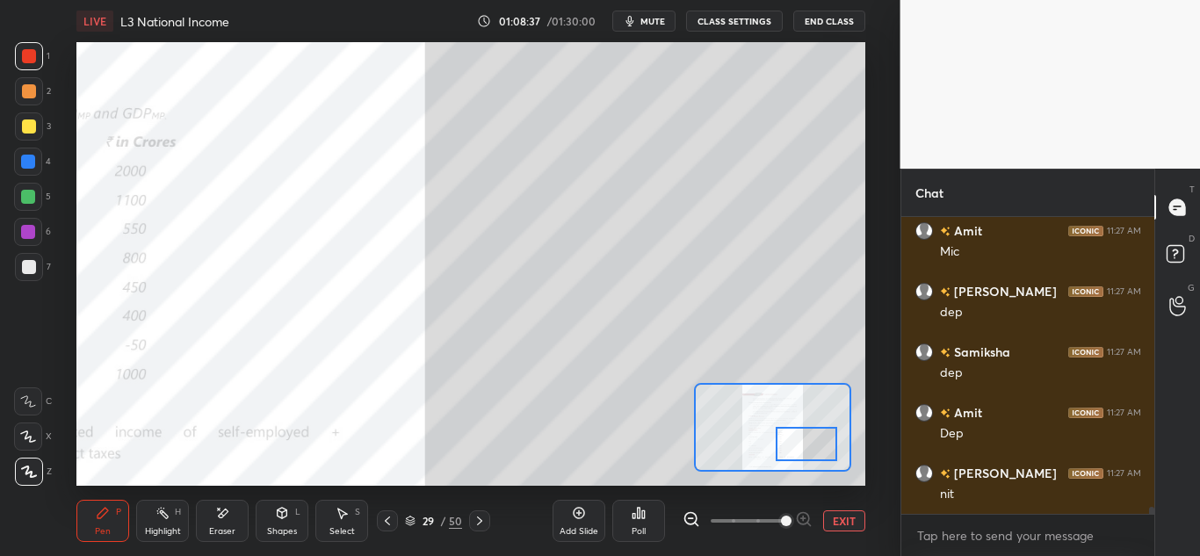
drag, startPoint x: 818, startPoint y: 447, endPoint x: 830, endPoint y: 444, distance: 12.0
click at [830, 444] on div at bounding box center [807, 444] width 62 height 34
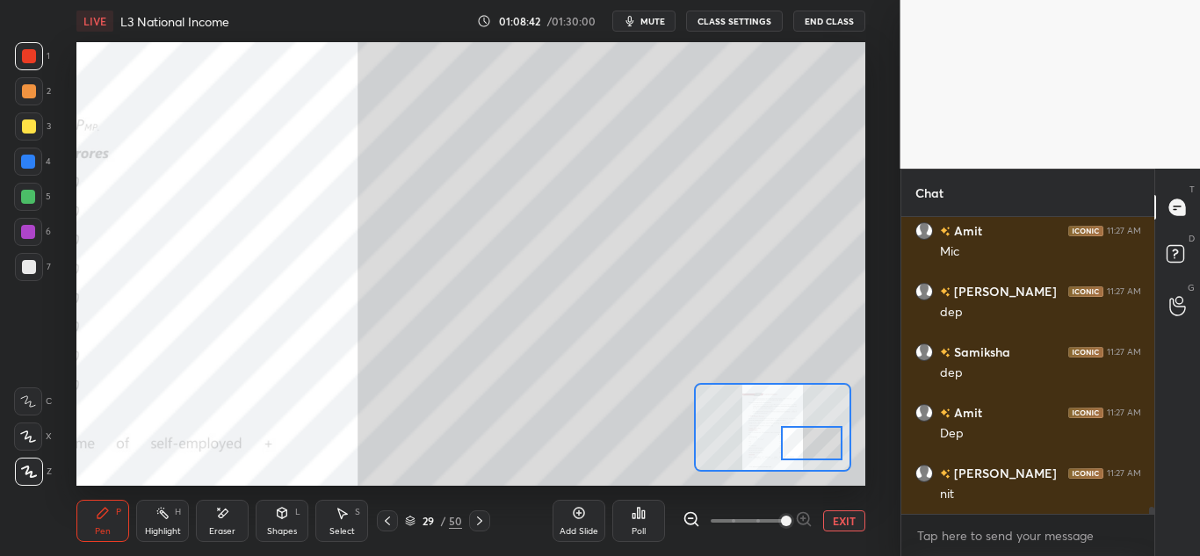
click at [815, 446] on div at bounding box center [812, 443] width 62 height 34
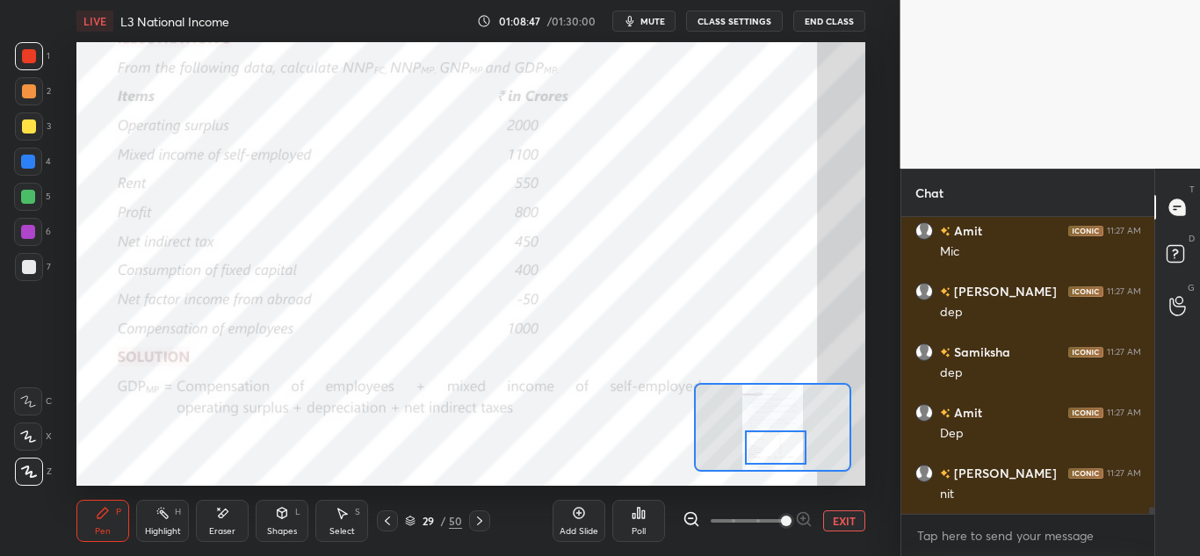
scroll to position [12441, 0]
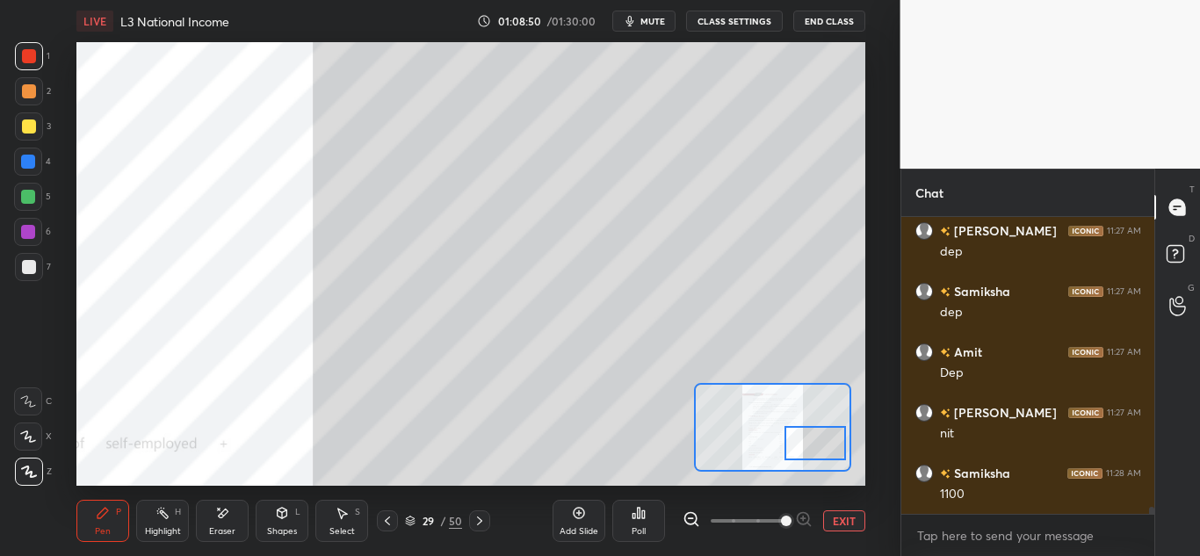
drag, startPoint x: 801, startPoint y: 440, endPoint x: 813, endPoint y: 438, distance: 11.6
click at [813, 438] on div at bounding box center [816, 443] width 62 height 34
click at [797, 427] on div at bounding box center [816, 442] width 62 height 34
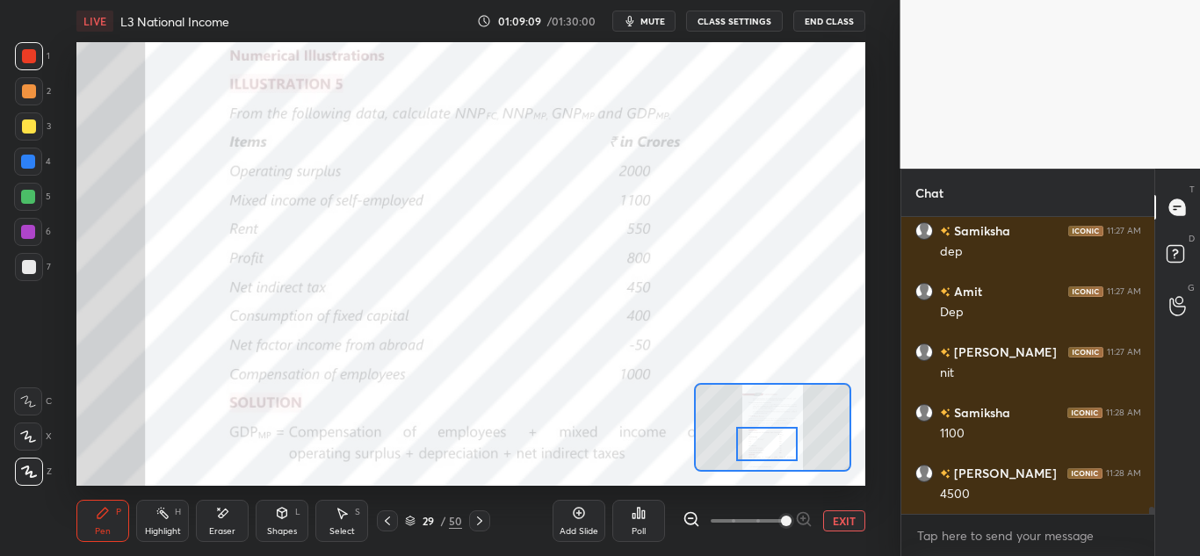
drag, startPoint x: 824, startPoint y: 443, endPoint x: 776, endPoint y: 445, distance: 48.4
click at [776, 445] on div at bounding box center [767, 444] width 62 height 34
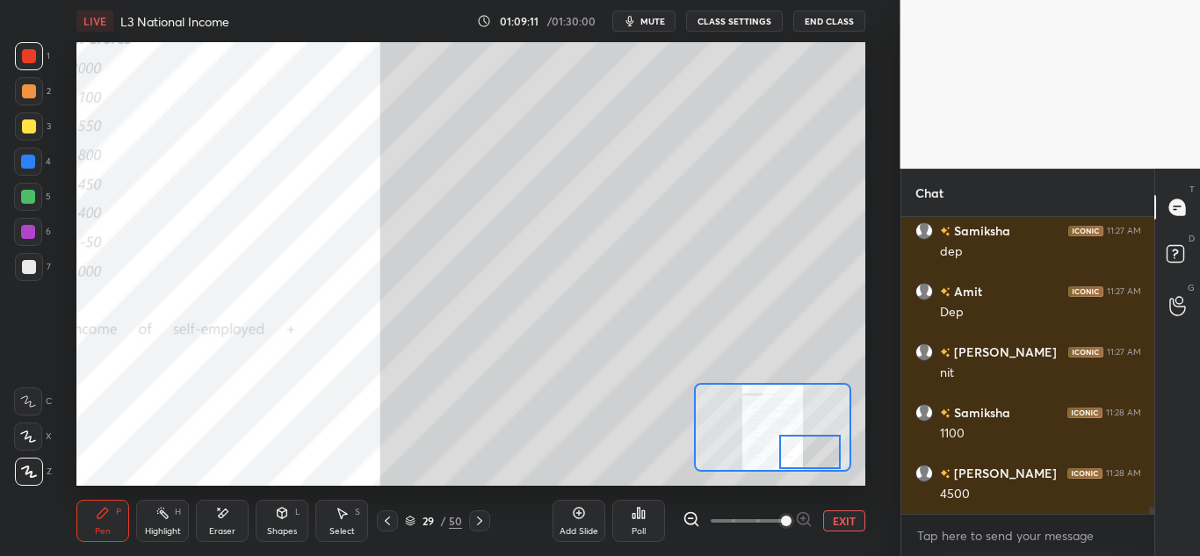
drag, startPoint x: 786, startPoint y: 445, endPoint x: 830, endPoint y: 453, distance: 44.6
click at [830, 453] on div at bounding box center [810, 452] width 62 height 34
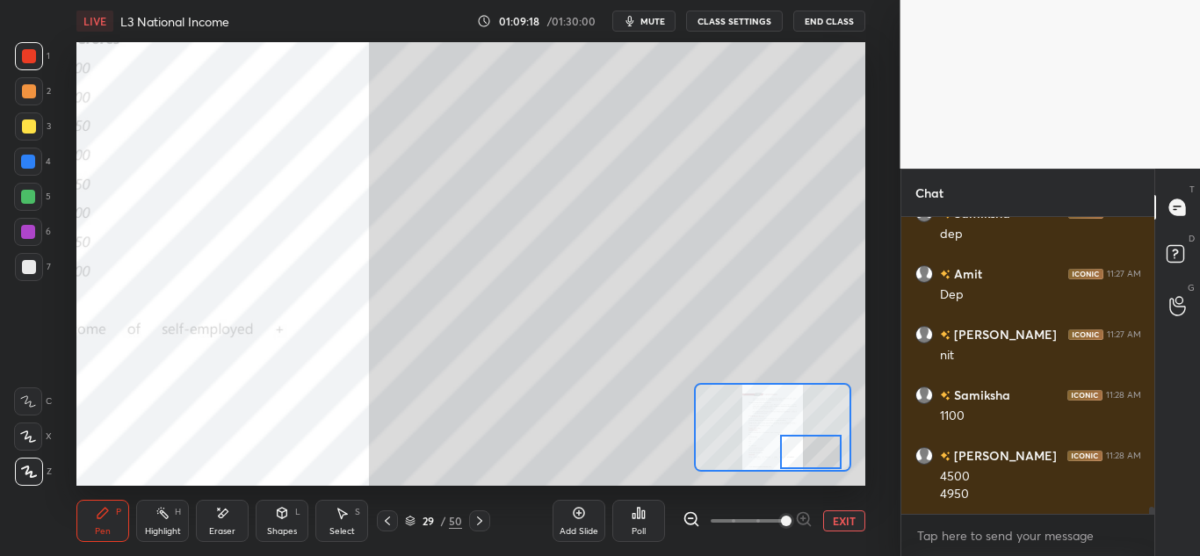
scroll to position [12580, 0]
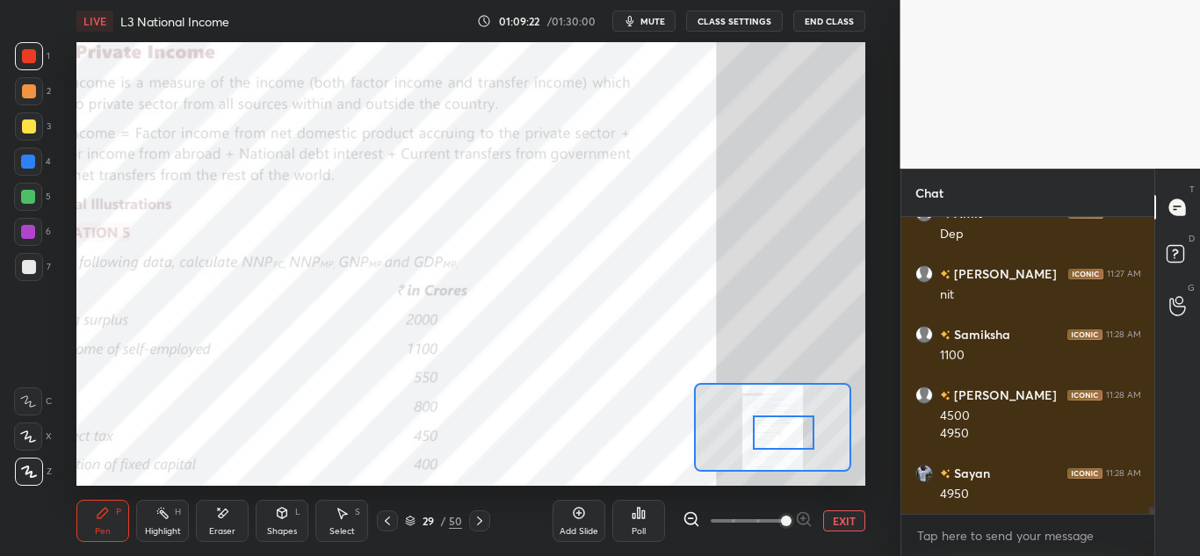
drag, startPoint x: 822, startPoint y: 452, endPoint x: 780, endPoint y: 423, distance: 51.2
click at [790, 433] on div at bounding box center [784, 433] width 62 height 34
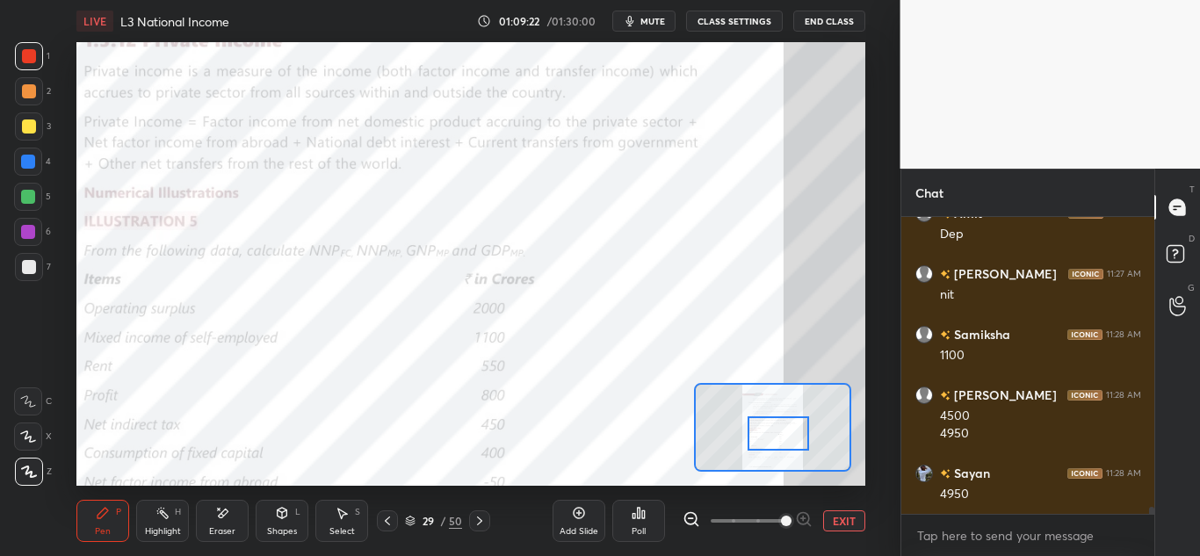
scroll to position [12640, 0]
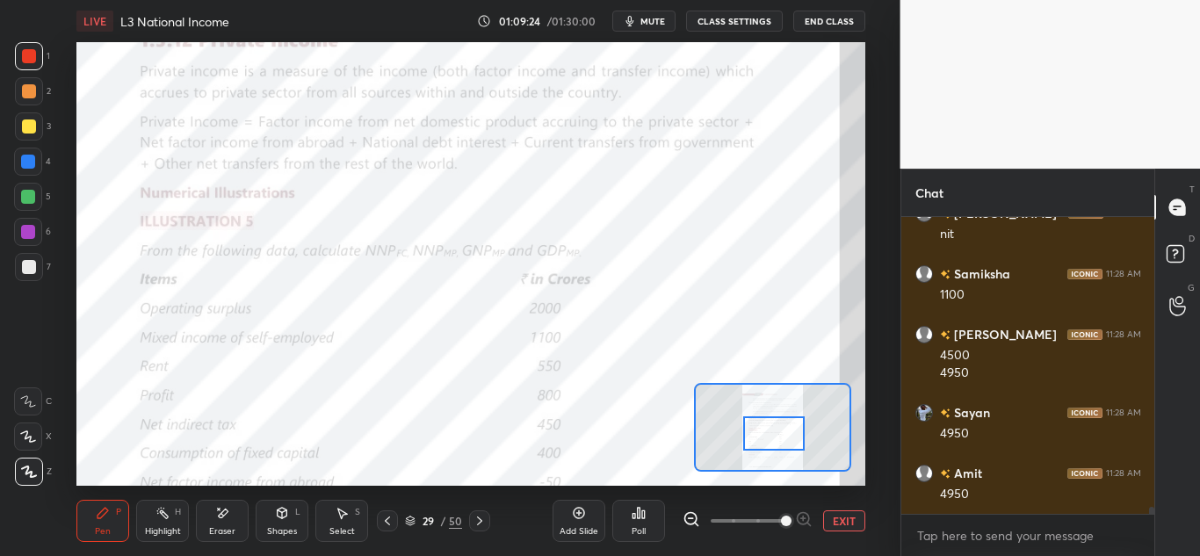
click at [782, 438] on div at bounding box center [774, 434] width 62 height 34
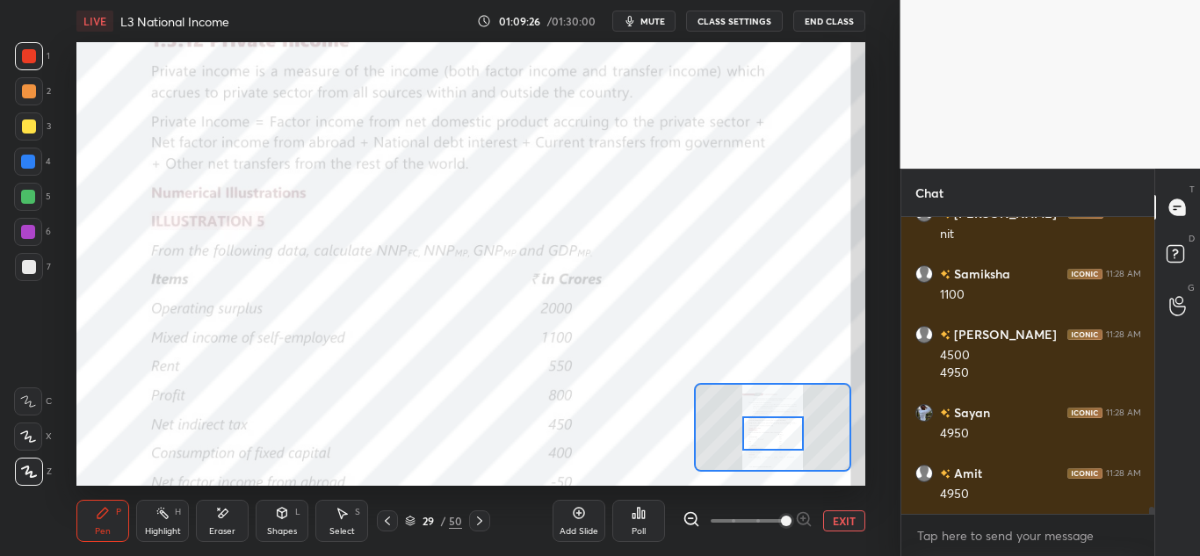
drag, startPoint x: 783, startPoint y: 442, endPoint x: 783, endPoint y: 468, distance: 26.4
click at [783, 451] on div at bounding box center [774, 434] width 62 height 34
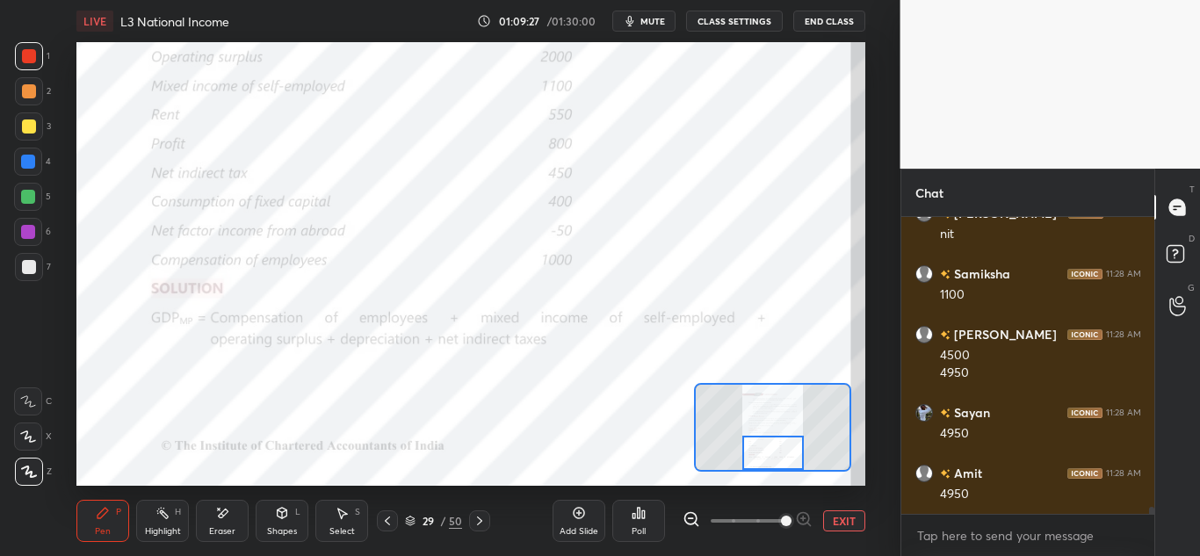
click at [480, 518] on icon at bounding box center [480, 521] width 14 height 14
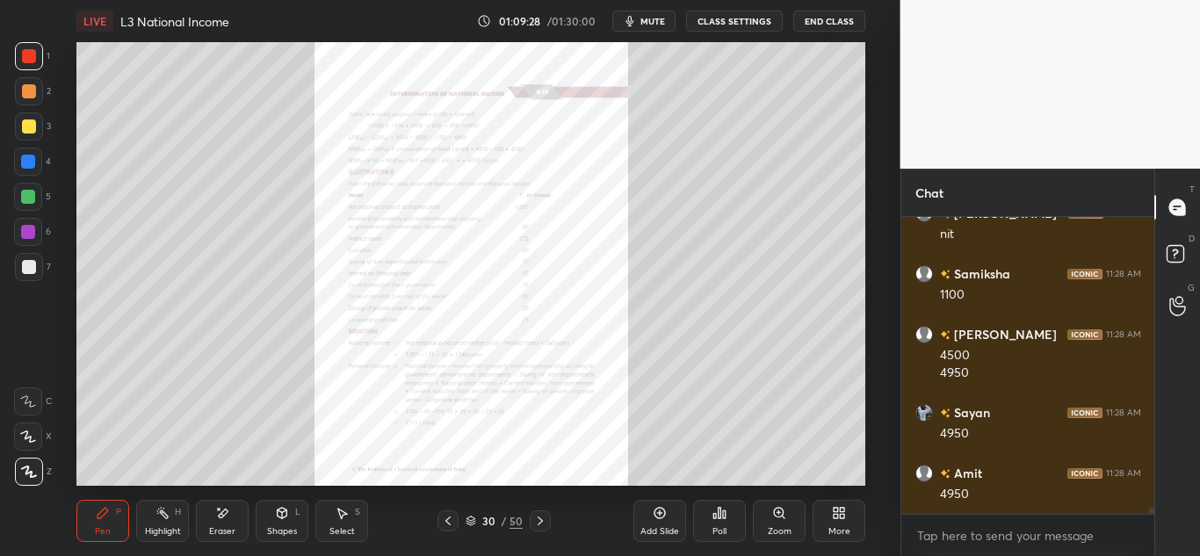
click at [834, 518] on icon at bounding box center [836, 516] width 4 height 4
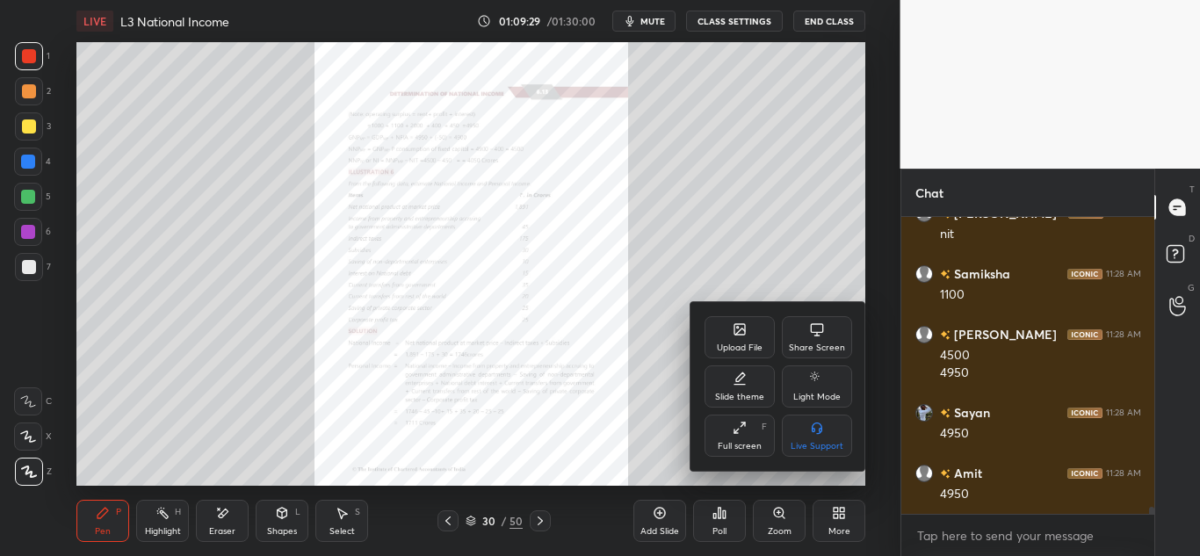
click at [774, 523] on div at bounding box center [600, 278] width 1200 height 556
click at [774, 522] on div "Upload File Share Screen Slide theme Light Mode Full screen F Live Support" at bounding box center [600, 278] width 1200 height 556
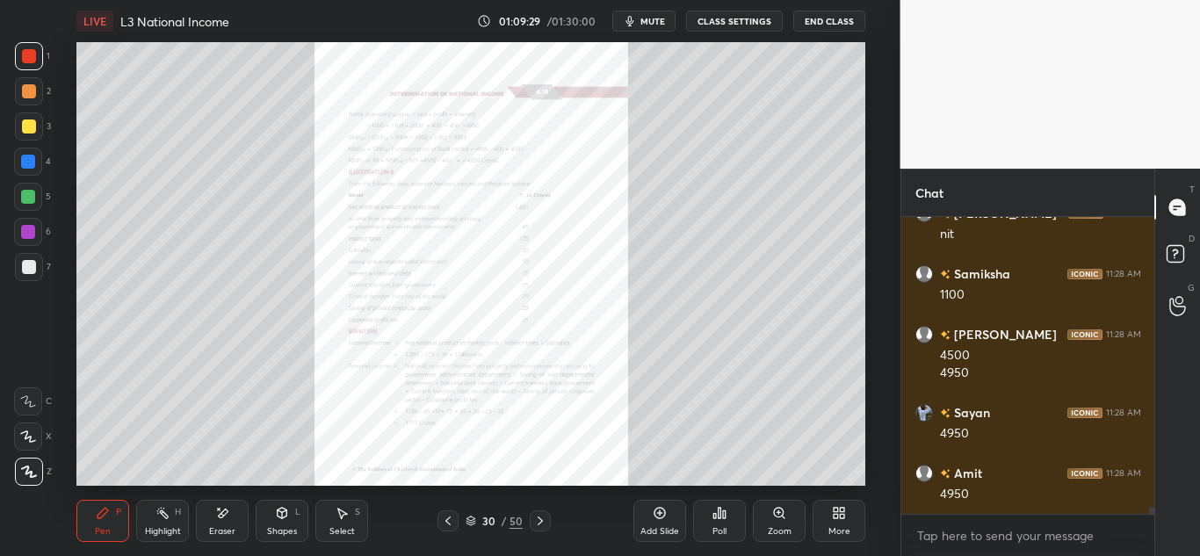
click at [779, 522] on div "Zoom" at bounding box center [779, 521] width 53 height 42
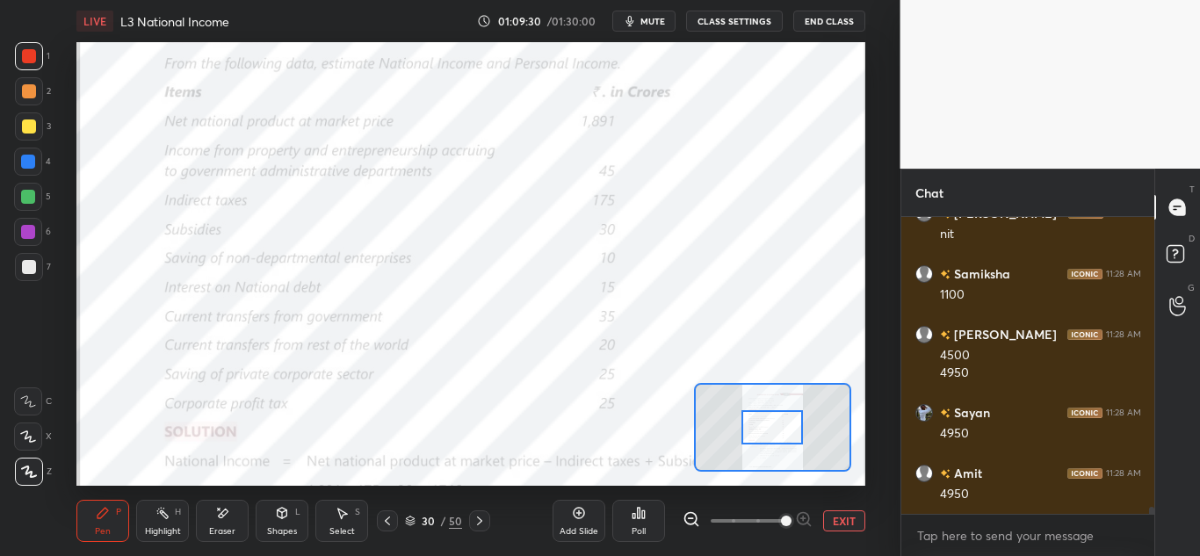
click at [781, 522] on span at bounding box center [786, 521] width 11 height 11
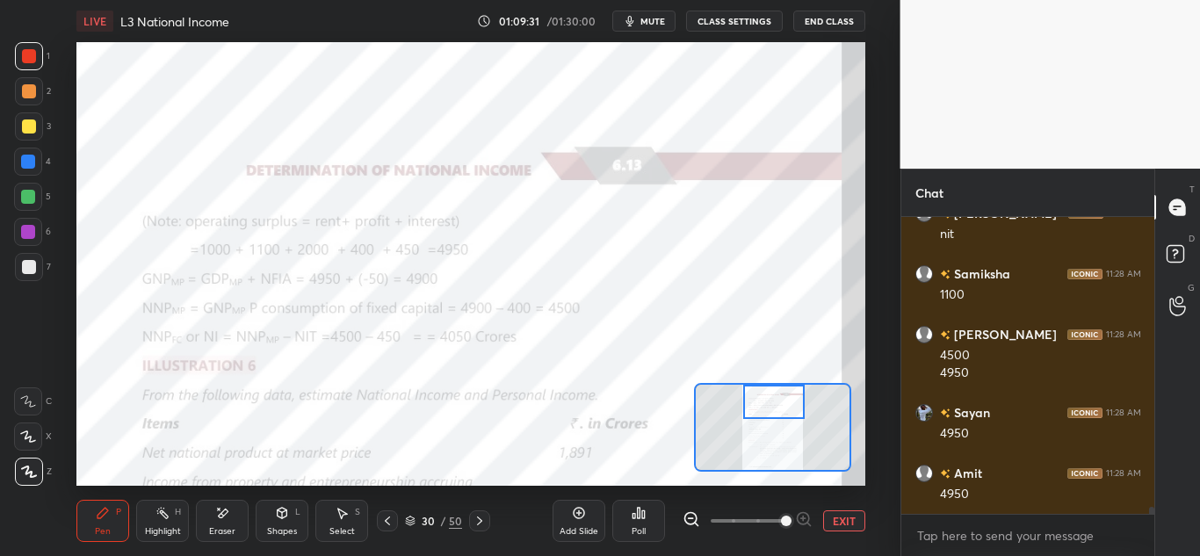
drag, startPoint x: 772, startPoint y: 430, endPoint x: 774, endPoint y: 402, distance: 27.3
click at [774, 402] on div at bounding box center [774, 402] width 62 height 34
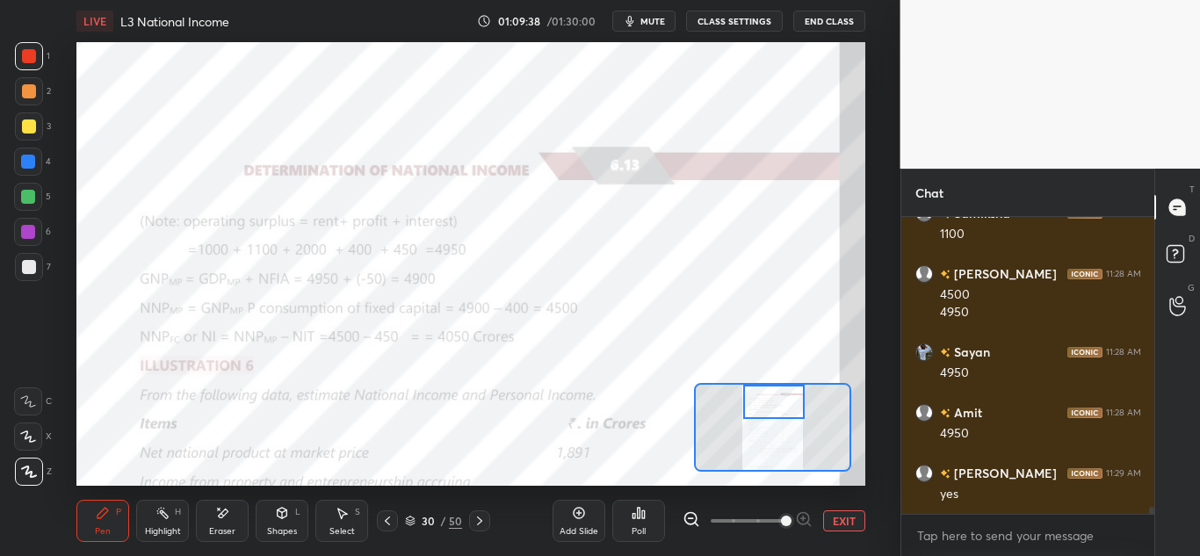
click at [388, 520] on icon at bounding box center [387, 521] width 14 height 14
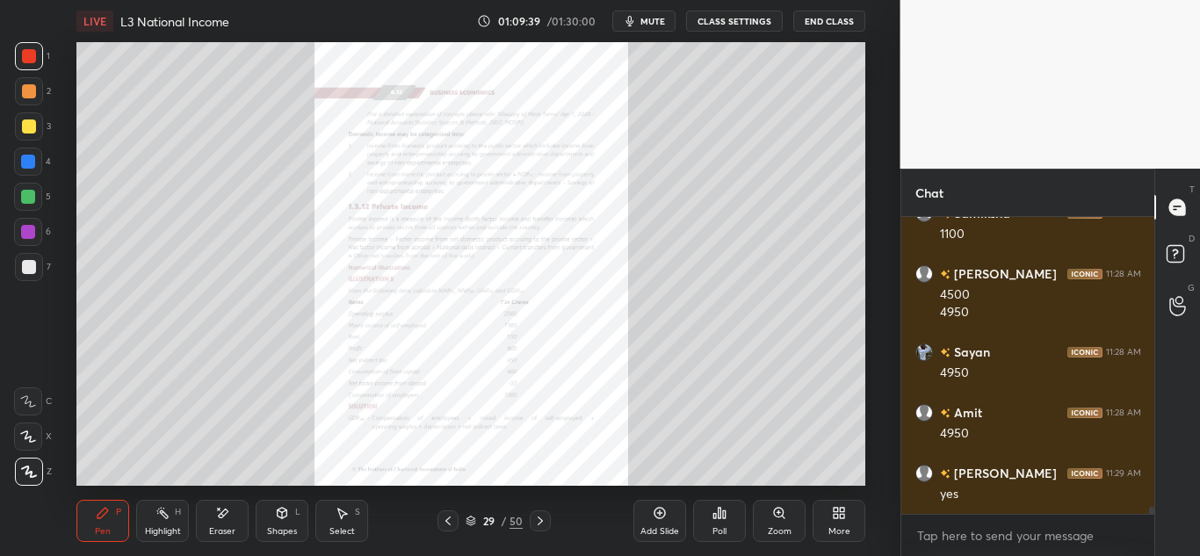
click at [778, 527] on div "Zoom" at bounding box center [780, 531] width 24 height 9
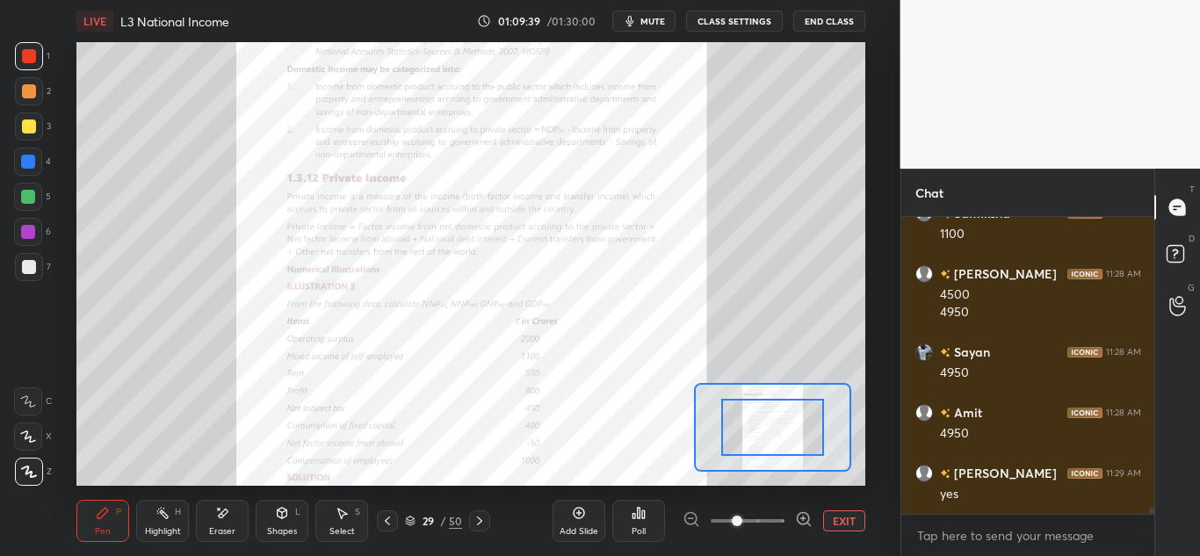
click at [779, 525] on span at bounding box center [748, 521] width 74 height 26
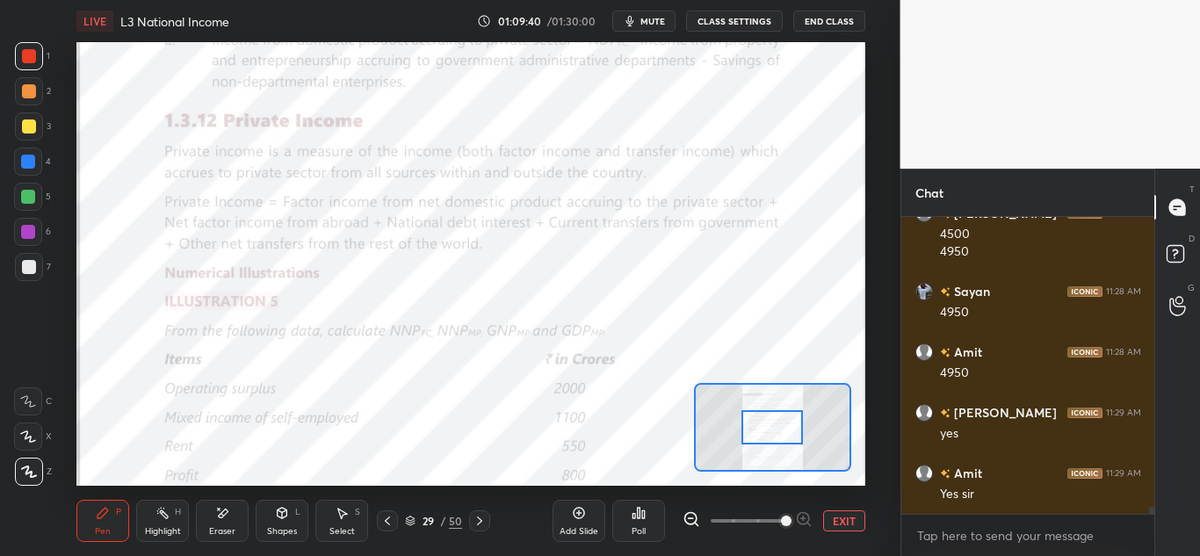
click at [782, 525] on span at bounding box center [786, 521] width 11 height 11
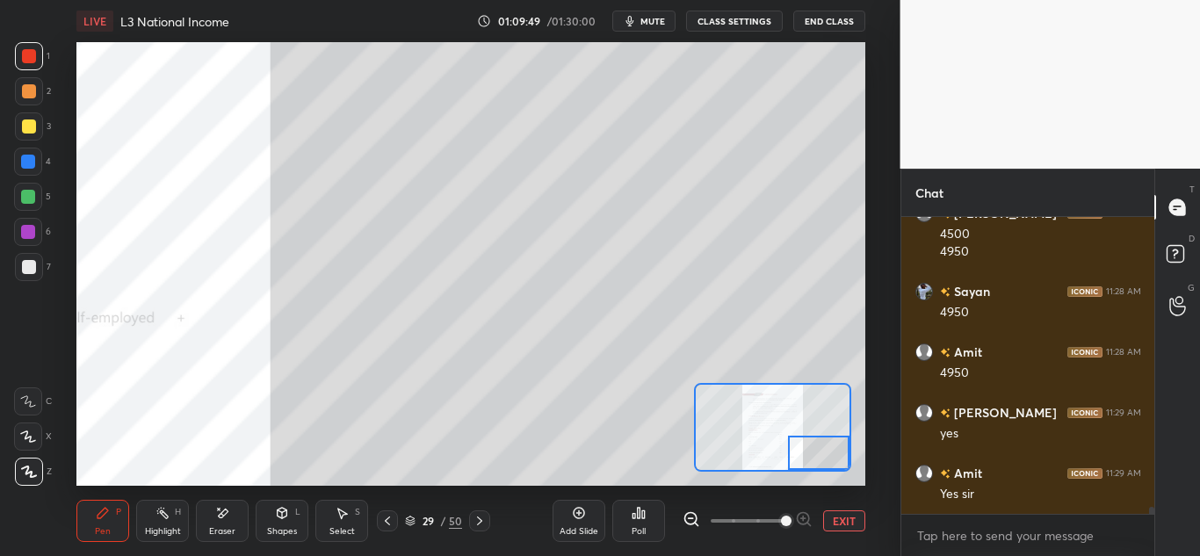
drag, startPoint x: 770, startPoint y: 435, endPoint x: 821, endPoint y: 473, distance: 63.4
click at [822, 472] on div "LIVE L3 National Income 01:09:49 / 01:30:00 mute CLASS SETTINGS End Class Setti…" at bounding box center [471, 278] width 830 height 556
click at [222, 520] on icon at bounding box center [222, 513] width 14 height 15
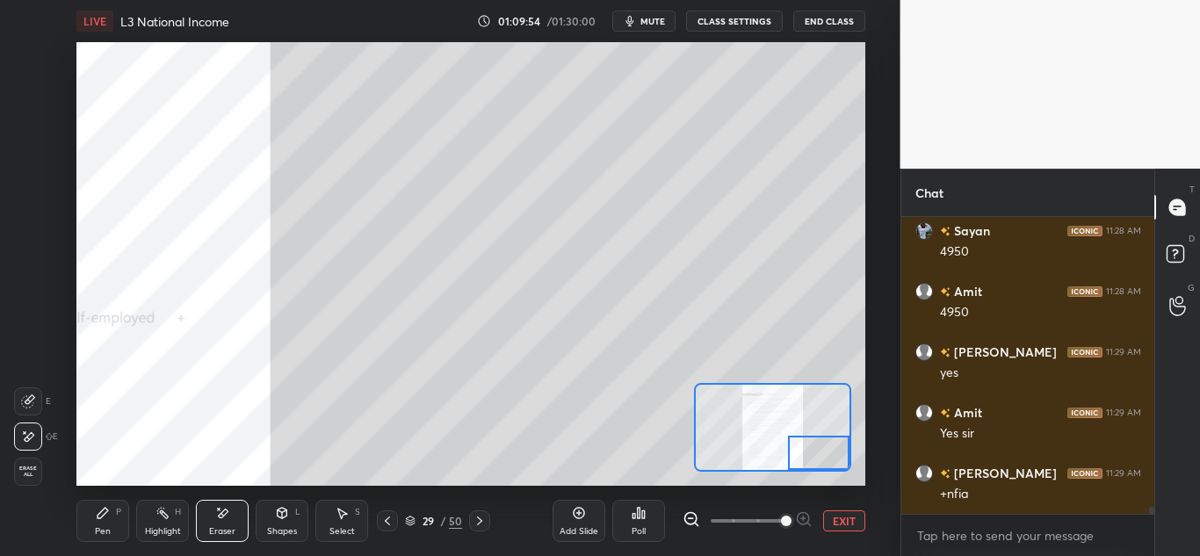
click at [79, 515] on div "Pen P" at bounding box center [102, 521] width 53 height 42
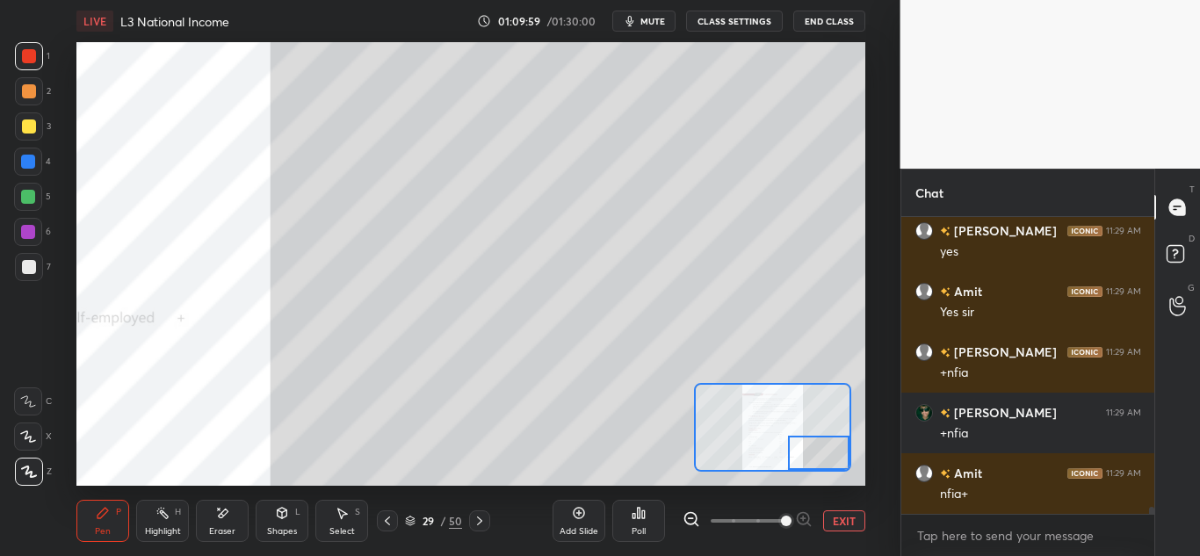
scroll to position [13004, 0]
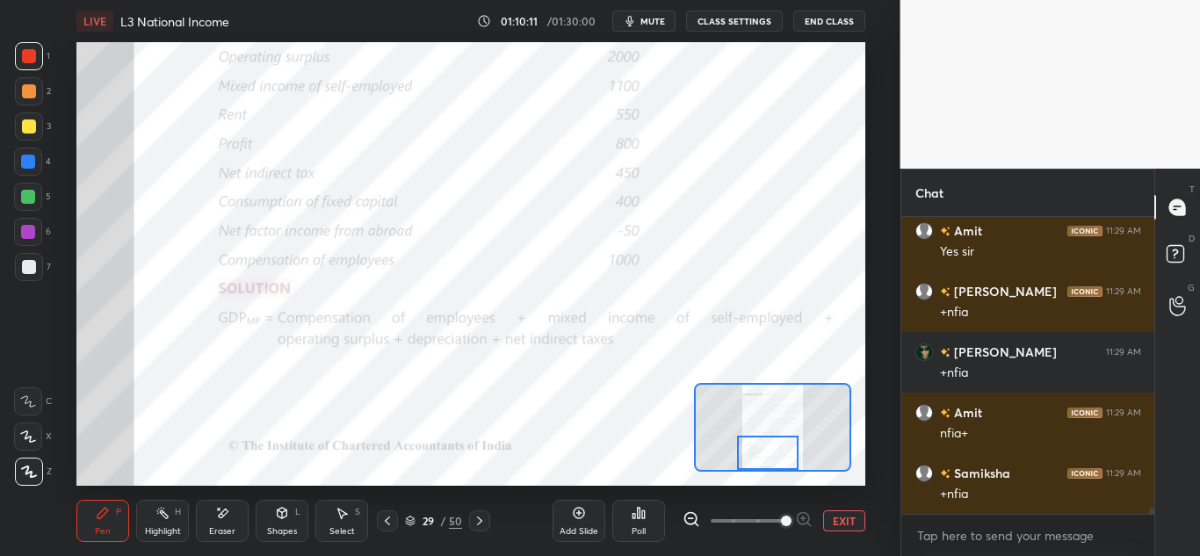
drag, startPoint x: 812, startPoint y: 457, endPoint x: 768, endPoint y: 455, distance: 44.0
click at [778, 462] on div at bounding box center [768, 453] width 62 height 34
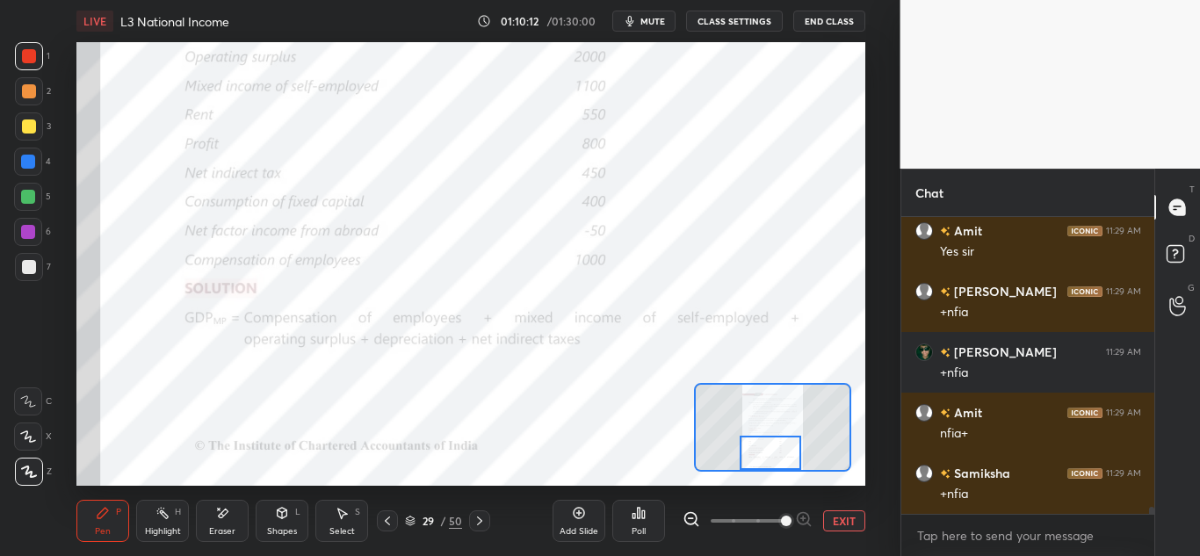
scroll to position [13065, 0]
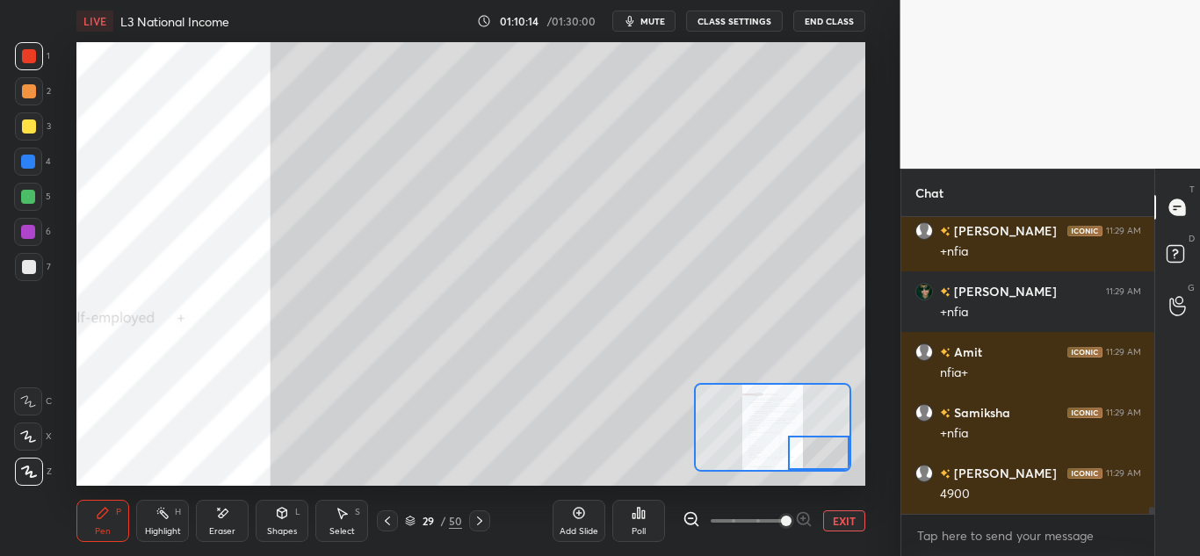
drag, startPoint x: 778, startPoint y: 443, endPoint x: 822, endPoint y: 438, distance: 44.2
click at [834, 448] on div at bounding box center [819, 453] width 62 height 34
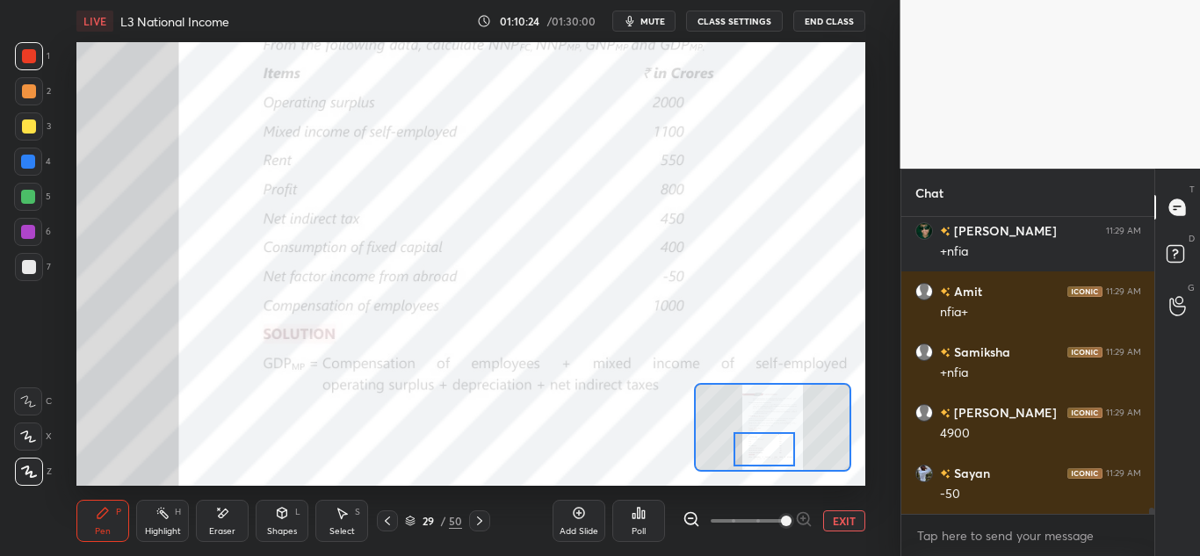
scroll to position [13186, 0]
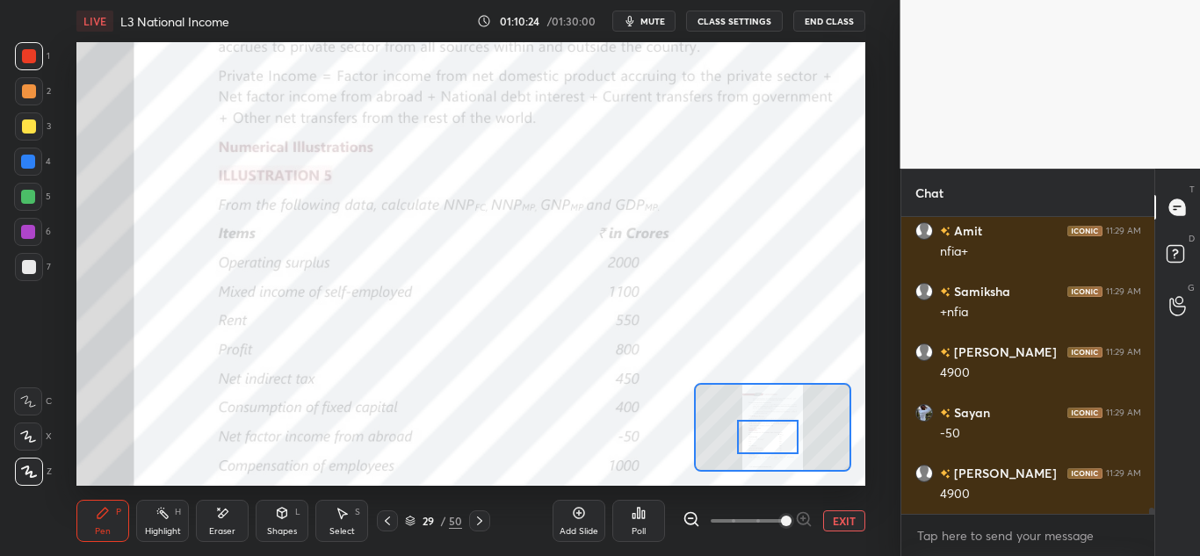
drag, startPoint x: 814, startPoint y: 450, endPoint x: 764, endPoint y: 434, distance: 52.5
click at [764, 434] on div at bounding box center [768, 437] width 62 height 34
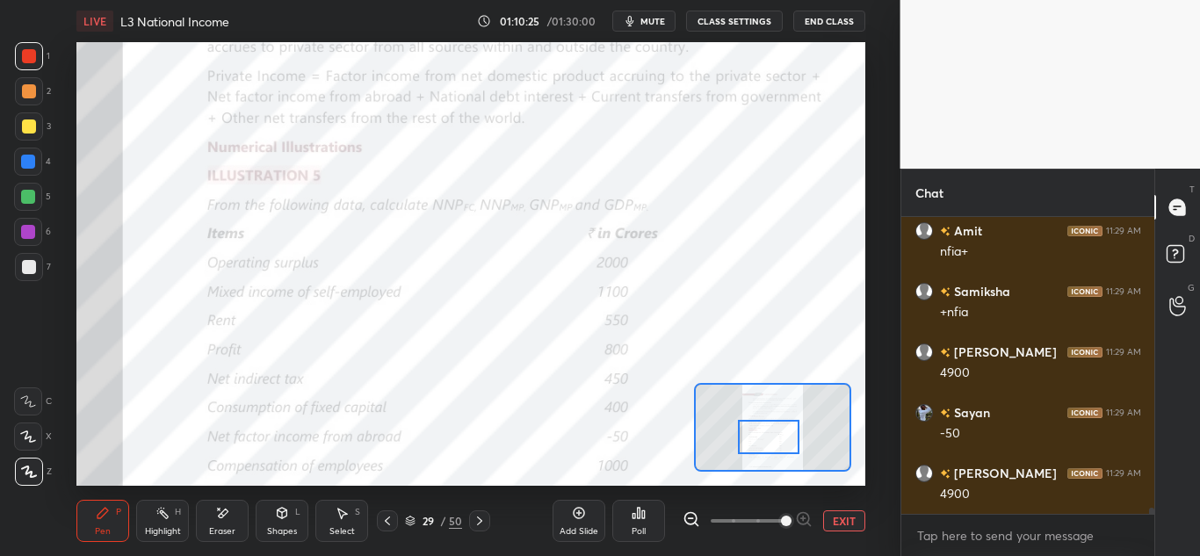
scroll to position [13307, 0]
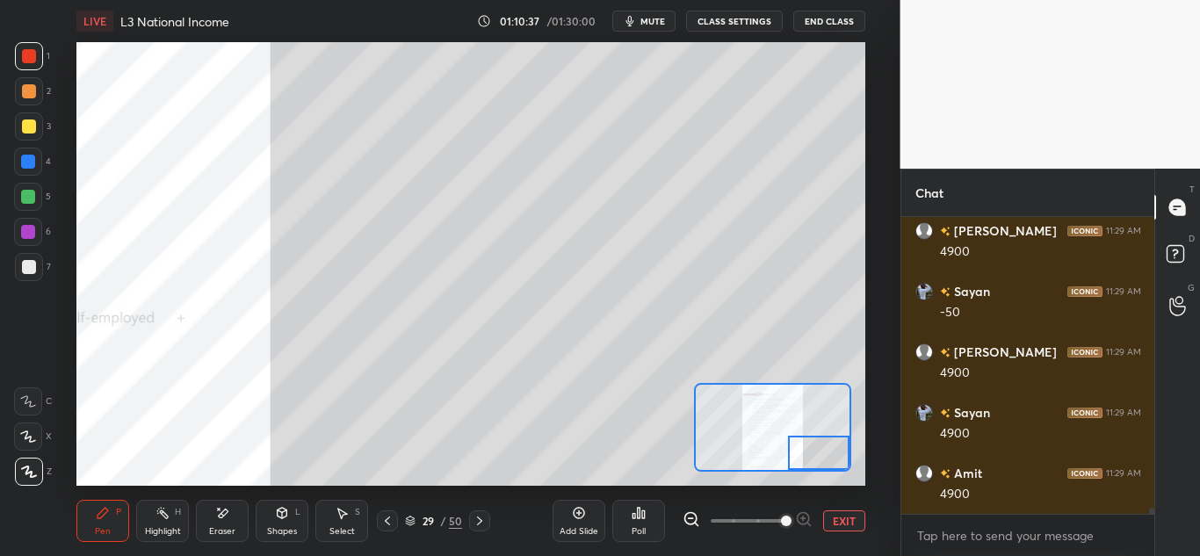
drag, startPoint x: 771, startPoint y: 438, endPoint x: 833, endPoint y: 482, distance: 75.8
click at [833, 482] on div "LIVE L3 National Income 01:10:37 / 01:30:00 mute CLASS SETTINGS End Class Setti…" at bounding box center [471, 278] width 830 height 556
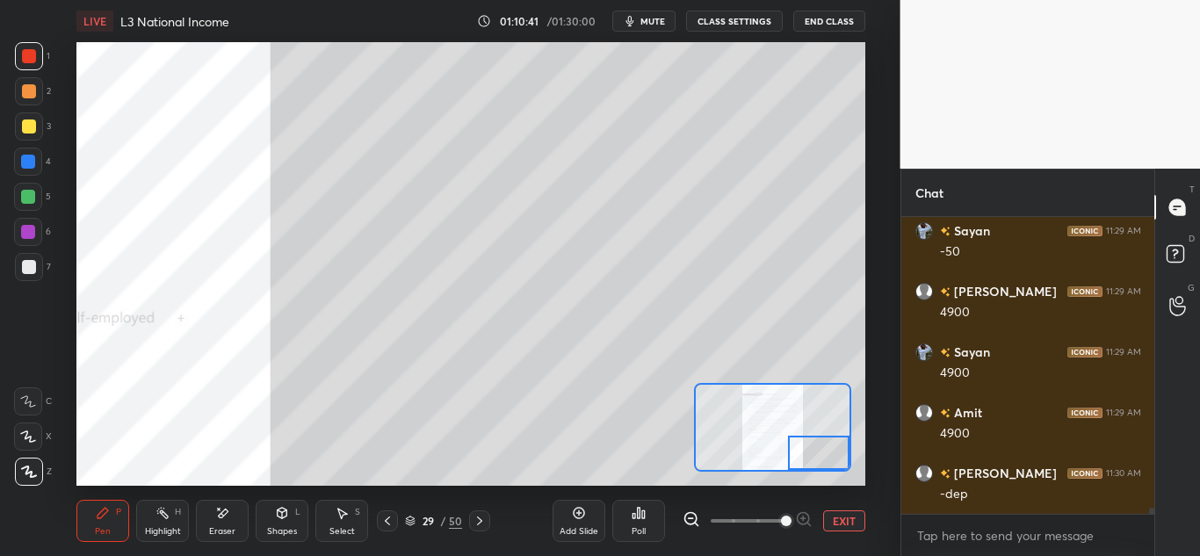
scroll to position [13429, 0]
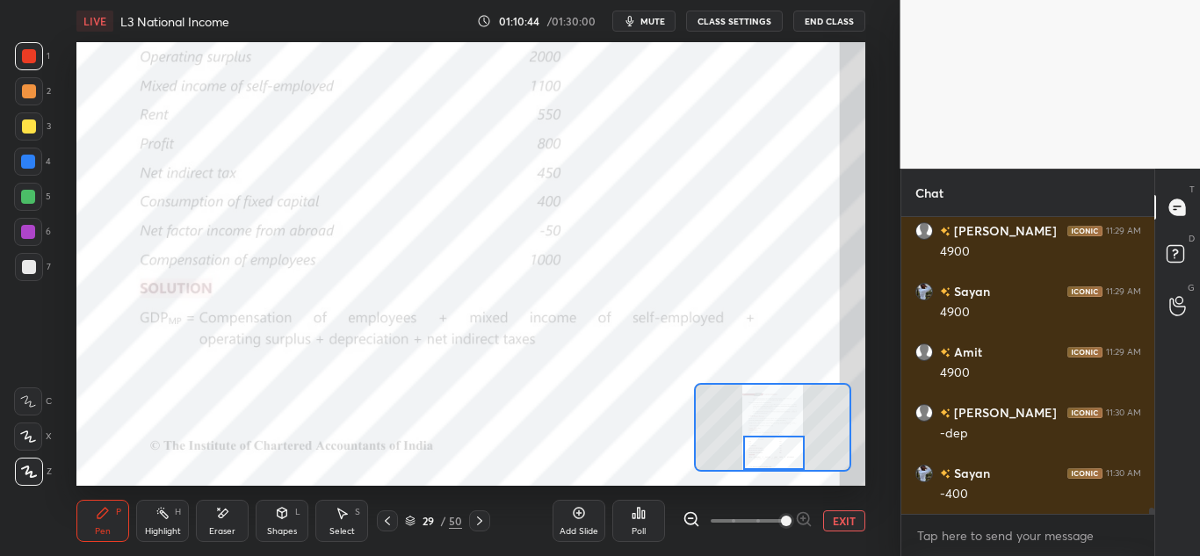
drag, startPoint x: 814, startPoint y: 453, endPoint x: 769, endPoint y: 463, distance: 46.0
click at [769, 463] on div at bounding box center [774, 453] width 62 height 34
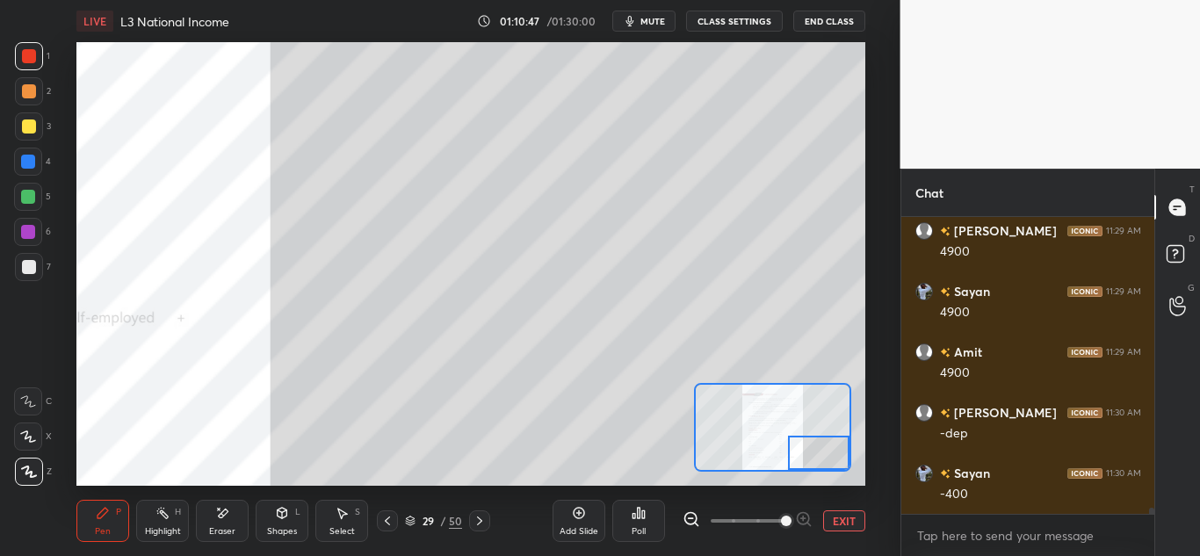
click at [862, 464] on div "Setting up your live class Poll for secs No correct answer Start poll" at bounding box center [470, 264] width 789 height 444
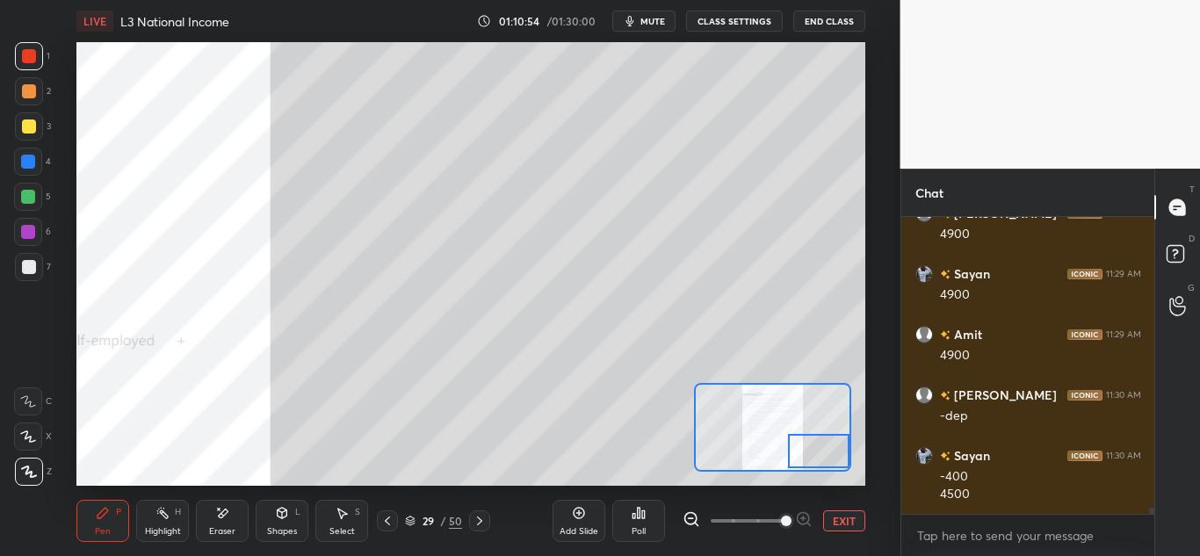
click at [840, 437] on div at bounding box center [819, 451] width 62 height 34
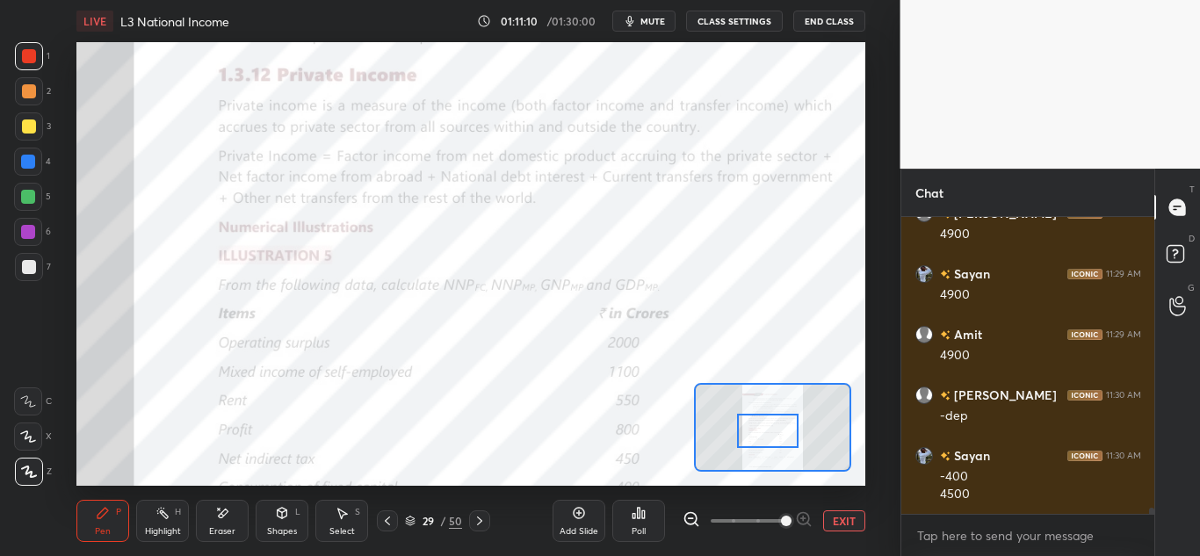
drag, startPoint x: 810, startPoint y: 448, endPoint x: 773, endPoint y: 424, distance: 44.4
click at [773, 424] on div at bounding box center [768, 431] width 62 height 34
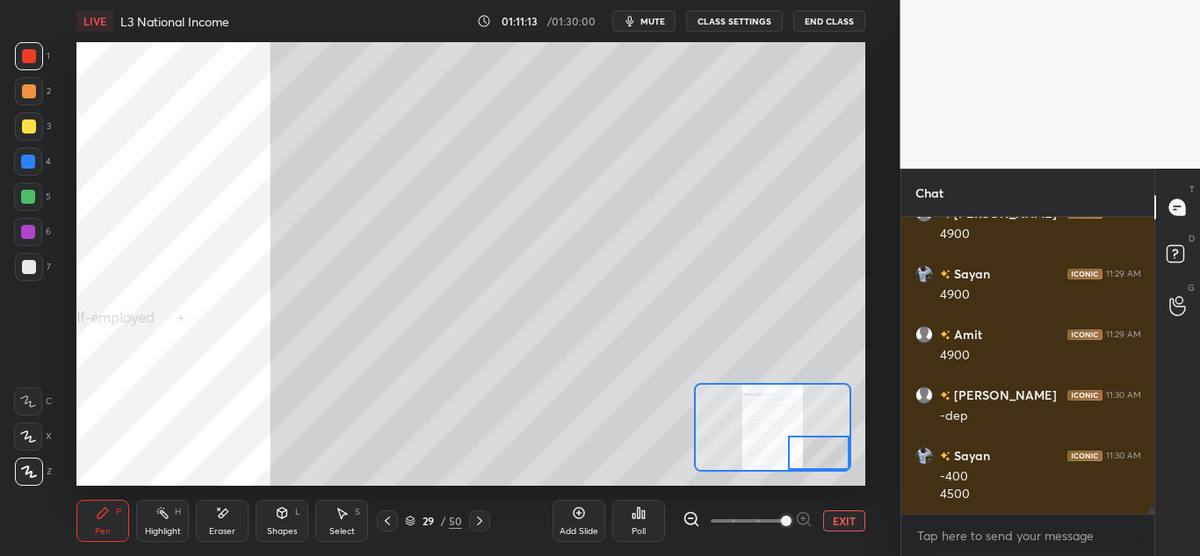
drag, startPoint x: 783, startPoint y: 431, endPoint x: 850, endPoint y: 440, distance: 67.5
click at [848, 467] on div at bounding box center [819, 453] width 62 height 34
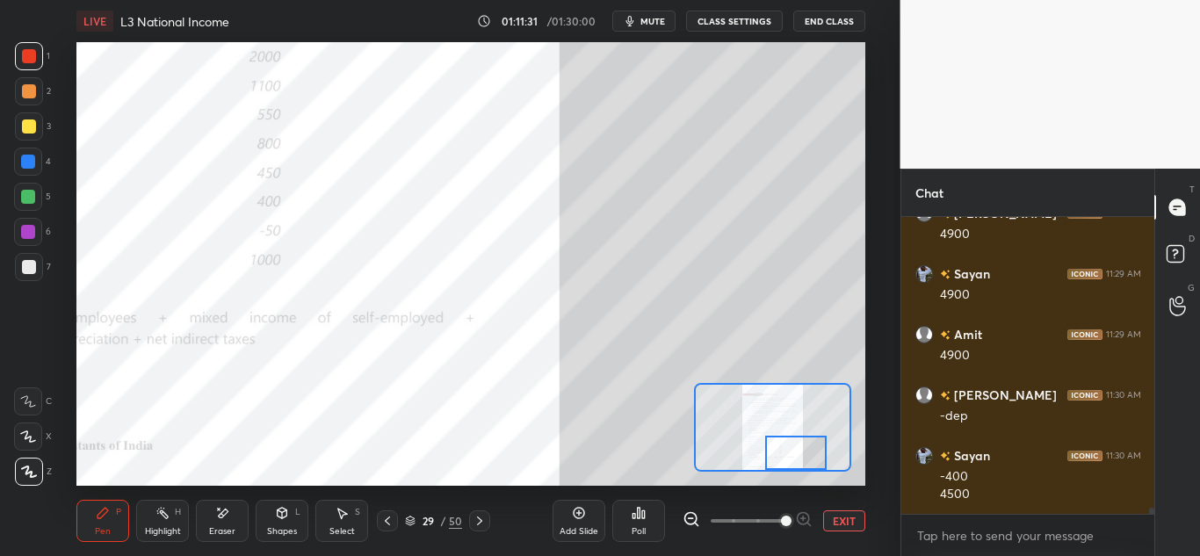
drag, startPoint x: 818, startPoint y: 454, endPoint x: 730, endPoint y: 461, distance: 88.2
click at [765, 467] on div at bounding box center [796, 453] width 62 height 34
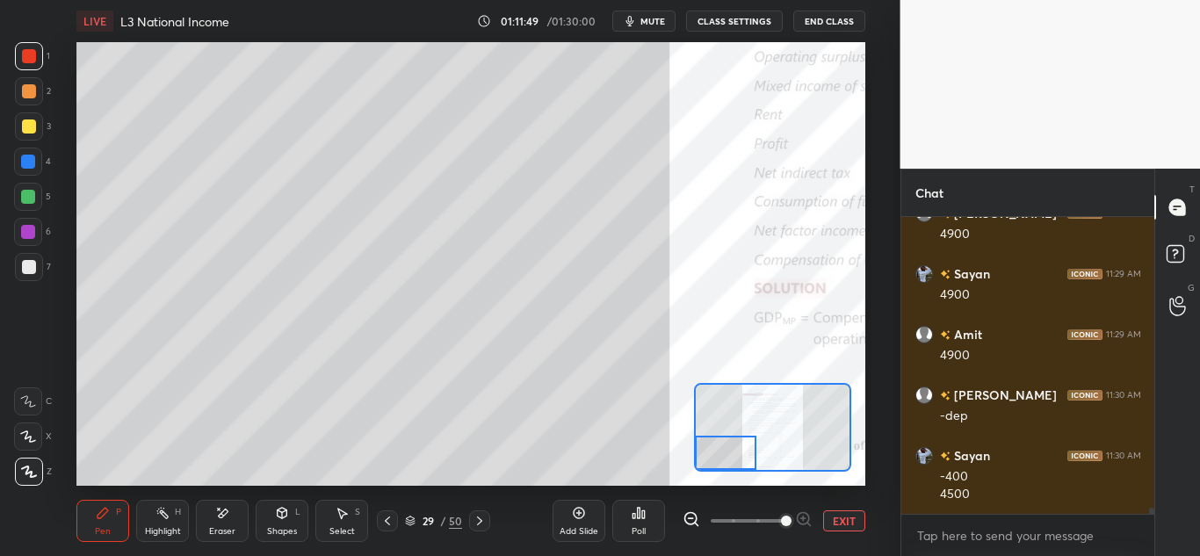
drag, startPoint x: 756, startPoint y: 456, endPoint x: 727, endPoint y: 456, distance: 29.0
click at [741, 475] on div "LIVE L3 National Income 01:11:49 / 01:30:00 mute CLASS SETTINGS End Class Setti…" at bounding box center [471, 278] width 830 height 556
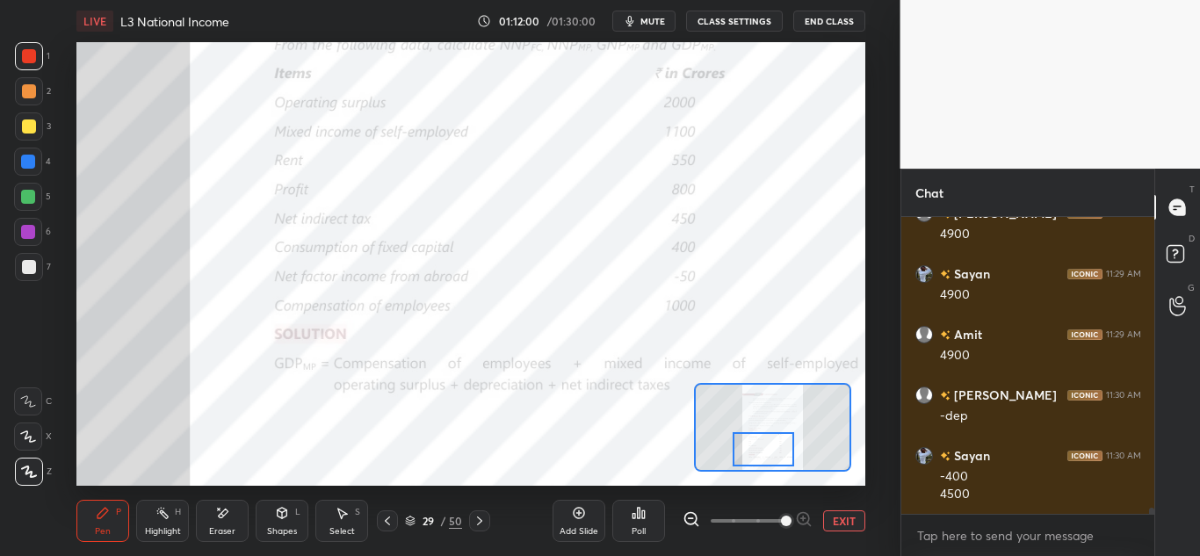
scroll to position [13507, 0]
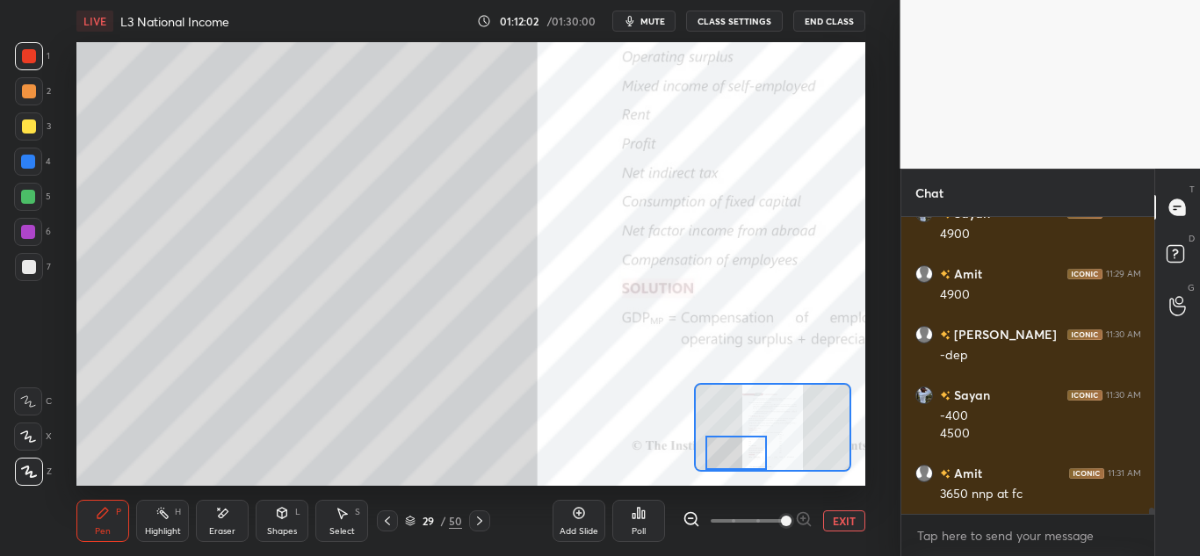
click at [743, 453] on div at bounding box center [737, 453] width 62 height 34
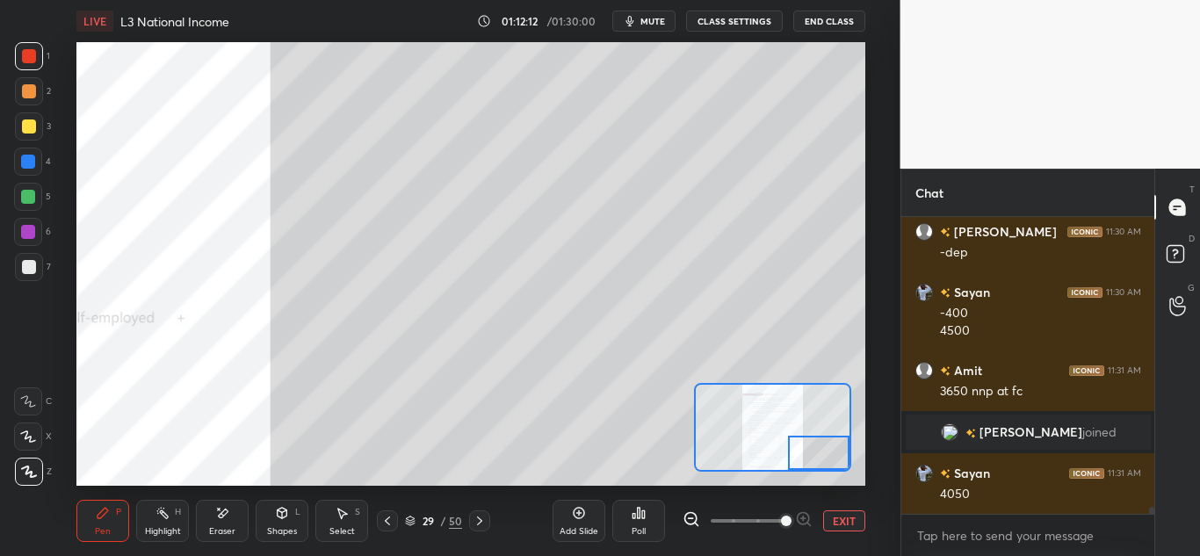
scroll to position [12014, 0]
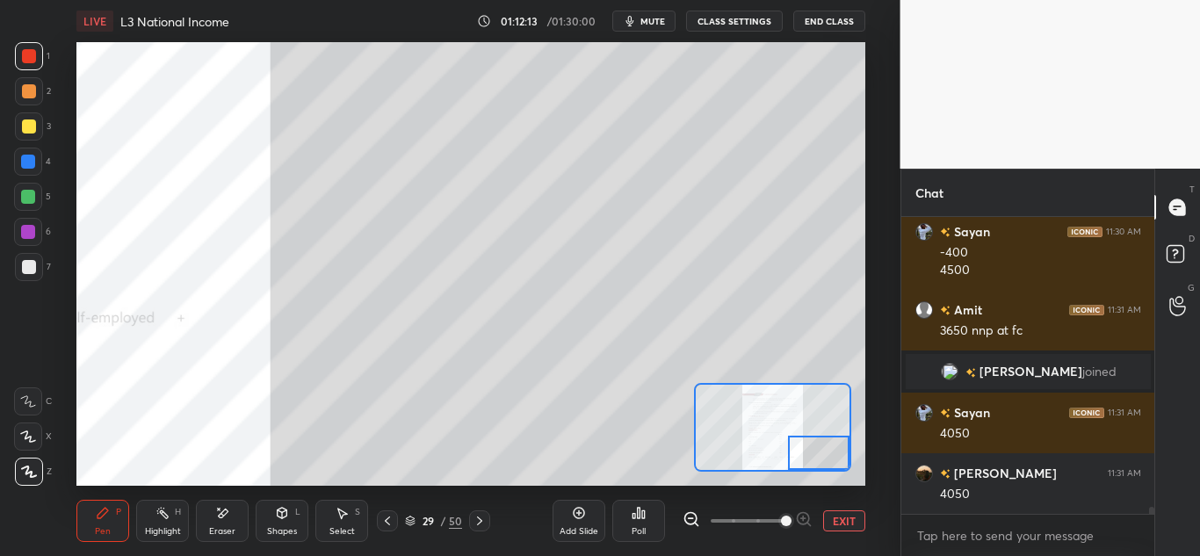
drag, startPoint x: 728, startPoint y: 446, endPoint x: 813, endPoint y: 472, distance: 88.1
click at [815, 473] on div "LIVE L3 National Income 01:12:13 / 01:30:00 mute CLASS SETTINGS End Class Setti…" at bounding box center [471, 278] width 830 height 556
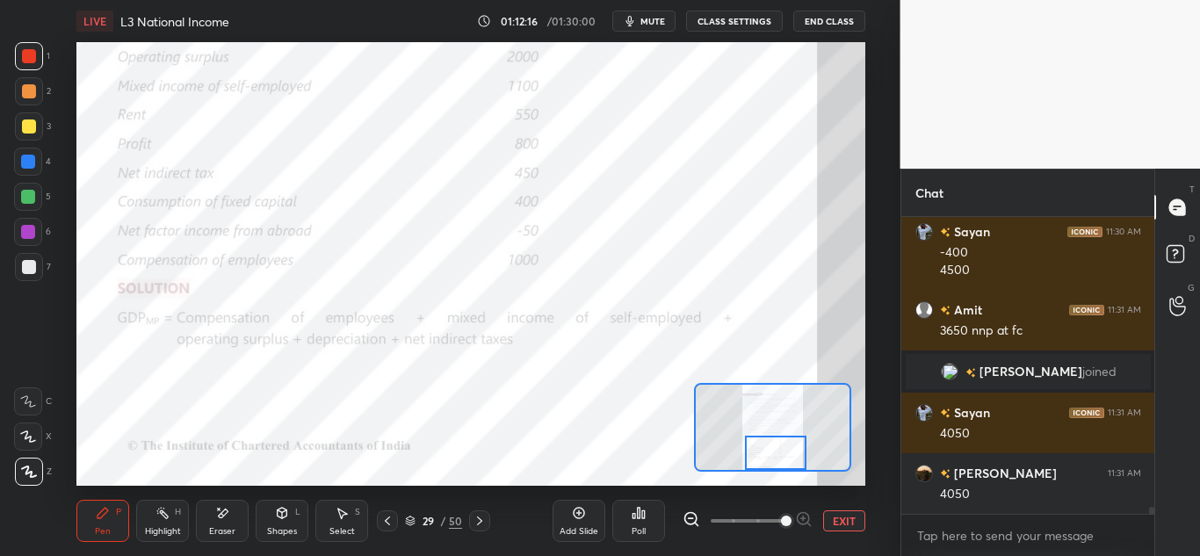
drag, startPoint x: 808, startPoint y: 454, endPoint x: 743, endPoint y: 461, distance: 65.4
click at [745, 461] on div at bounding box center [776, 453] width 62 height 34
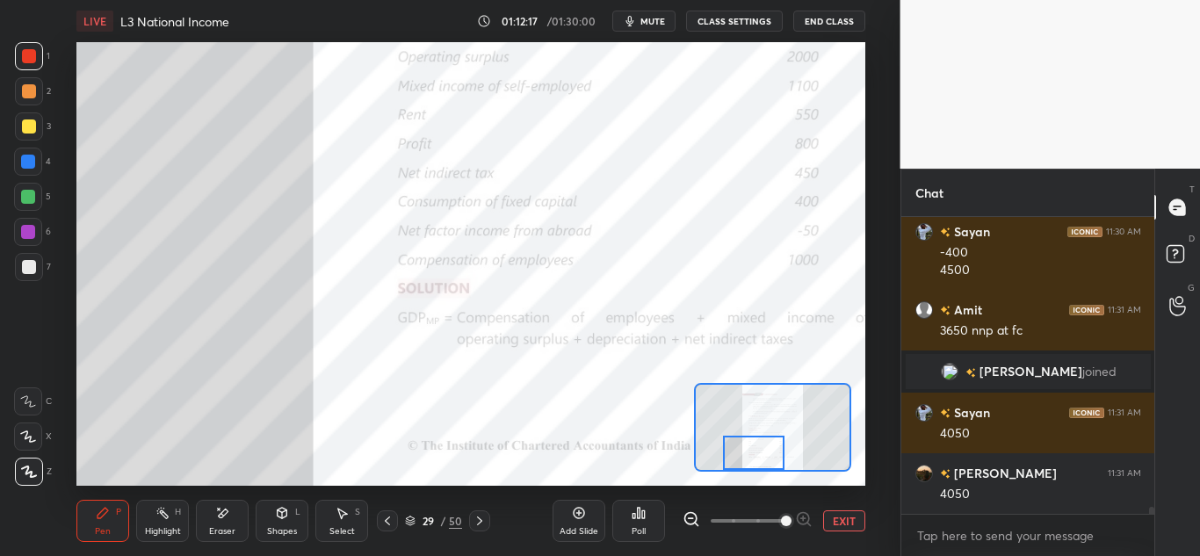
scroll to position [12074, 0]
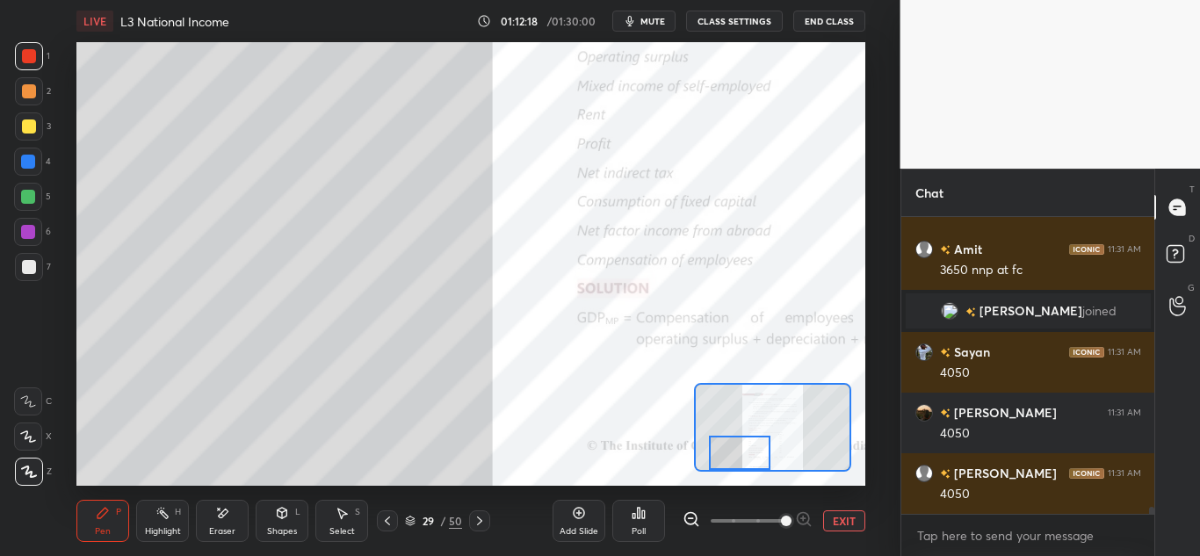
drag, startPoint x: 739, startPoint y: 460, endPoint x: 719, endPoint y: 465, distance: 20.7
click at [719, 465] on div at bounding box center [740, 453] width 62 height 34
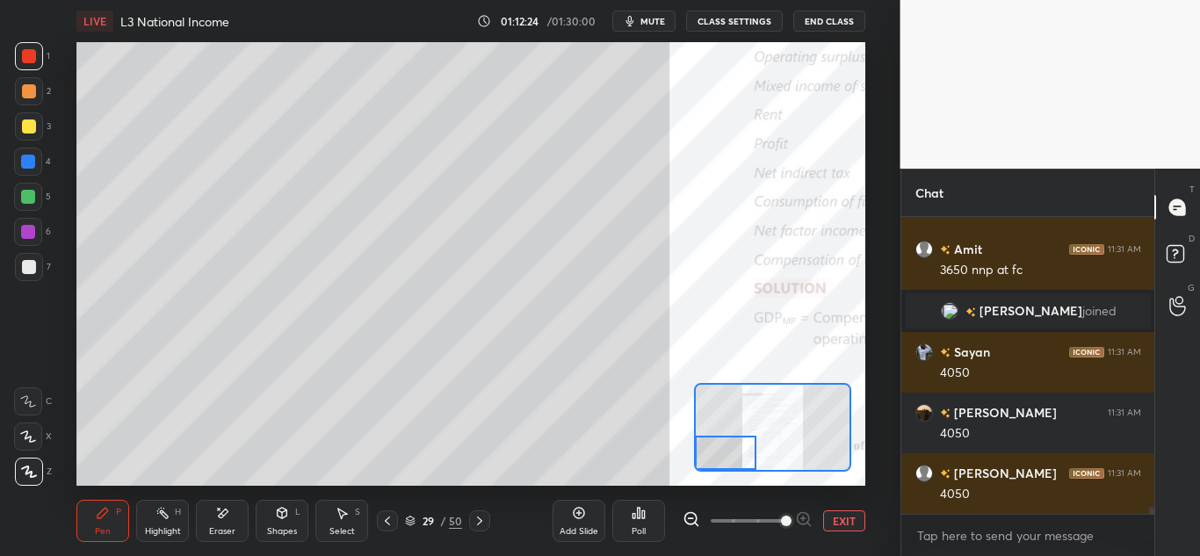
click at [481, 519] on icon at bounding box center [480, 521] width 14 height 14
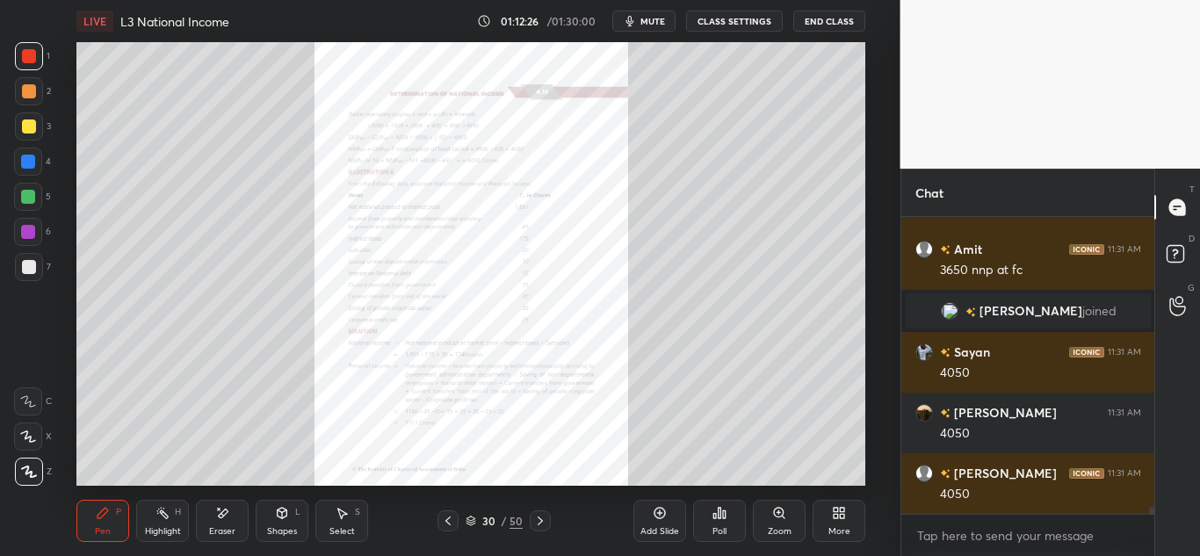
click at [772, 524] on div "Zoom" at bounding box center [779, 521] width 53 height 42
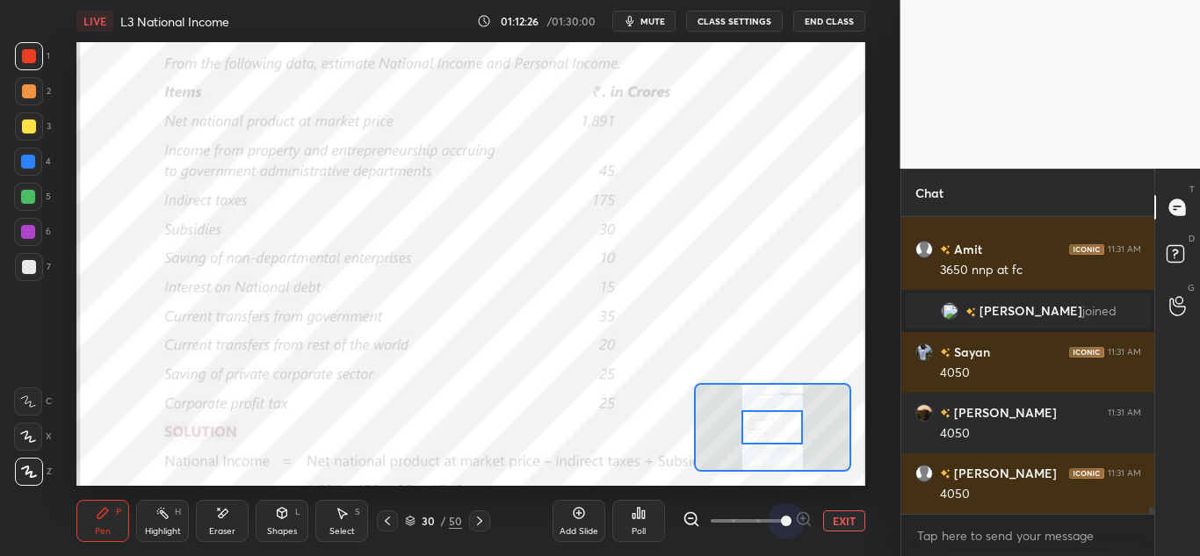
click at [779, 526] on span at bounding box center [748, 521] width 74 height 26
click at [781, 526] on span at bounding box center [786, 521] width 11 height 11
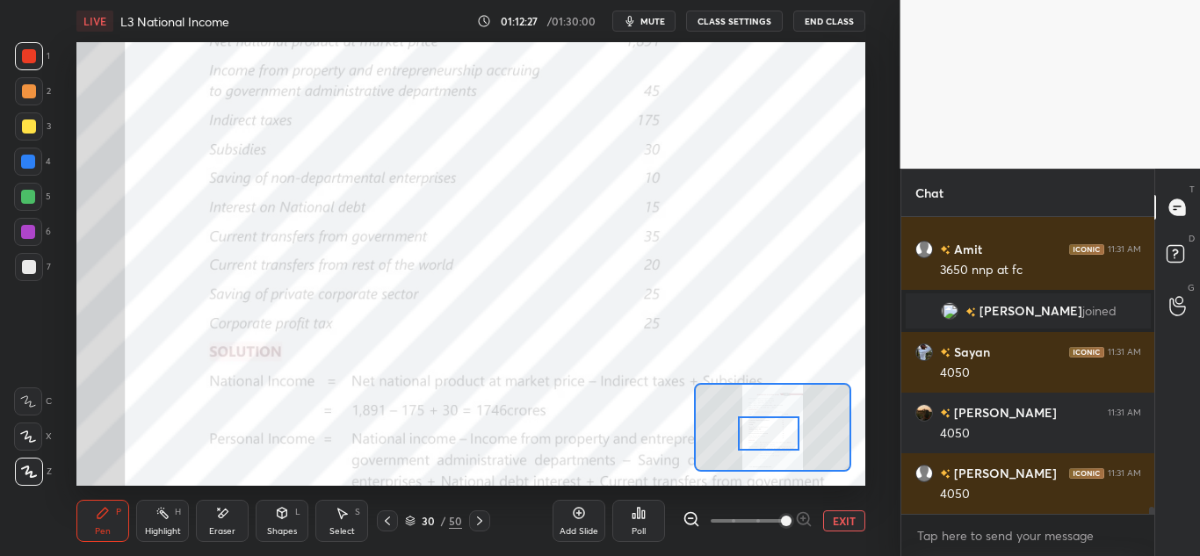
drag, startPoint x: 786, startPoint y: 417, endPoint x: 780, endPoint y: 424, distance: 9.5
click at [784, 419] on div at bounding box center [769, 434] width 62 height 34
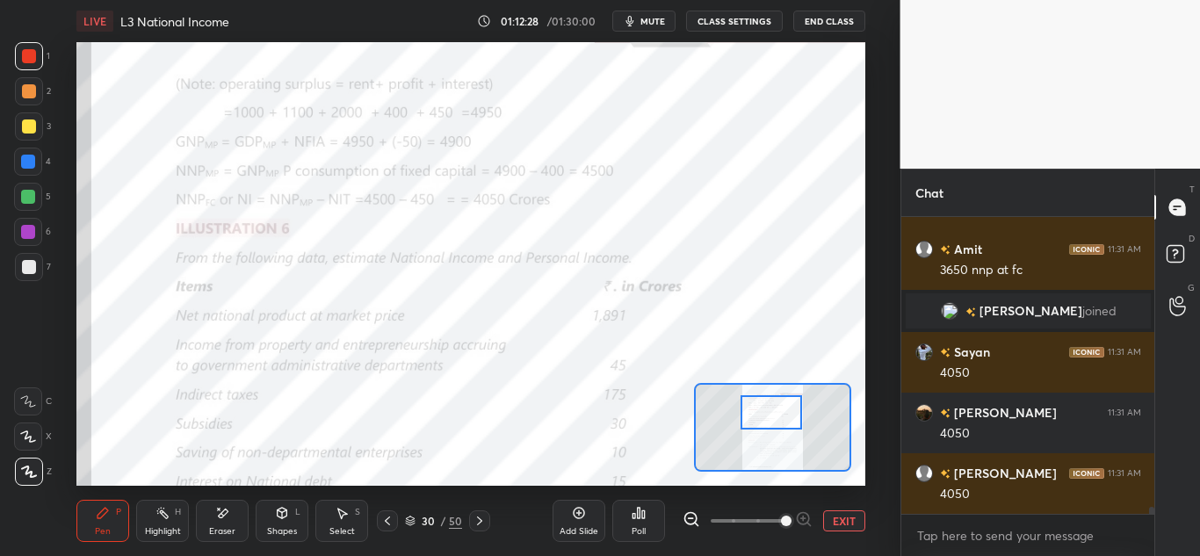
drag, startPoint x: 781, startPoint y: 416, endPoint x: 783, endPoint y: 402, distance: 14.2
click at [783, 402] on div at bounding box center [772, 412] width 62 height 34
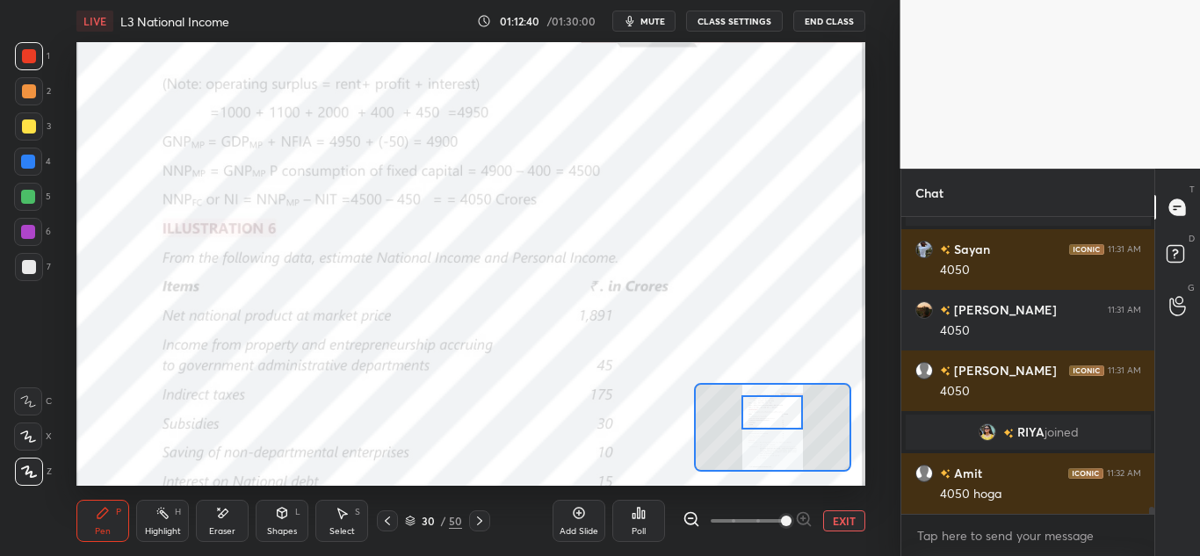
scroll to position [12111, 0]
click at [384, 519] on icon at bounding box center [387, 521] width 14 height 14
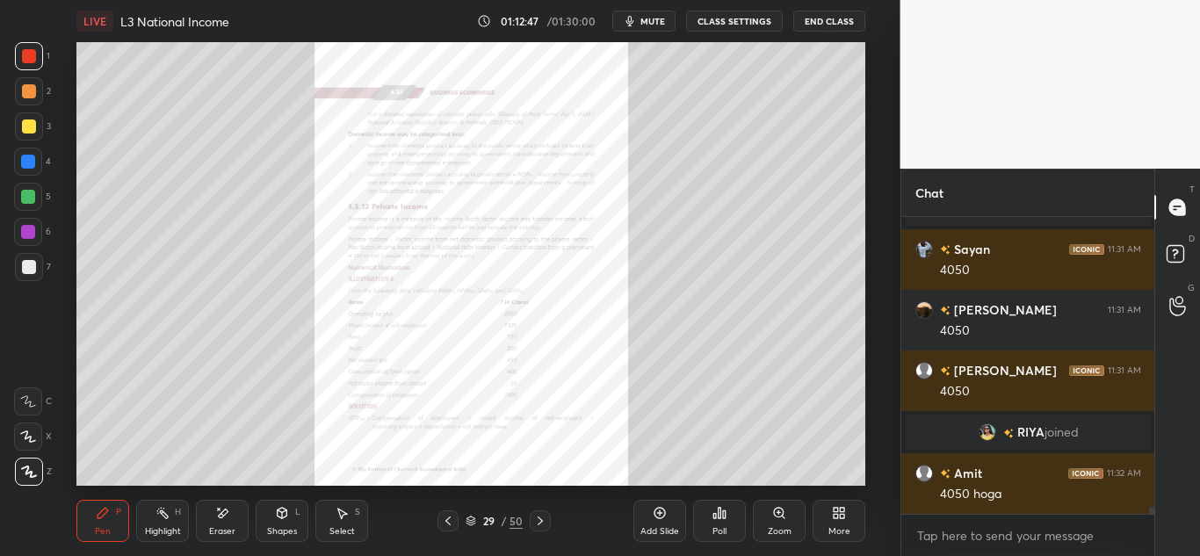
scroll to position [12171, 0]
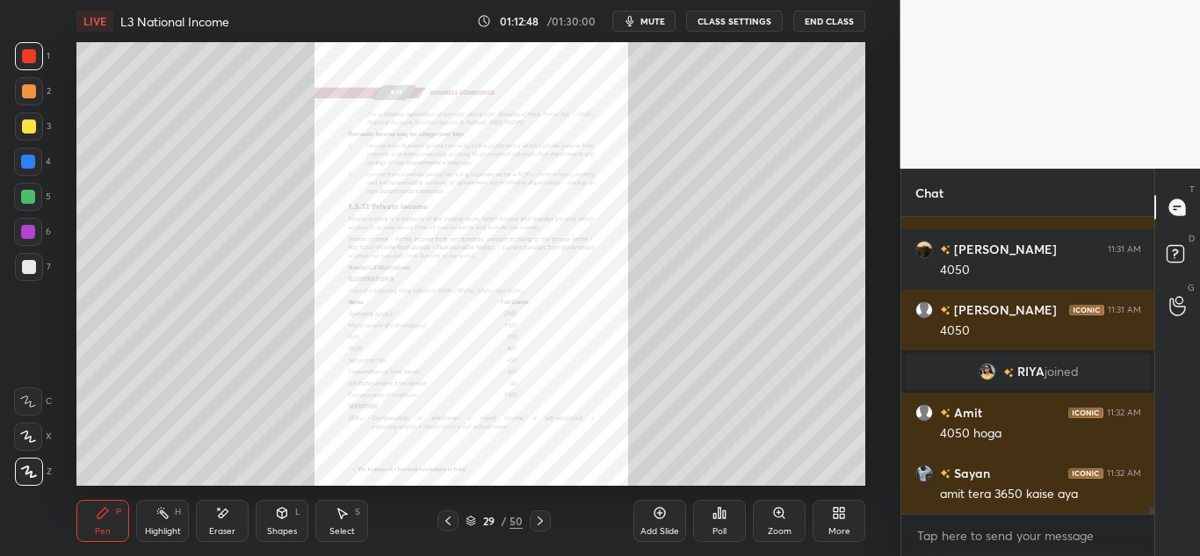
click at [770, 525] on div "Zoom" at bounding box center [779, 521] width 53 height 42
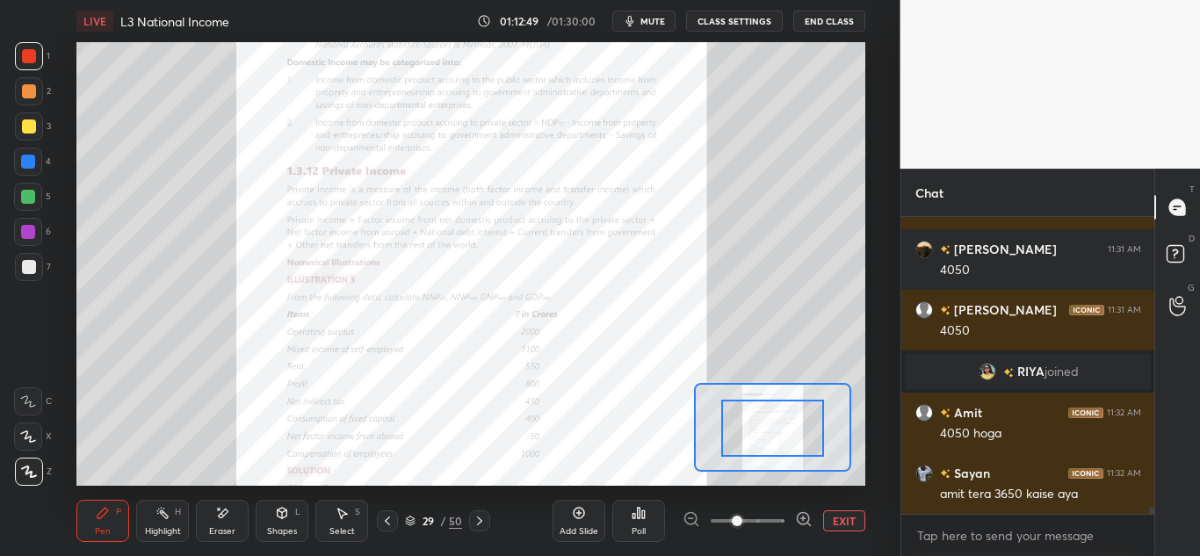
drag, startPoint x: 764, startPoint y: 438, endPoint x: 776, endPoint y: 435, distance: 11.7
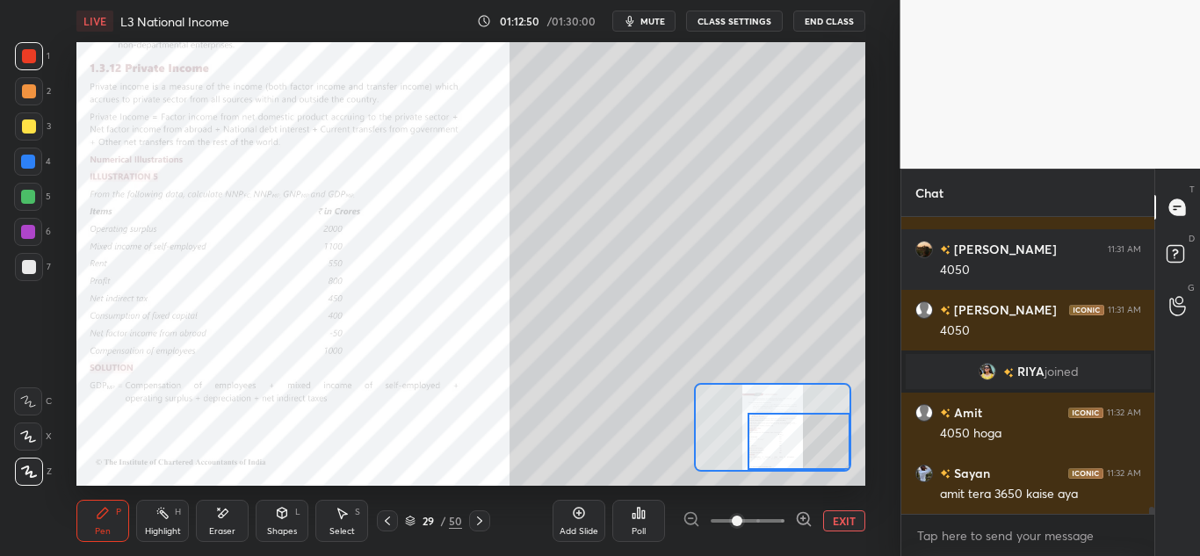
drag, startPoint x: 771, startPoint y: 435, endPoint x: 812, endPoint y: 473, distance: 56.0
click at [812, 473] on div "LIVE L3 National Income 01:12:50 / 01:30:00 mute CLASS SETTINGS End Class Setti…" at bounding box center [471, 278] width 830 height 556
drag, startPoint x: 801, startPoint y: 454, endPoint x: 801, endPoint y: 471, distance: 16.7
click at [802, 471] on div at bounding box center [773, 427] width 158 height 89
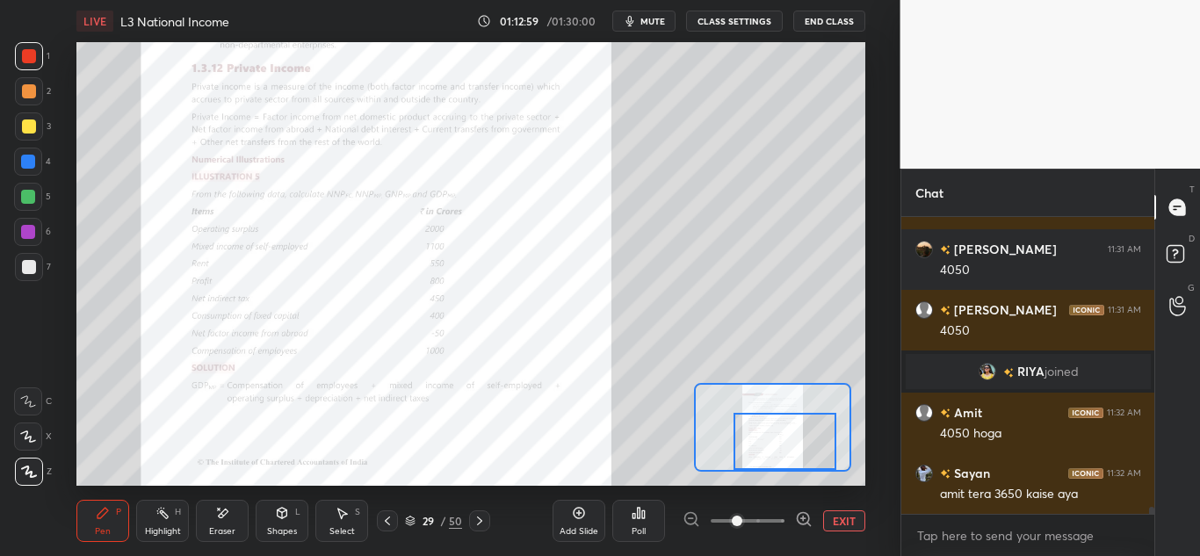
drag, startPoint x: 796, startPoint y: 443, endPoint x: 783, endPoint y: 447, distance: 13.9
click at [782, 447] on div at bounding box center [785, 441] width 103 height 57
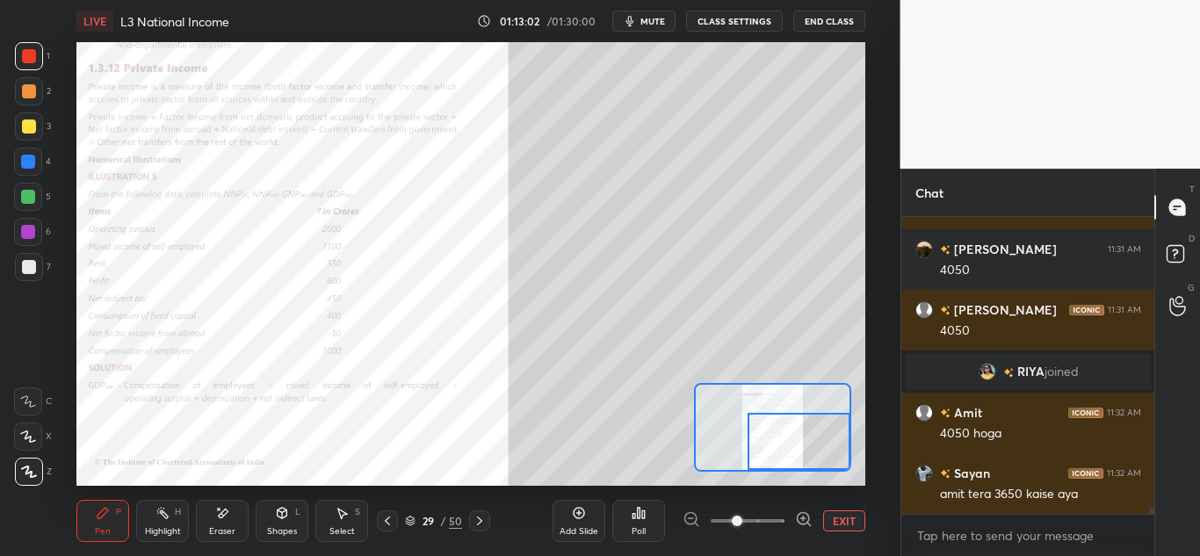
drag, startPoint x: 778, startPoint y: 451, endPoint x: 808, endPoint y: 445, distance: 31.4
click at [819, 456] on div at bounding box center [799, 441] width 103 height 57
drag, startPoint x: 793, startPoint y: 436, endPoint x: 806, endPoint y: 457, distance: 24.4
click at [808, 467] on div at bounding box center [799, 441] width 103 height 57
drag, startPoint x: 799, startPoint y: 444, endPoint x: 801, endPoint y: 458, distance: 14.2
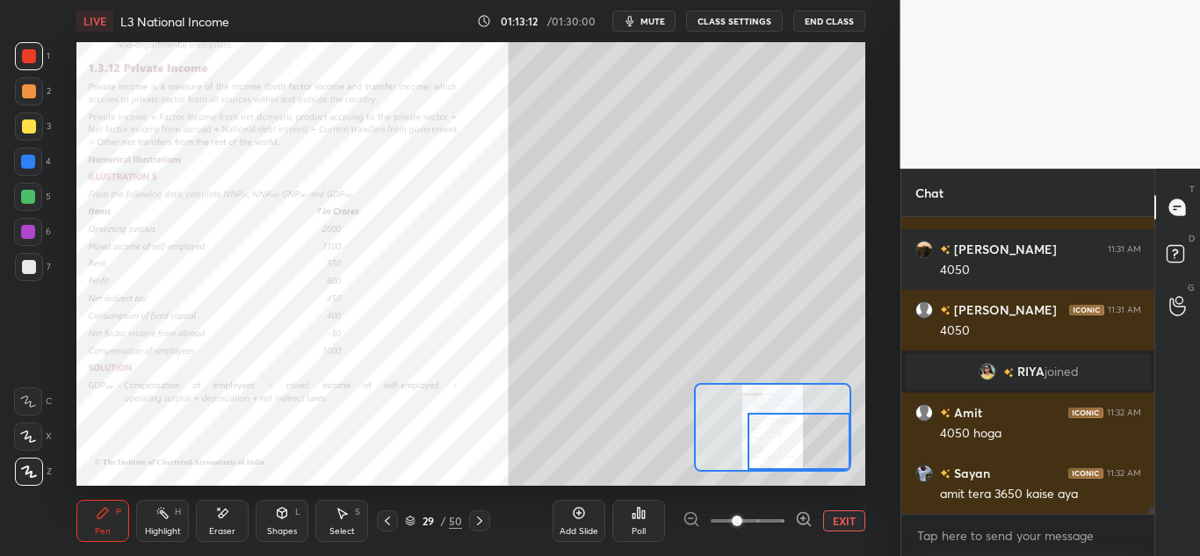
click at [803, 462] on div at bounding box center [799, 441] width 103 height 57
drag, startPoint x: 794, startPoint y: 423, endPoint x: 804, endPoint y: 474, distance: 51.9
click at [804, 475] on div "LIVE L3 National Income 01:13:13 / 01:30:00 mute CLASS SETTINGS End Class Setti…" at bounding box center [471, 278] width 830 height 556
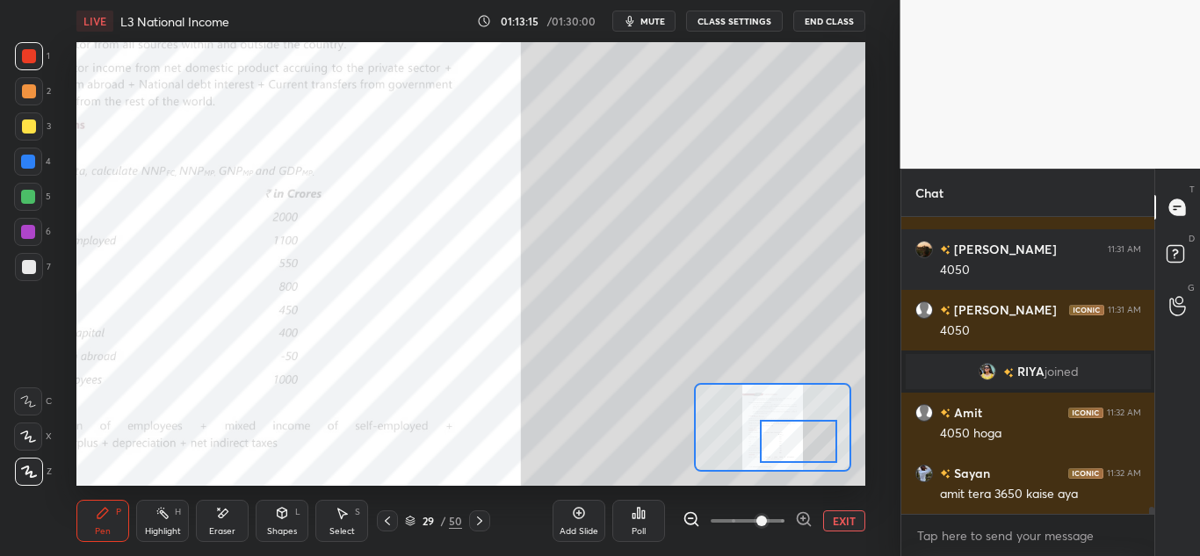
drag, startPoint x: 746, startPoint y: 521, endPoint x: 758, endPoint y: 518, distance: 12.8
click at [758, 521] on span at bounding box center [762, 521] width 11 height 11
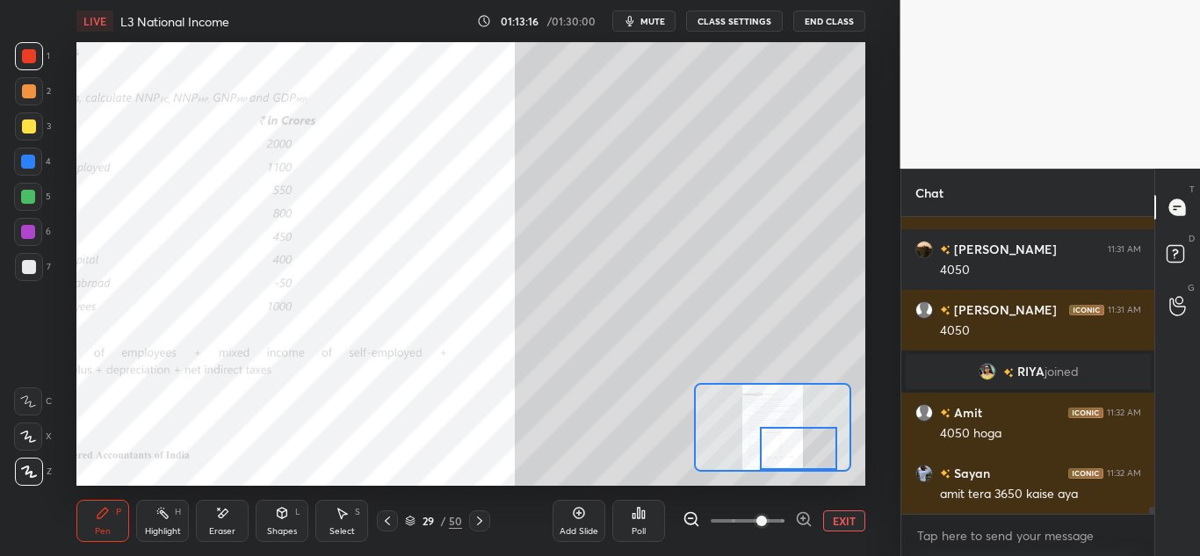
click at [786, 493] on div "LIVE L3 National Income 01:13:16 / 01:30:00 mute CLASS SETTINGS End Class Setti…" at bounding box center [471, 278] width 830 height 556
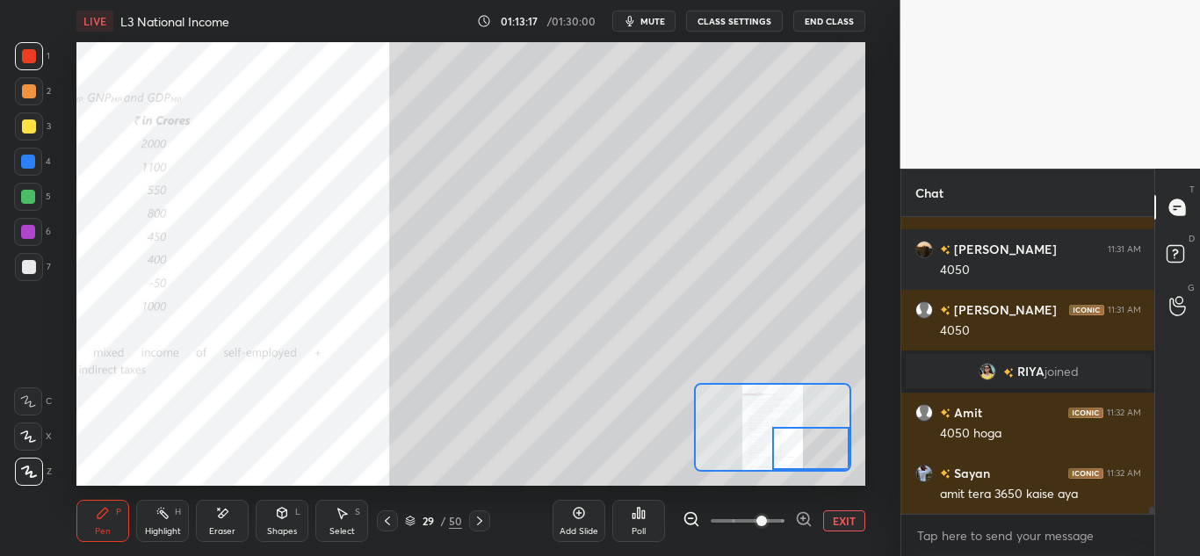
drag, startPoint x: 787, startPoint y: 443, endPoint x: 825, endPoint y: 453, distance: 39.2
click at [825, 453] on div at bounding box center [810, 448] width 77 height 43
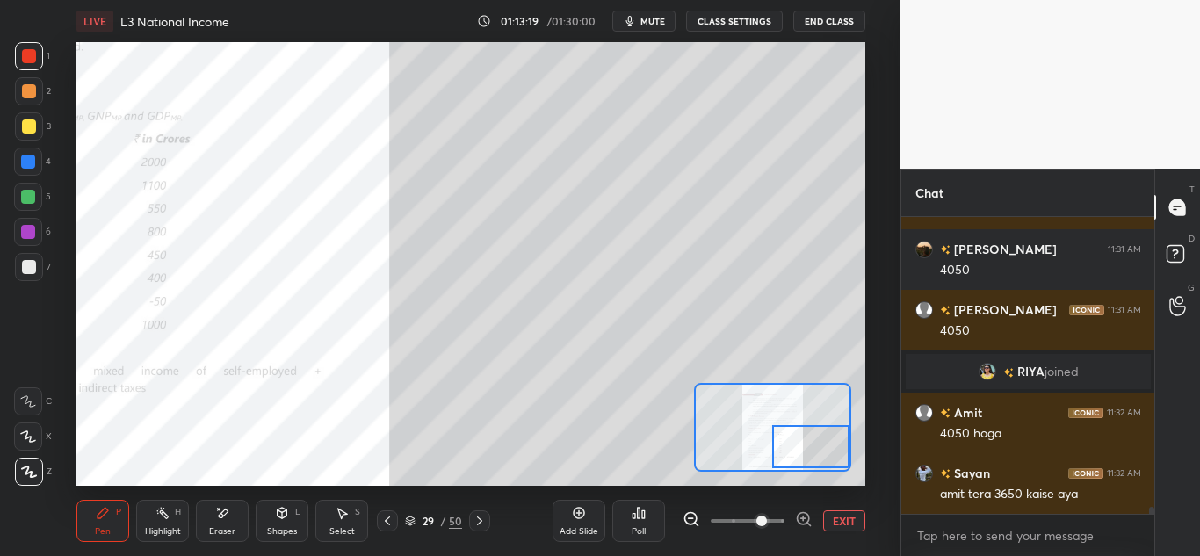
click at [809, 431] on div at bounding box center [810, 446] width 77 height 43
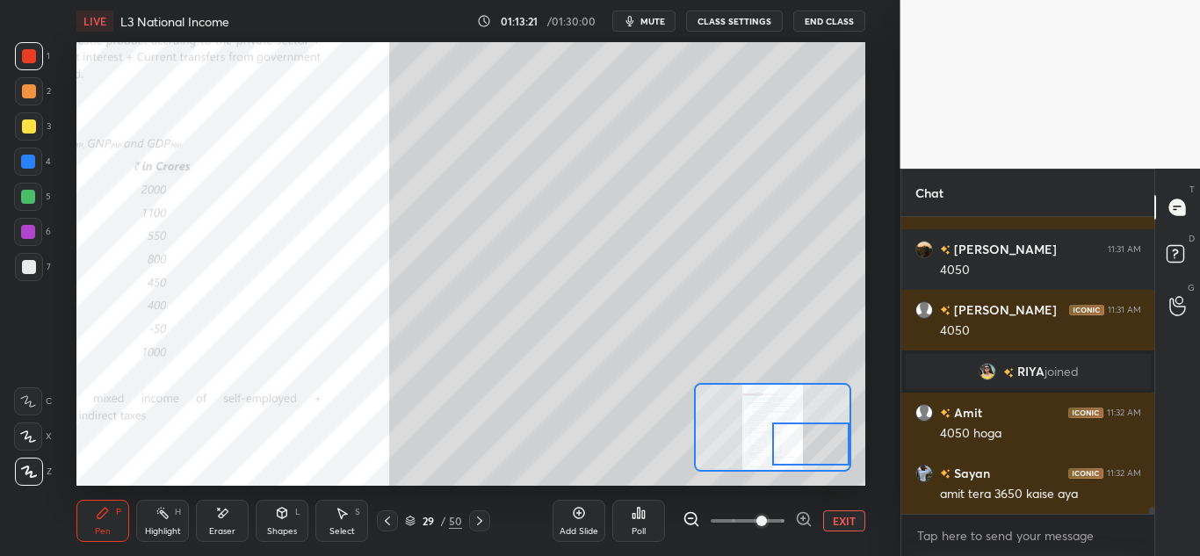
click at [688, 524] on icon at bounding box center [690, 518] width 11 height 11
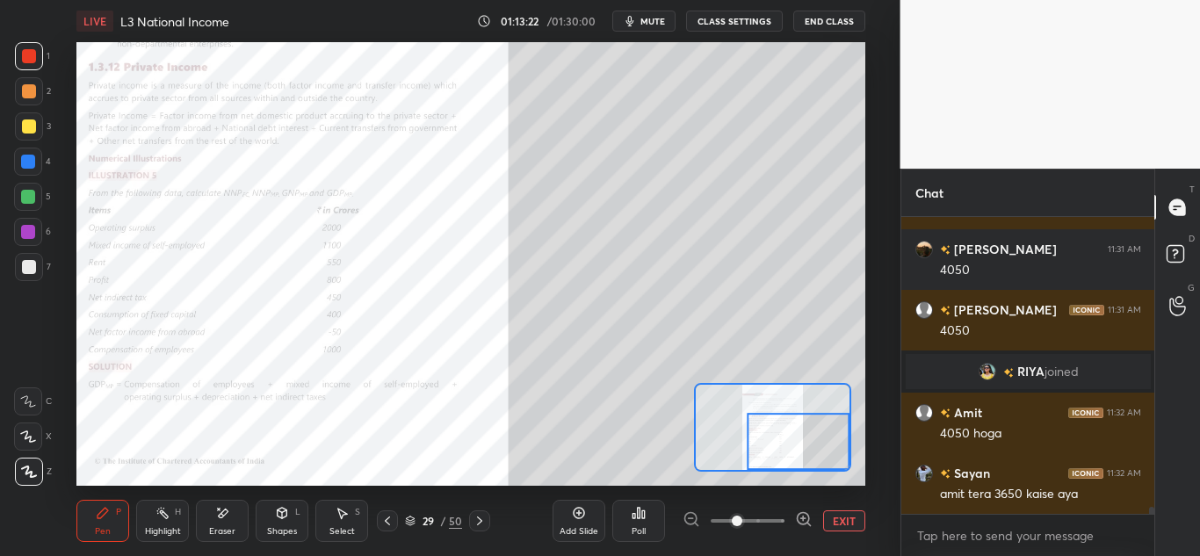
drag, startPoint x: 800, startPoint y: 462, endPoint x: 805, endPoint y: 473, distance: 11.8
click at [805, 473] on div "LIVE L3 National Income 01:13:22 / 01:30:00 mute CLASS SETTINGS End Class Setti…" at bounding box center [471, 278] width 830 height 556
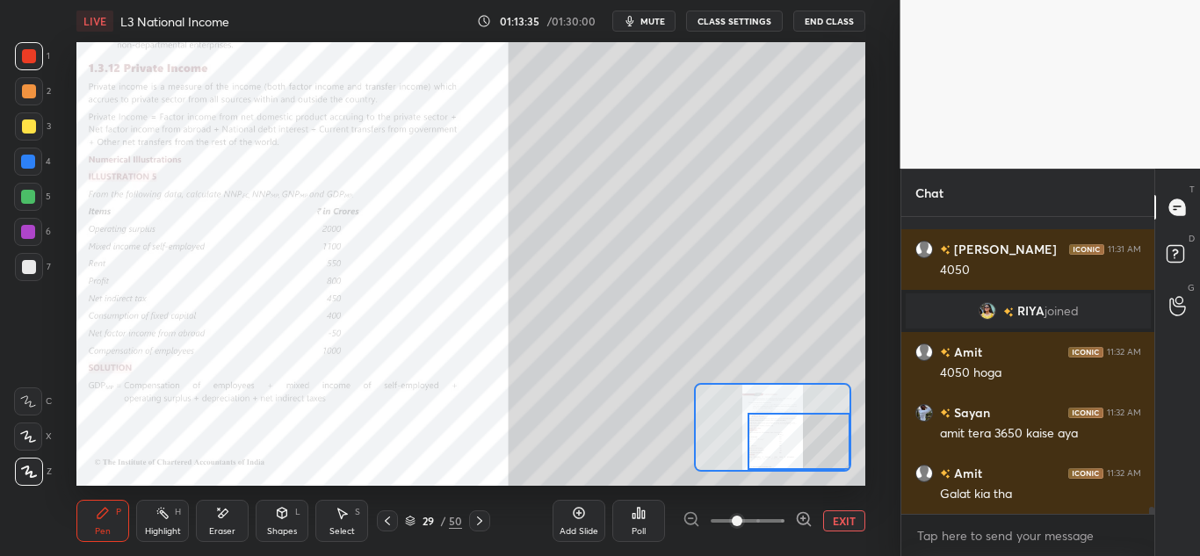
click at [633, 11] on button "mute" at bounding box center [643, 21] width 63 height 21
click at [637, 25] on span "unmute" at bounding box center [652, 21] width 38 height 12
click at [660, 29] on button "mute" at bounding box center [643, 21] width 63 height 21
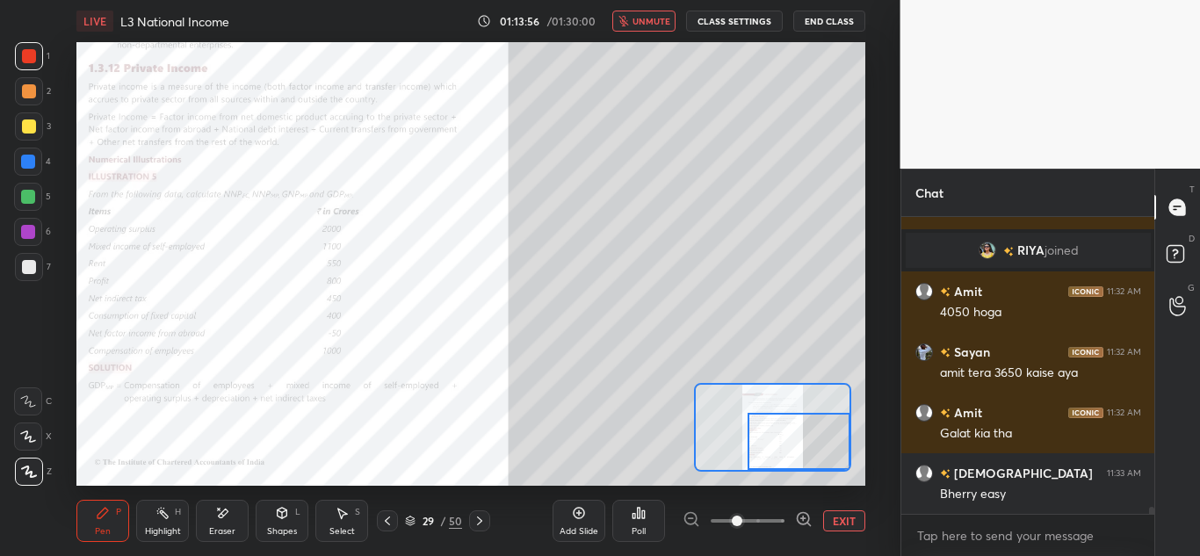
scroll to position [12368, 0]
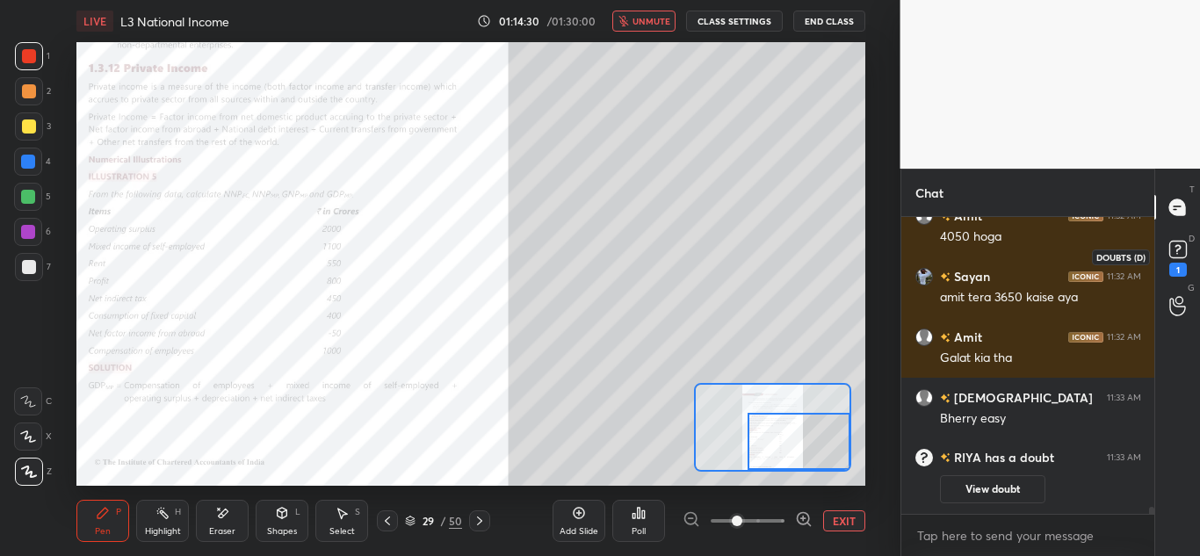
click at [1175, 264] on div "1" at bounding box center [1179, 270] width 18 height 14
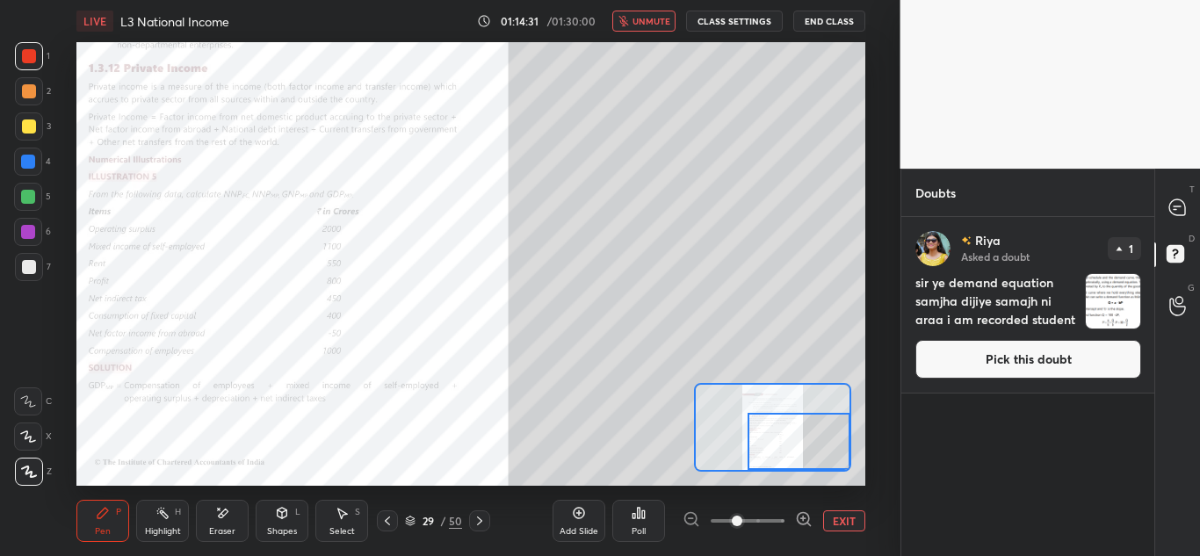
click at [1046, 354] on button "Pick this doubt" at bounding box center [1029, 359] width 226 height 39
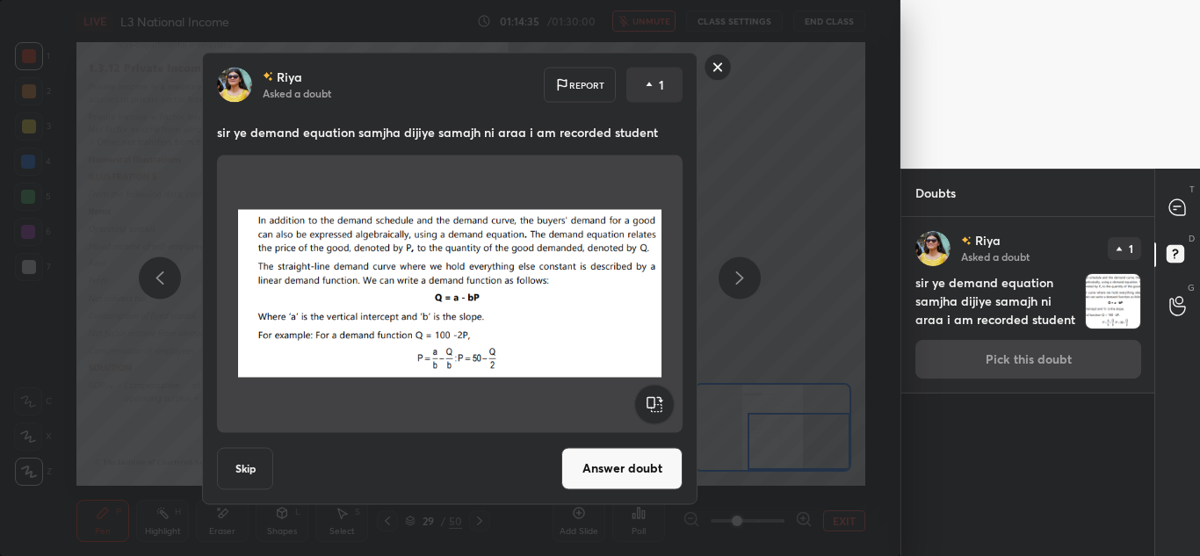
click at [604, 455] on button "Answer doubt" at bounding box center [622, 468] width 121 height 42
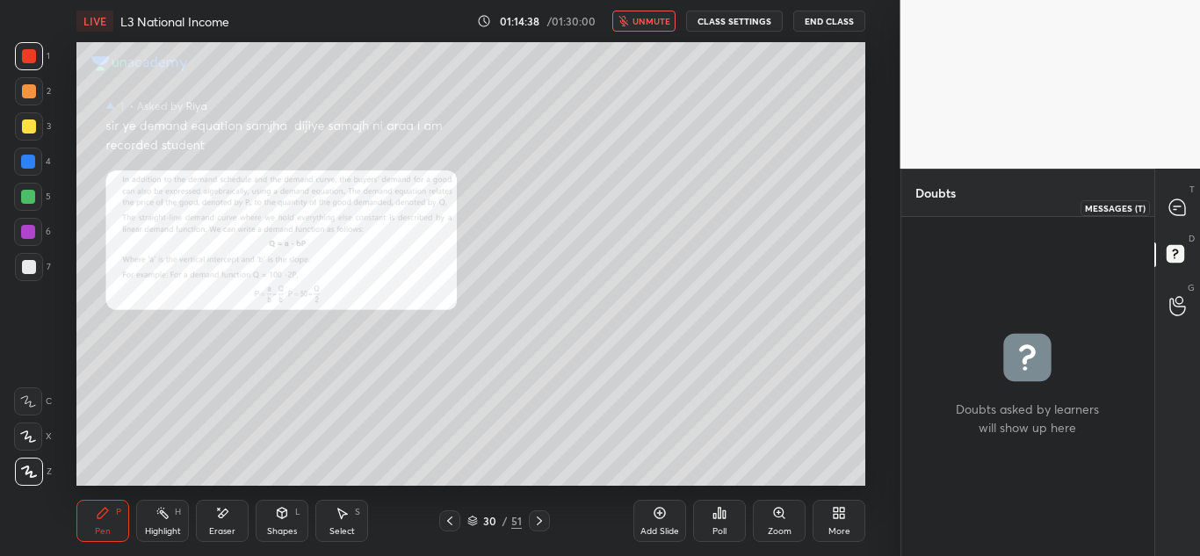
click at [1179, 220] on div at bounding box center [1178, 208] width 35 height 32
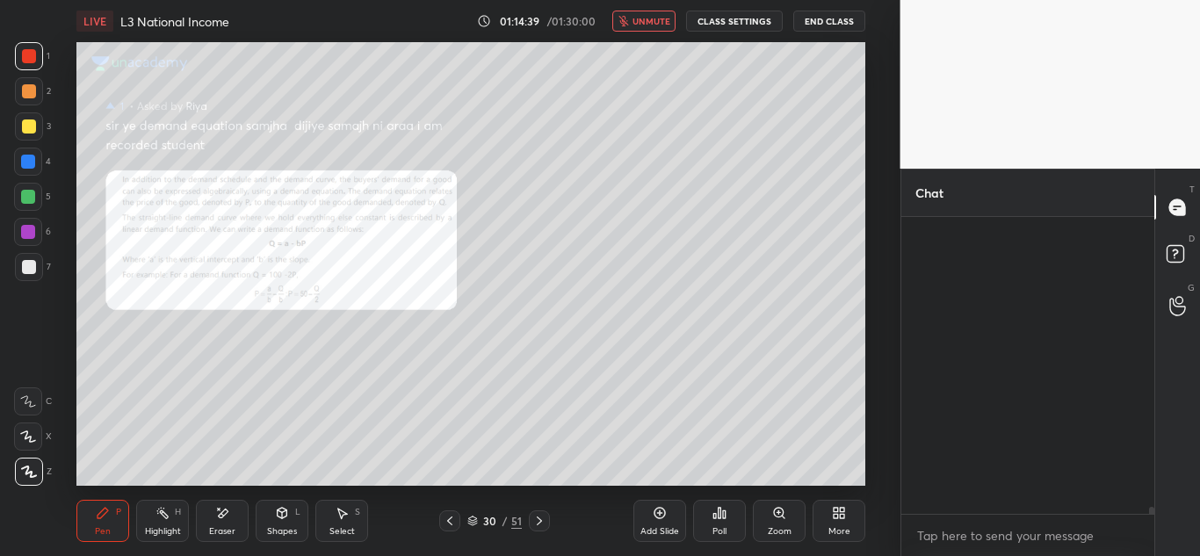
scroll to position [292, 248]
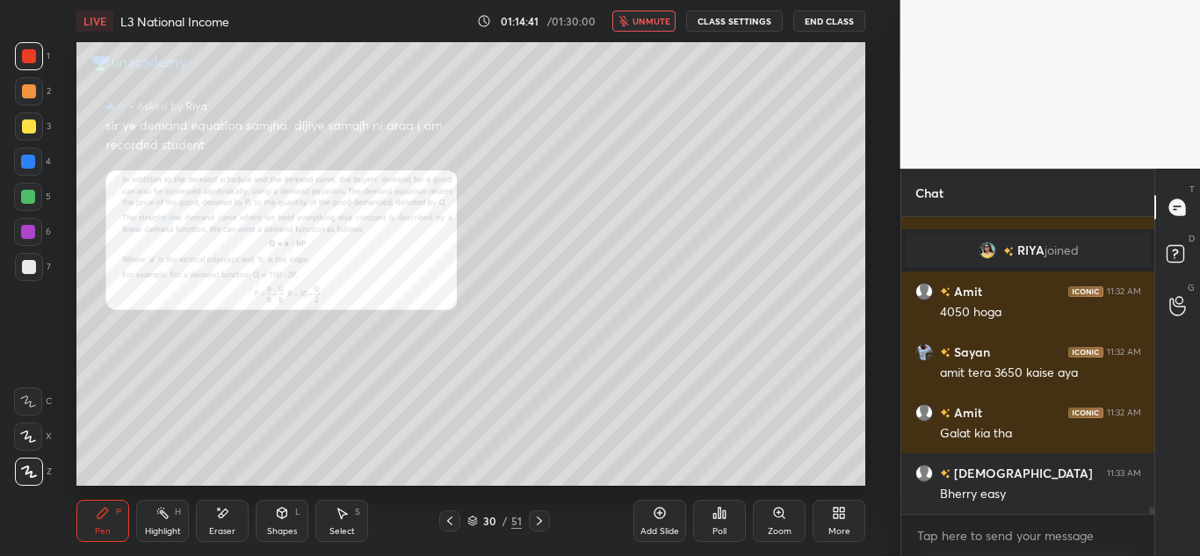
click at [772, 524] on div "Zoom" at bounding box center [779, 521] width 53 height 42
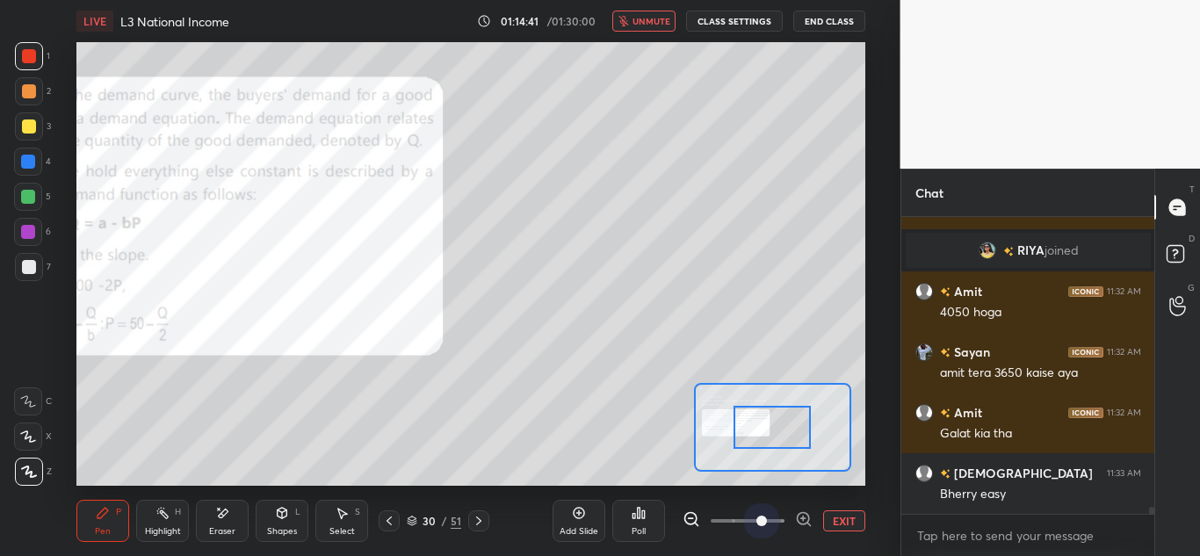
click at [772, 524] on span at bounding box center [748, 521] width 74 height 26
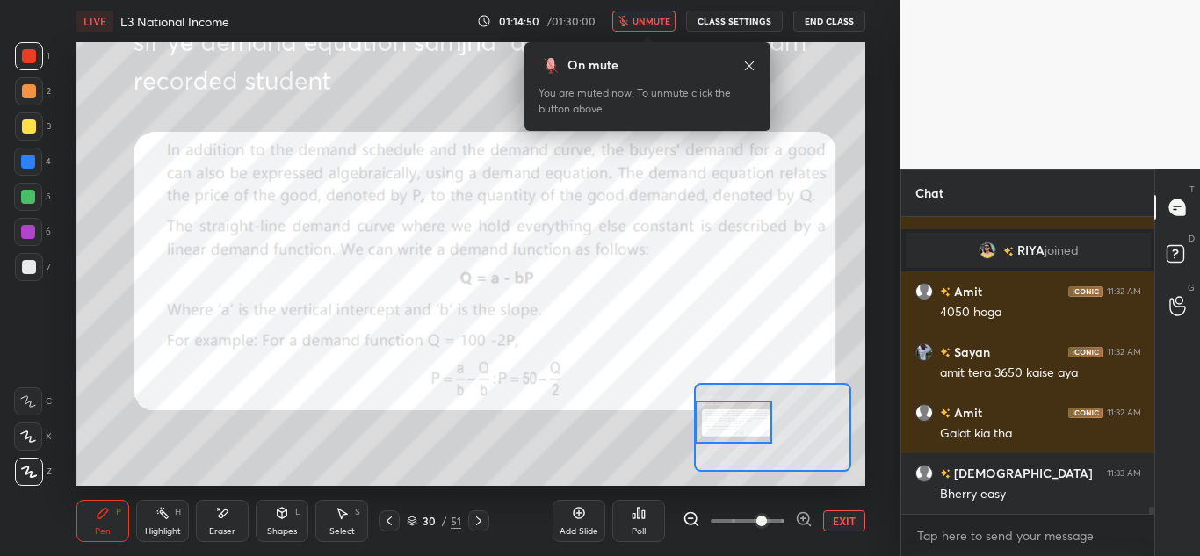
drag, startPoint x: 772, startPoint y: 422, endPoint x: 706, endPoint y: 417, distance: 67.0
click at [706, 417] on div at bounding box center [733, 422] width 77 height 43
click at [640, 18] on span "unmute" at bounding box center [652, 21] width 38 height 12
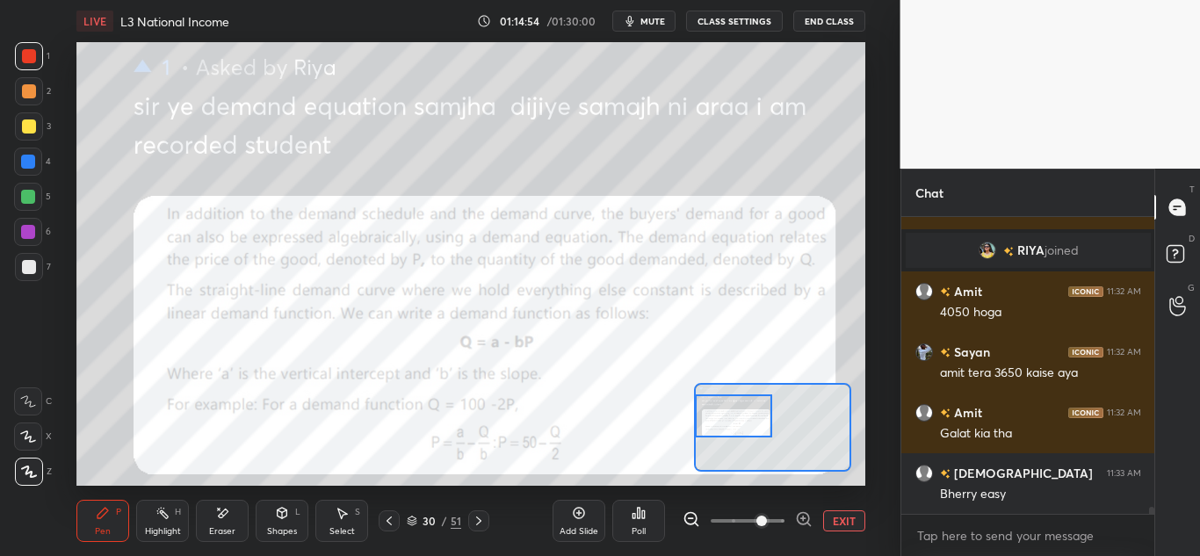
click at [752, 417] on div at bounding box center [733, 416] width 77 height 43
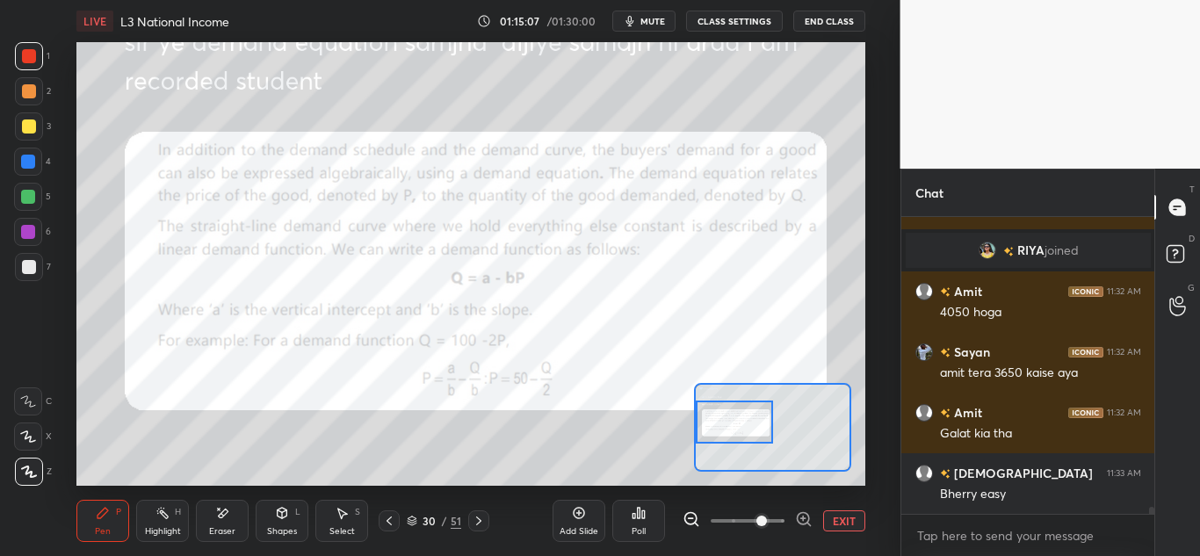
click at [732, 431] on div at bounding box center [734, 422] width 77 height 43
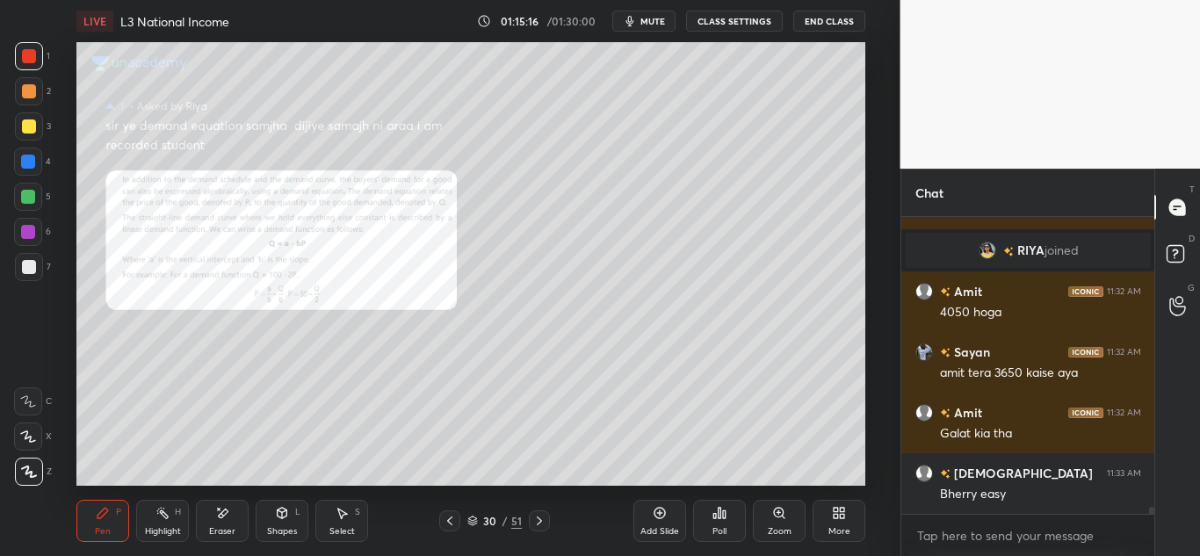
click at [769, 511] on div "Zoom" at bounding box center [779, 521] width 53 height 42
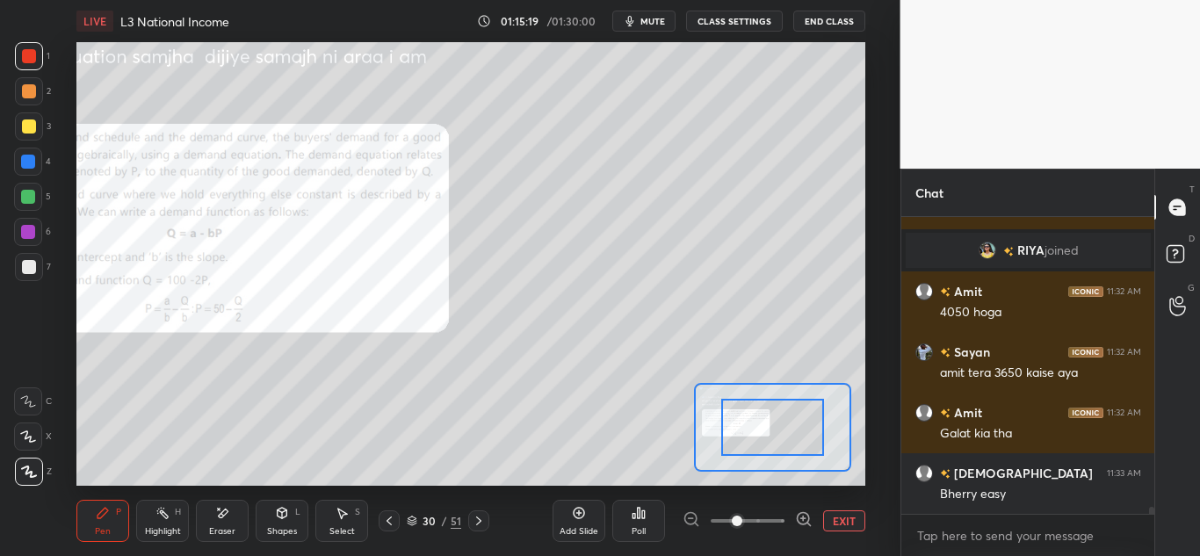
click at [785, 437] on div at bounding box center [772, 427] width 103 height 57
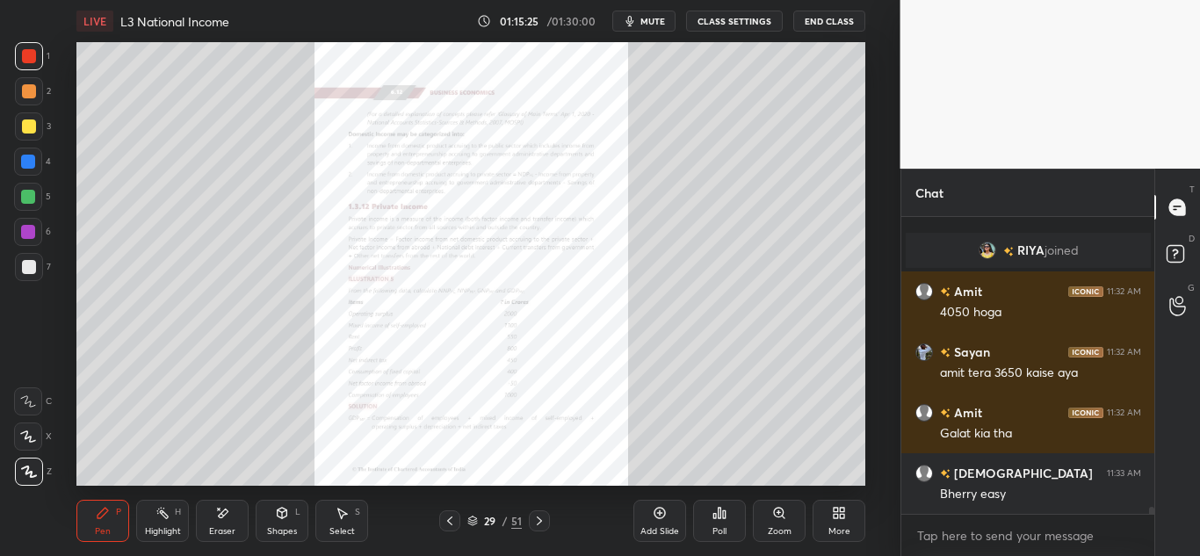
scroll to position [12422, 0]
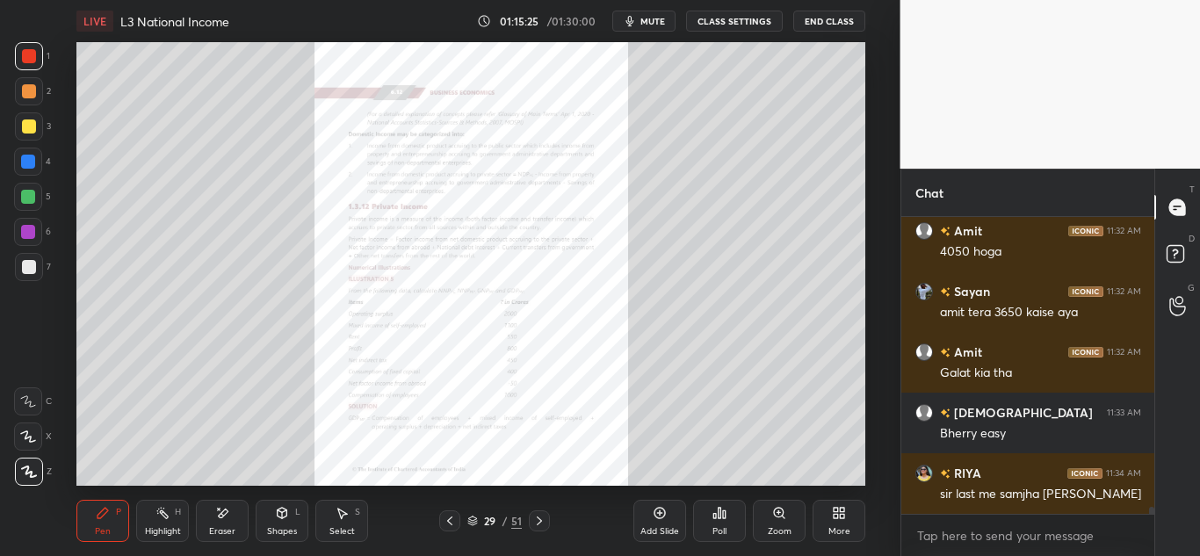
click at [634, 25] on icon "button" at bounding box center [631, 21] width 8 height 11
click at [651, 26] on span "unmute" at bounding box center [652, 21] width 38 height 12
click at [649, 21] on span "mute" at bounding box center [653, 21] width 25 height 12
click at [648, 14] on div "LIVE L3 National Income 01:17:03 / 01:30:00 unmute CLASS SETTINGS End Class Set…" at bounding box center [471, 278] width 830 height 556
click at [648, 14] on button "unmute" at bounding box center [643, 21] width 63 height 21
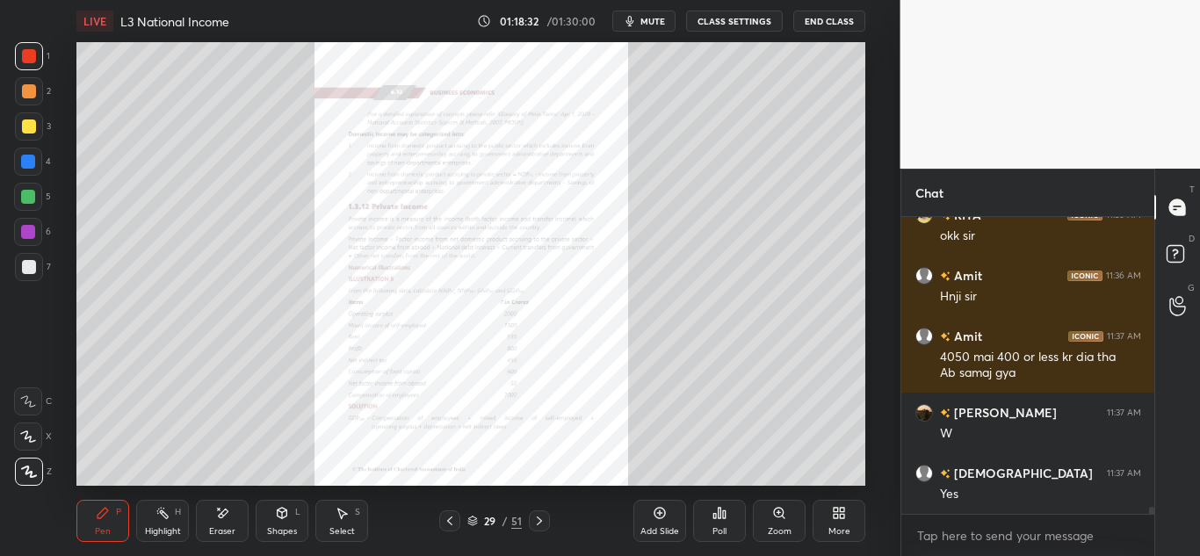
scroll to position [12868, 0]
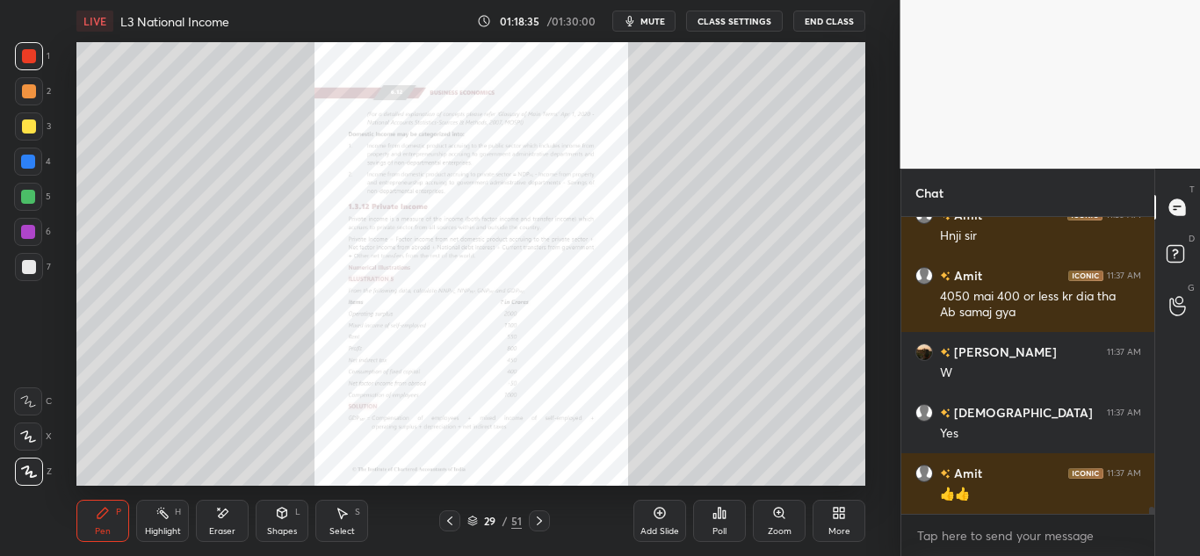
click at [542, 521] on icon at bounding box center [540, 521] width 14 height 14
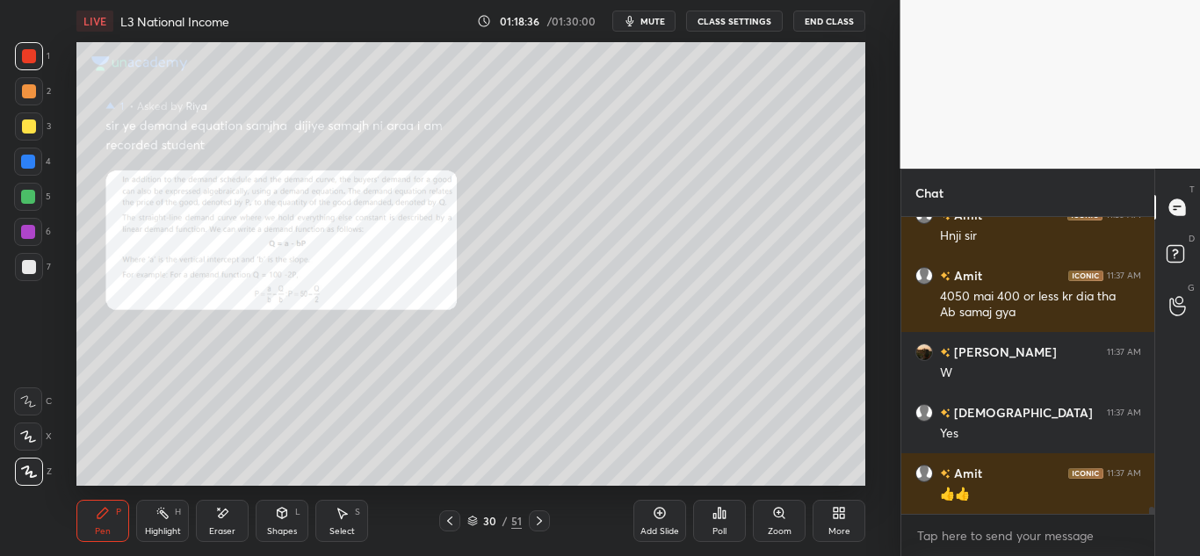
scroll to position [12929, 0]
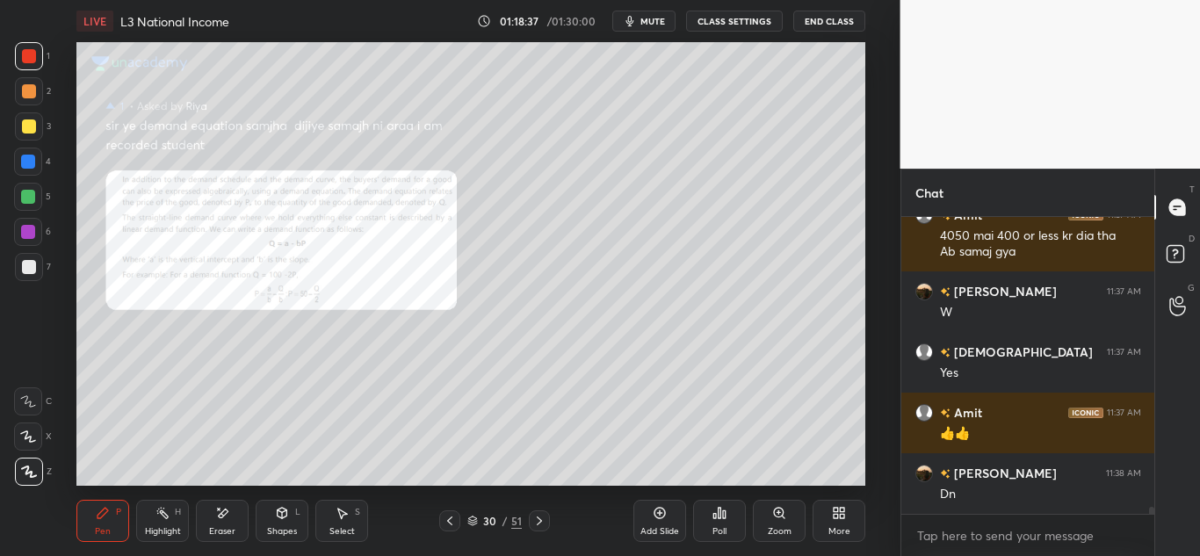
click at [534, 522] on icon at bounding box center [540, 521] width 14 height 14
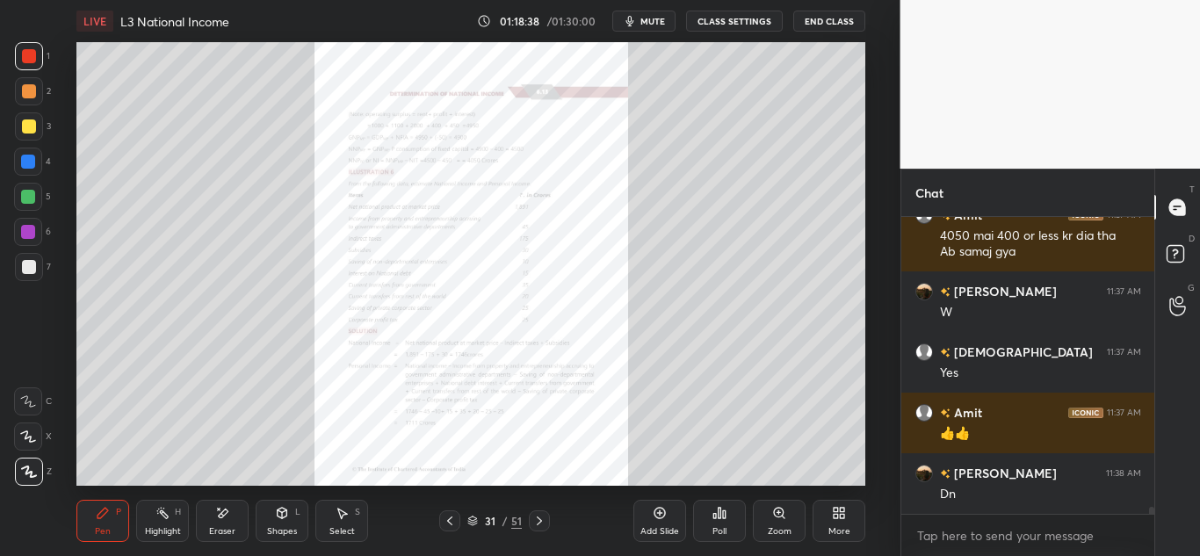
click at [787, 530] on div "Zoom" at bounding box center [780, 531] width 24 height 9
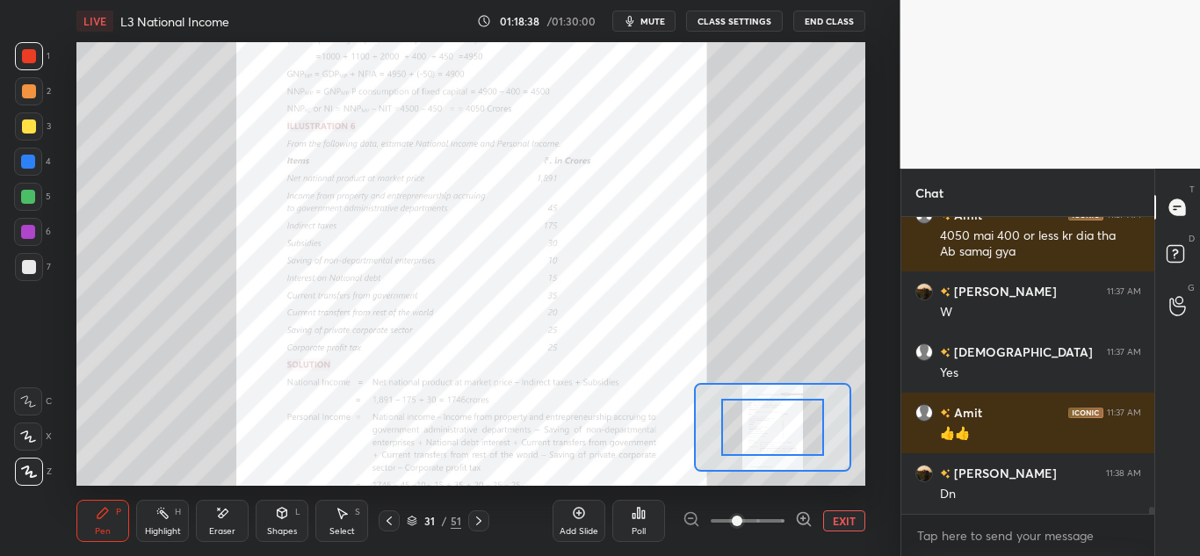
click at [787, 527] on div at bounding box center [748, 521] width 130 height 21
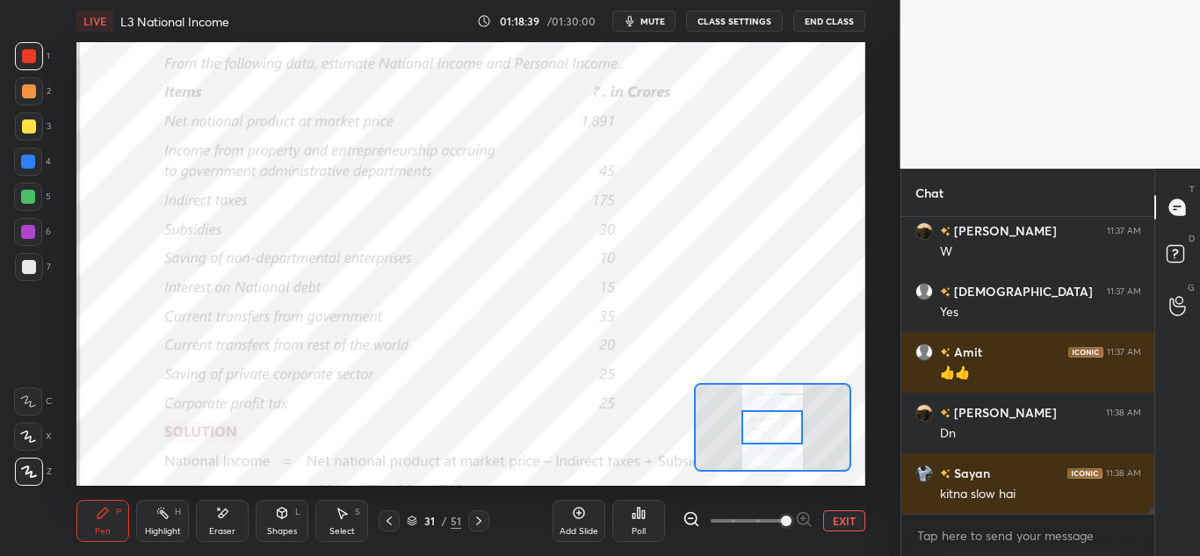
drag, startPoint x: 770, startPoint y: 522, endPoint x: 781, endPoint y: 525, distance: 12.0
click at [781, 525] on span at bounding box center [748, 521] width 74 height 26
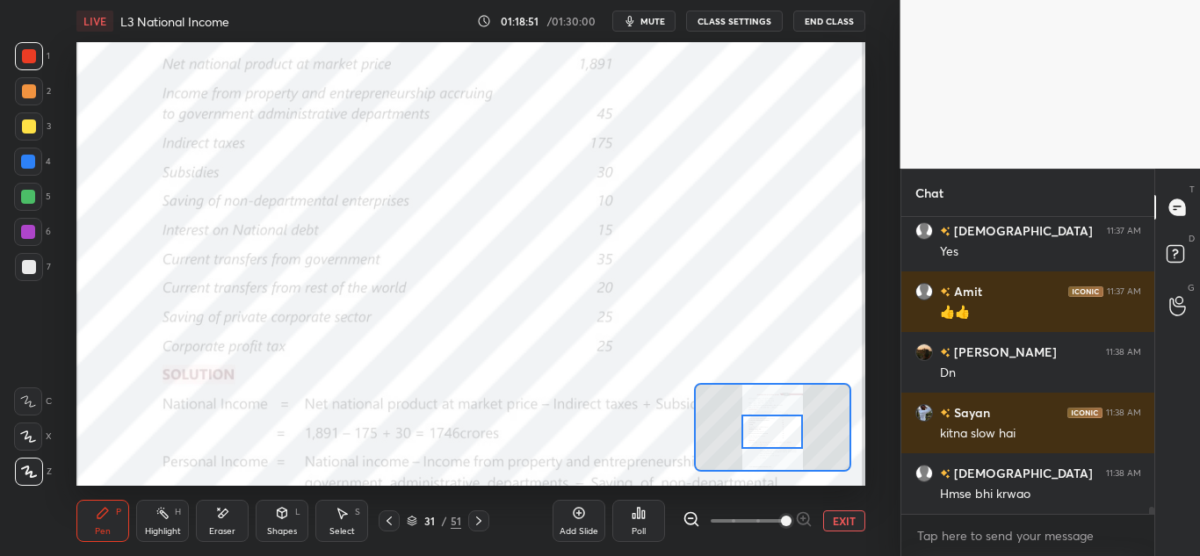
scroll to position [13067, 0]
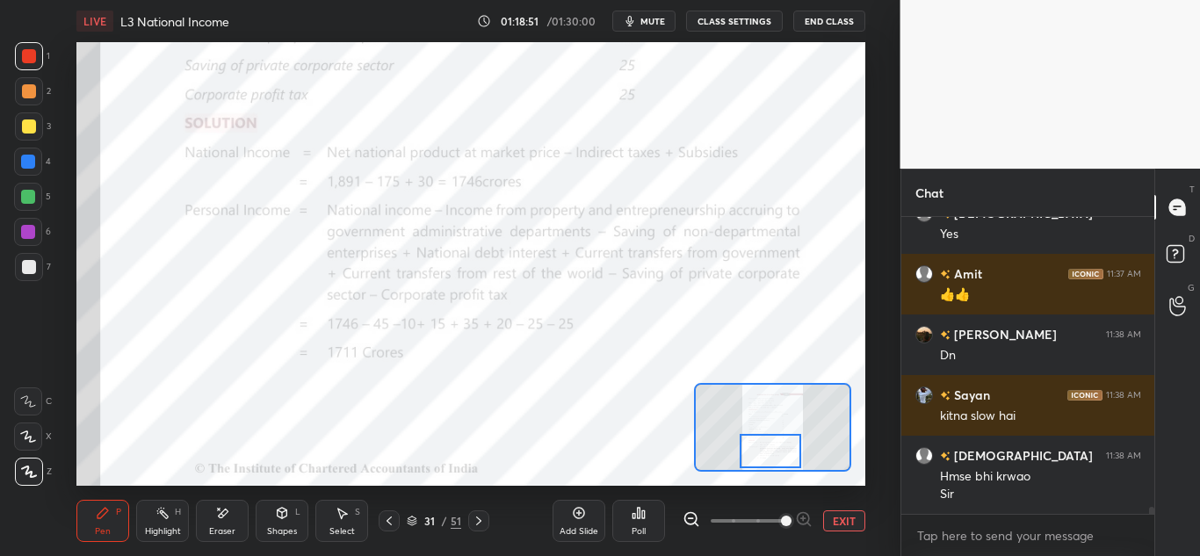
drag, startPoint x: 768, startPoint y: 435, endPoint x: 763, endPoint y: 458, distance: 23.4
click at [764, 458] on div at bounding box center [771, 451] width 62 height 34
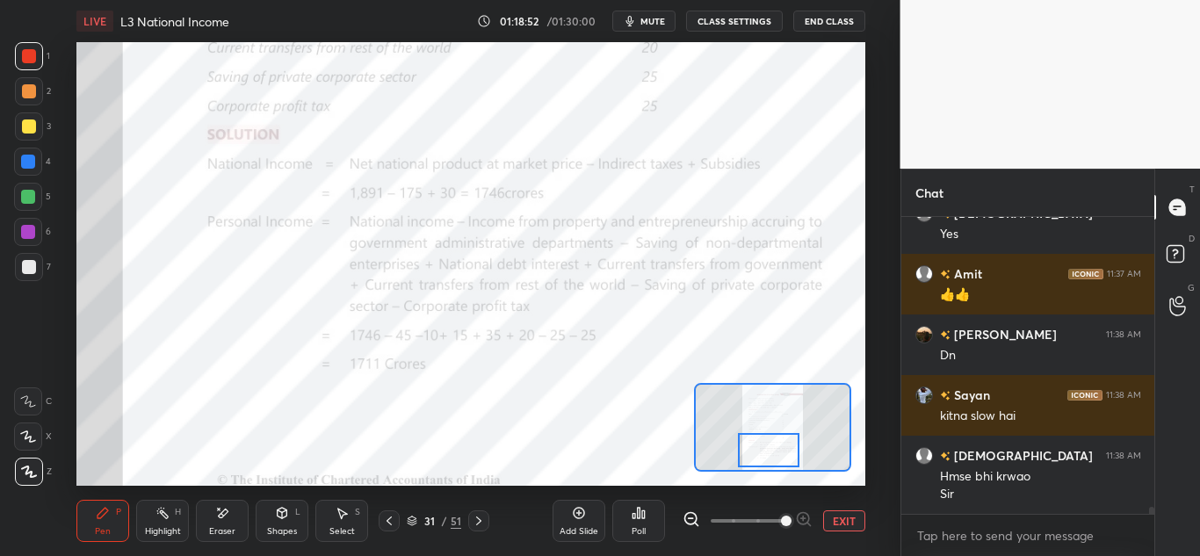
click at [478, 521] on icon at bounding box center [479, 521] width 14 height 14
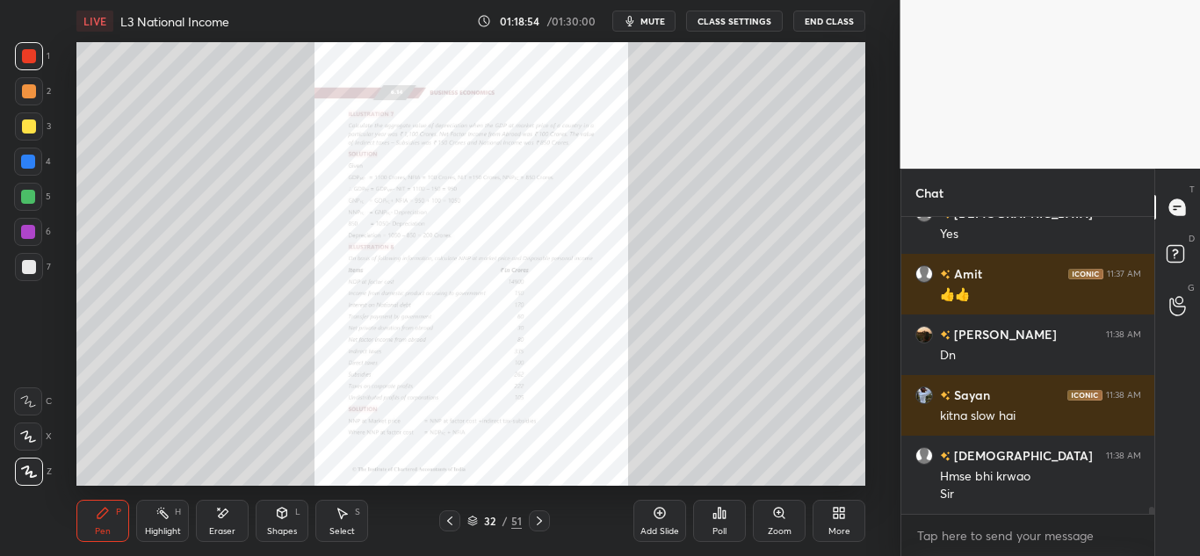
click at [764, 533] on div "Zoom" at bounding box center [779, 521] width 53 height 42
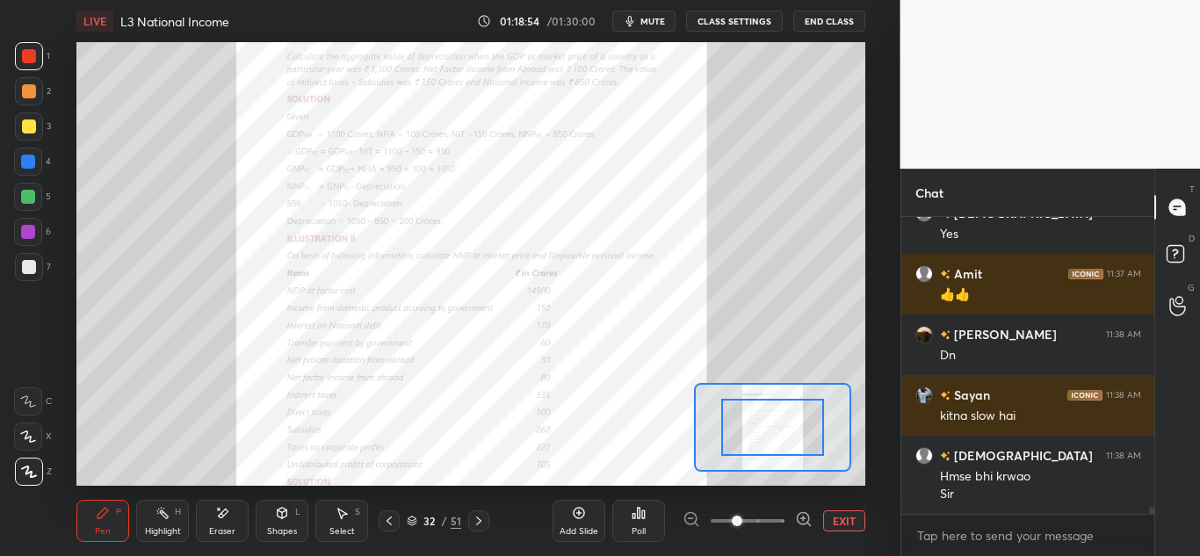
click at [766, 533] on span at bounding box center [748, 521] width 74 height 26
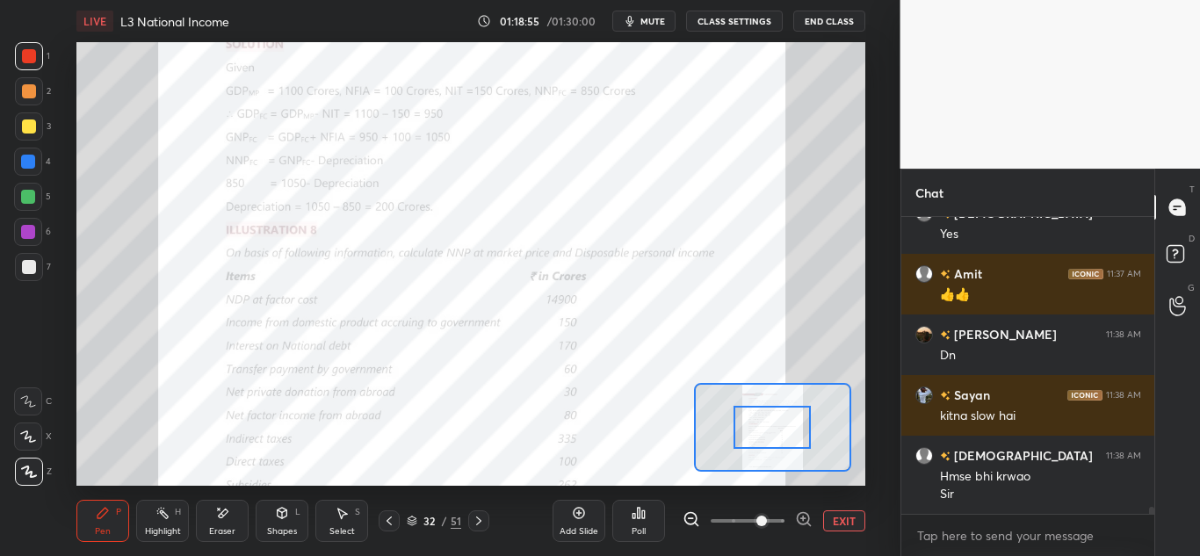
drag, startPoint x: 763, startPoint y: 526, endPoint x: 778, endPoint y: 524, distance: 15.2
click at [767, 525] on span at bounding box center [762, 521] width 11 height 11
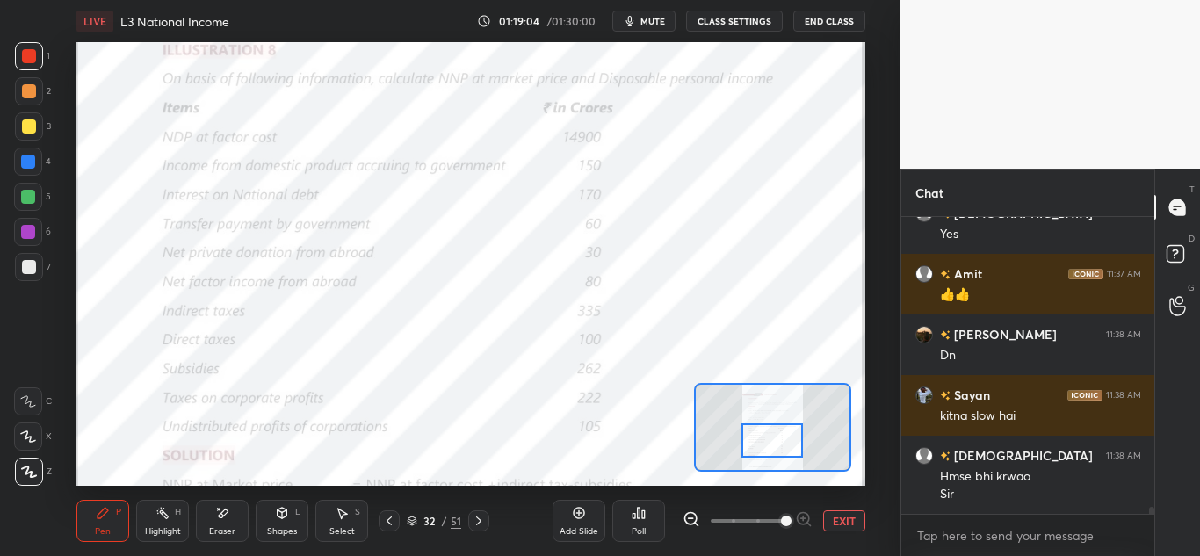
drag, startPoint x: 779, startPoint y: 435, endPoint x: 779, endPoint y: 448, distance: 13.2
click at [779, 448] on div at bounding box center [773, 441] width 62 height 34
click at [480, 520] on icon at bounding box center [479, 521] width 14 height 14
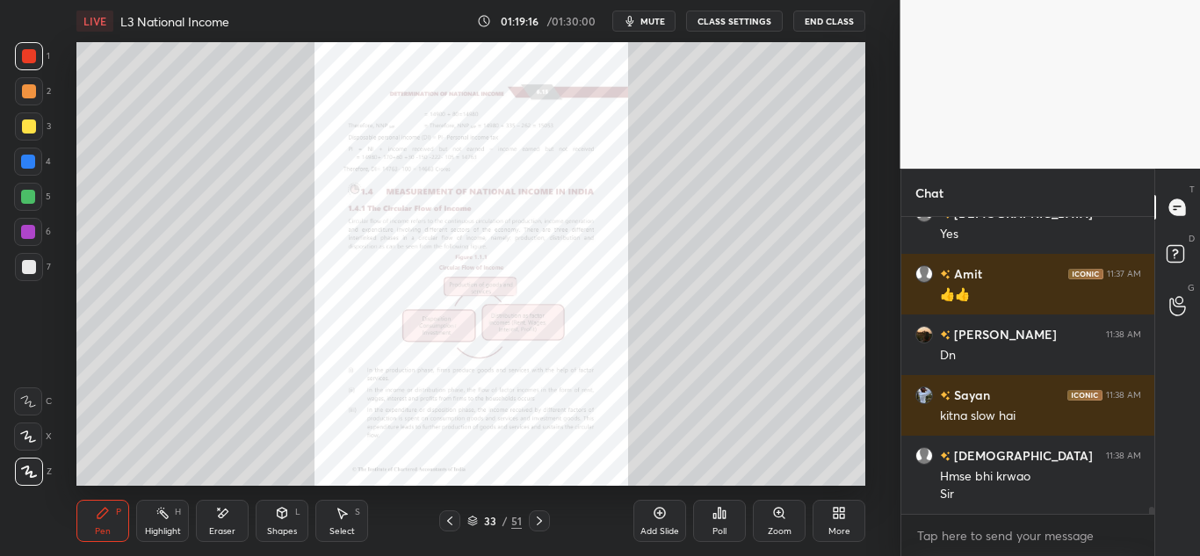
click at [541, 517] on icon at bounding box center [540, 521] width 14 height 14
click at [543, 520] on icon at bounding box center [540, 521] width 14 height 14
click at [546, 518] on icon at bounding box center [540, 521] width 14 height 14
click at [540, 517] on icon at bounding box center [540, 521] width 14 height 14
click at [538, 519] on icon at bounding box center [540, 521] width 14 height 14
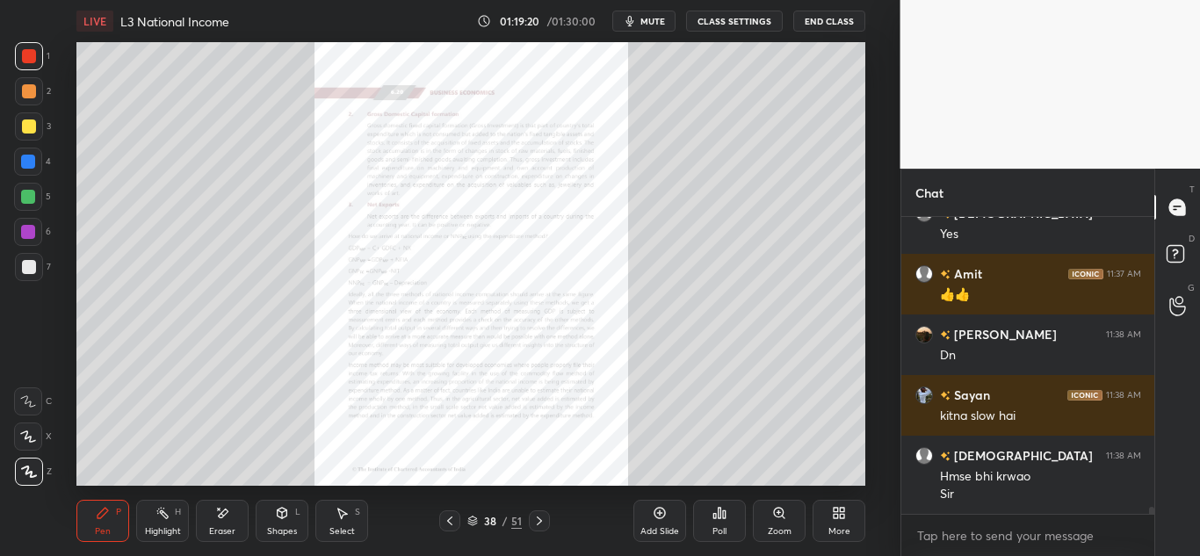
click at [540, 519] on icon at bounding box center [539, 521] width 5 height 9
click at [779, 531] on div "Zoom" at bounding box center [780, 531] width 24 height 9
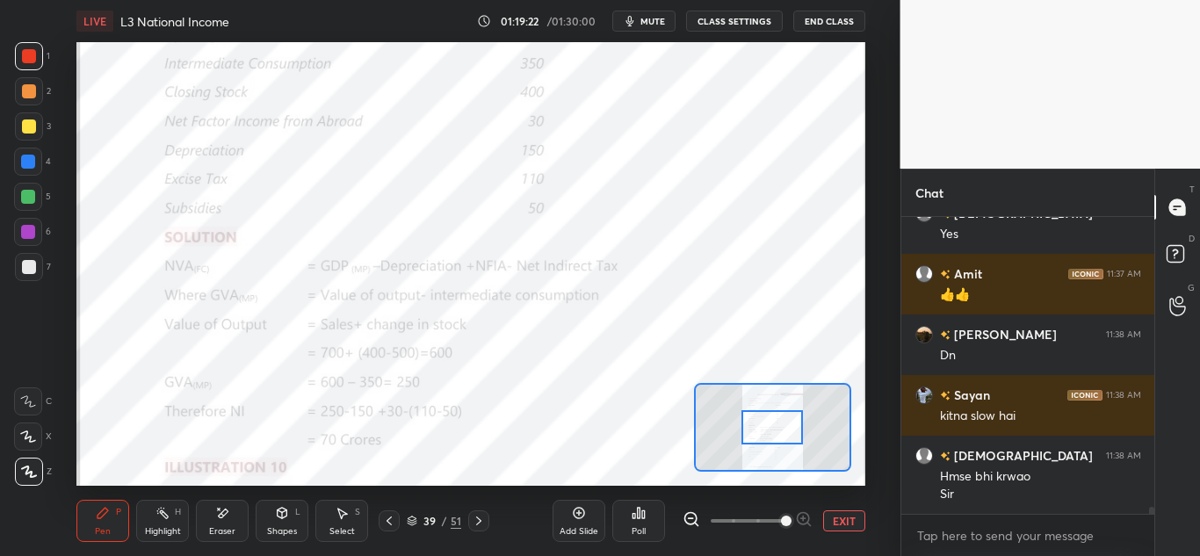
click at [781, 526] on span at bounding box center [786, 521] width 11 height 11
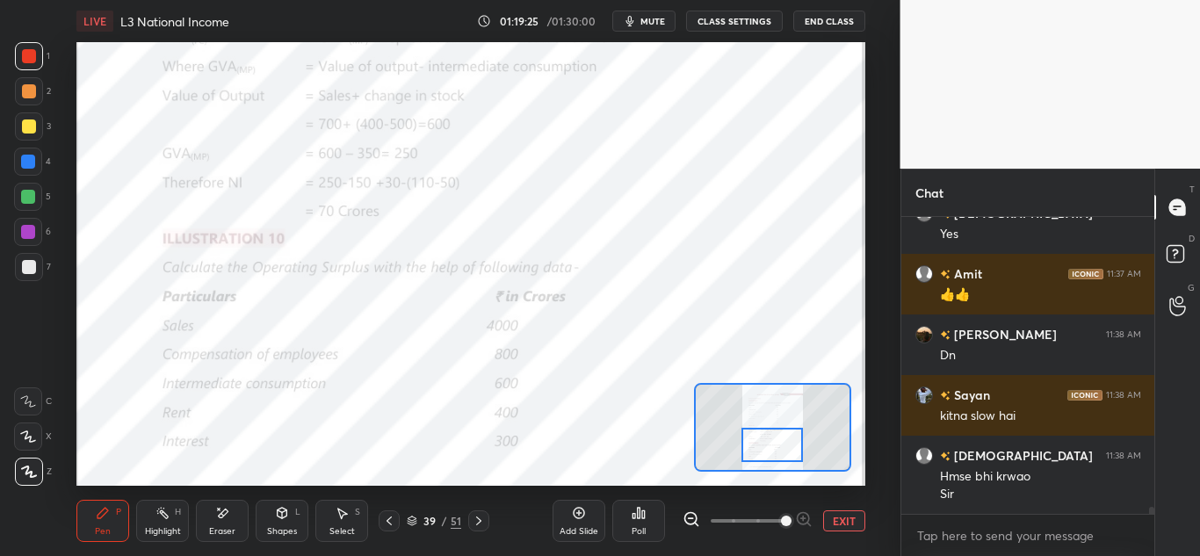
drag, startPoint x: 778, startPoint y: 424, endPoint x: 781, endPoint y: 439, distance: 16.2
click at [778, 442] on div at bounding box center [773, 445] width 62 height 34
click at [478, 514] on icon at bounding box center [479, 521] width 14 height 14
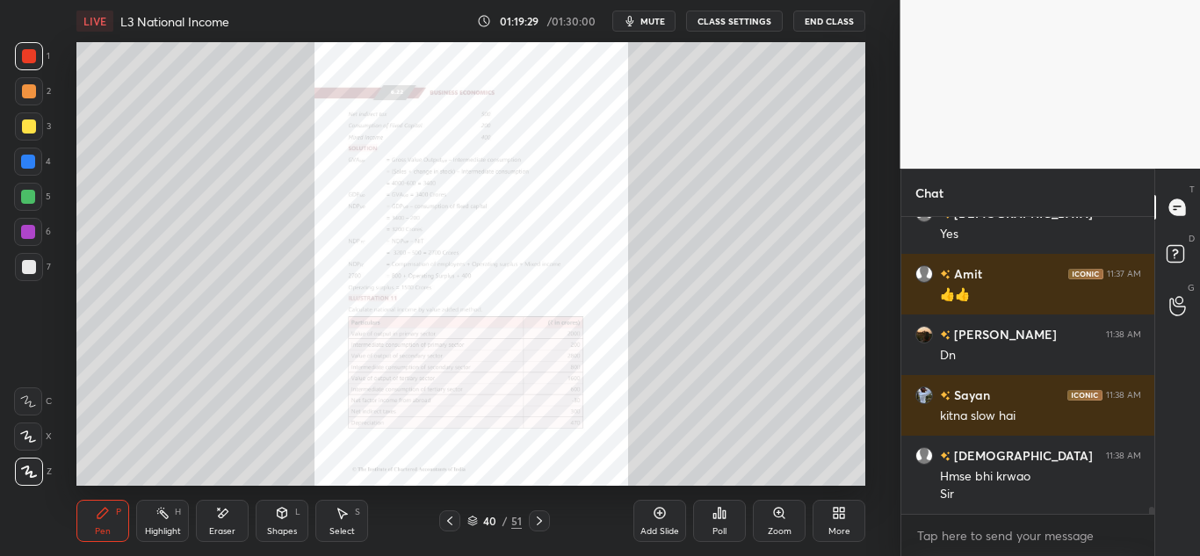
click at [769, 518] on div "Zoom" at bounding box center [779, 521] width 53 height 42
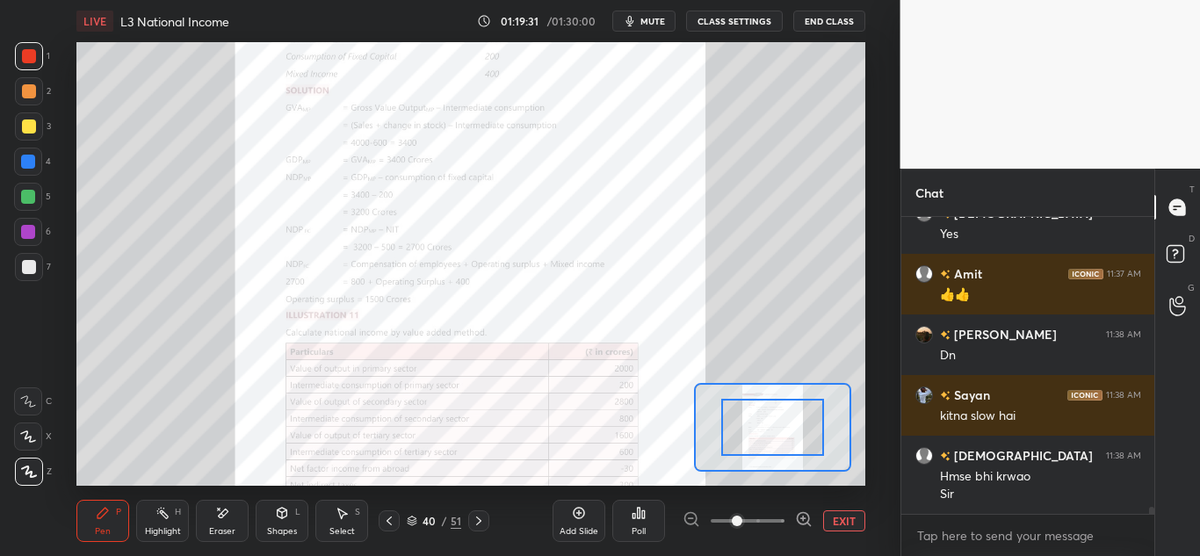
click at [476, 518] on icon at bounding box center [479, 521] width 14 height 14
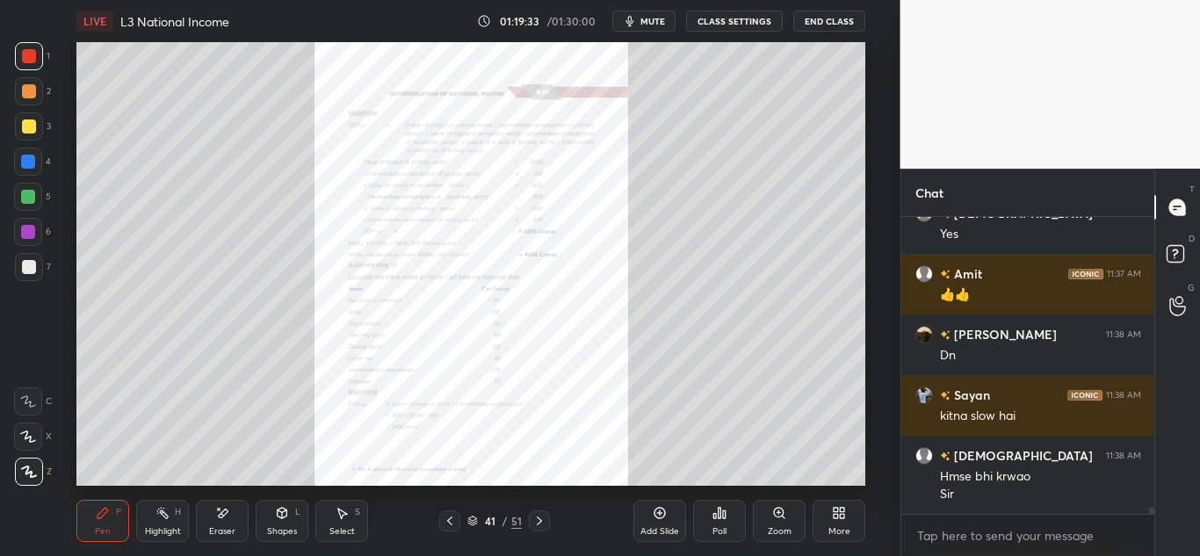
click at [541, 522] on icon at bounding box center [540, 521] width 14 height 14
click at [775, 524] on div "Zoom" at bounding box center [779, 521] width 53 height 42
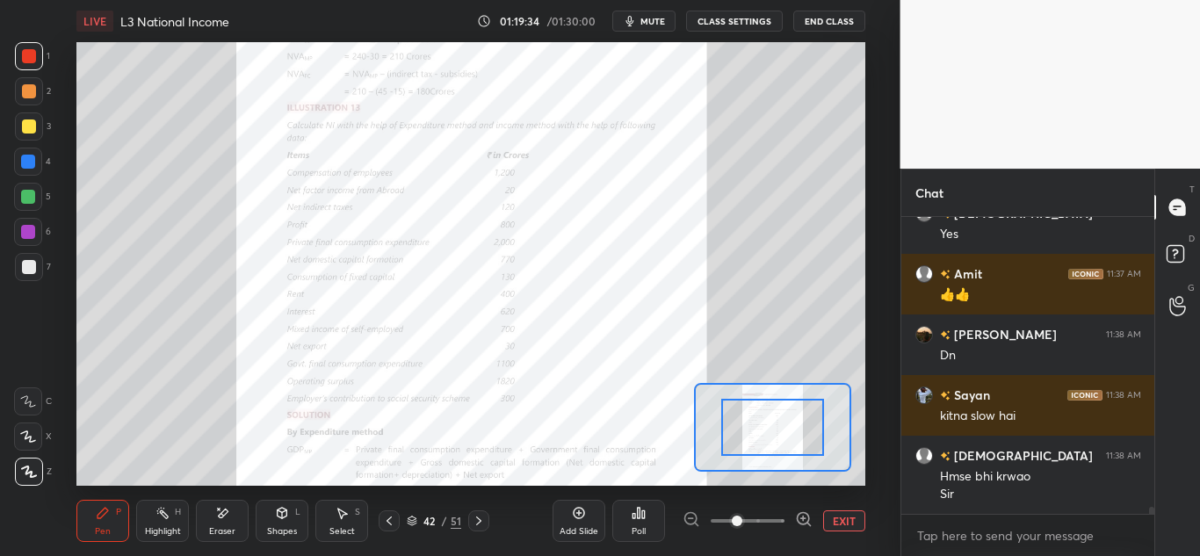
click at [777, 524] on span at bounding box center [748, 521] width 74 height 26
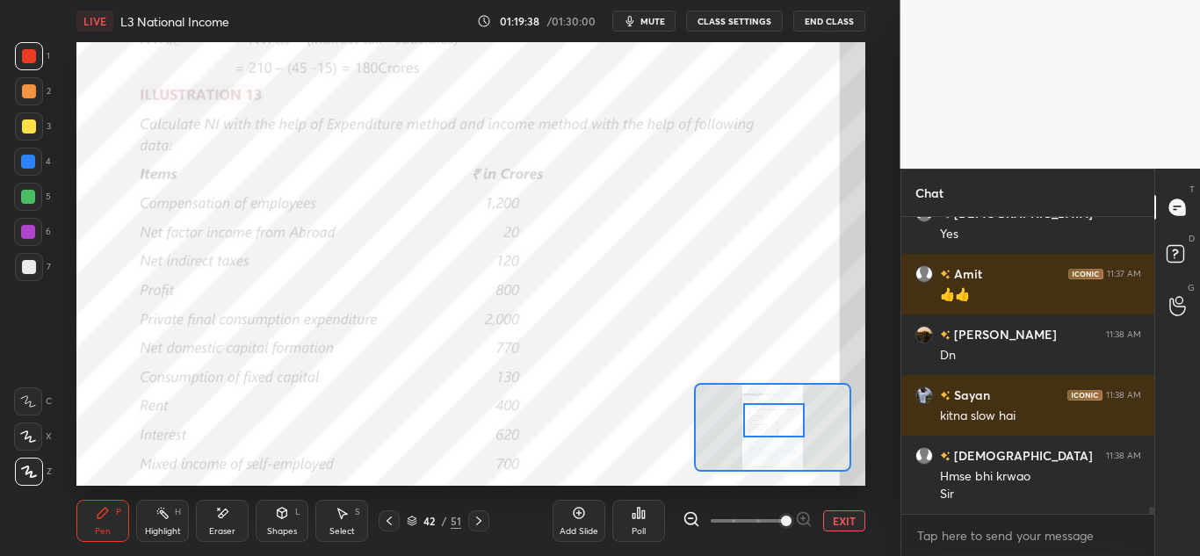
click at [786, 421] on div at bounding box center [774, 420] width 62 height 34
click at [221, 525] on div "Eraser" at bounding box center [222, 521] width 53 height 42
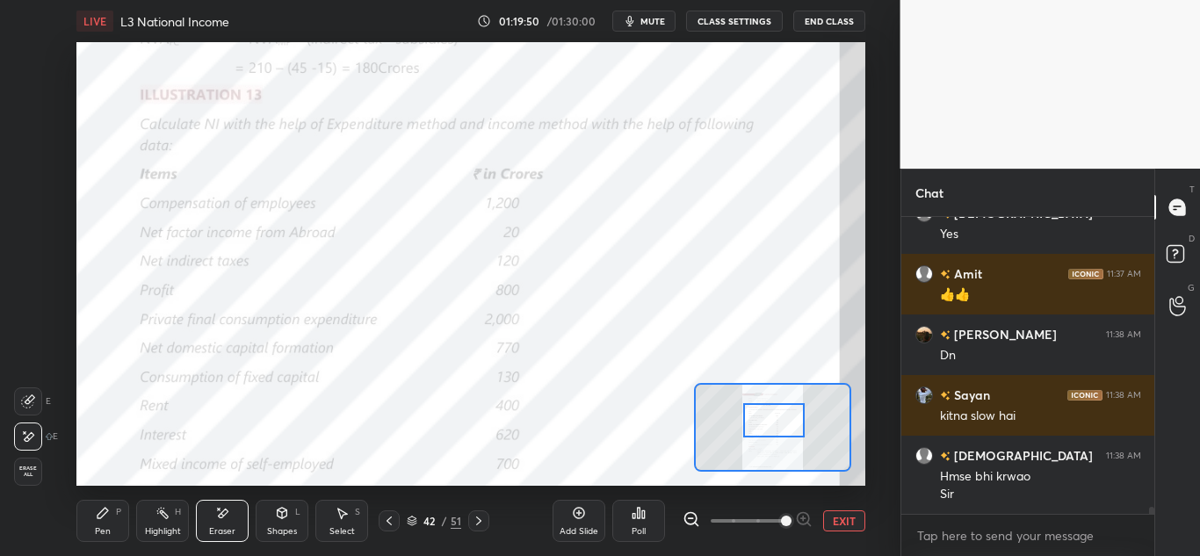
click at [295, 523] on div "Shapes L" at bounding box center [282, 521] width 53 height 42
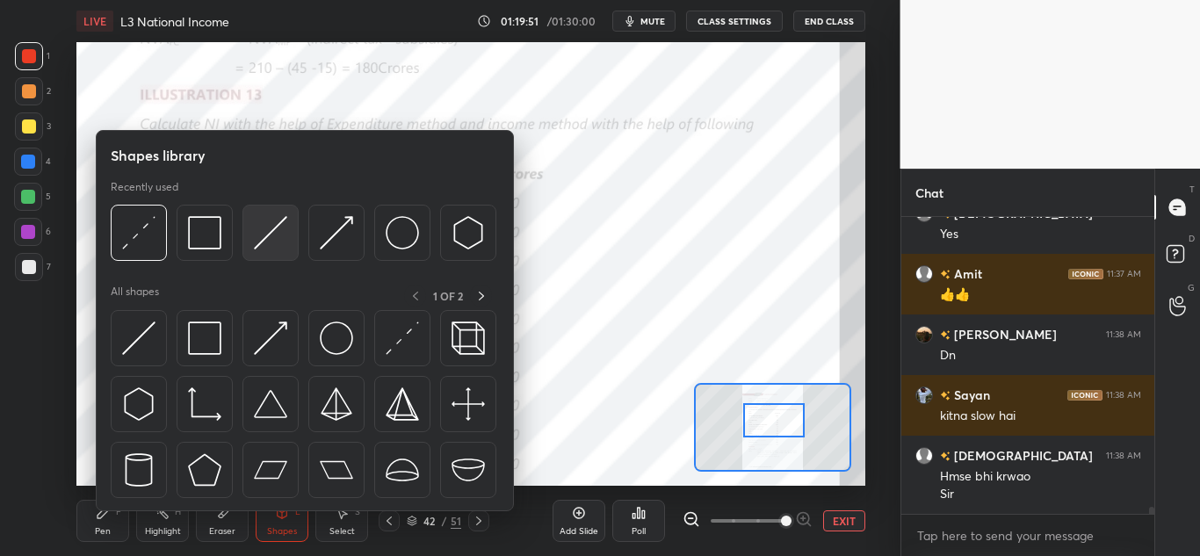
click at [272, 243] on img at bounding box center [270, 232] width 33 height 33
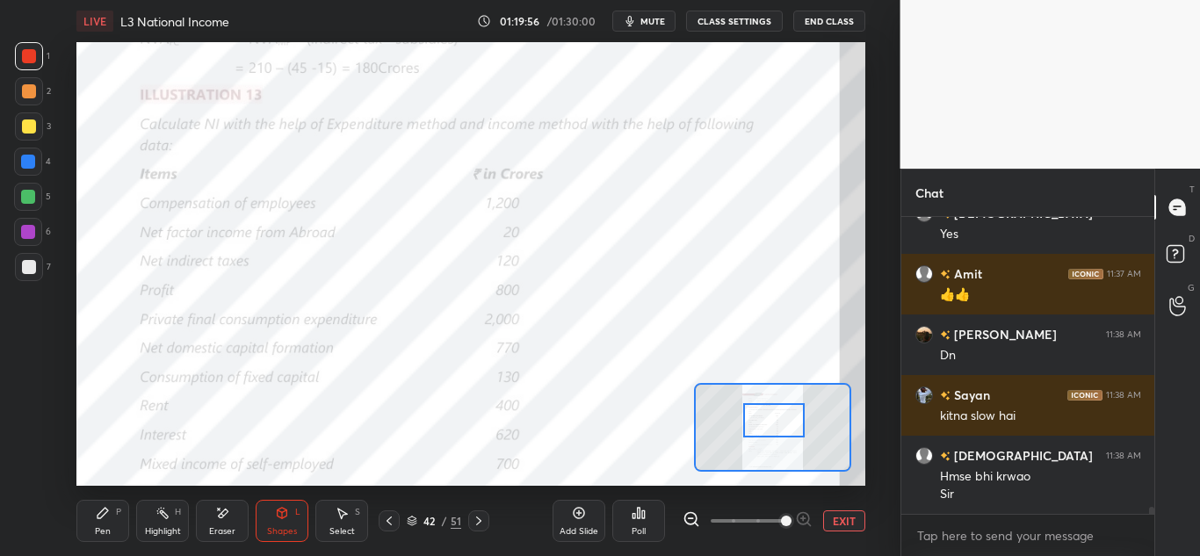
drag, startPoint x: 94, startPoint y: 522, endPoint x: 121, endPoint y: 492, distance: 40.4
click at [94, 525] on div "Pen P" at bounding box center [102, 521] width 53 height 42
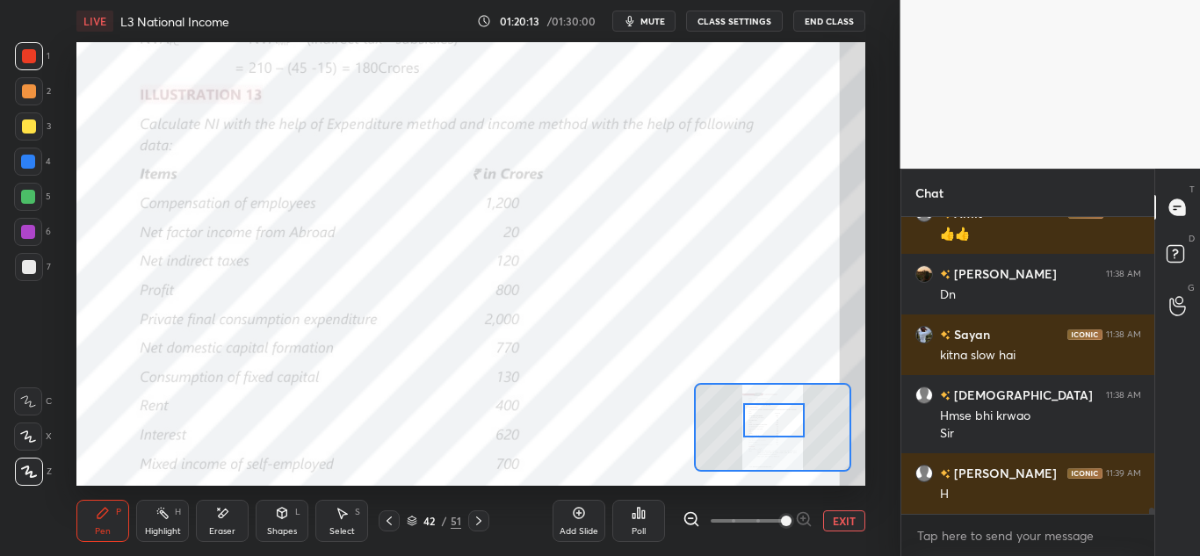
click at [267, 518] on div "Shapes L" at bounding box center [282, 521] width 53 height 42
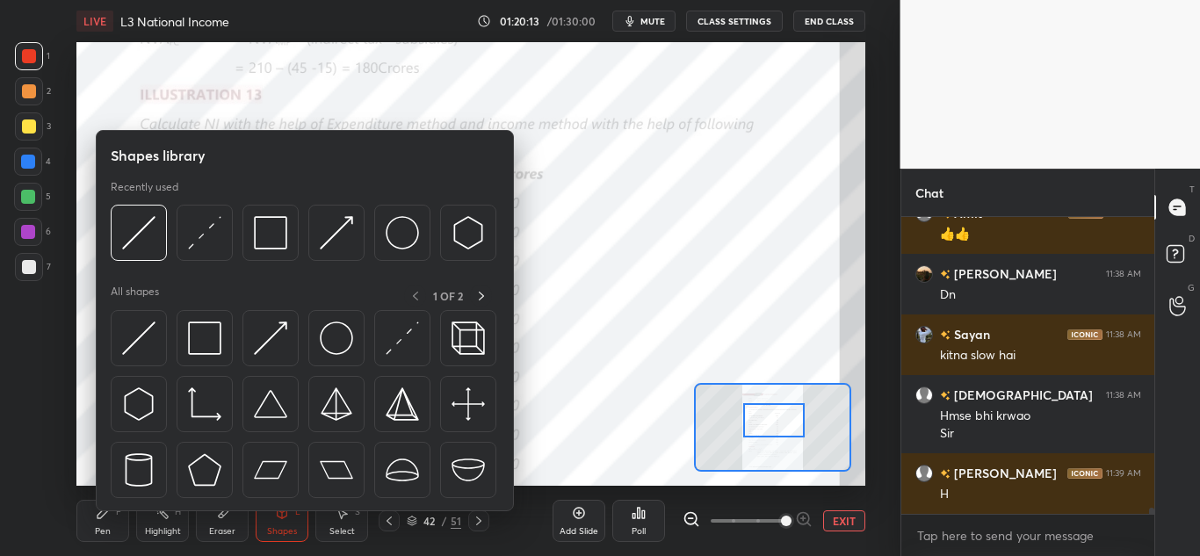
click at [221, 521] on div "Eraser" at bounding box center [222, 521] width 53 height 42
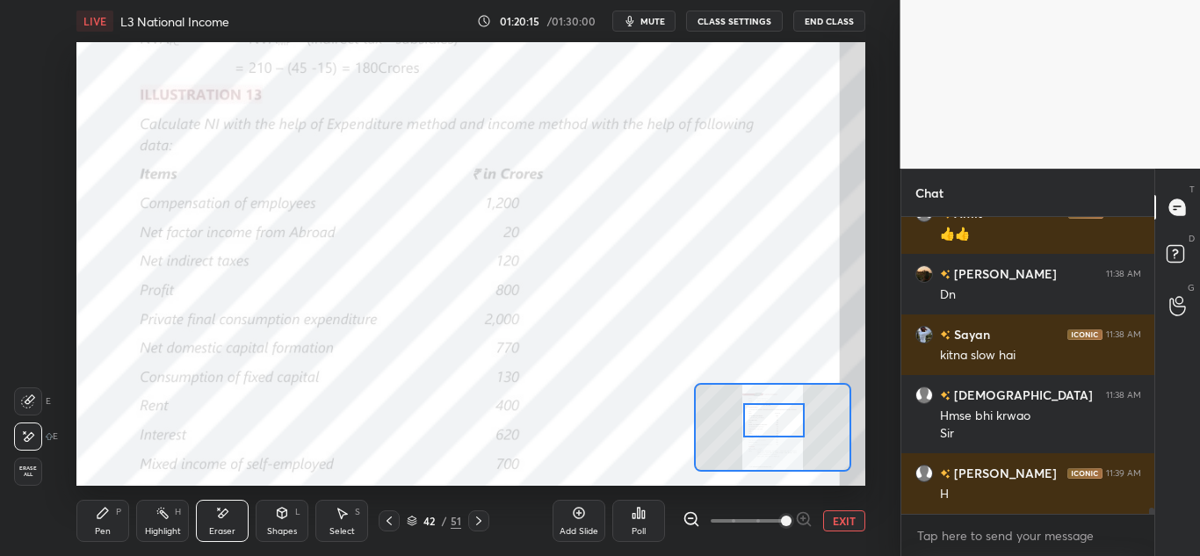
click at [87, 511] on div "Pen P" at bounding box center [102, 521] width 53 height 42
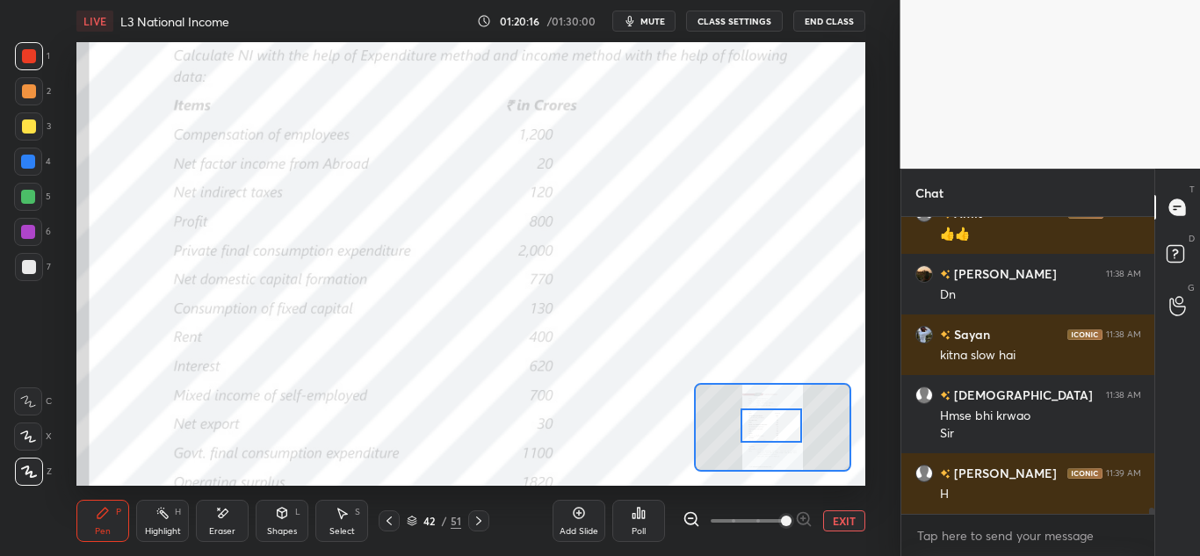
click at [776, 428] on div at bounding box center [772, 426] width 62 height 34
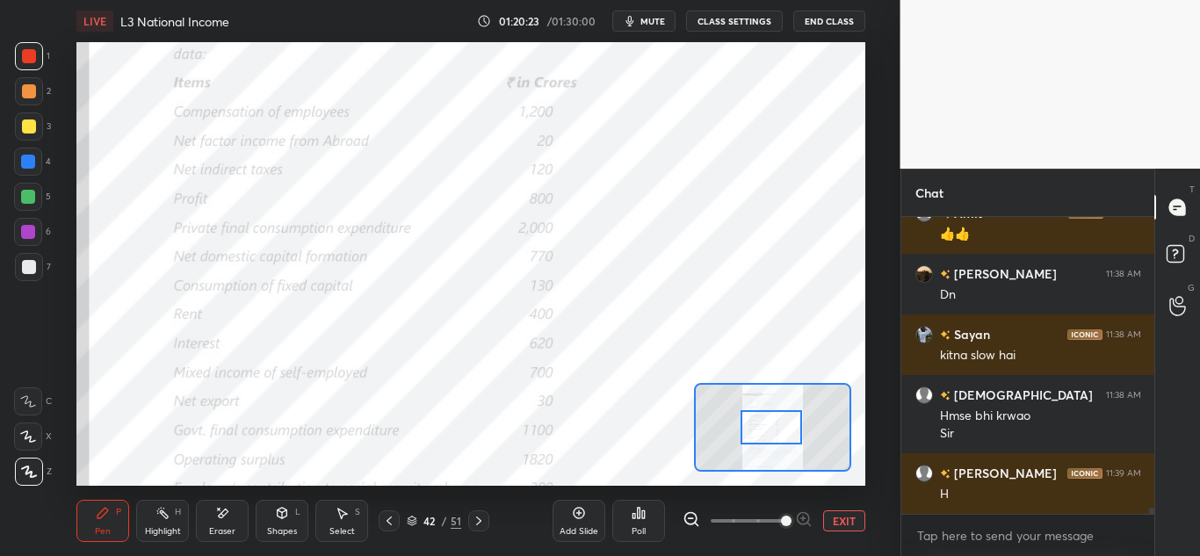
click at [761, 435] on div at bounding box center [772, 427] width 62 height 34
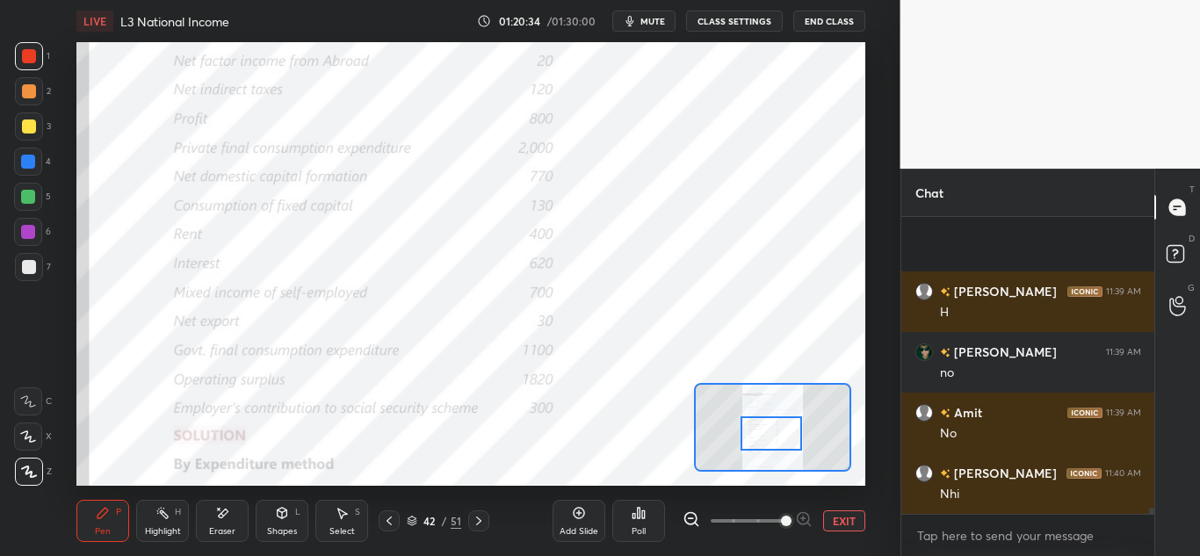
scroll to position [13431, 0]
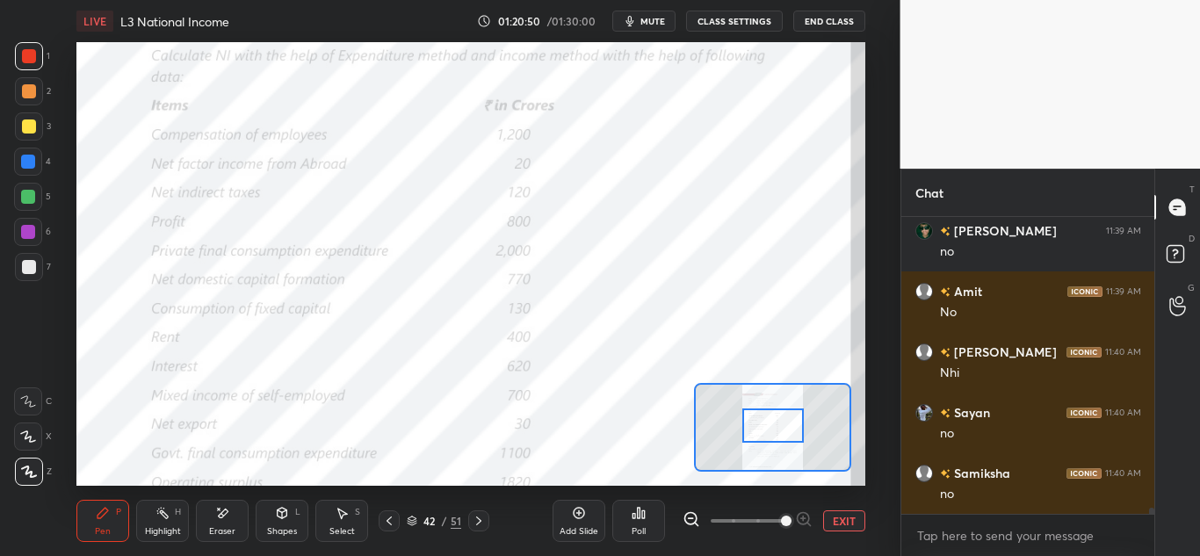
click at [782, 428] on div at bounding box center [774, 426] width 62 height 34
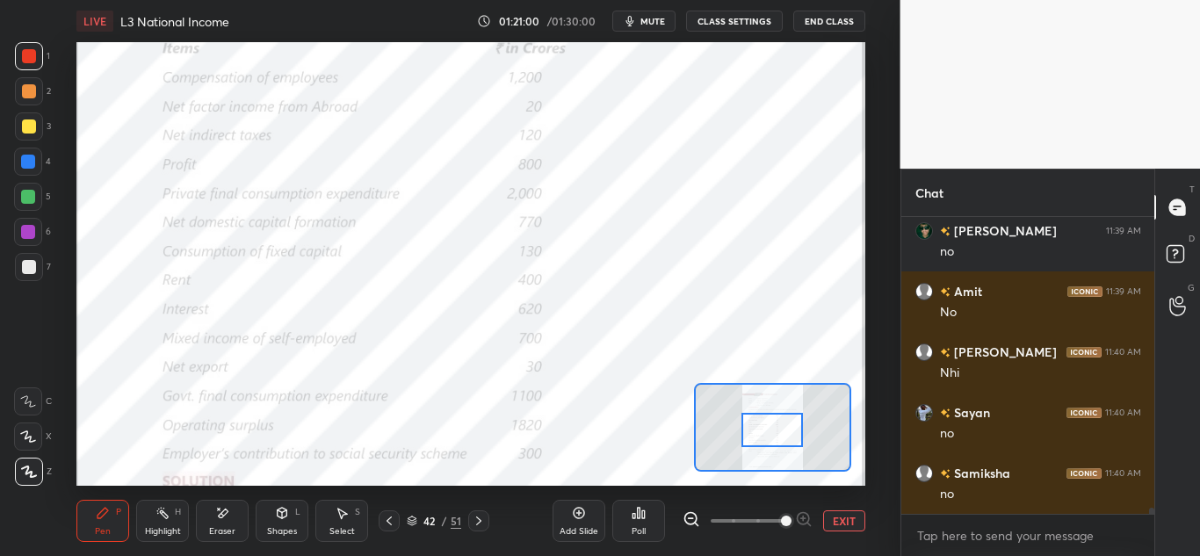
click at [779, 432] on div at bounding box center [773, 430] width 62 height 34
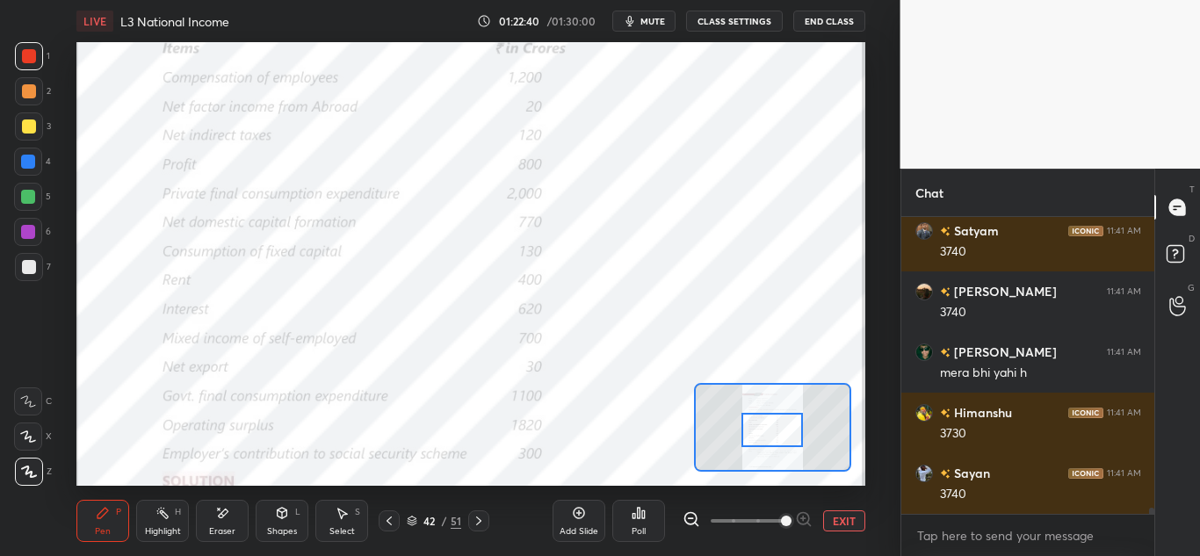
scroll to position [14253, 0]
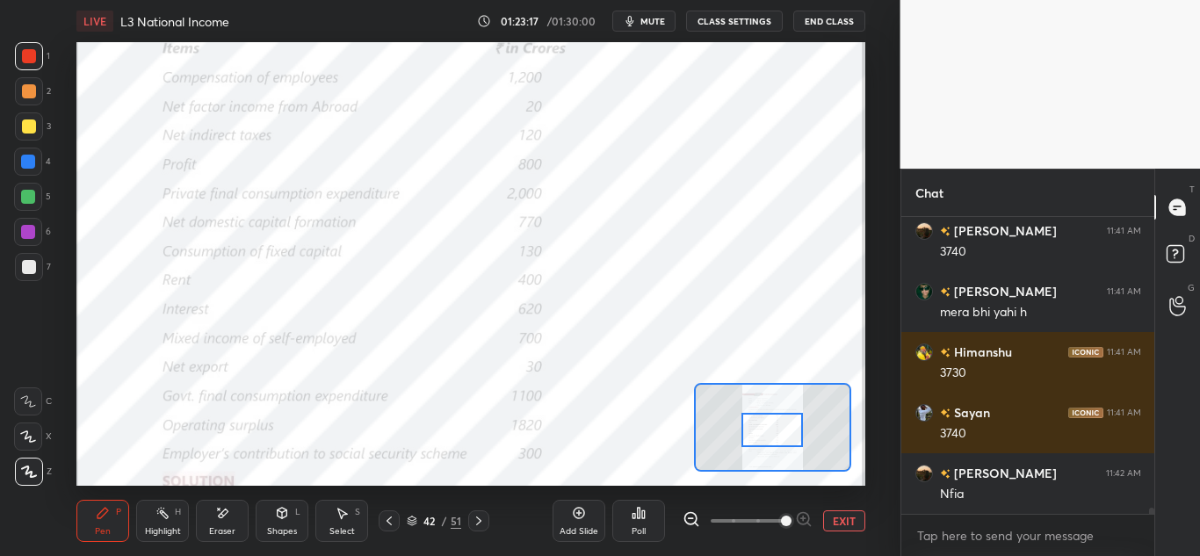
click at [223, 530] on div "Eraser" at bounding box center [222, 531] width 26 height 9
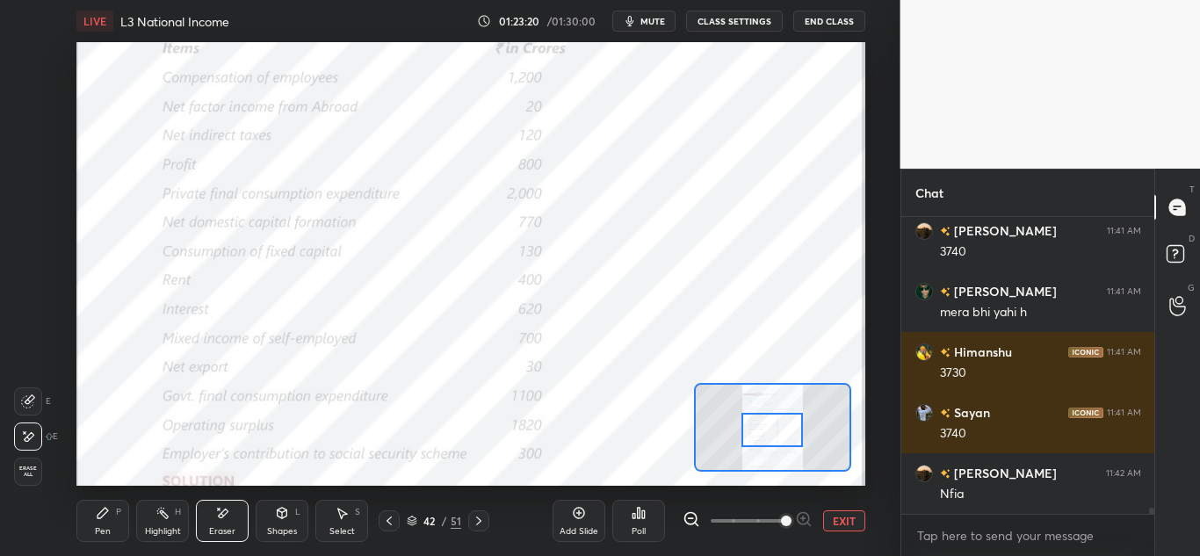
click at [109, 516] on icon at bounding box center [103, 513] width 14 height 14
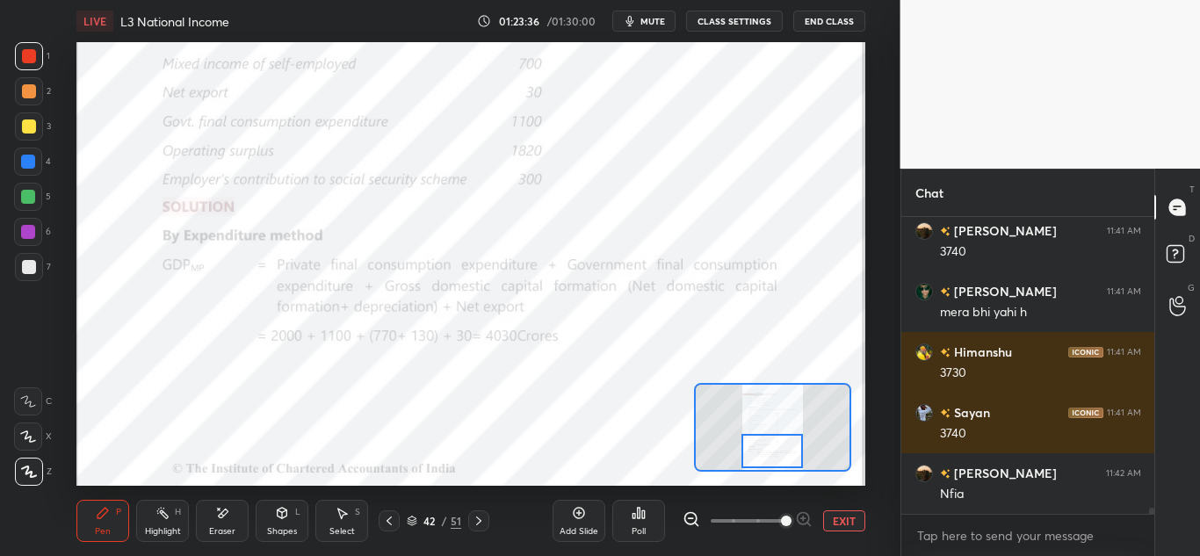
drag, startPoint x: 779, startPoint y: 423, endPoint x: 779, endPoint y: 444, distance: 21.1
click at [779, 444] on div at bounding box center [773, 451] width 62 height 34
click at [476, 526] on icon at bounding box center [479, 521] width 14 height 14
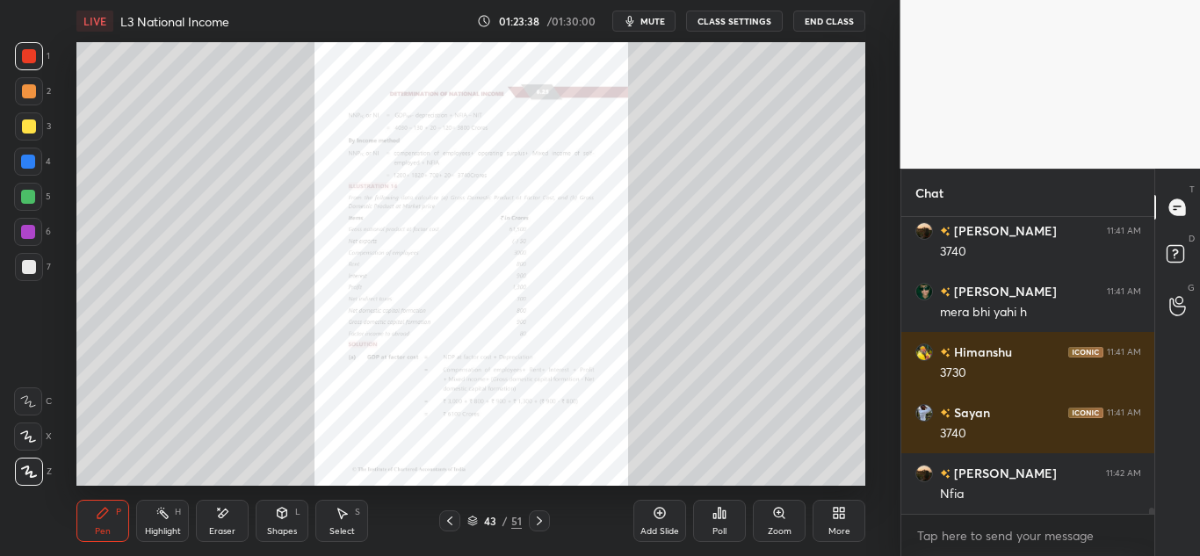
click at [774, 520] on div "Zoom" at bounding box center [779, 521] width 53 height 42
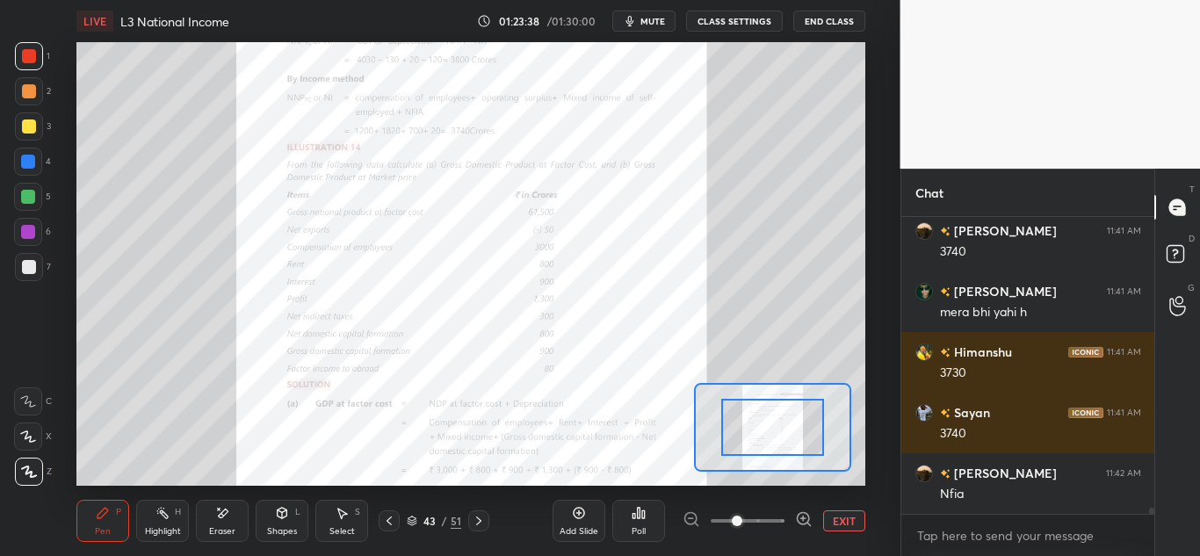
click at [778, 520] on span at bounding box center [748, 521] width 74 height 26
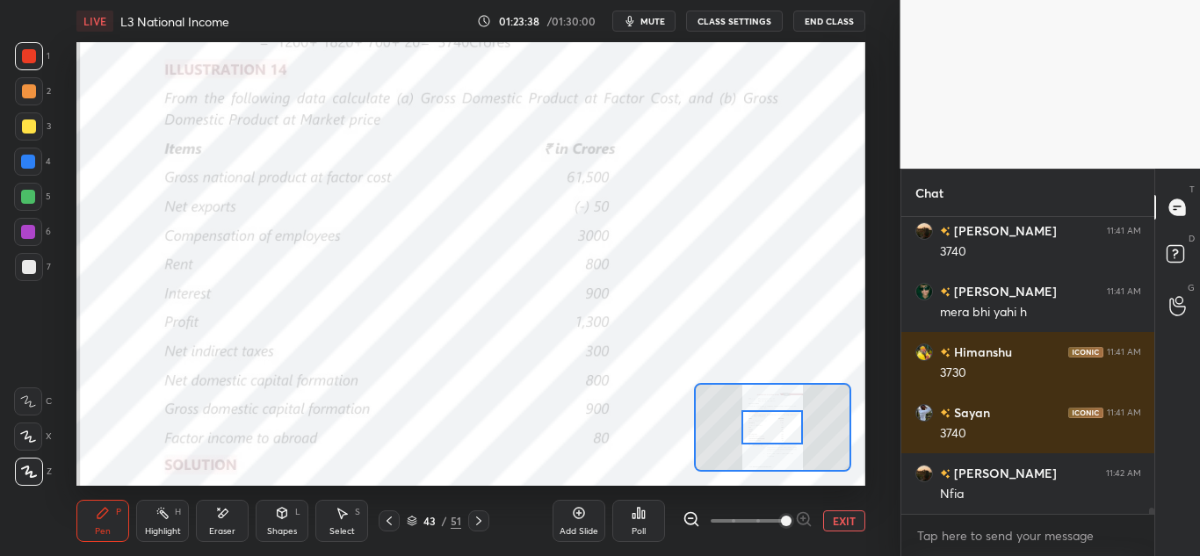
drag, startPoint x: 782, startPoint y: 520, endPoint x: 803, endPoint y: 424, distance: 98.9
click at [781, 516] on span at bounding box center [786, 521] width 11 height 11
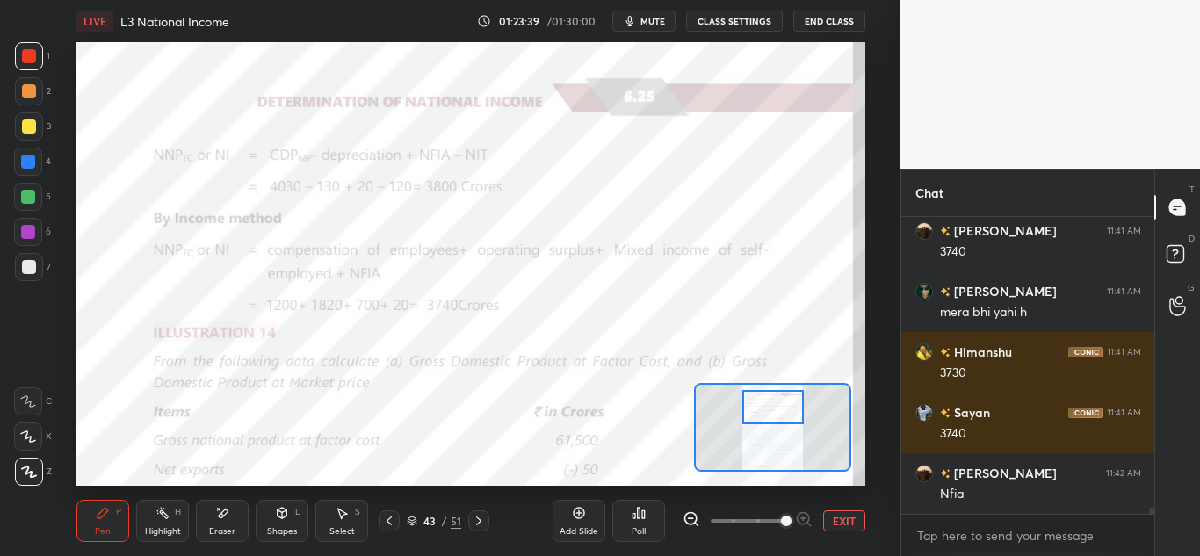
drag, startPoint x: 782, startPoint y: 431, endPoint x: 783, endPoint y: 412, distance: 19.4
click at [783, 412] on div at bounding box center [774, 407] width 62 height 34
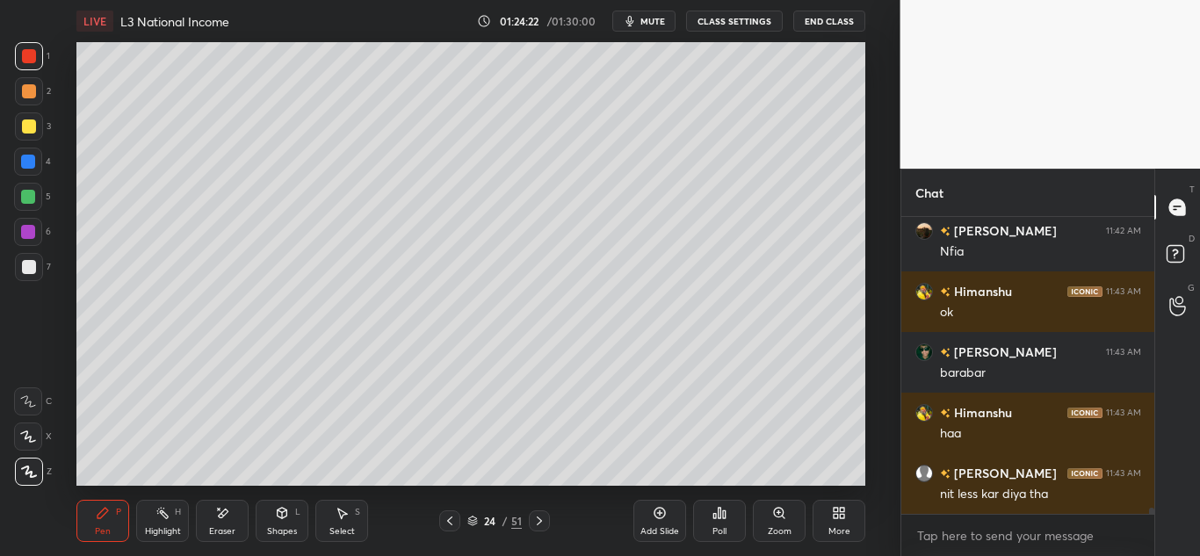
scroll to position [14513, 0]
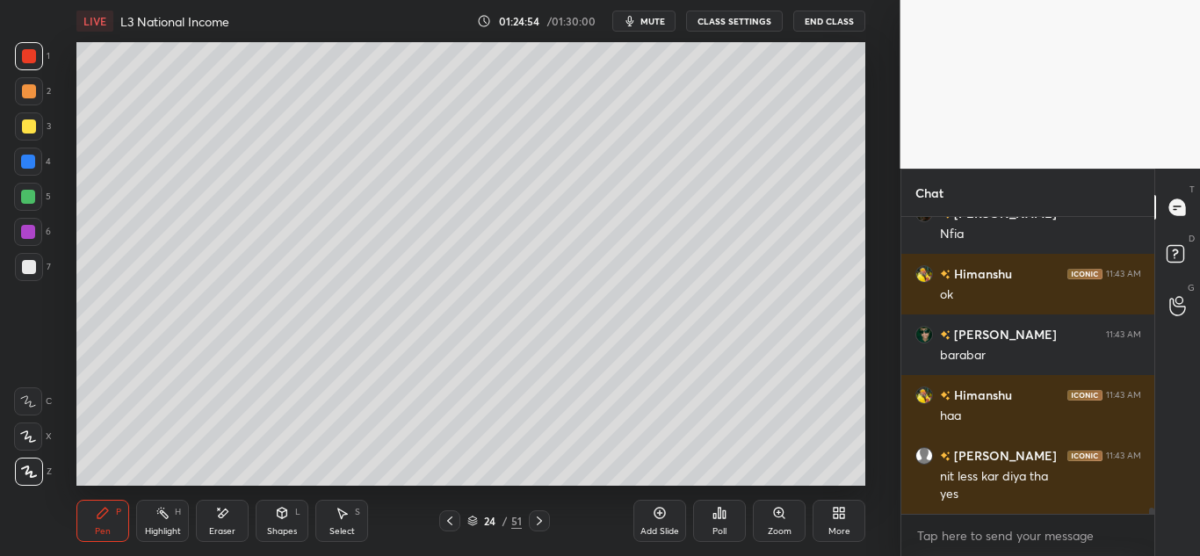
click at [658, 22] on span "mute" at bounding box center [653, 21] width 25 height 12
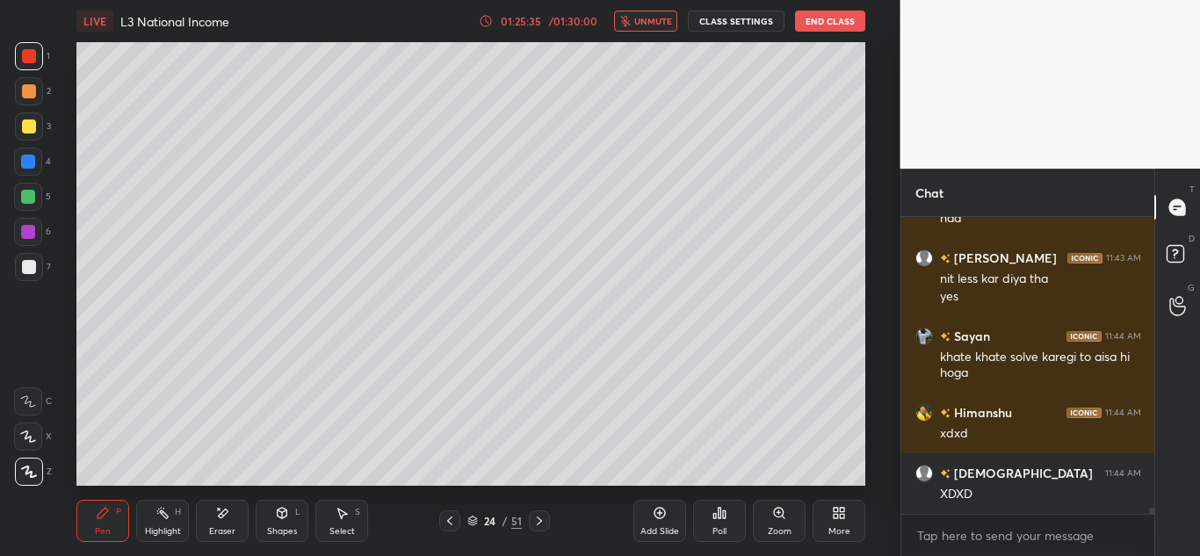
scroll to position [14771, 0]
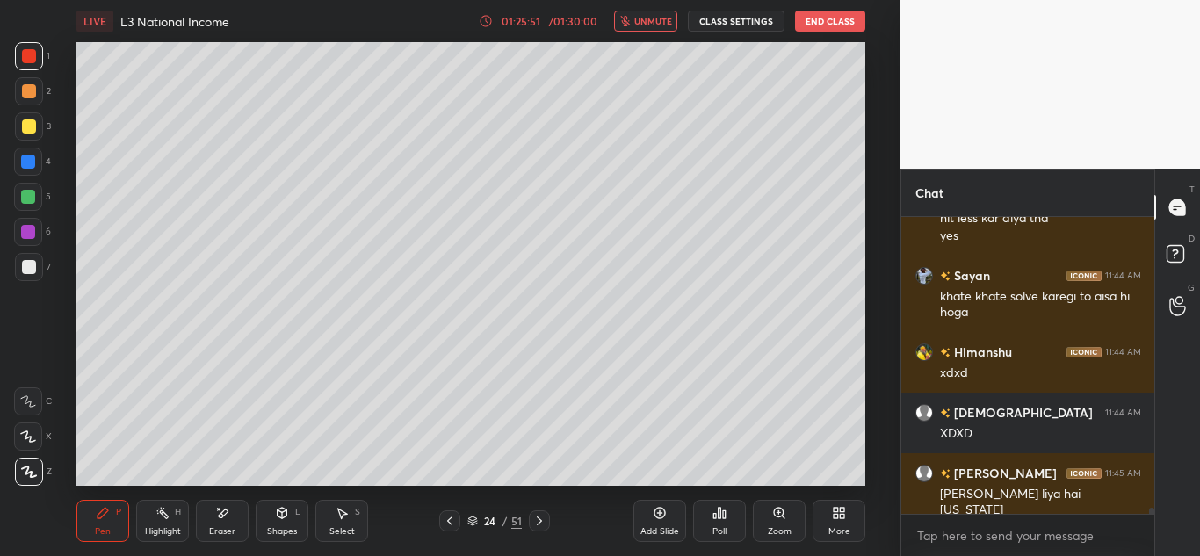
click at [651, 24] on span "unmute" at bounding box center [653, 21] width 38 height 12
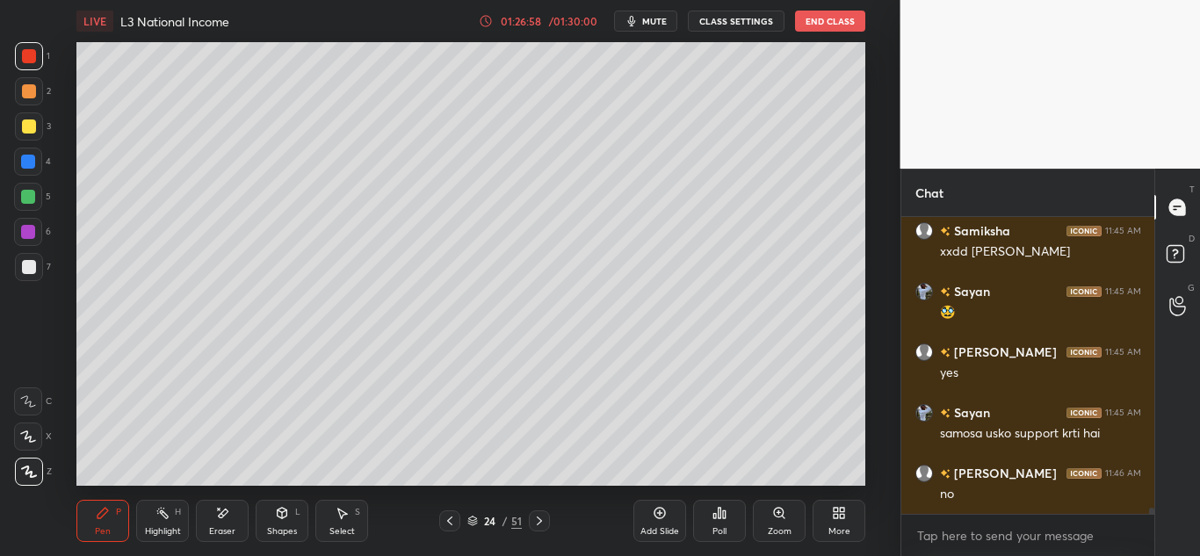
scroll to position [15168, 0]
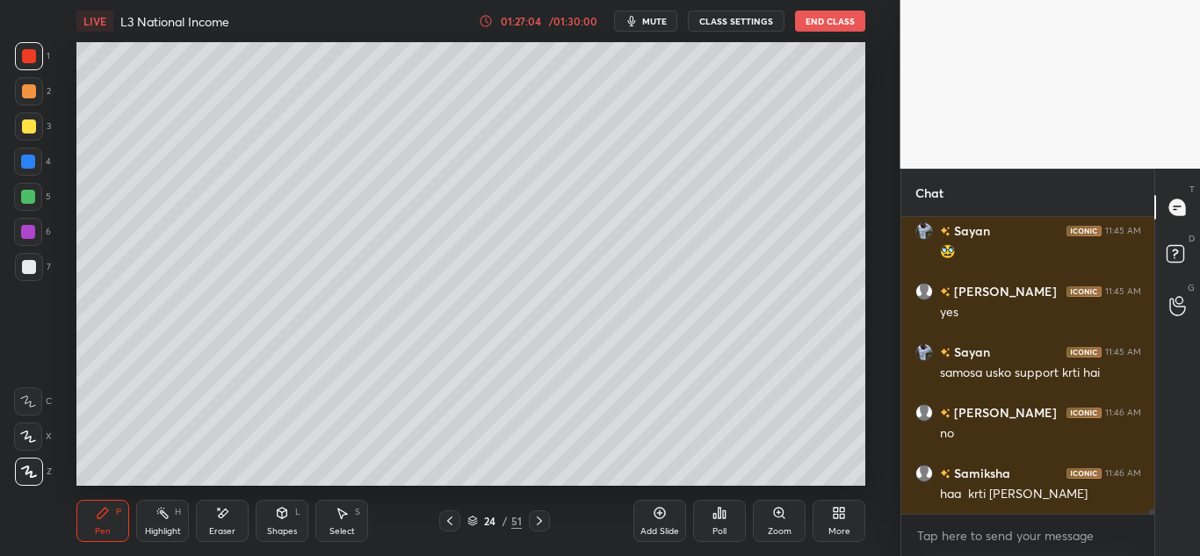
click at [443, 524] on icon at bounding box center [450, 521] width 14 height 14
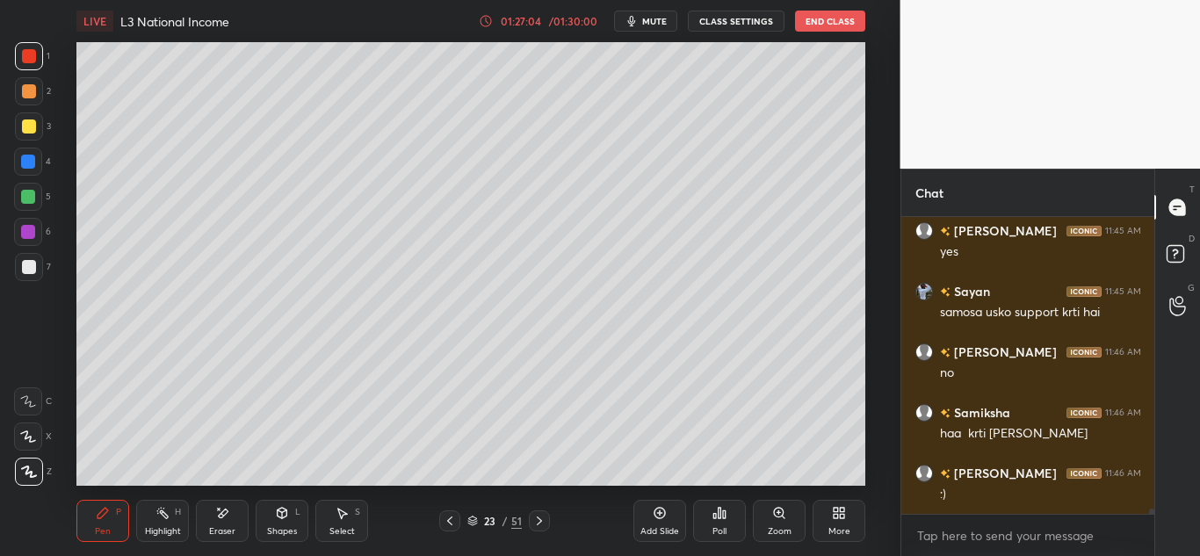
click at [447, 524] on icon at bounding box center [450, 521] width 14 height 14
click at [448, 524] on icon at bounding box center [450, 521] width 14 height 14
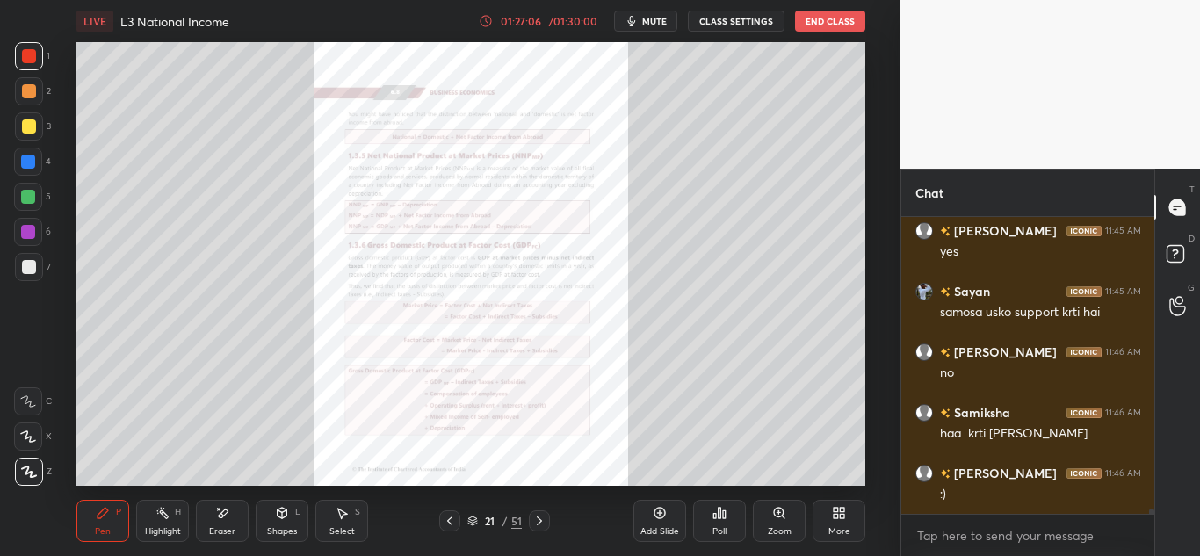
click at [448, 525] on icon at bounding box center [450, 521] width 14 height 14
click at [447, 526] on icon at bounding box center [450, 521] width 14 height 14
click at [447, 527] on icon at bounding box center [450, 521] width 14 height 14
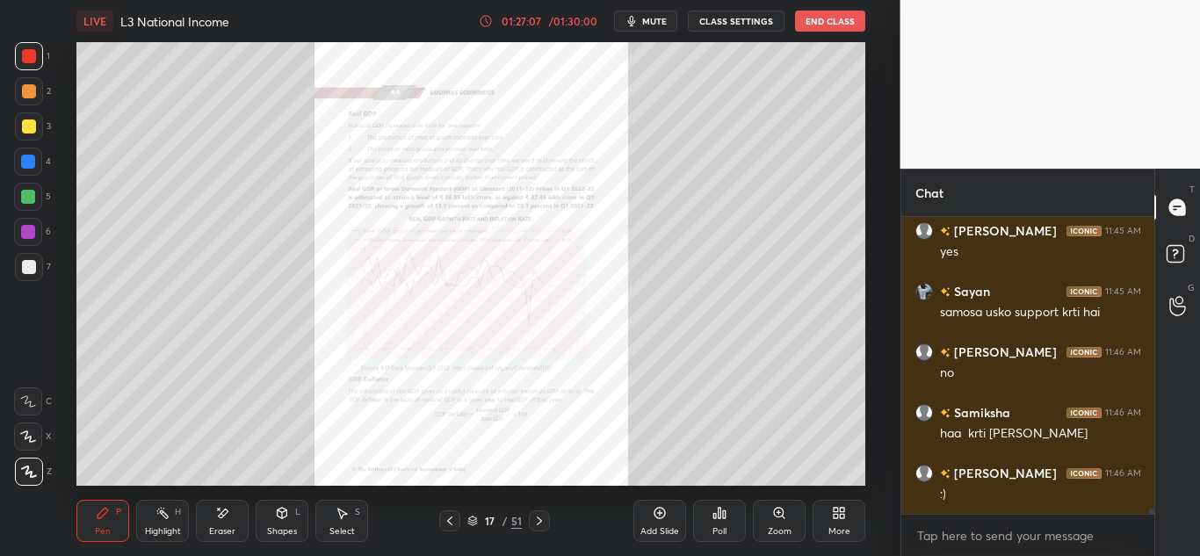
click at [447, 527] on icon at bounding box center [450, 521] width 14 height 14
click at [446, 527] on icon at bounding box center [450, 521] width 14 height 14
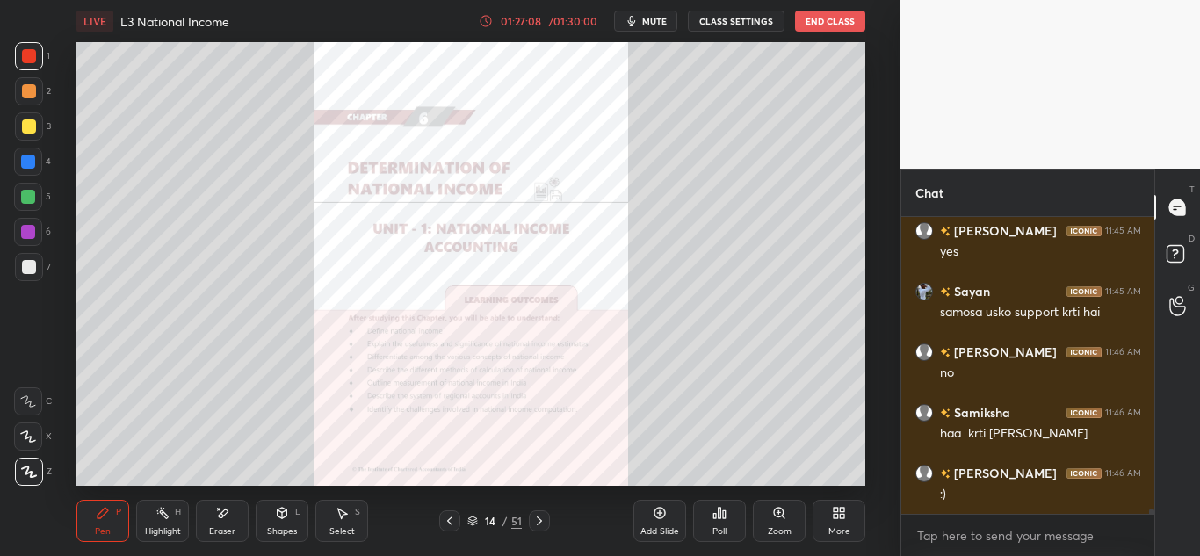
click at [446, 527] on icon at bounding box center [450, 521] width 14 height 14
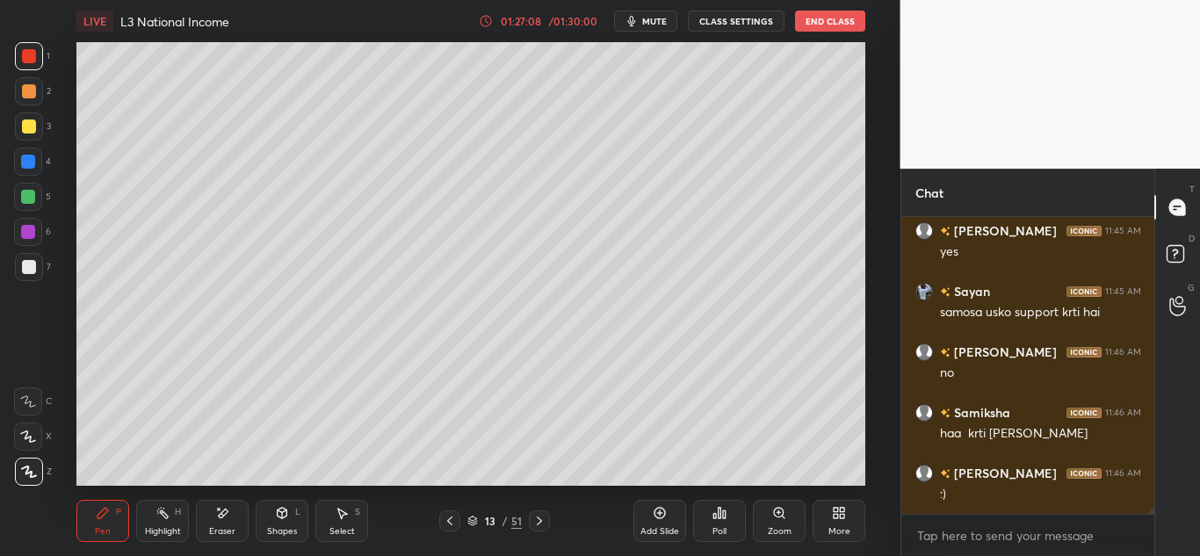
click at [446, 527] on icon at bounding box center [450, 521] width 14 height 14
click at [446, 528] on div at bounding box center [449, 521] width 21 height 21
click at [447, 530] on div at bounding box center [449, 521] width 21 height 21
click at [446, 531] on div at bounding box center [449, 521] width 21 height 21
click at [524, 521] on div "9 / 51" at bounding box center [494, 521] width 111 height 21
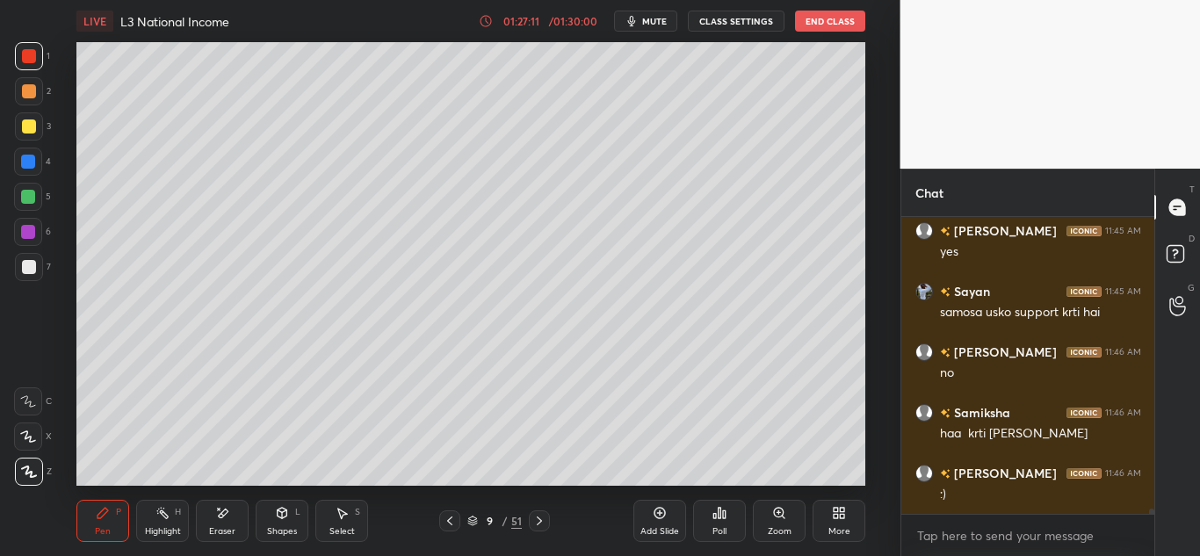
click at [525, 520] on div "9 / 51" at bounding box center [494, 521] width 111 height 21
click at [533, 519] on icon at bounding box center [540, 521] width 14 height 14
click at [536, 518] on icon at bounding box center [540, 521] width 14 height 14
click at [537, 517] on icon at bounding box center [540, 521] width 14 height 14
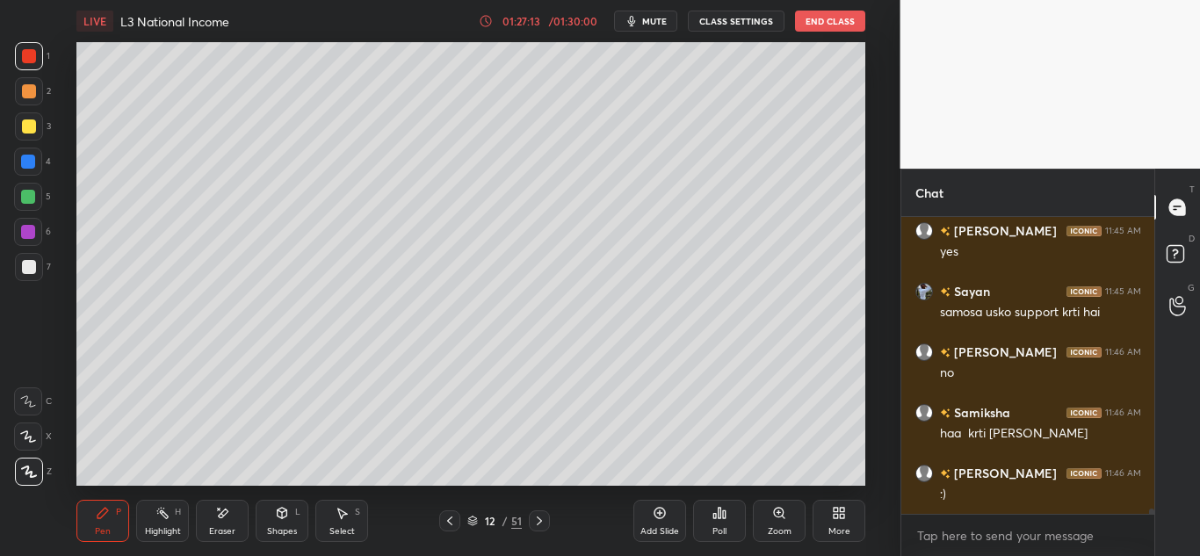
click at [543, 523] on icon at bounding box center [540, 521] width 14 height 14
drag, startPoint x: 540, startPoint y: 520, endPoint x: 509, endPoint y: 519, distance: 30.8
click at [539, 520] on icon at bounding box center [540, 521] width 14 height 14
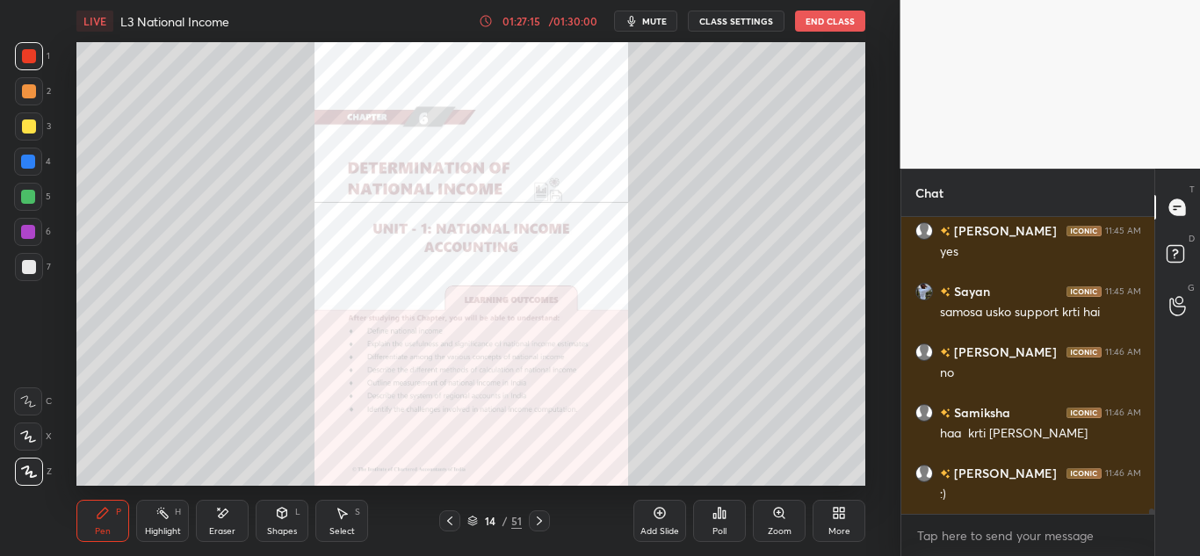
click at [448, 519] on icon at bounding box center [450, 521] width 14 height 14
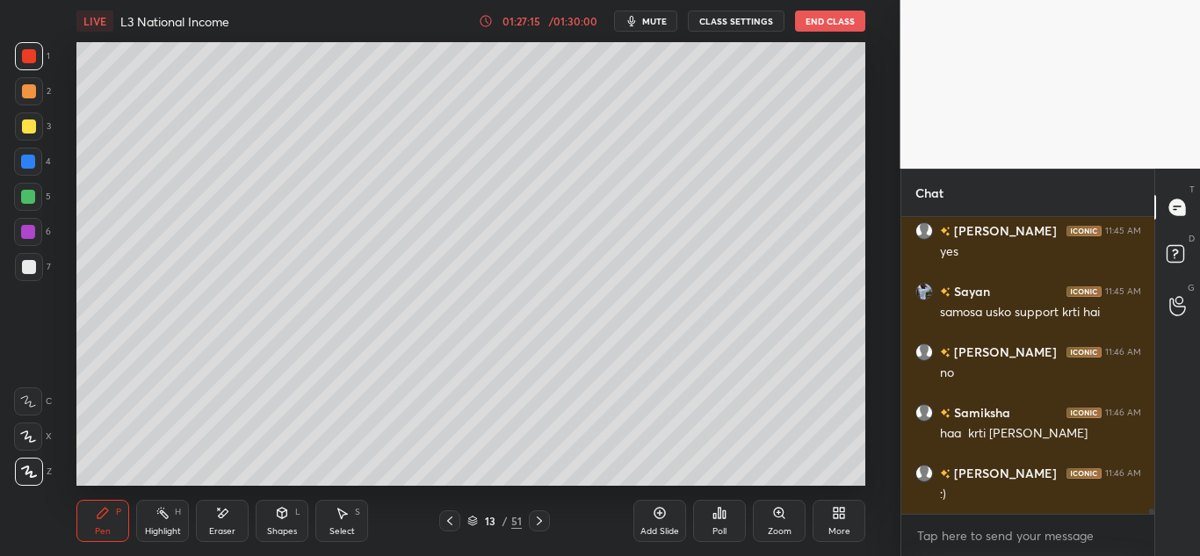
click at [450, 518] on icon at bounding box center [449, 521] width 5 height 9
click at [220, 532] on div "Eraser" at bounding box center [222, 531] width 26 height 9
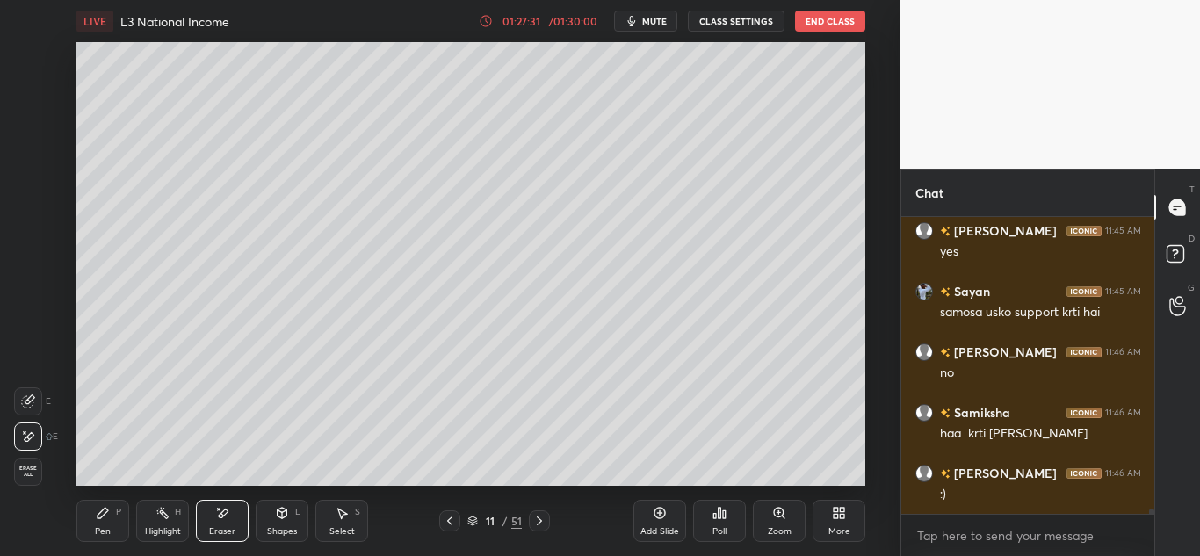
click at [25, 478] on span "Erase all" at bounding box center [28, 472] width 26 height 12
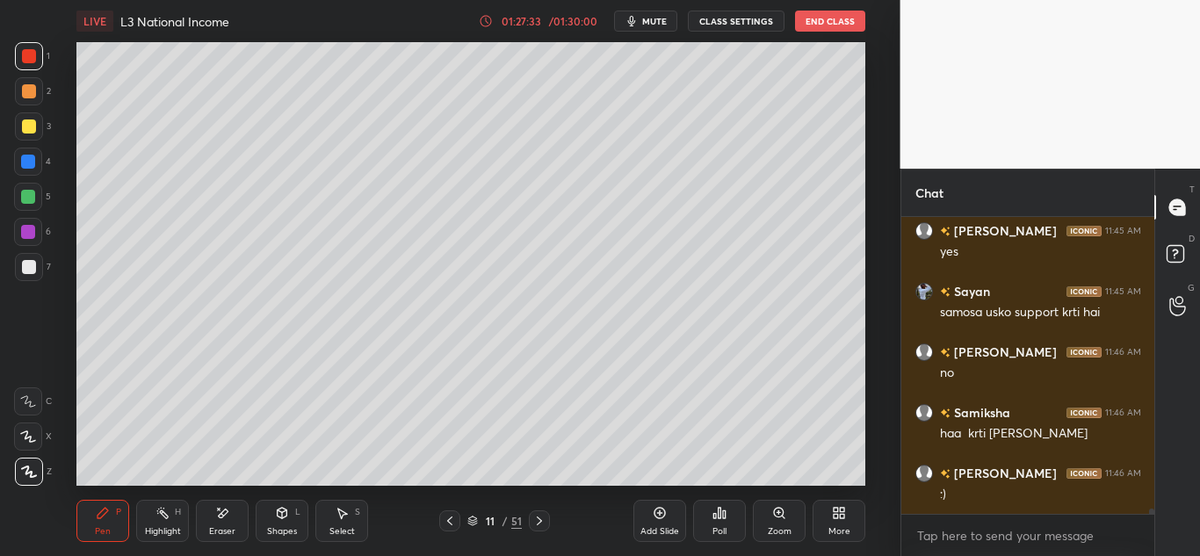
click at [542, 523] on icon at bounding box center [540, 521] width 14 height 14
click at [546, 522] on icon at bounding box center [540, 521] width 14 height 14
click at [547, 520] on div at bounding box center [539, 521] width 21 height 21
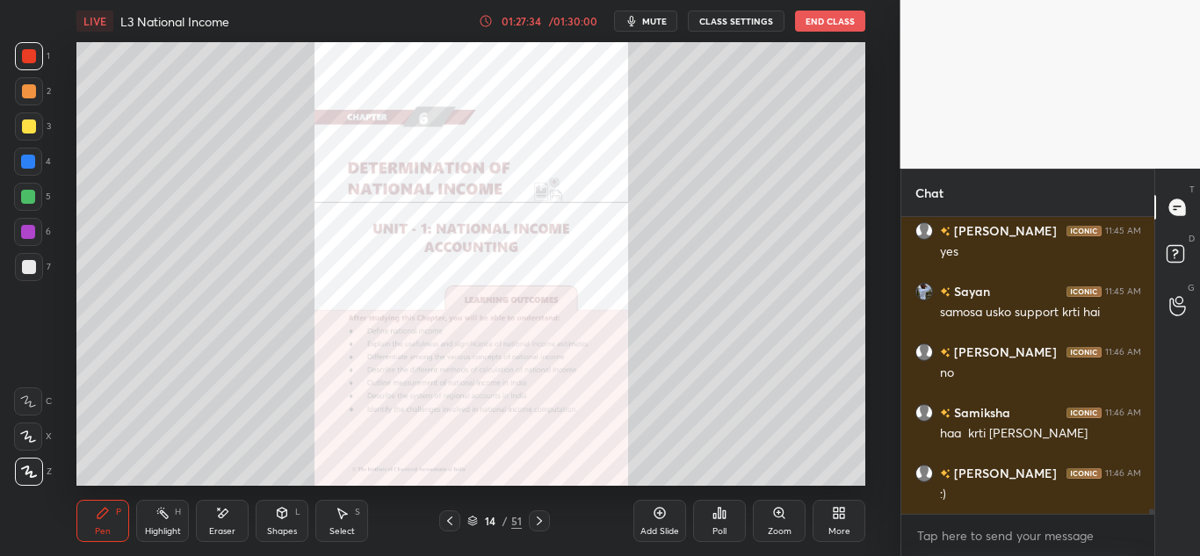
click at [549, 520] on div at bounding box center [539, 521] width 21 height 21
click at [550, 520] on div "14 / 51" at bounding box center [494, 521] width 279 height 21
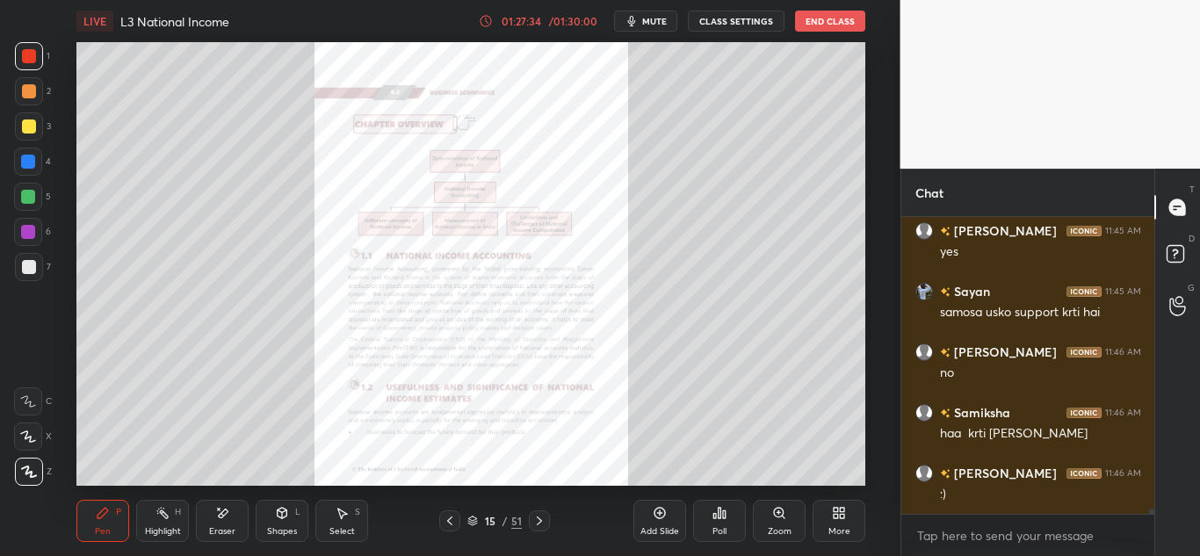
click at [551, 520] on div "15 / 51" at bounding box center [494, 521] width 279 height 21
click at [553, 522] on div "15 / 51" at bounding box center [494, 521] width 279 height 21
click at [454, 522] on icon at bounding box center [450, 521] width 14 height 14
click at [455, 522] on icon at bounding box center [450, 521] width 14 height 14
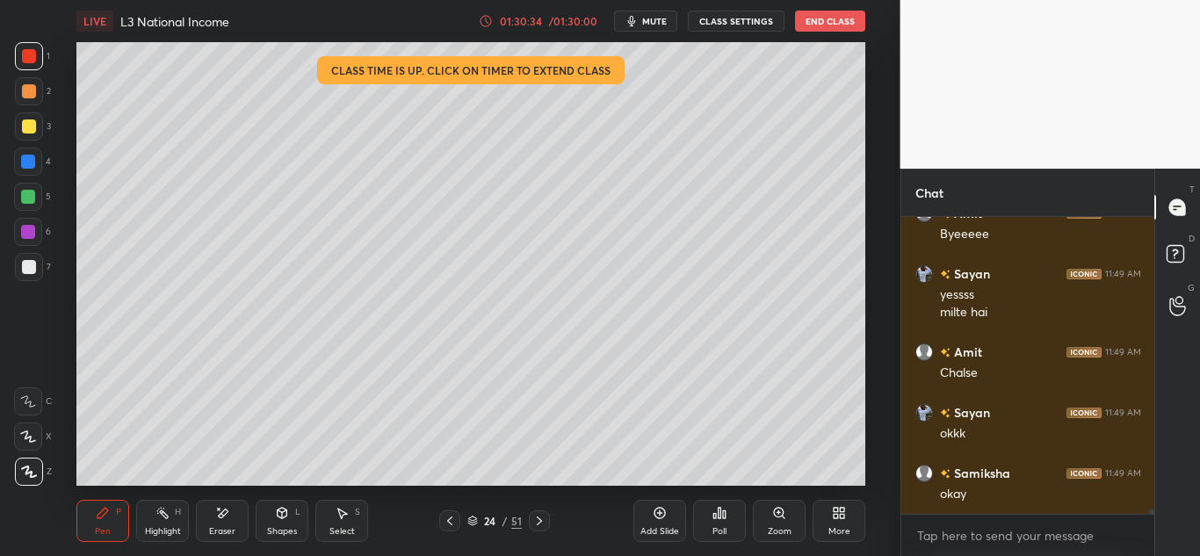
scroll to position [16102, 0]
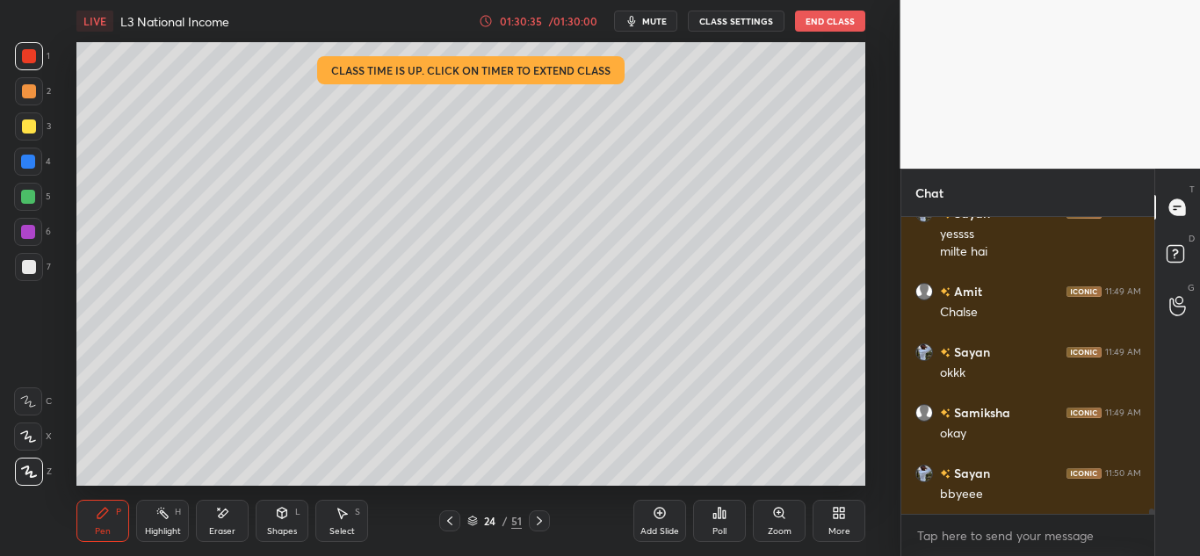
click at [833, 21] on button "End Class" at bounding box center [830, 21] width 70 height 21
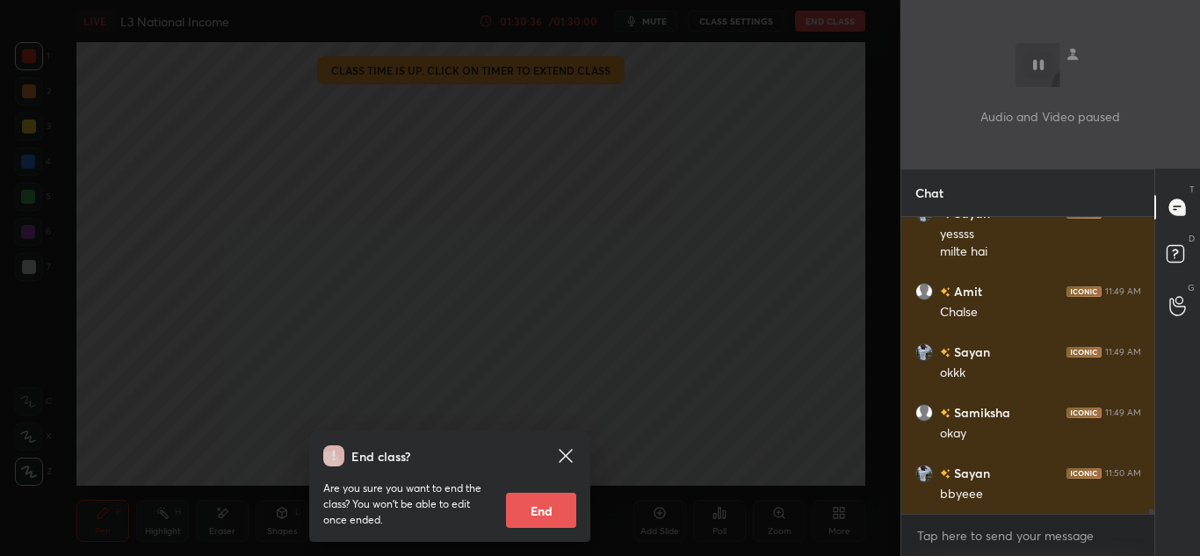
scroll to position [16162, 0]
click at [543, 509] on button "End" at bounding box center [541, 510] width 70 height 35
type textarea "x"
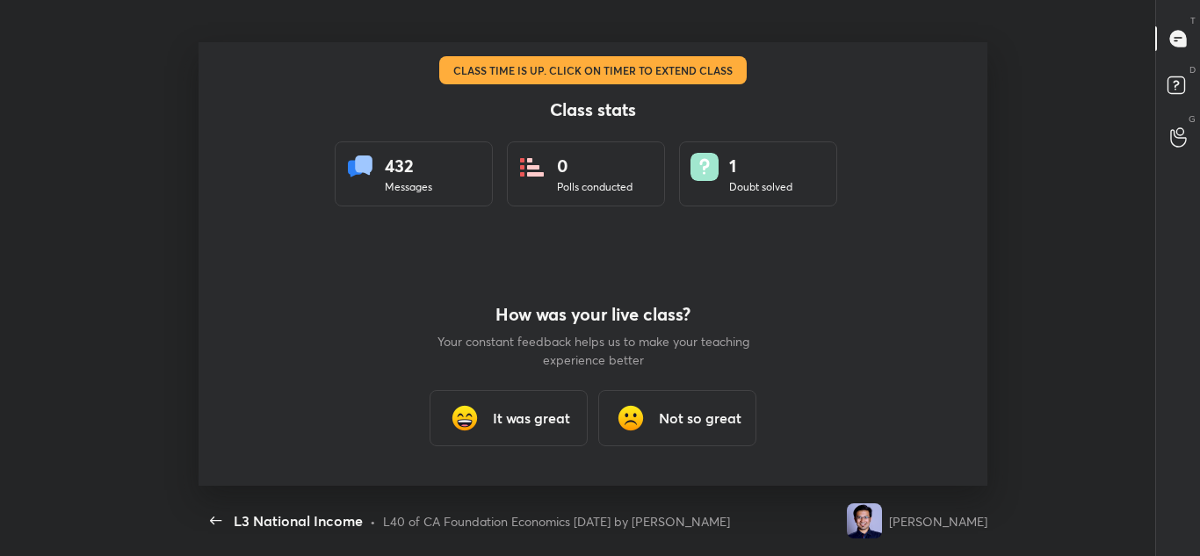
scroll to position [444, 1181]
click at [504, 417] on h3 "It was great" at bounding box center [531, 418] width 77 height 21
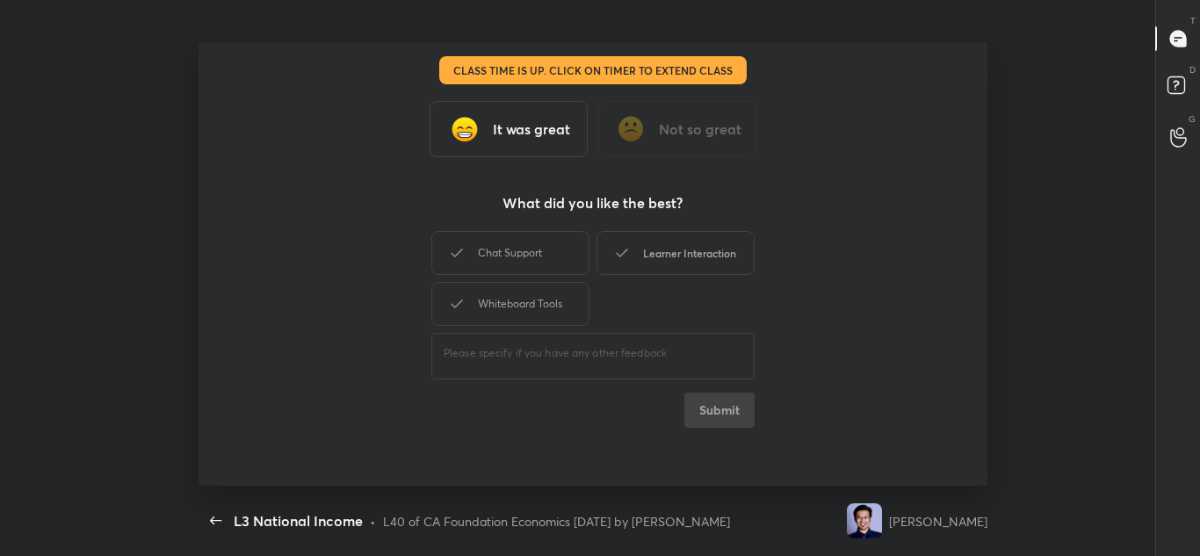
drag, startPoint x: 719, startPoint y: 258, endPoint x: 733, endPoint y: 317, distance: 60.5
click at [719, 259] on div "Learner Interaction" at bounding box center [676, 253] width 158 height 44
click at [717, 407] on button "Submit" at bounding box center [720, 410] width 70 height 35
